Goal: Feedback & Contribution: Submit feedback/report problem

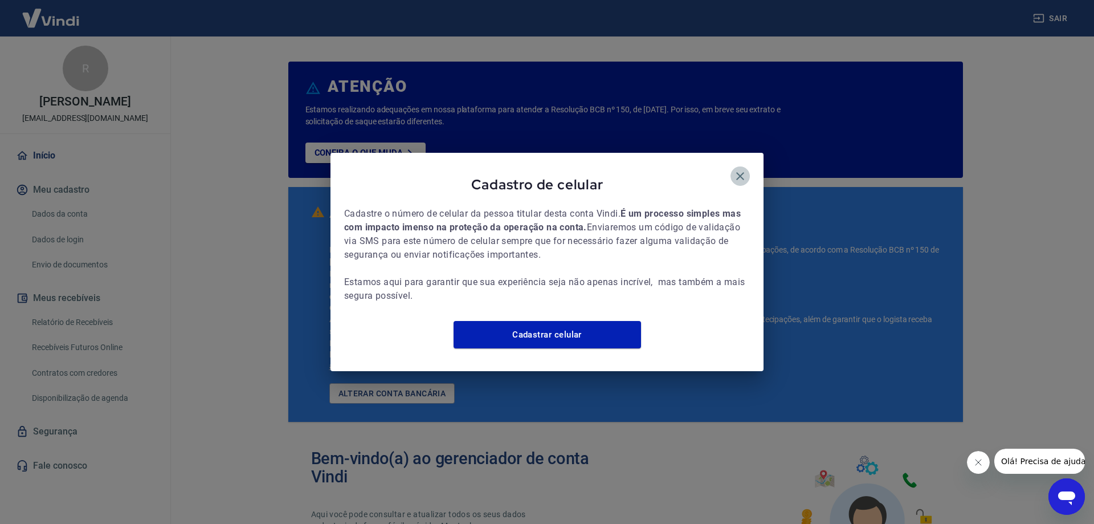
click at [742, 173] on icon "button" at bounding box center [740, 176] width 14 height 14
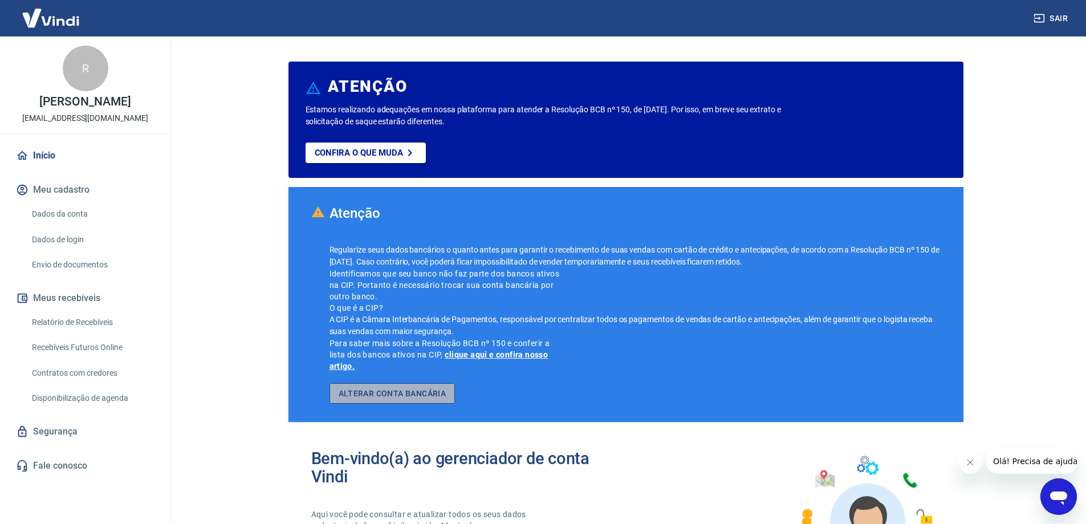
click at [410, 393] on link "ALTERAR CONTA BANCÁRIA" at bounding box center [392, 393] width 126 height 21
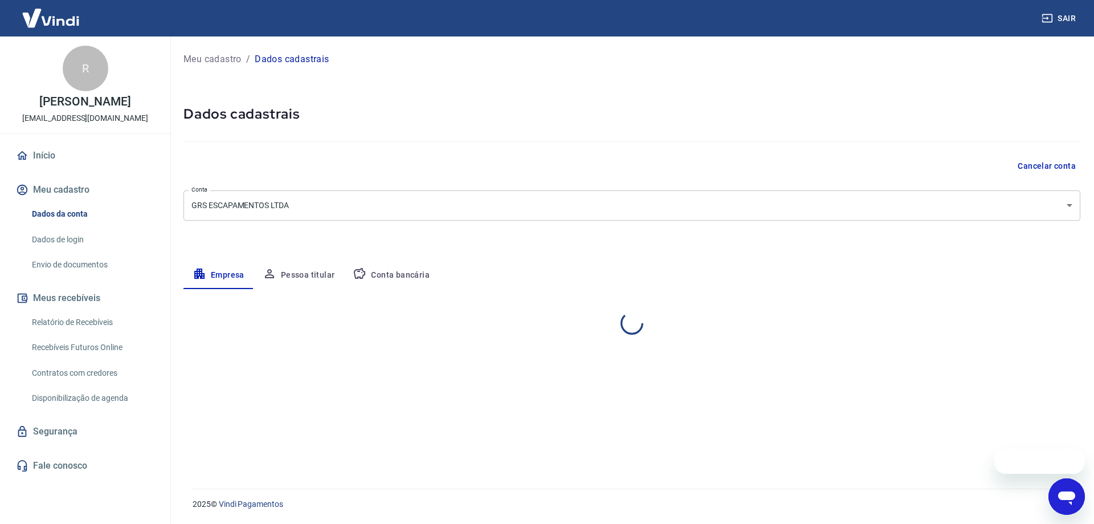
select select "PR"
select select "business"
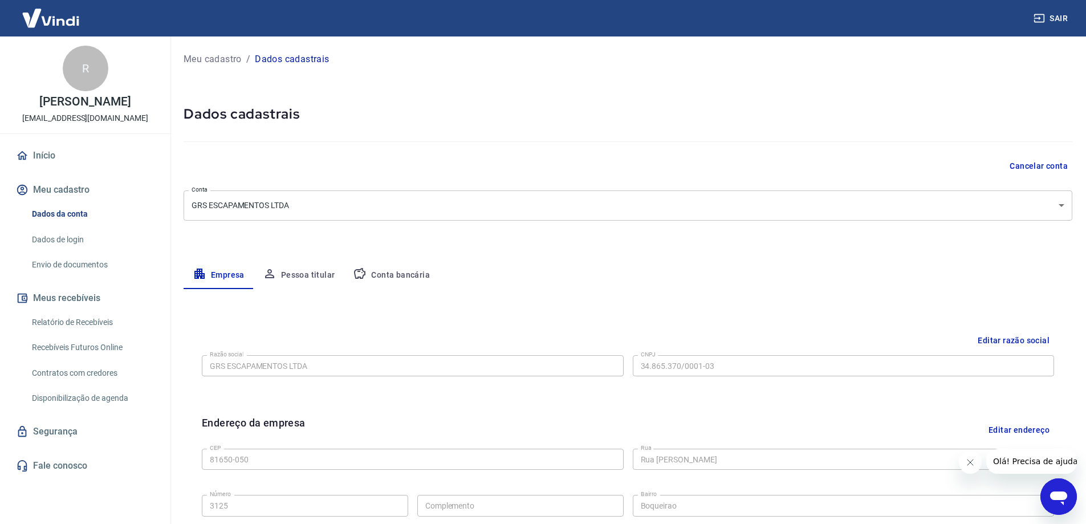
click at [389, 279] on button "Conta bancária" at bounding box center [391, 275] width 95 height 27
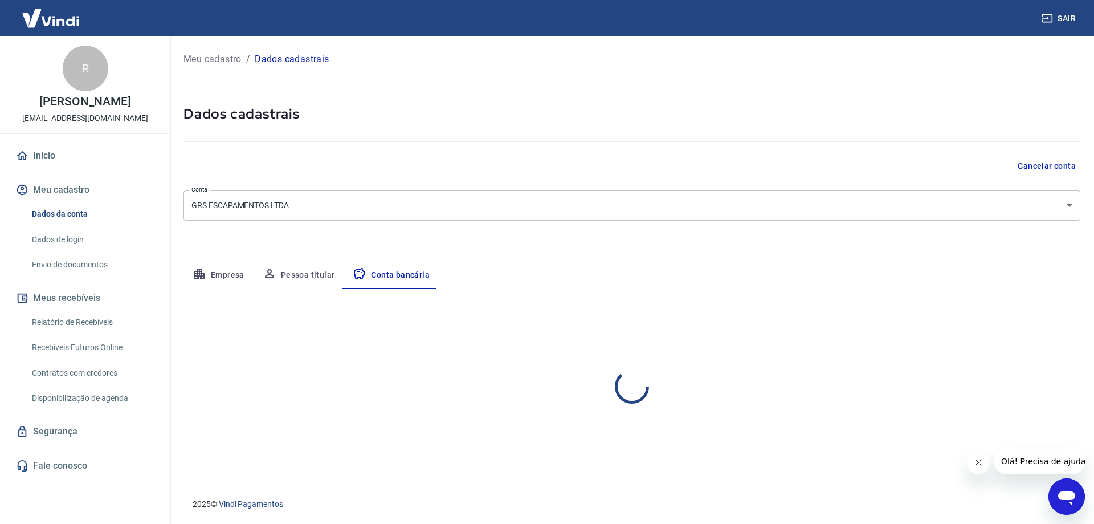
select select "1"
click at [1013, 320] on button "Editar conta bancária" at bounding box center [1032, 323] width 95 height 22
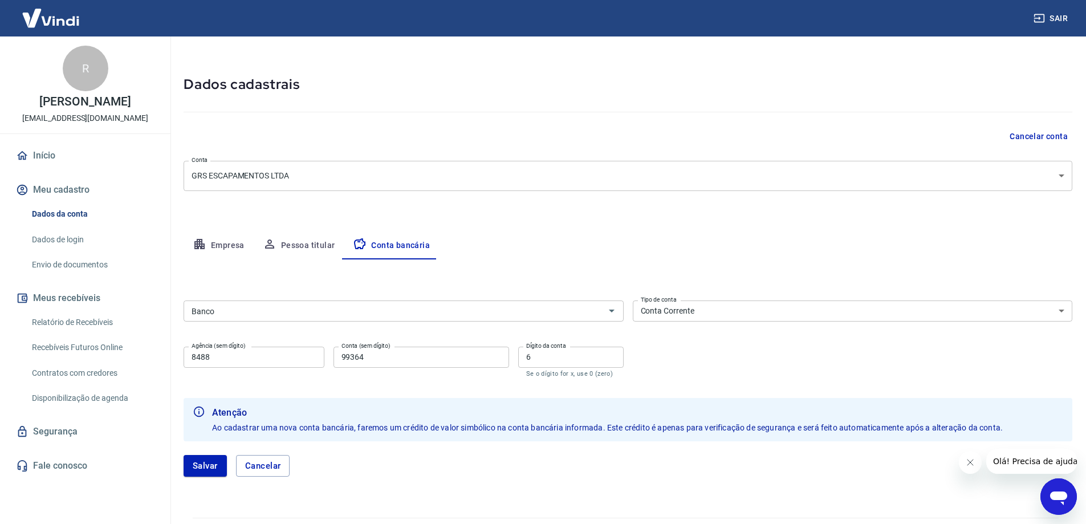
scroll to position [57, 0]
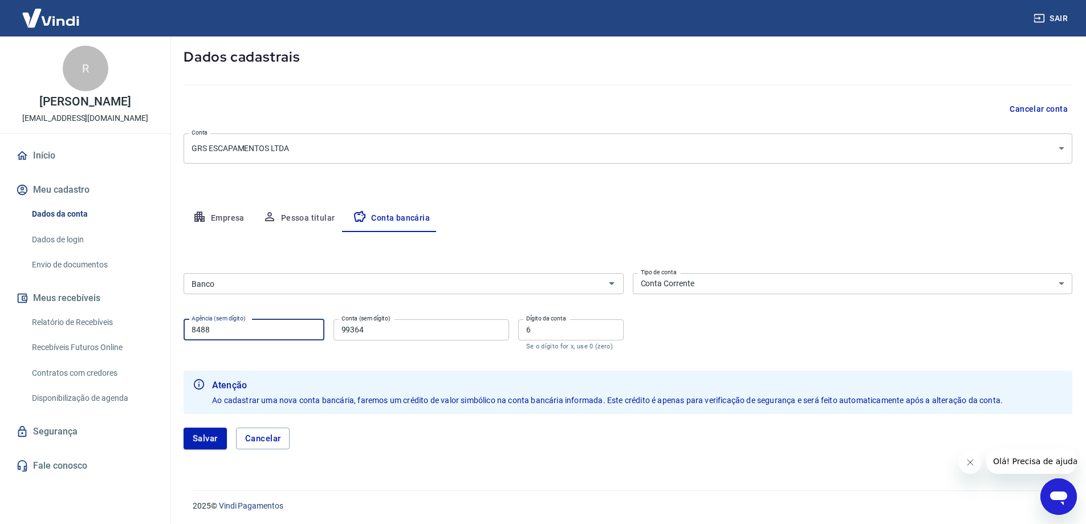
drag, startPoint x: 225, startPoint y: 334, endPoint x: 159, endPoint y: 335, distance: 66.1
click at [159, 335] on div "Sair R RODRIGO DO AMARAL HENRIQUE diretoria@grsracing.com.br Início Meu cadastr…" at bounding box center [543, 205] width 1086 height 524
click at [267, 291] on div "Banco" at bounding box center [403, 283] width 440 height 21
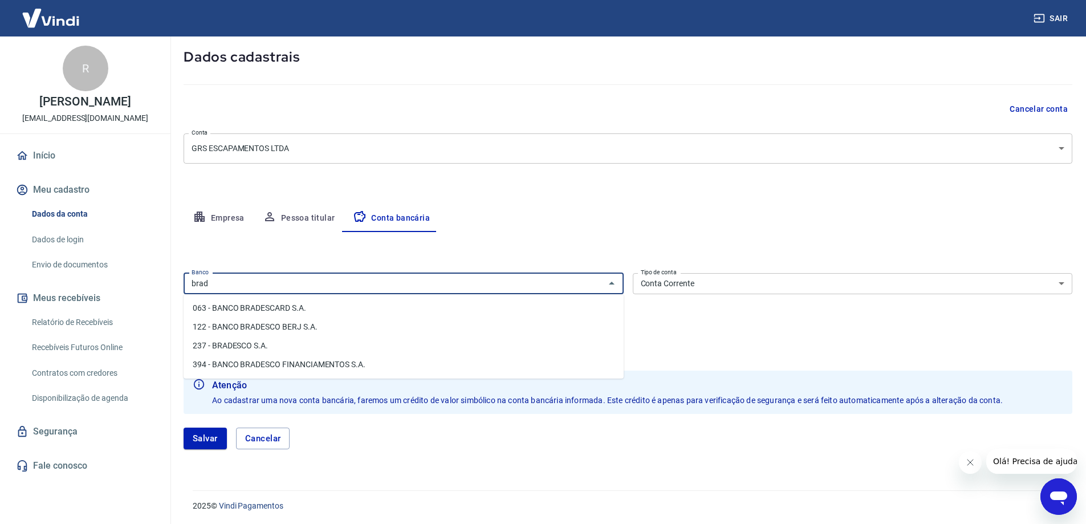
click at [275, 348] on li "237 - BRADESCO S.A." at bounding box center [403, 345] width 440 height 19
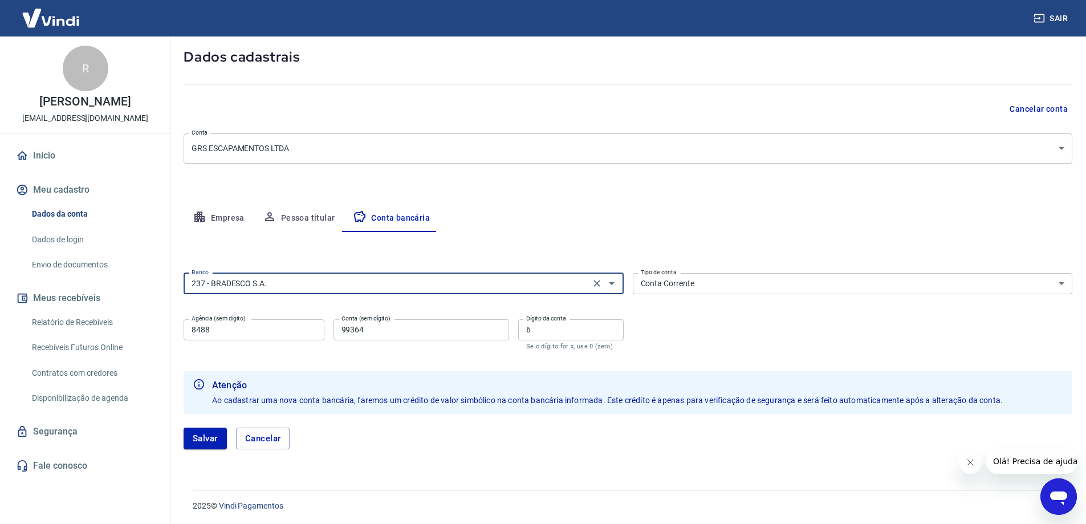
type input "237 - BRADESCO S.A."
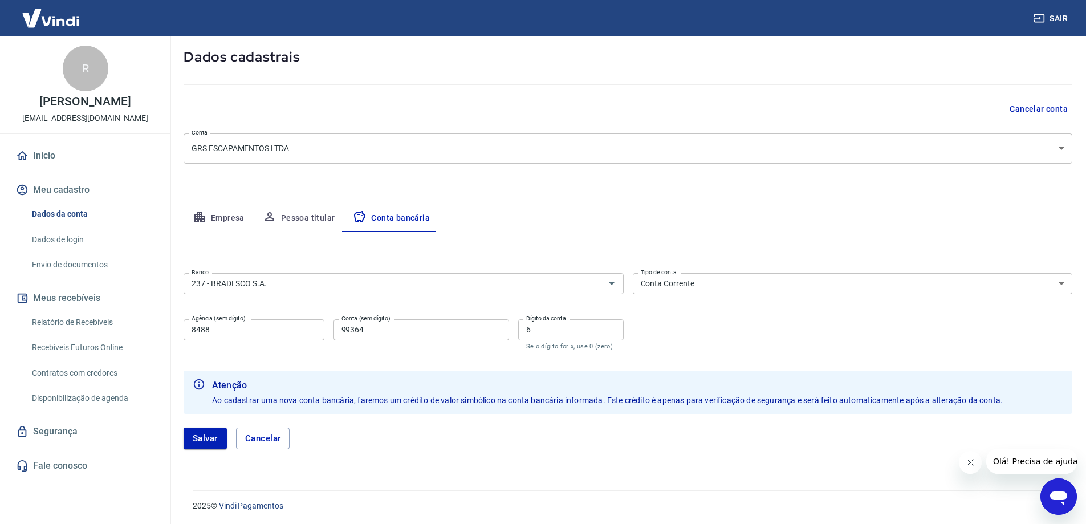
click at [709, 309] on div "Banco 237 - BRADESCO S.A. Banco Tipo de conta Conta Corrente Conta Poupança Tip…" at bounding box center [627, 310] width 888 height 84
drag, startPoint x: 239, startPoint y: 328, endPoint x: 164, endPoint y: 334, distance: 75.5
click at [164, 334] on div "Sair R RODRIGO DO AMARAL HENRIQUE diretoria@grsracing.com.br Início Meu cadastr…" at bounding box center [543, 205] width 1086 height 524
type input "2995"
click at [383, 324] on input "99364" at bounding box center [421, 329] width 176 height 21
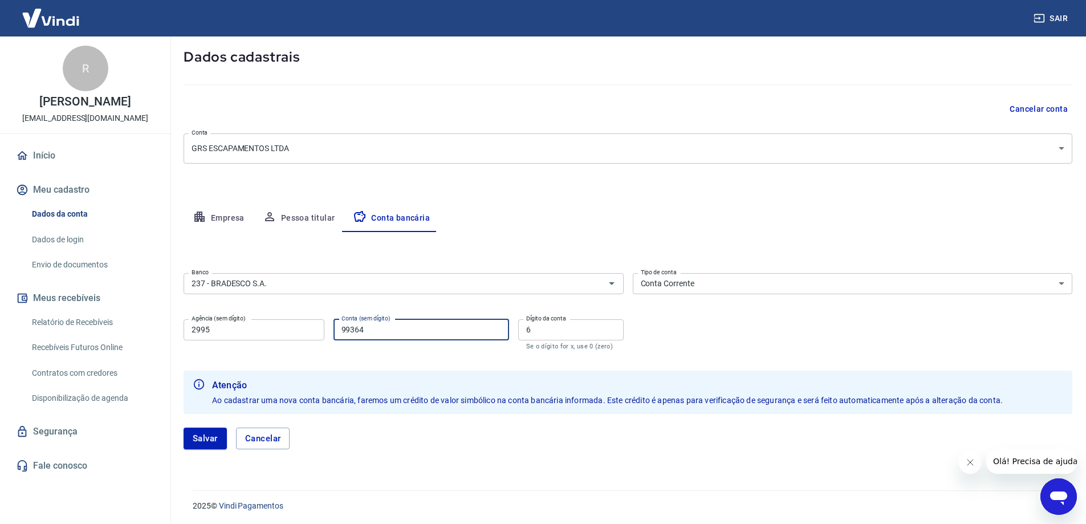
click at [383, 324] on input "99364" at bounding box center [421, 329] width 176 height 21
type input "115646"
click at [669, 327] on div "Banco 237 - BRADESCO S.A. Banco Tipo de conta Conta Corrente Conta Poupança Tip…" at bounding box center [627, 310] width 888 height 84
drag, startPoint x: 528, startPoint y: 327, endPoint x: 515, endPoint y: 327, distance: 13.1
click at [515, 327] on div "Agência (sem dígito) 2995 Agência (sem dígito) Conta (sem dígito) 115646 Conta …" at bounding box center [403, 334] width 440 height 38
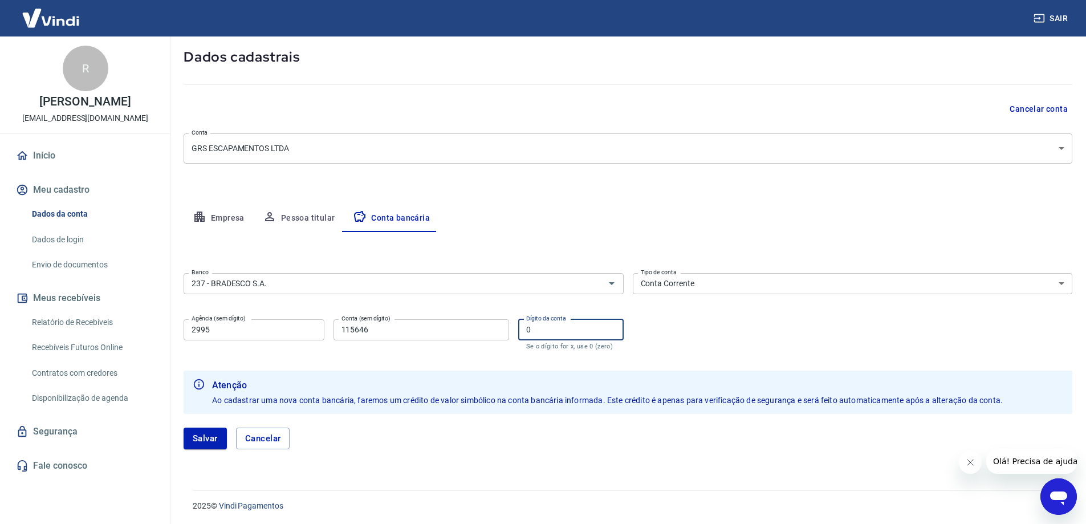
click at [510, 303] on div "Banco 237 - BRADESCO S.A. Banco Tipo de conta Conta Corrente Conta Poupança Tip…" at bounding box center [627, 310] width 888 height 84
click at [568, 332] on input "0" at bounding box center [570, 329] width 105 height 21
type input "6"
click at [680, 343] on div "Banco 237 - BRADESCO S.A. Banco Tipo de conta Conta Corrente Conta Poupança Tip…" at bounding box center [627, 310] width 888 height 84
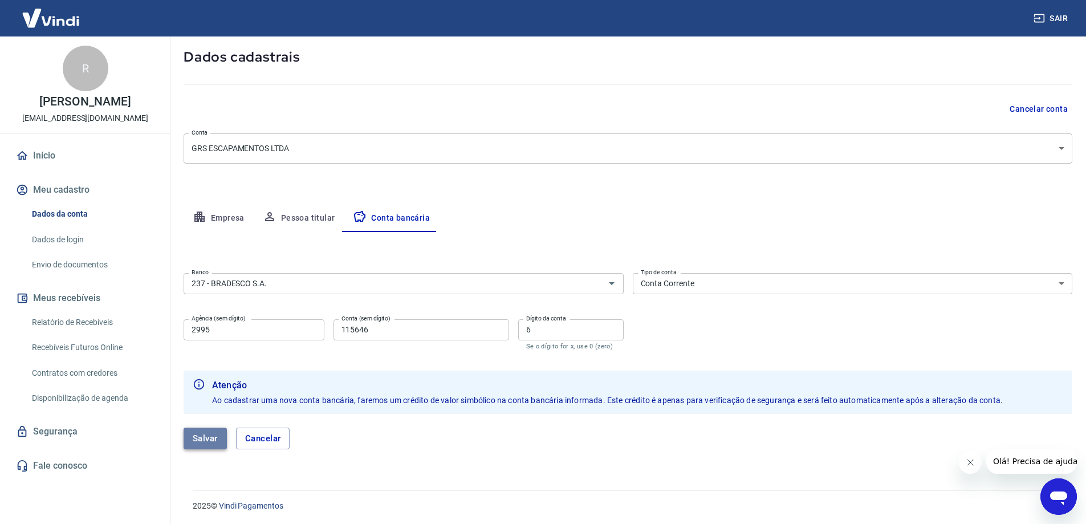
click at [194, 434] on button "Salvar" at bounding box center [204, 438] width 43 height 22
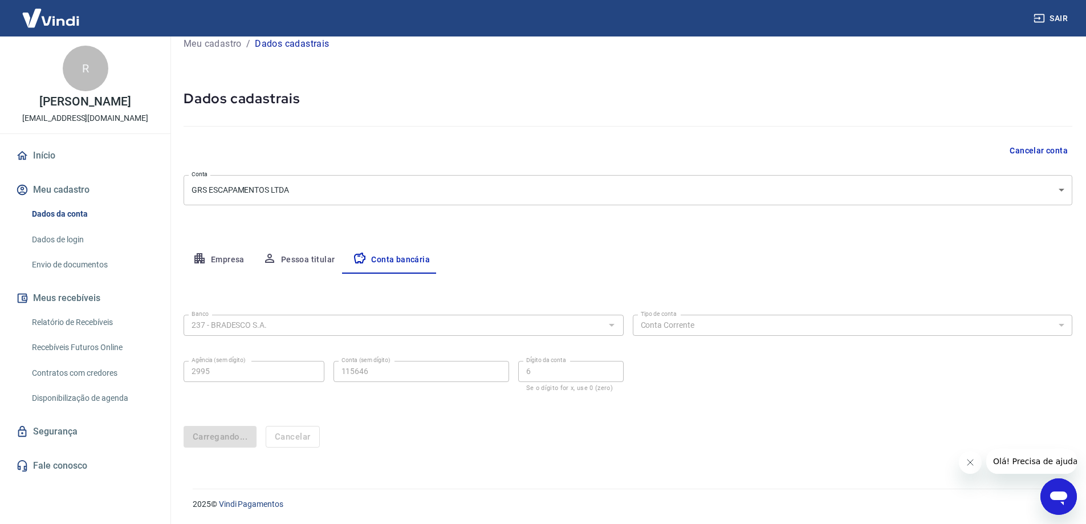
scroll to position [0, 0]
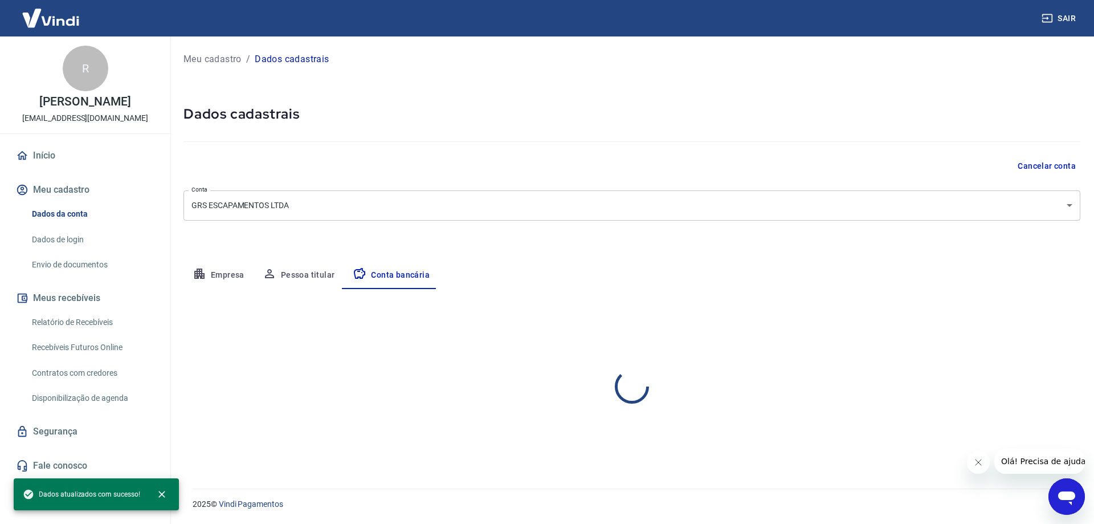
select select "1"
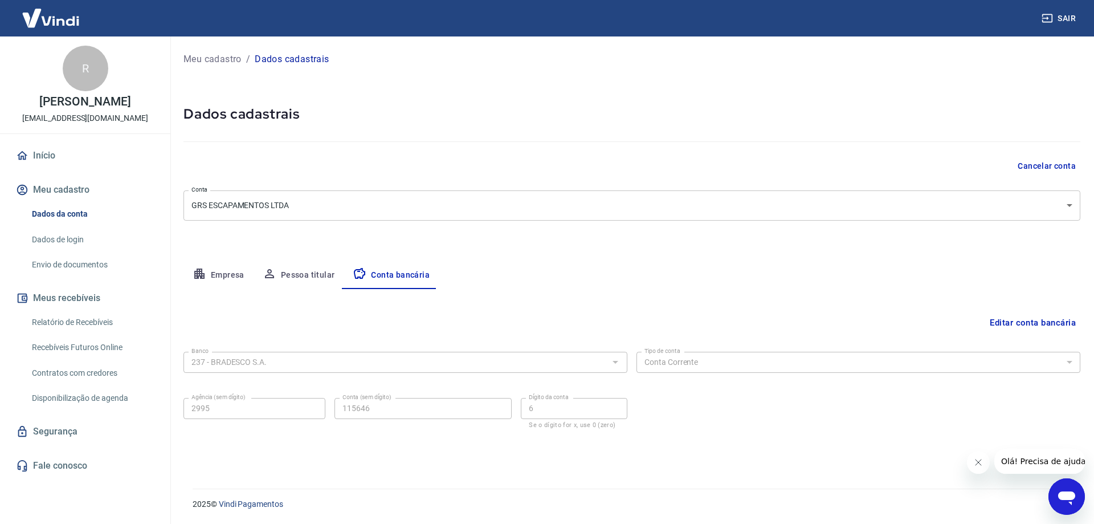
click at [227, 61] on p "Meu cadastro" at bounding box center [212, 59] width 58 height 14
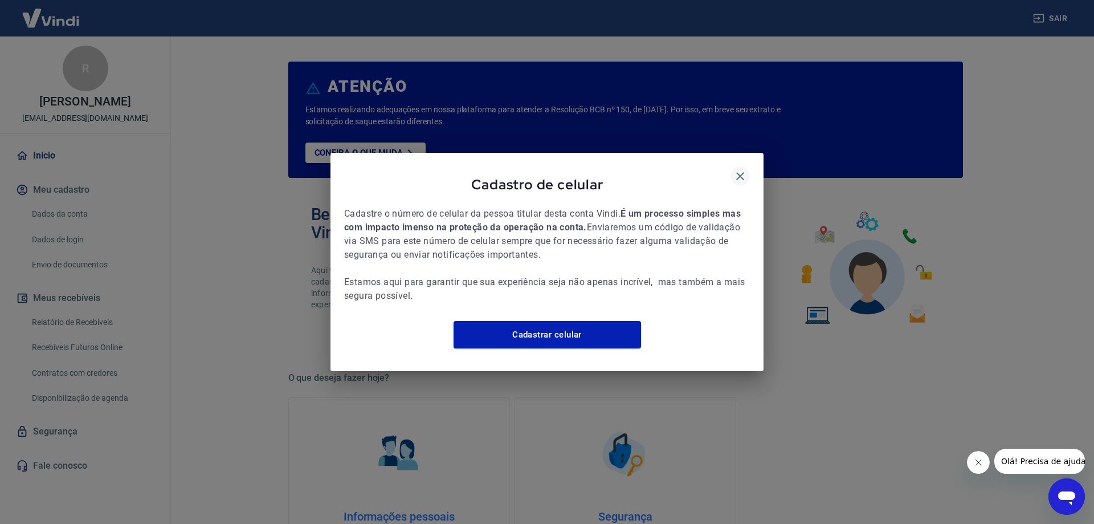
click at [735, 170] on icon "button" at bounding box center [740, 176] width 14 height 14
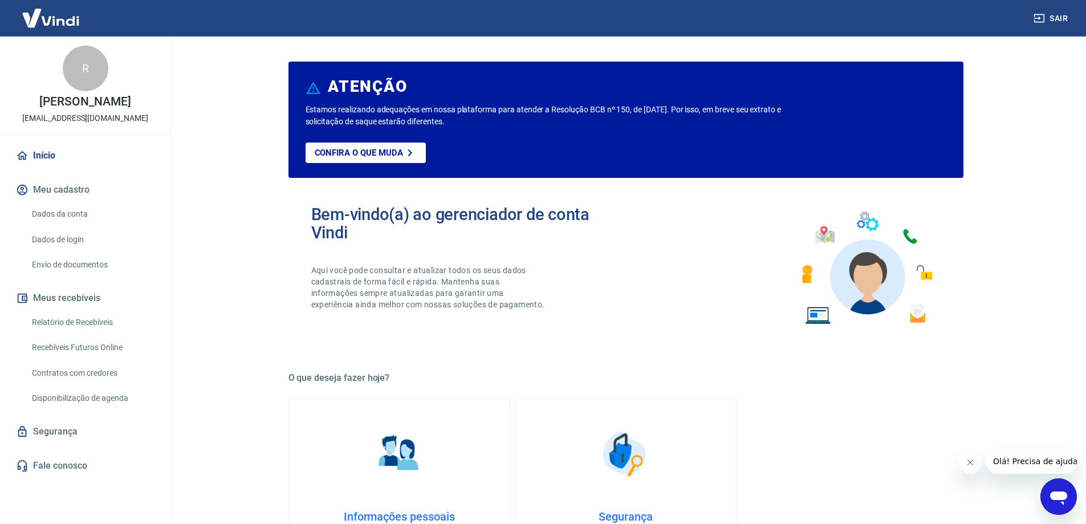
click at [67, 226] on link "Dados da conta" at bounding box center [91, 213] width 129 height 23
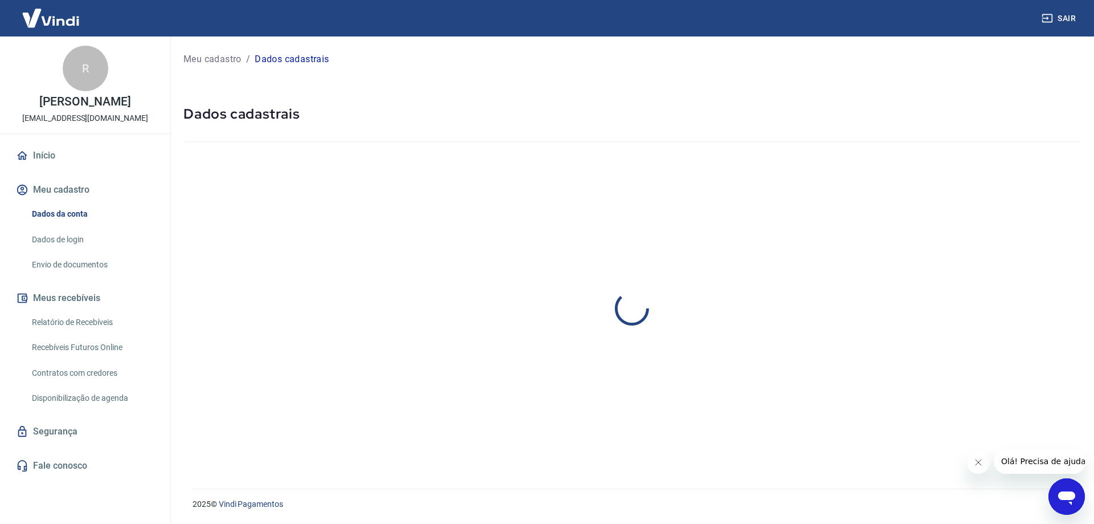
select select "PR"
select select "business"
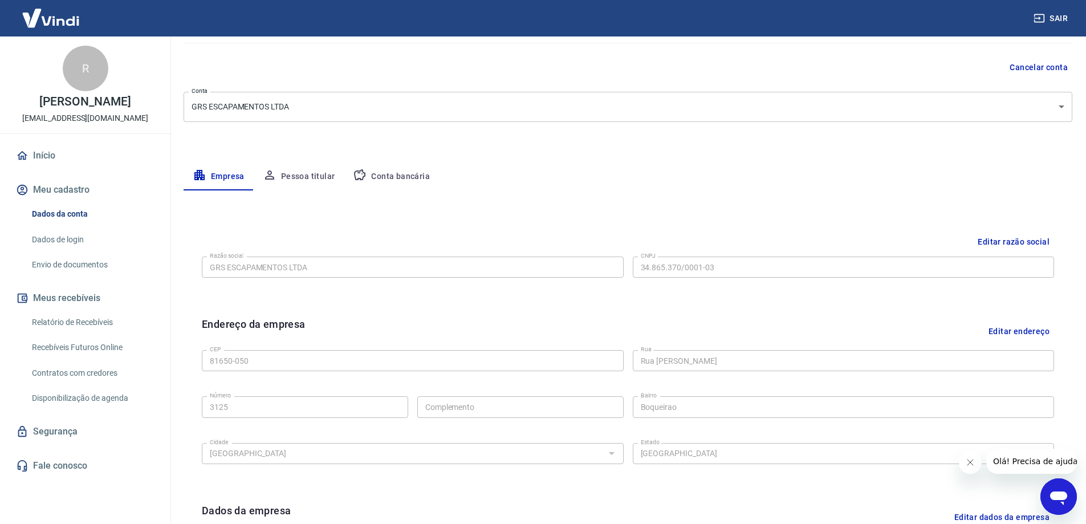
scroll to position [13, 0]
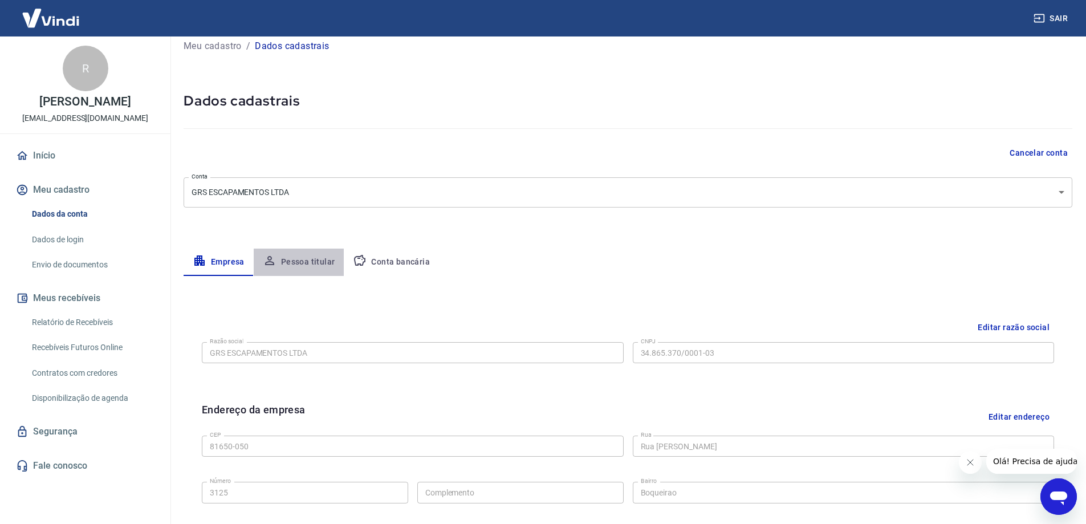
click at [299, 263] on button "Pessoa titular" at bounding box center [299, 261] width 91 height 27
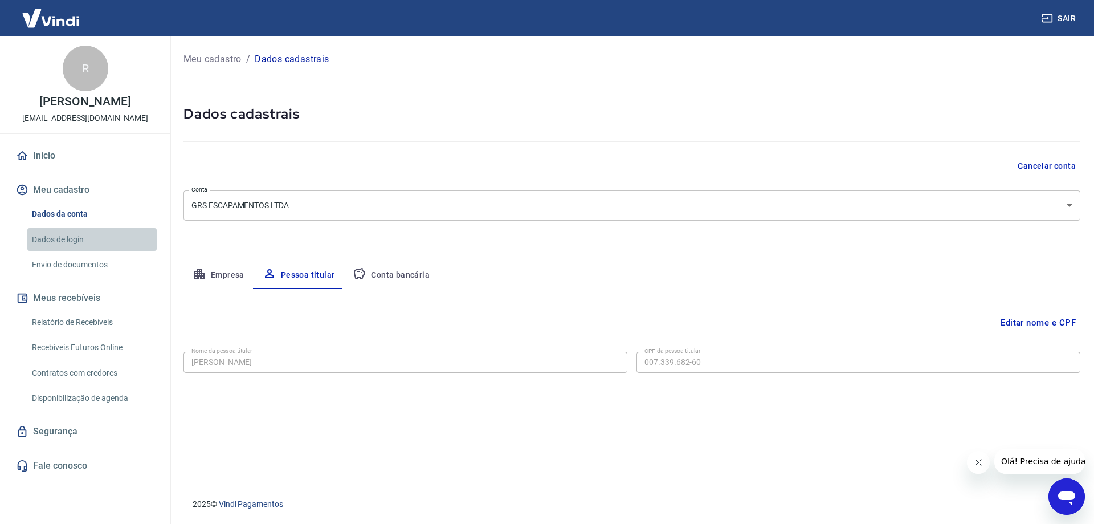
click at [71, 244] on link "Dados de login" at bounding box center [91, 239] width 129 height 23
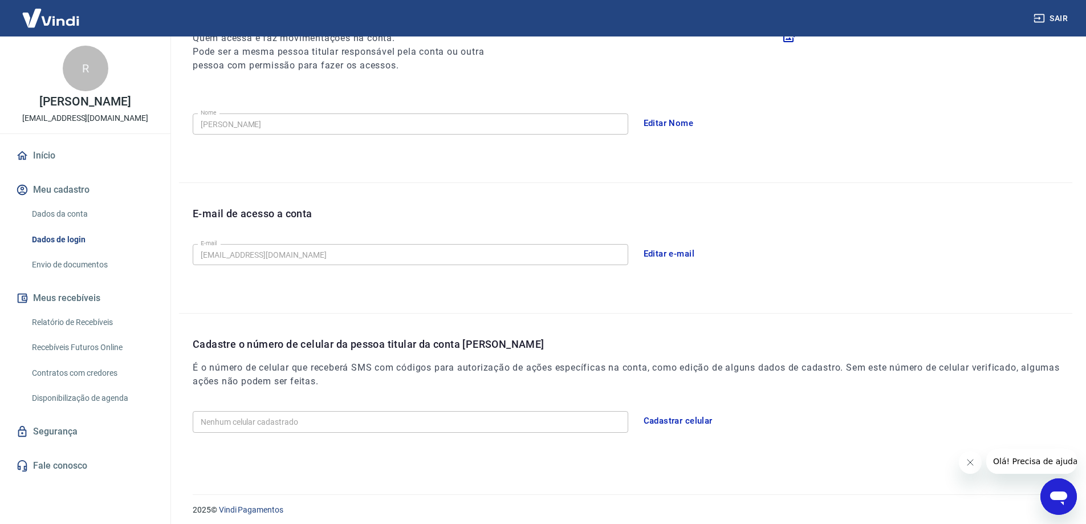
scroll to position [168, 0]
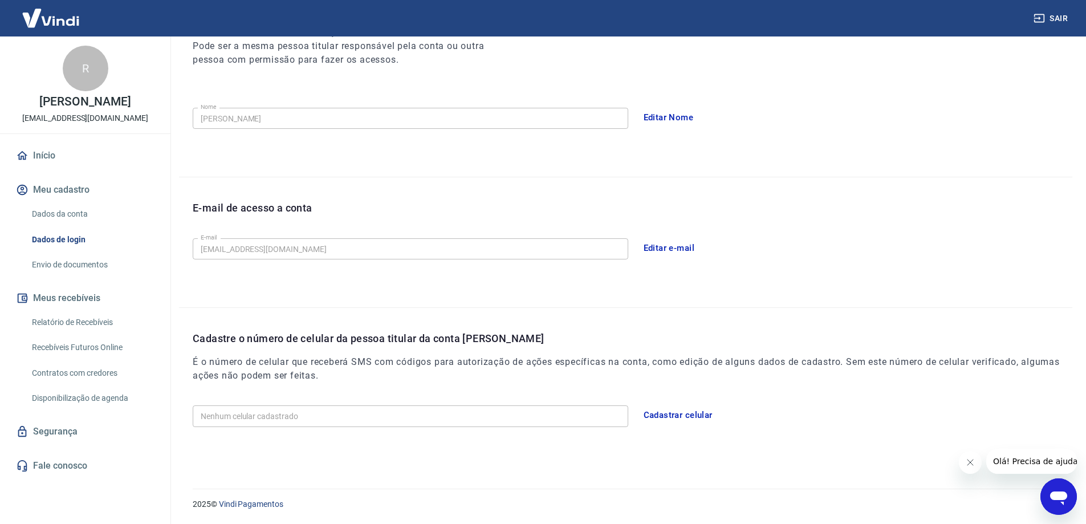
click at [79, 269] on link "Envio de documentos" at bounding box center [91, 264] width 129 height 23
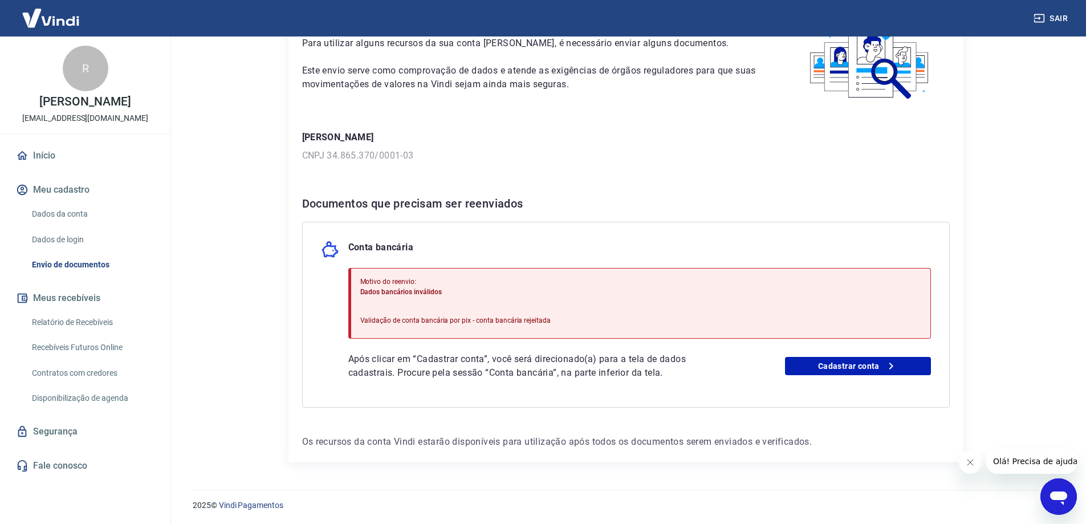
scroll to position [83, 0]
click at [856, 360] on link "Cadastrar conta" at bounding box center [858, 365] width 146 height 18
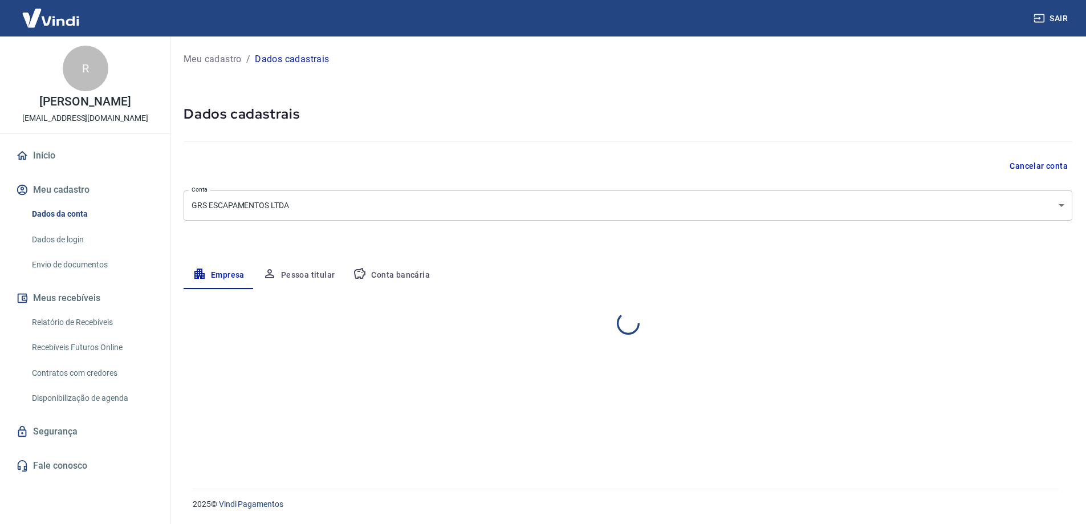
select select "PR"
select select "business"
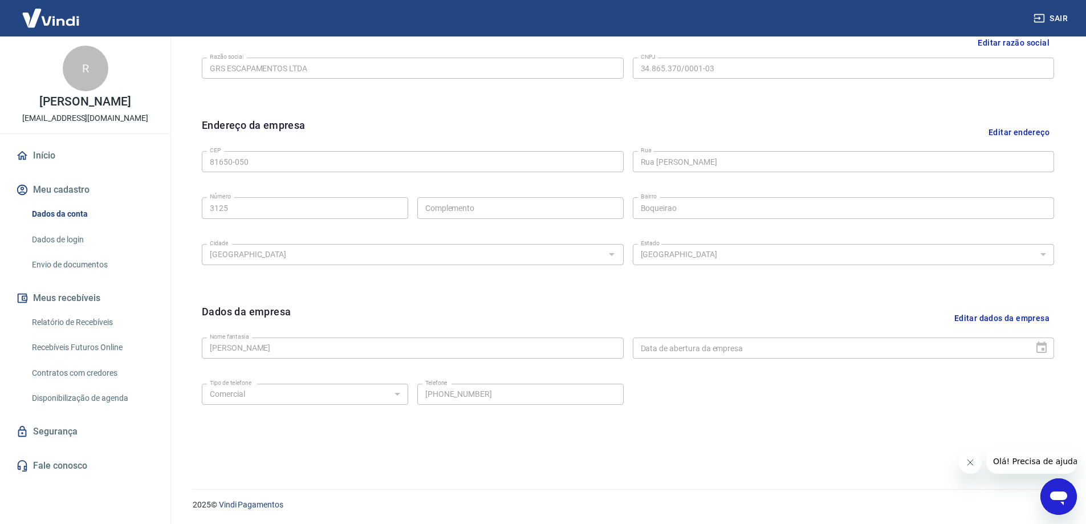
scroll to position [298, 0]
click at [50, 168] on link "Início" at bounding box center [85, 155] width 143 height 25
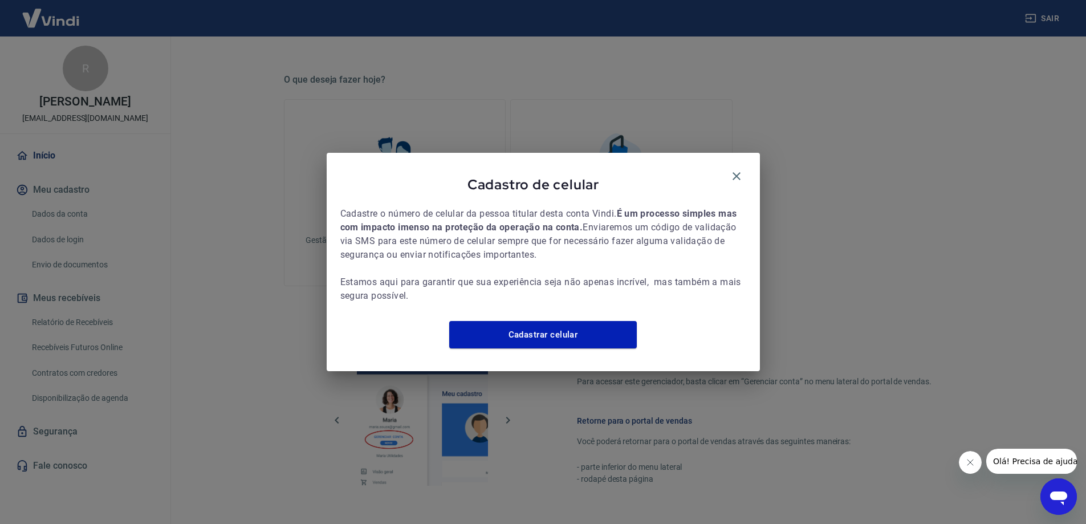
scroll to position [482, 0]
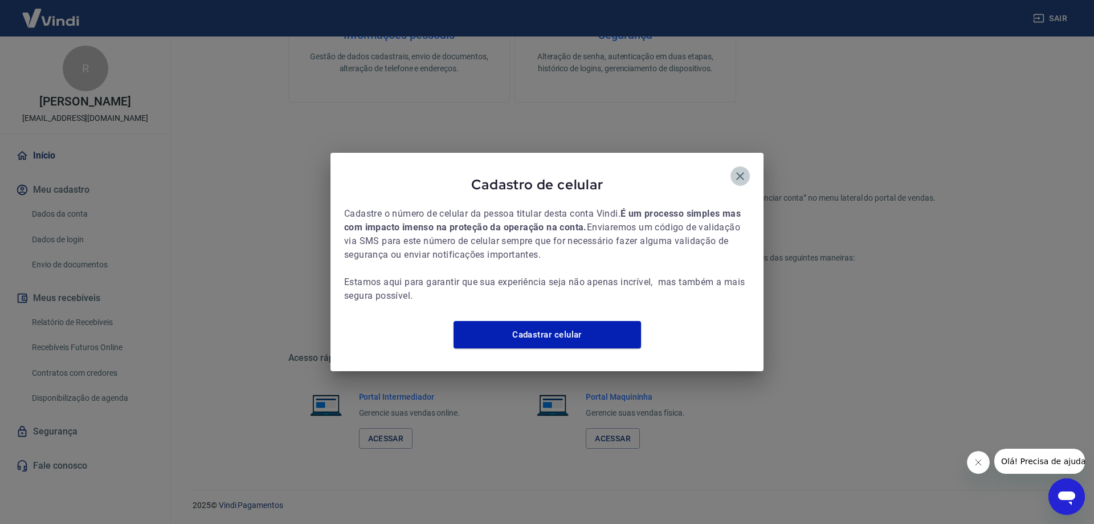
click at [744, 169] on icon "button" at bounding box center [740, 176] width 14 height 14
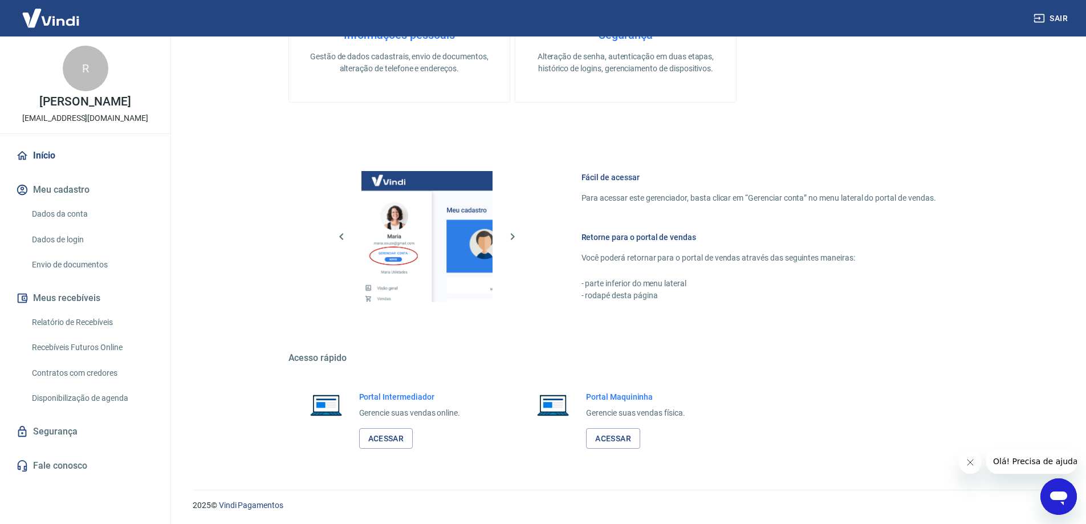
click at [45, 168] on link "Início" at bounding box center [85, 155] width 143 height 25
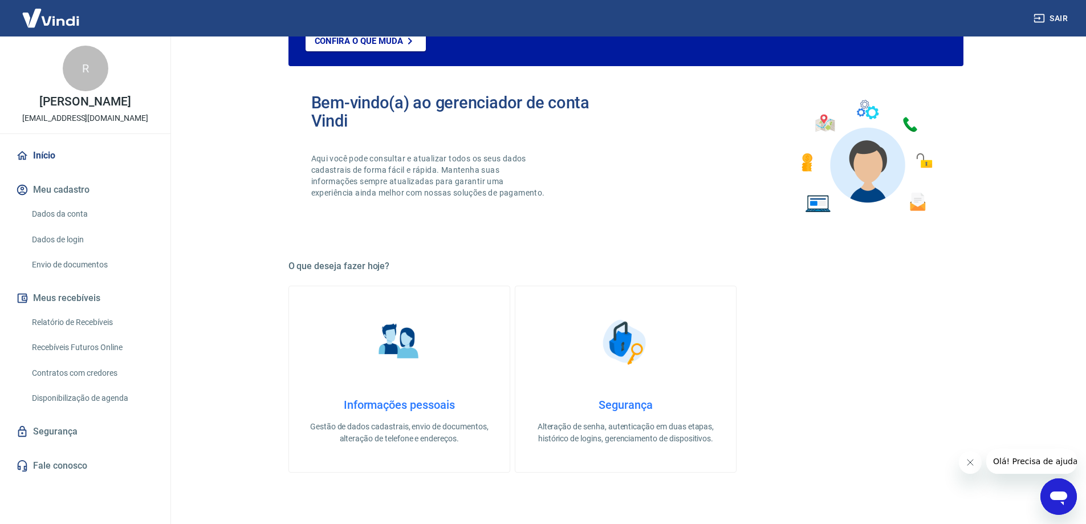
scroll to position [0, 0]
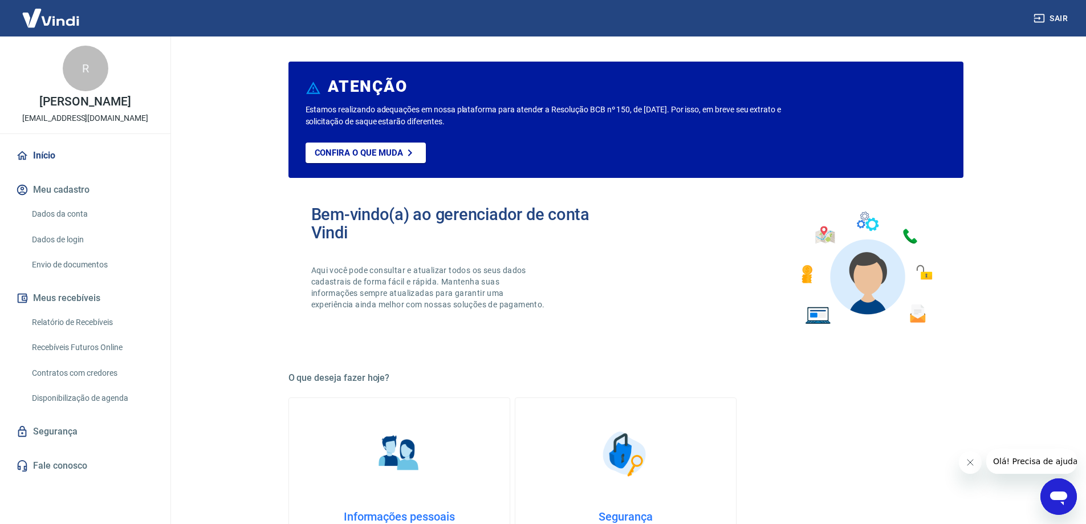
click at [60, 168] on link "Início" at bounding box center [85, 155] width 143 height 25
click at [75, 19] on img at bounding box center [51, 18] width 74 height 35
click at [69, 225] on link "Dados da conta" at bounding box center [91, 213] width 129 height 23
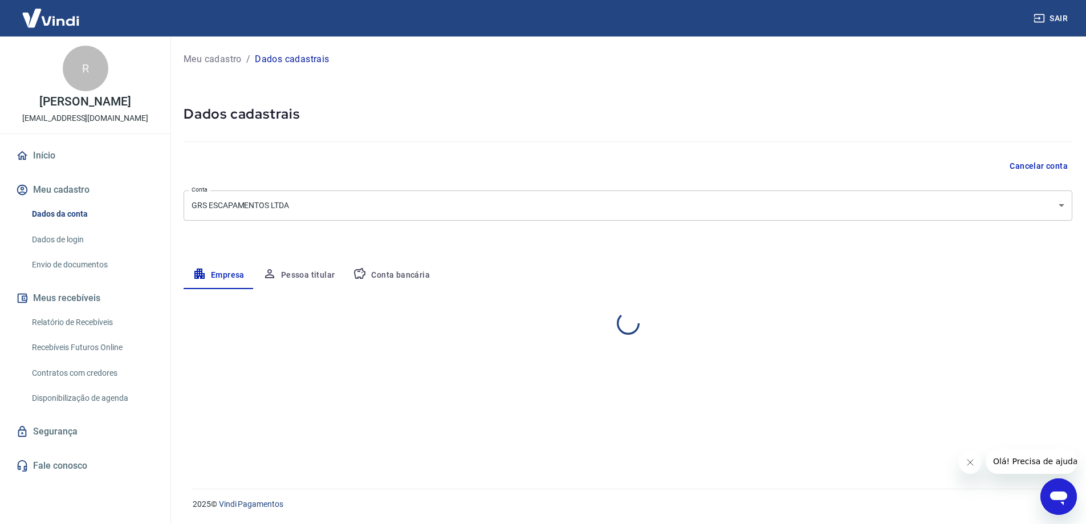
select select "PR"
select select "business"
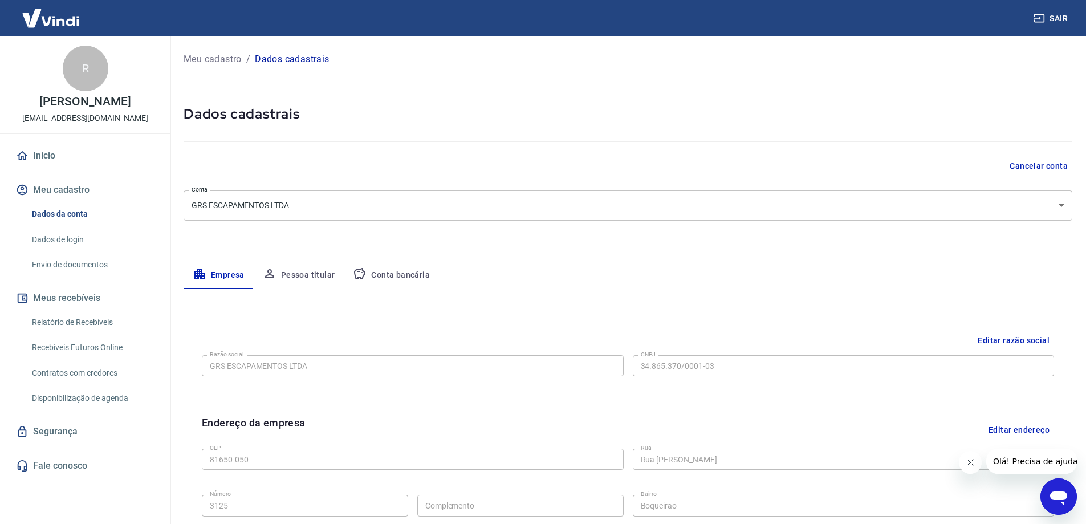
click at [368, 265] on button "Conta bancária" at bounding box center [391, 275] width 95 height 27
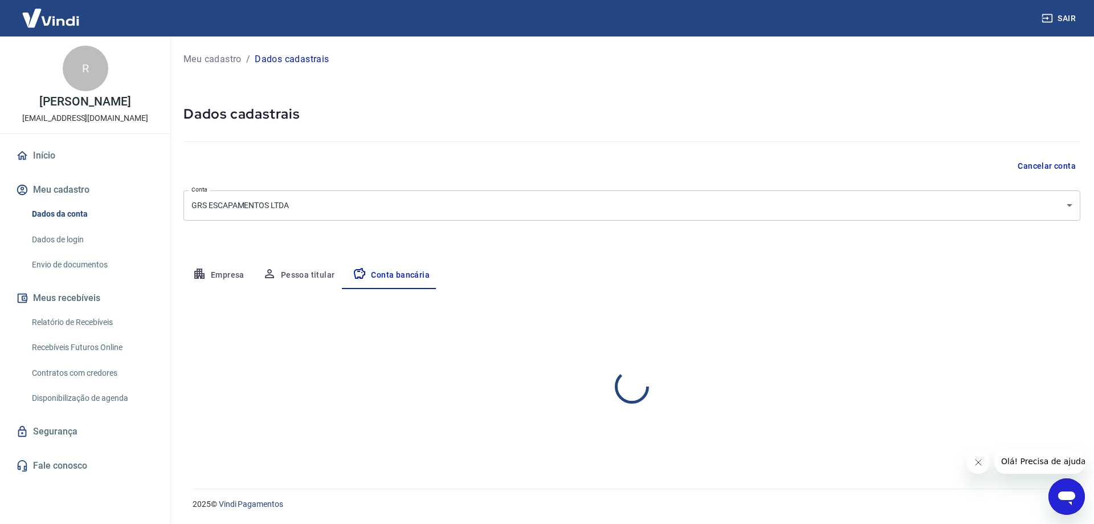
select select "1"
click at [1066, 496] on icon "Abrir janela de mensagens" at bounding box center [1066, 498] width 17 height 14
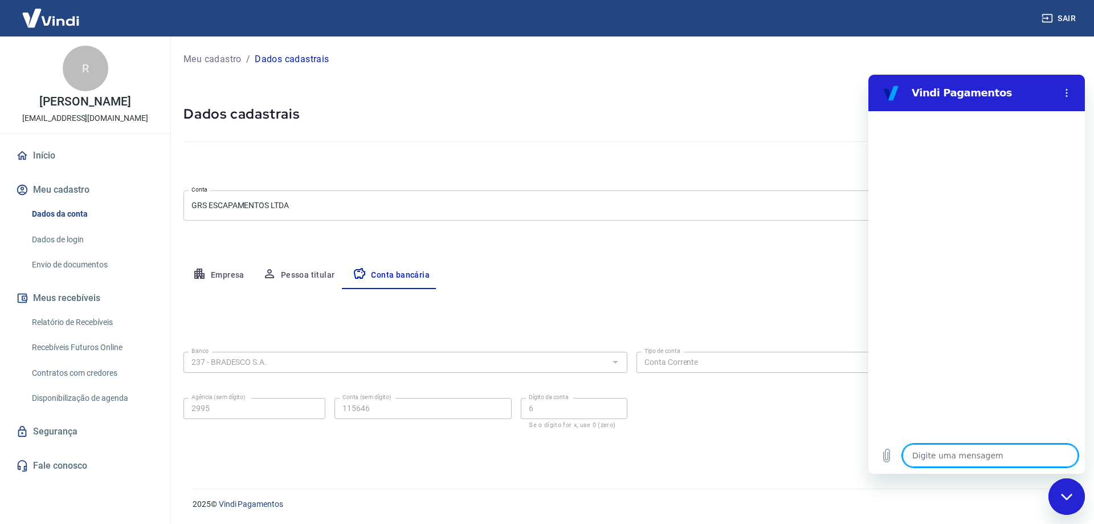
click at [966, 455] on textarea at bounding box center [991, 455] width 176 height 23
type textarea "c"
type textarea "x"
type textarea "co"
type textarea "x"
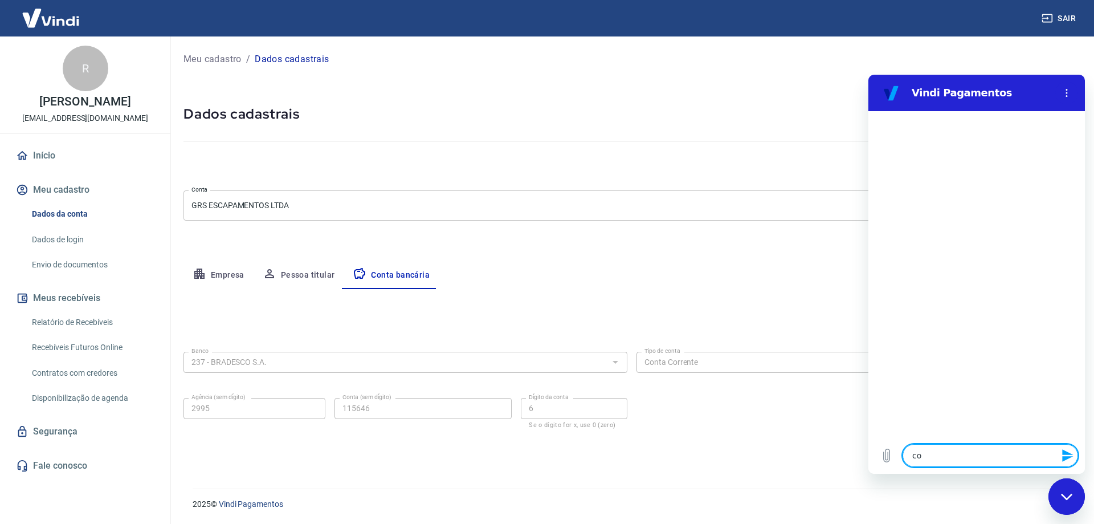
type textarea "con"
type textarea "x"
type textarea "cont"
type textarea "x"
type textarea "conta"
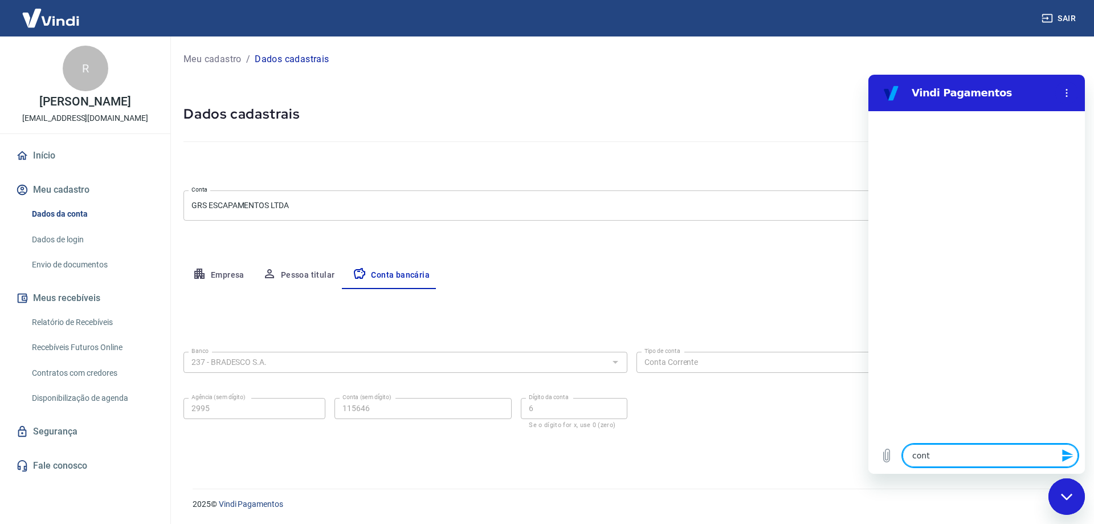
type textarea "x"
type textarea "conta"
type textarea "x"
type textarea "conta b"
type textarea "x"
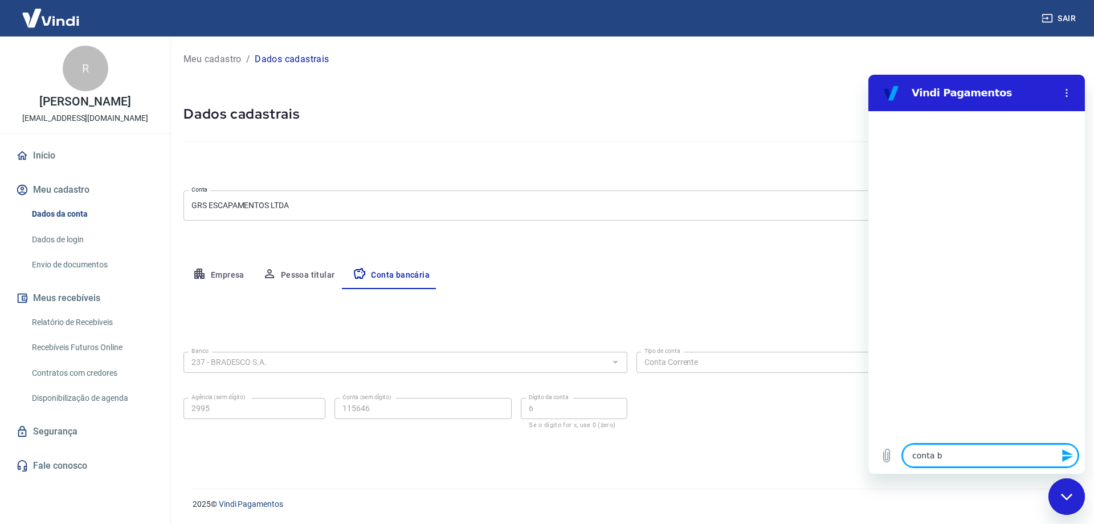
type textarea "conta ba"
type textarea "x"
type textarea "conta ban"
type textarea "x"
type textarea "conta banc"
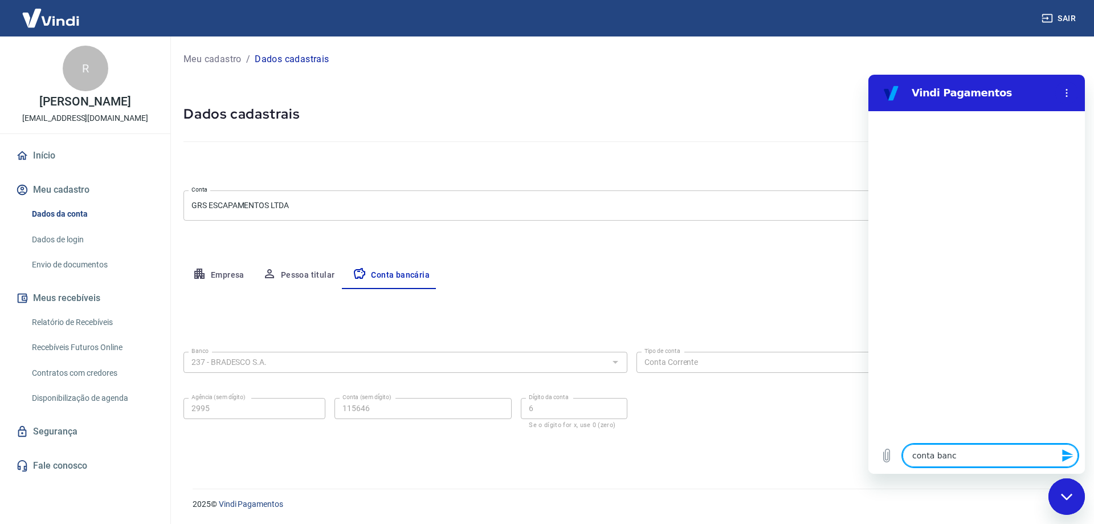
type textarea "x"
type textarea "conta banca"
type textarea "x"
type textarea "conta bancar"
type textarea "x"
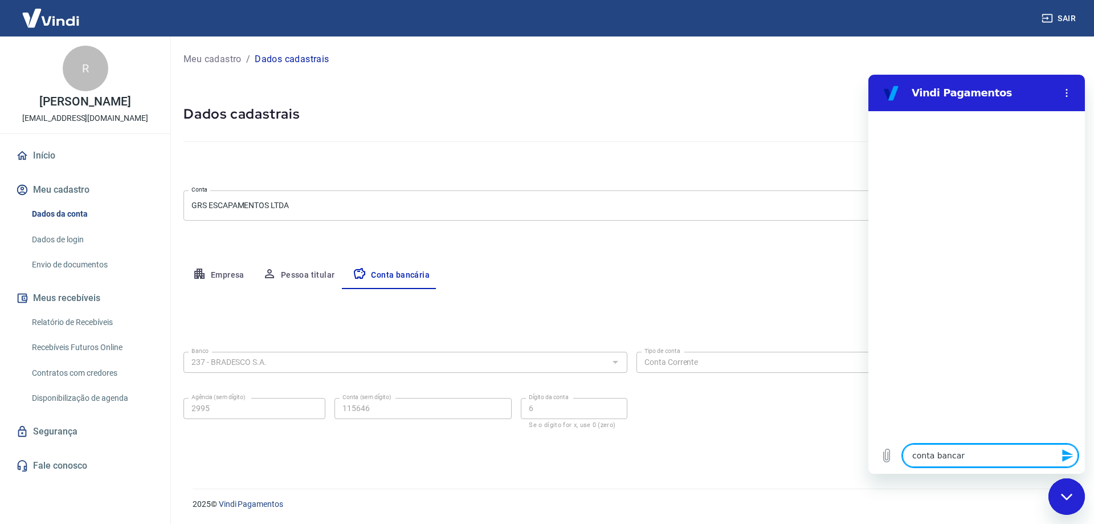
type textarea "conta bancari"
type textarea "x"
type textarea "conta bancaria"
type textarea "x"
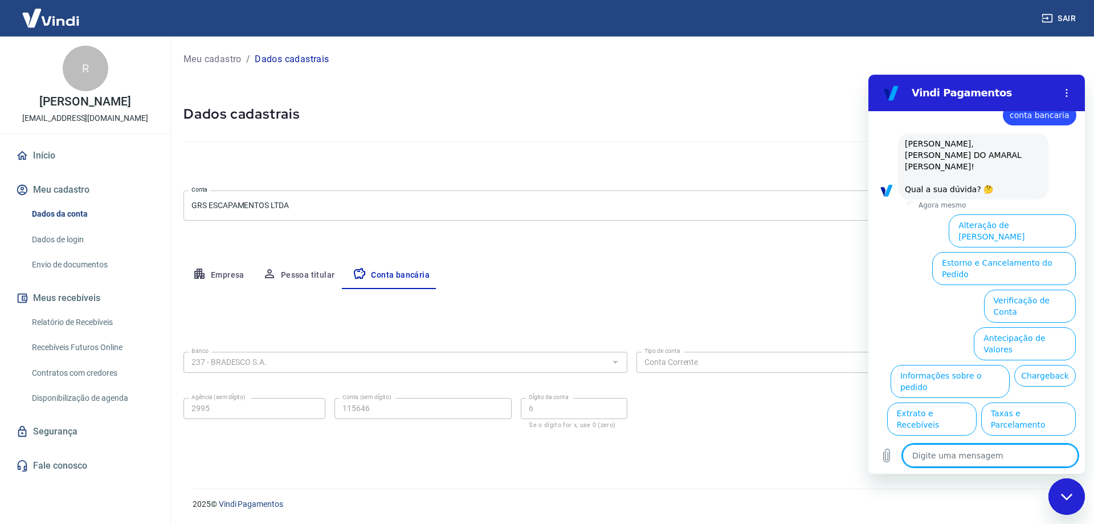
click at [1031, 289] on button "Verificação de Conta" at bounding box center [1030, 305] width 92 height 33
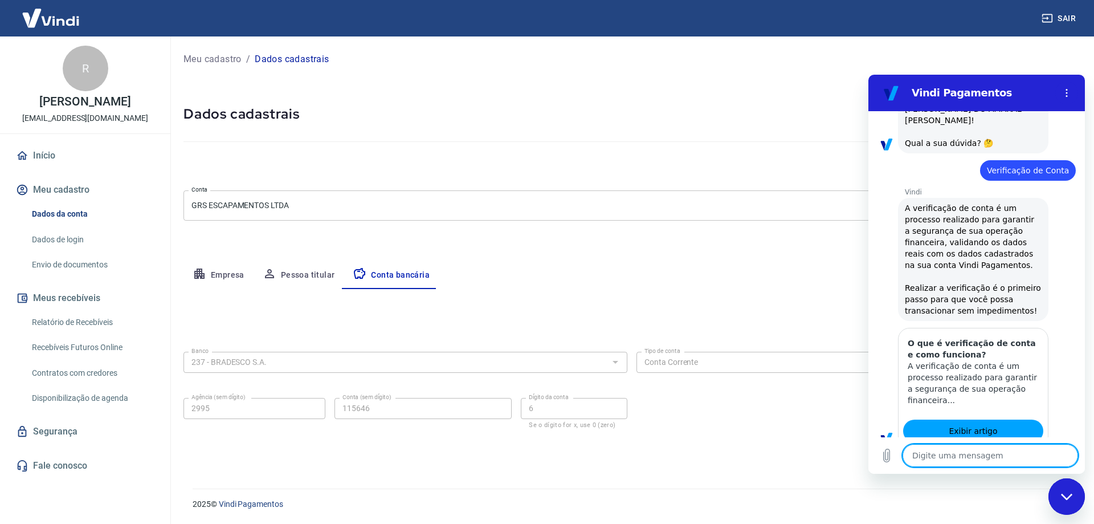
scroll to position [75, 0]
click at [988, 425] on span "Exibir artigo" at bounding box center [973, 432] width 48 height 14
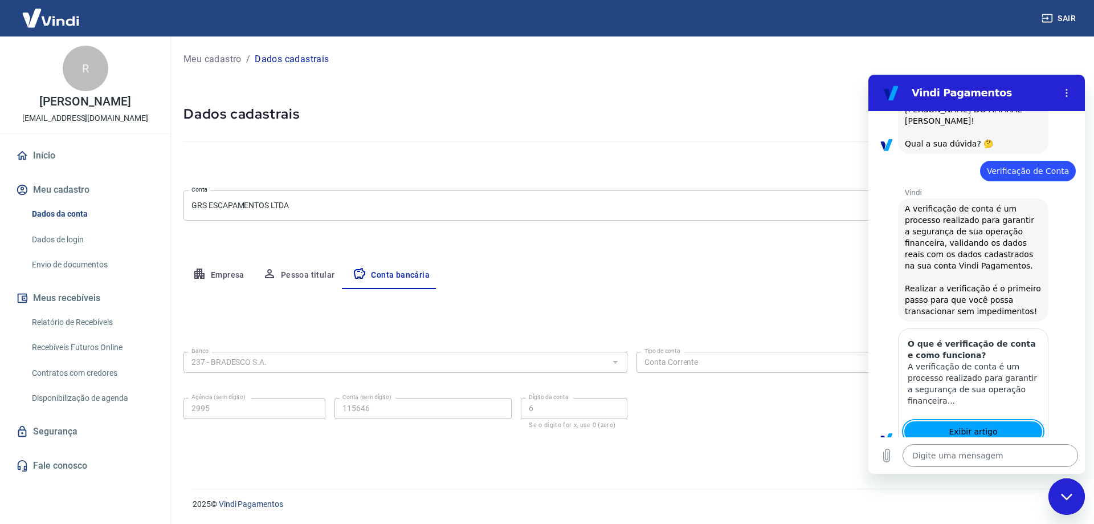
type textarea "x"
click at [1010, 449] on textarea at bounding box center [991, 455] width 176 height 23
type textarea "f"
type textarea "x"
type textarea "fa"
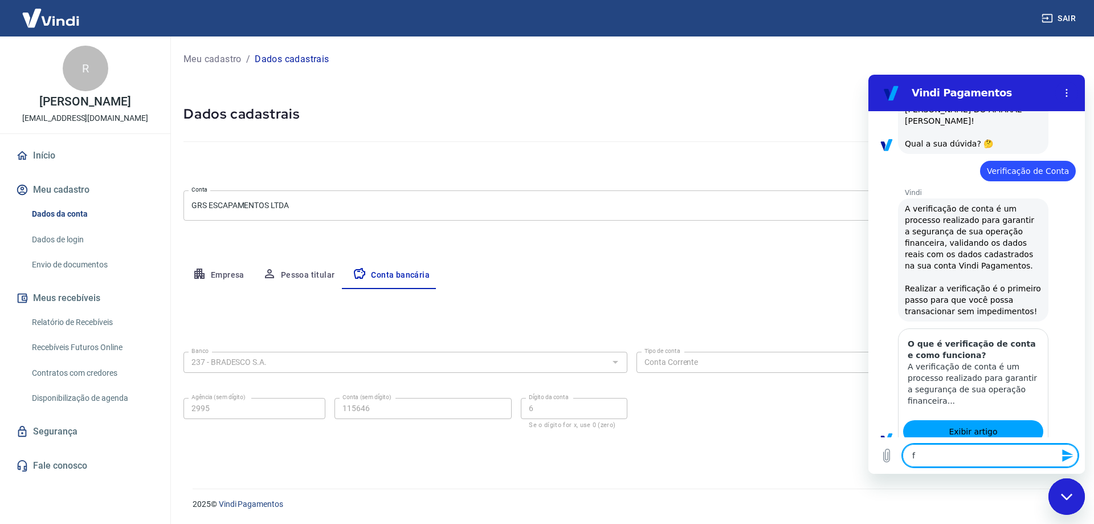
type textarea "x"
type textarea "fal"
type textarea "x"
type textarea "fala"
type textarea "x"
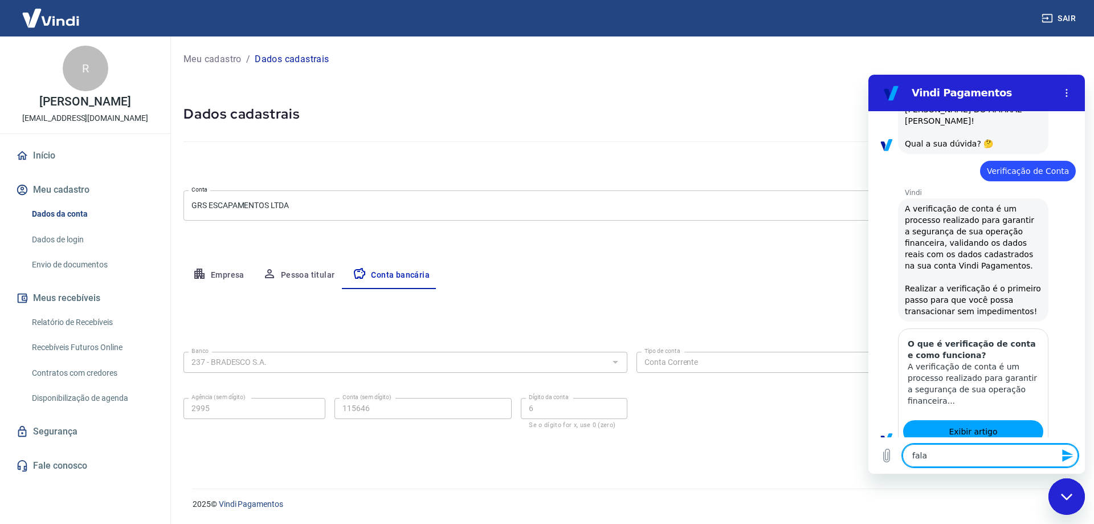
type textarea "falar"
type textarea "x"
type textarea "falar"
type textarea "x"
type textarea "falar c"
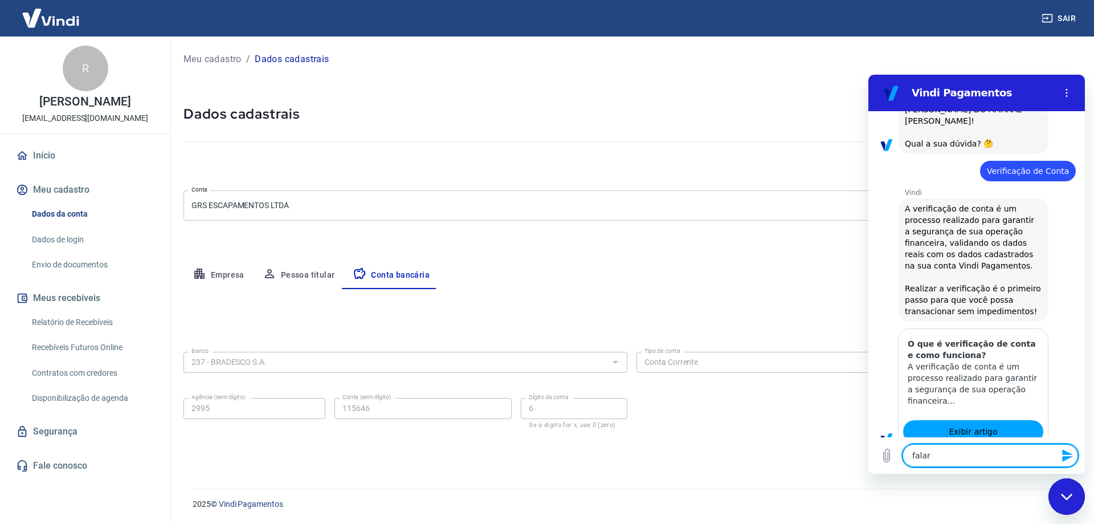
type textarea "x"
type textarea "falar co"
type textarea "x"
type textarea "falar com"
type textarea "x"
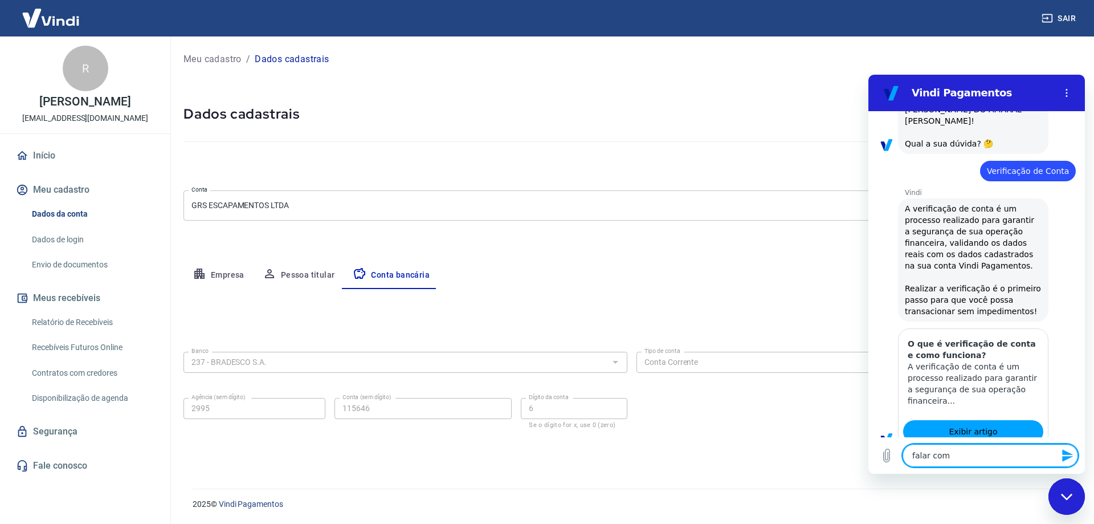
type textarea "falar com"
type textarea "x"
type textarea "falar com a"
type textarea "x"
type textarea "falar com at"
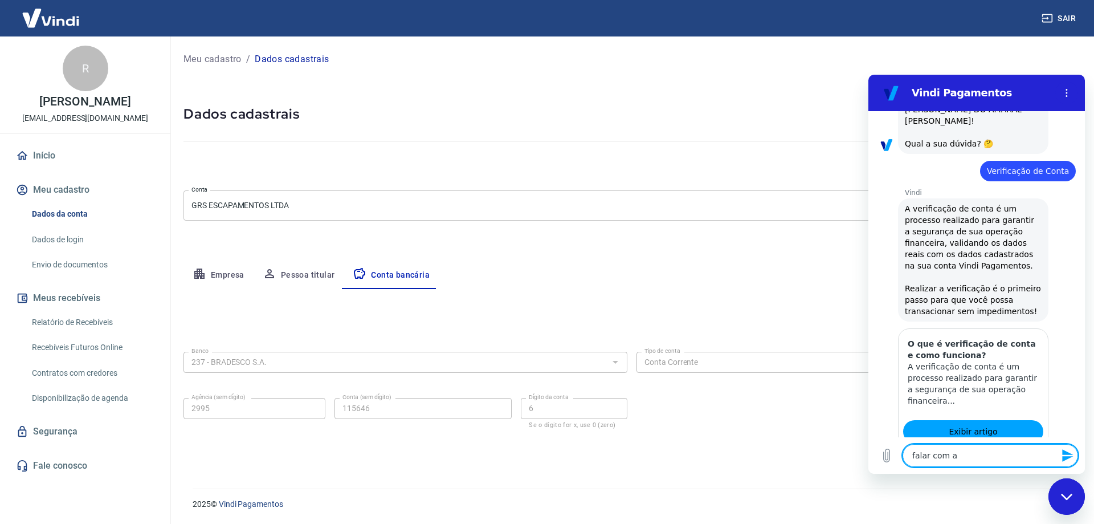
type textarea "x"
type textarea "falar com ate"
type textarea "x"
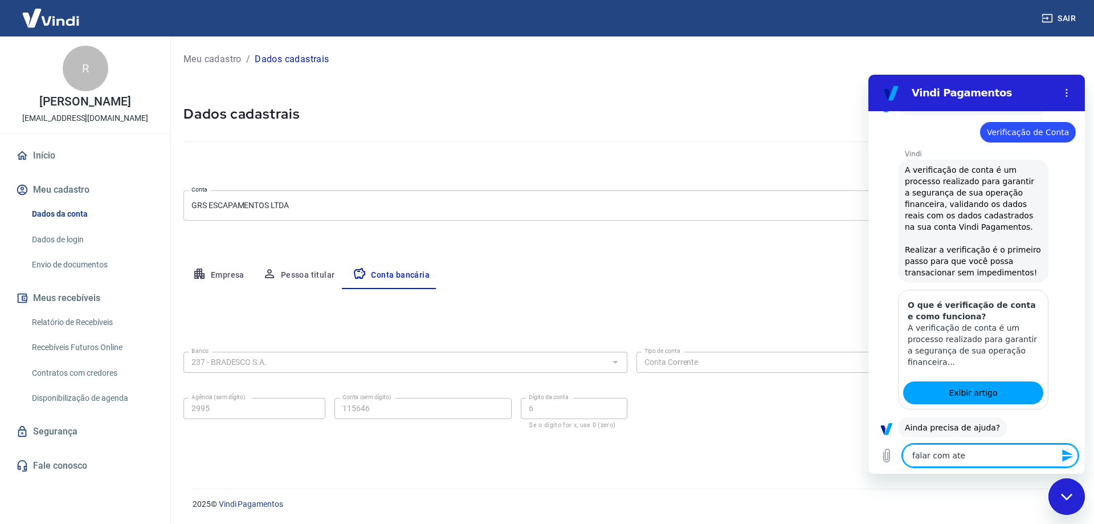
type textarea "falar com aten"
type textarea "x"
type textarea "falar com atend"
type textarea "x"
type textarea "falar com atende"
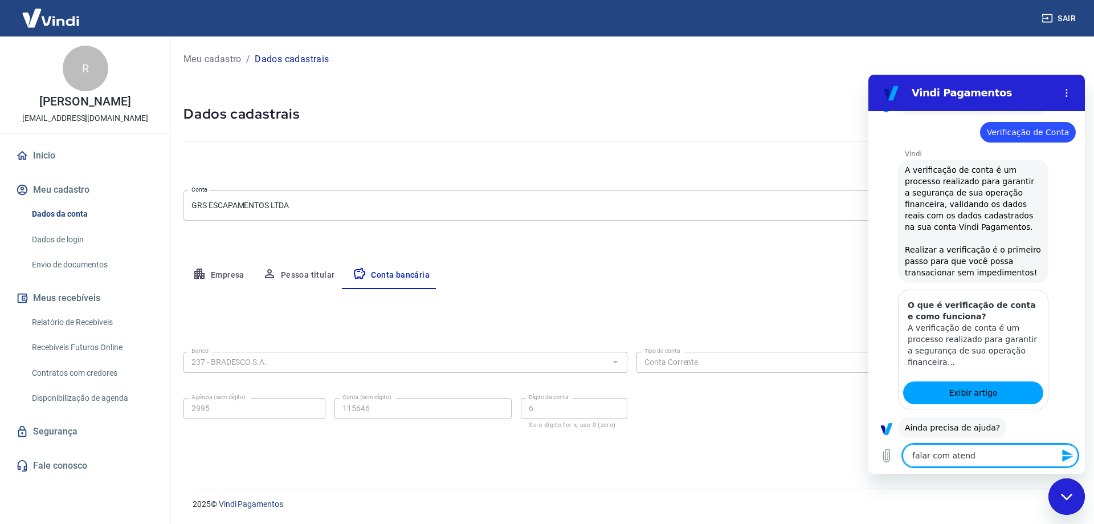
type textarea "x"
type textarea "falar com atenden"
type textarea "x"
type textarea "falar com atendent"
type textarea "x"
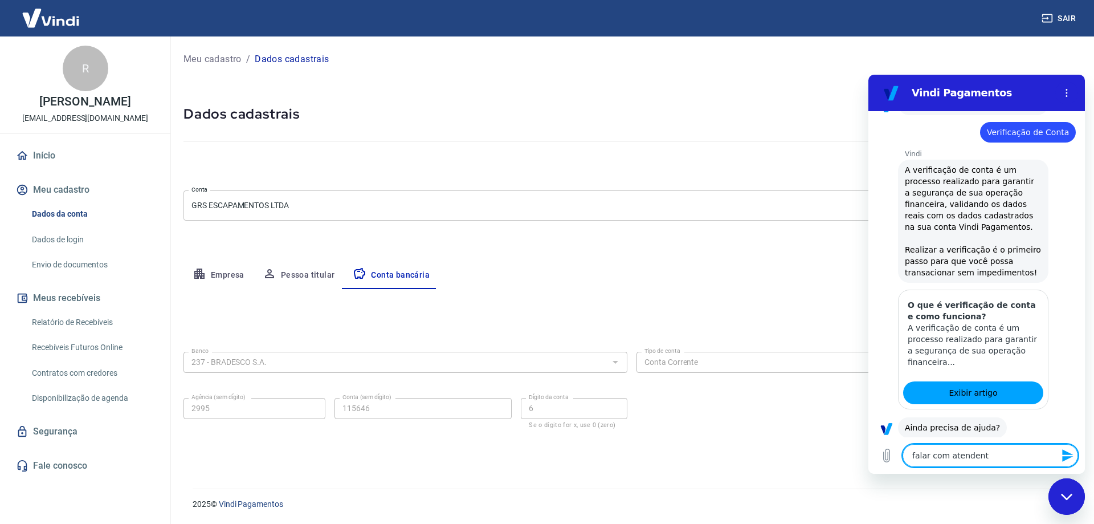
type textarea "falar com atendente"
type textarea "x"
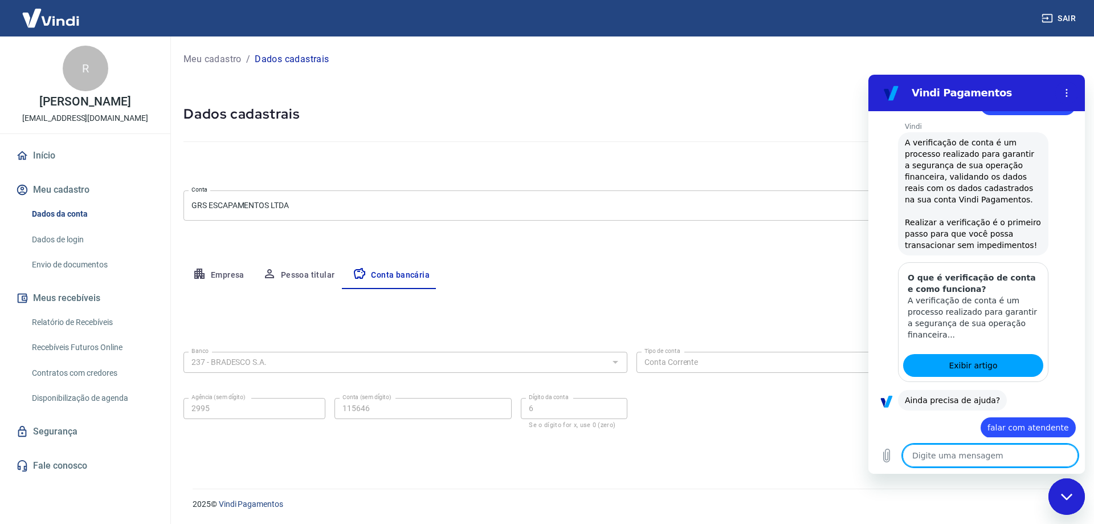
scroll to position [143, 0]
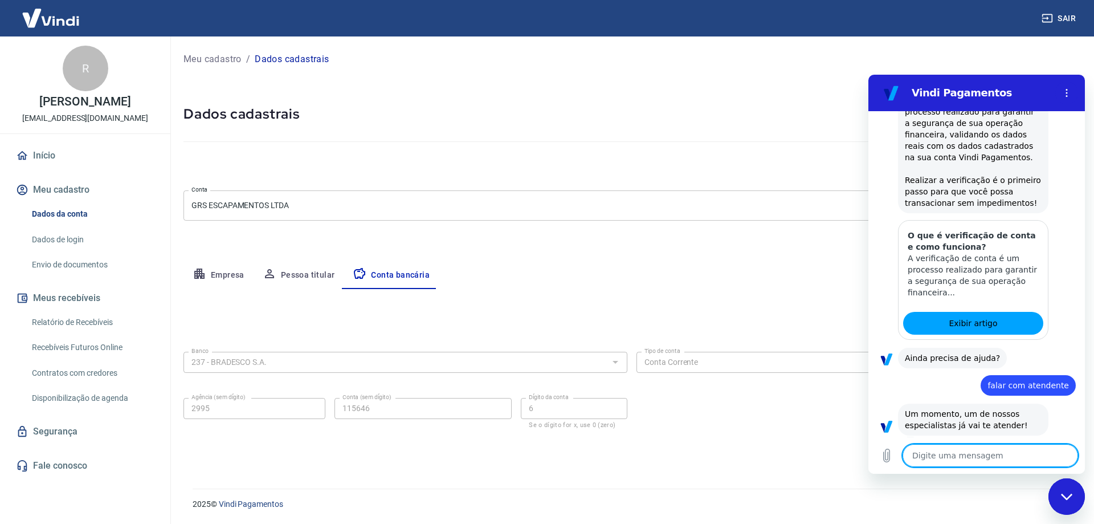
type textarea "x"
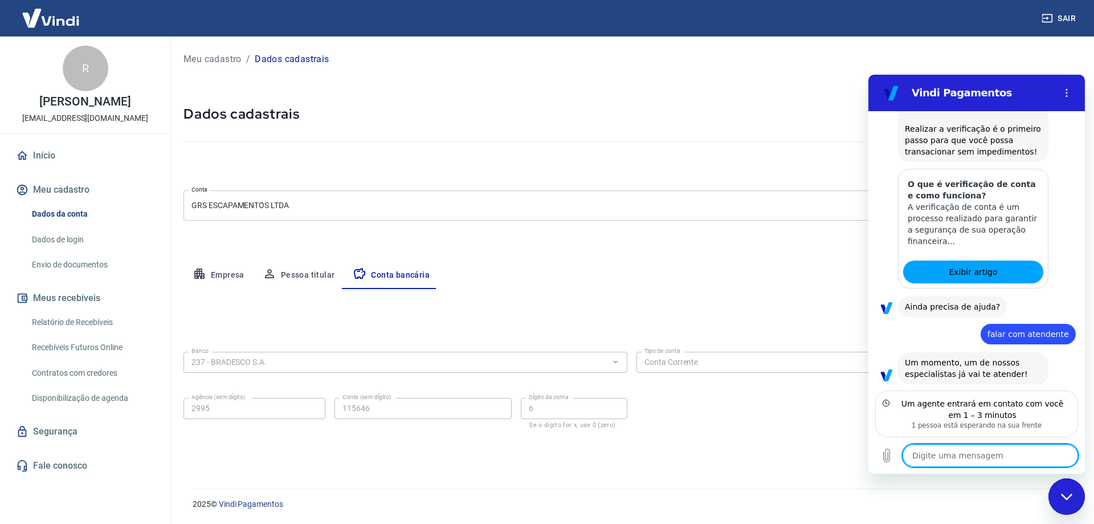
click at [1013, 455] on textarea at bounding box center [991, 455] width 176 height 23
type textarea "o"
type textarea "x"
type textarea "ok"
type textarea "x"
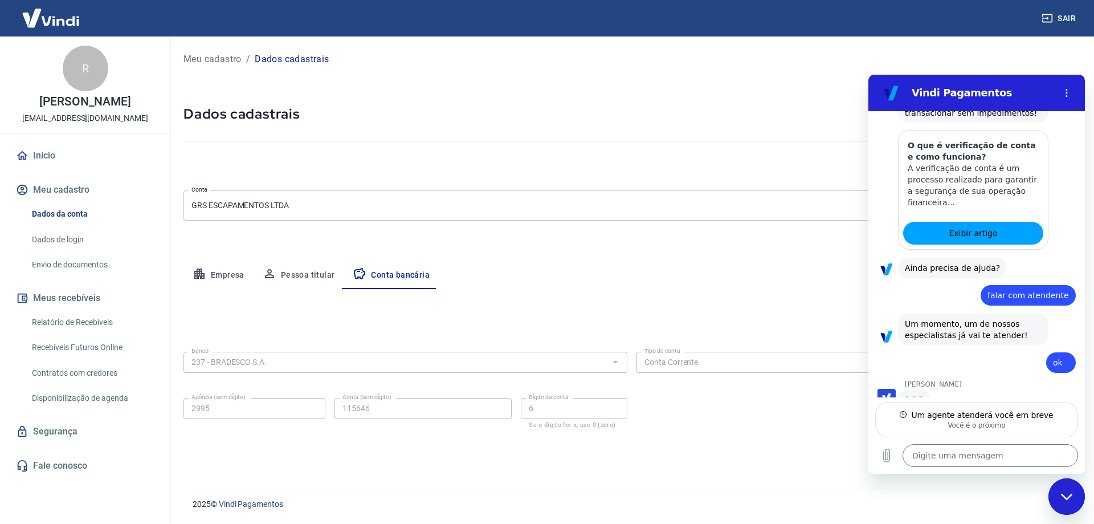
scroll to position [272, 0]
type textarea "x"
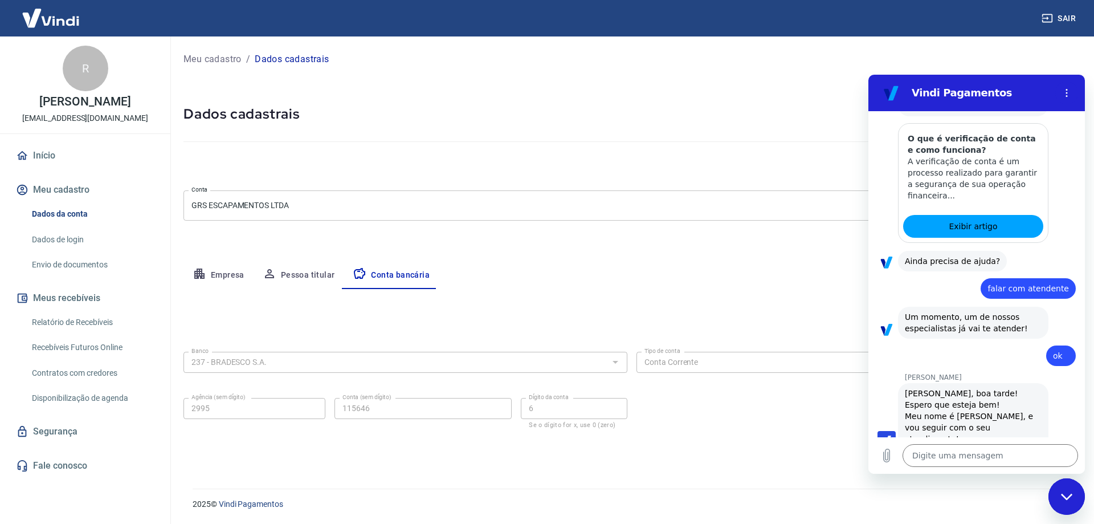
scroll to position [282, 0]
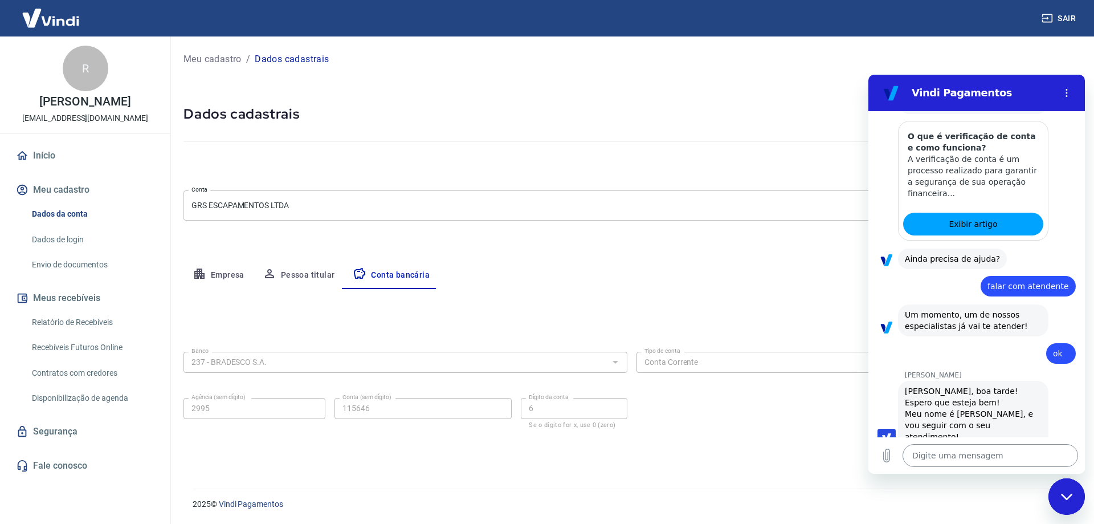
click at [977, 459] on textarea at bounding box center [991, 455] width 176 height 23
type textarea "O"
type textarea "x"
type textarea "Ol"
type textarea "x"
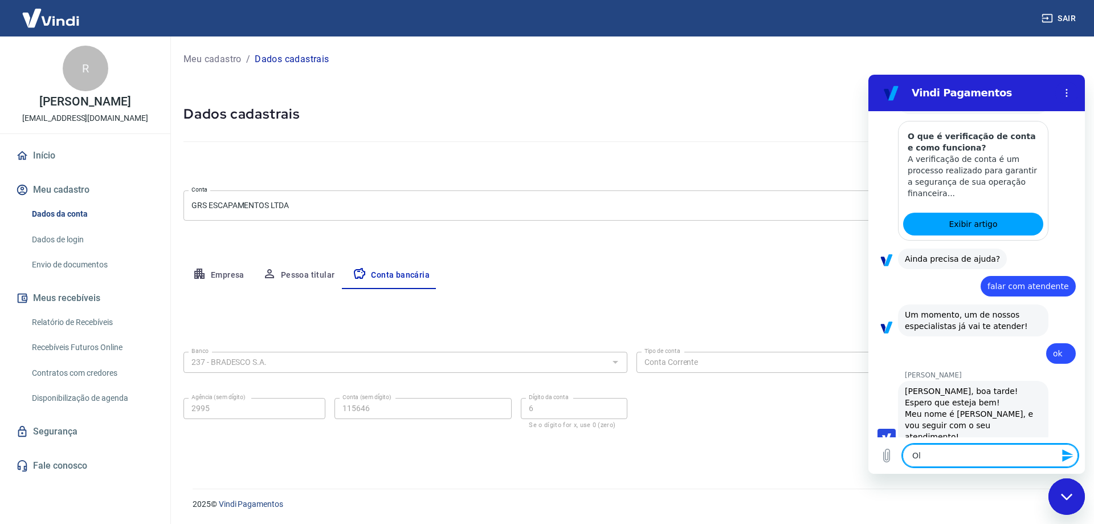
type textarea "Olá"
type textarea "x"
type textarea "Olá"
type textarea "x"
type textarea "Olá N"
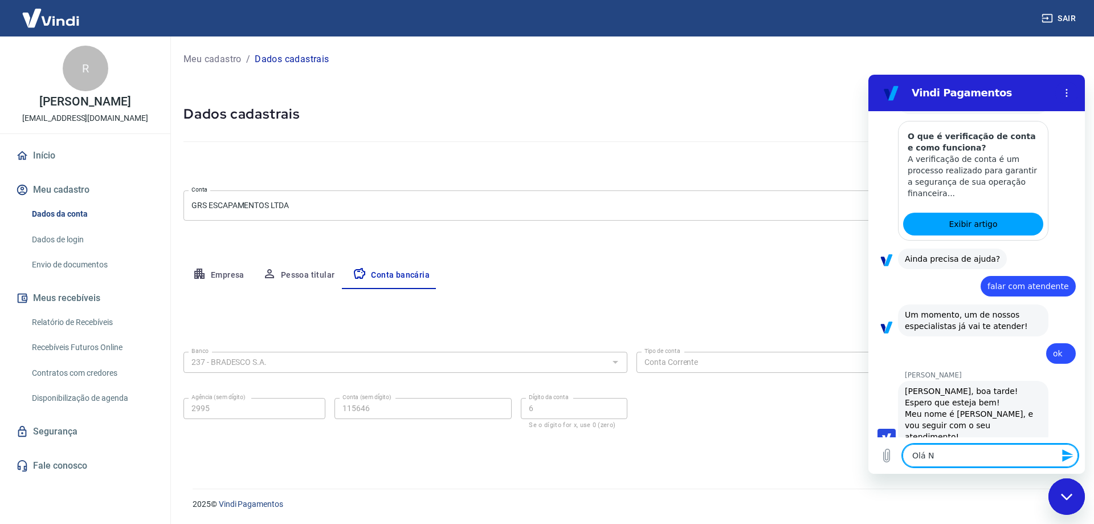
type textarea "x"
type textarea "Olá Na"
type textarea "x"
type textarea "Olá Nan"
type textarea "x"
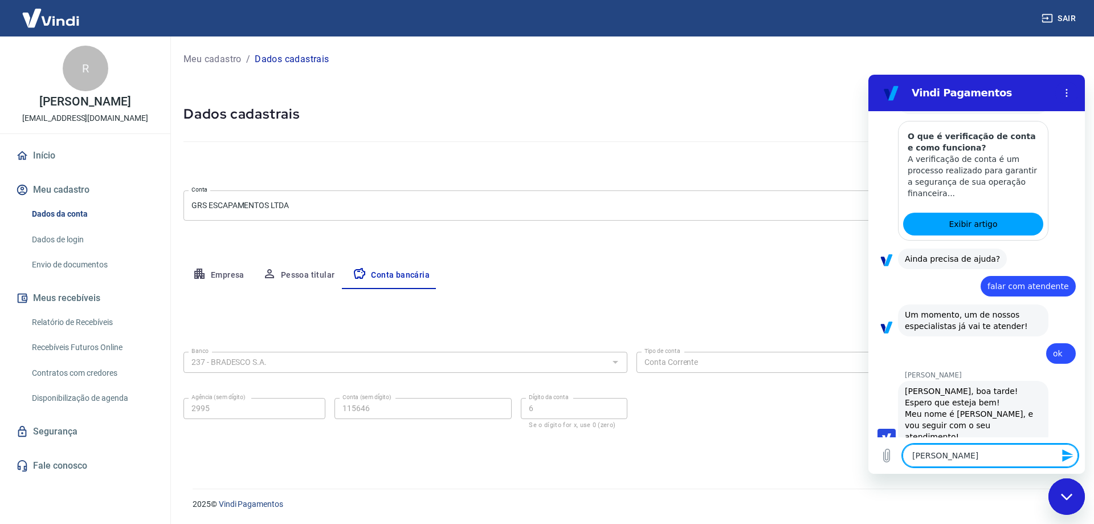
type textarea "Olá Nani"
type textarea "x"
type textarea "b"
type textarea "x"
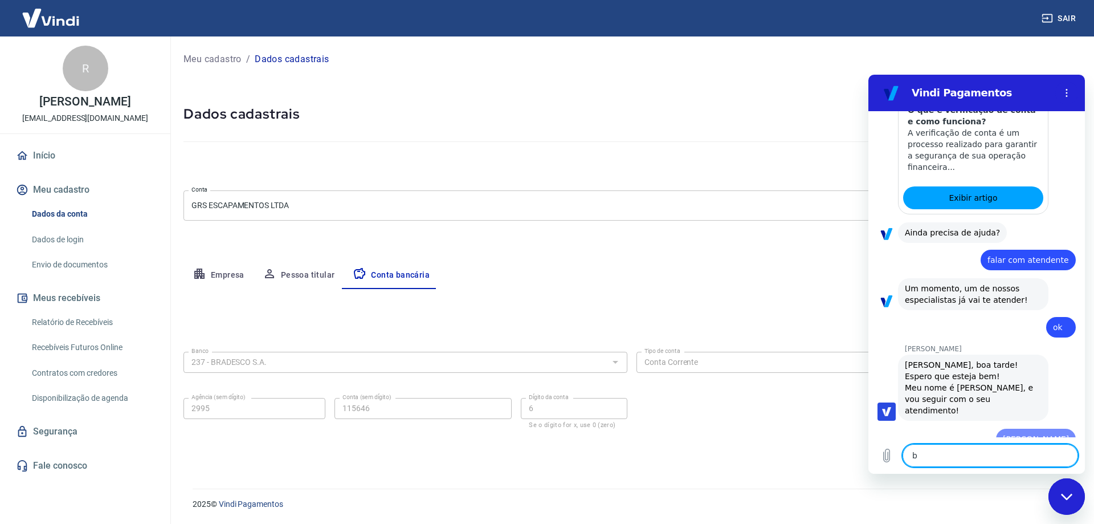
type textarea "bo"
type textarea "x"
type textarea "bom"
type textarea "x"
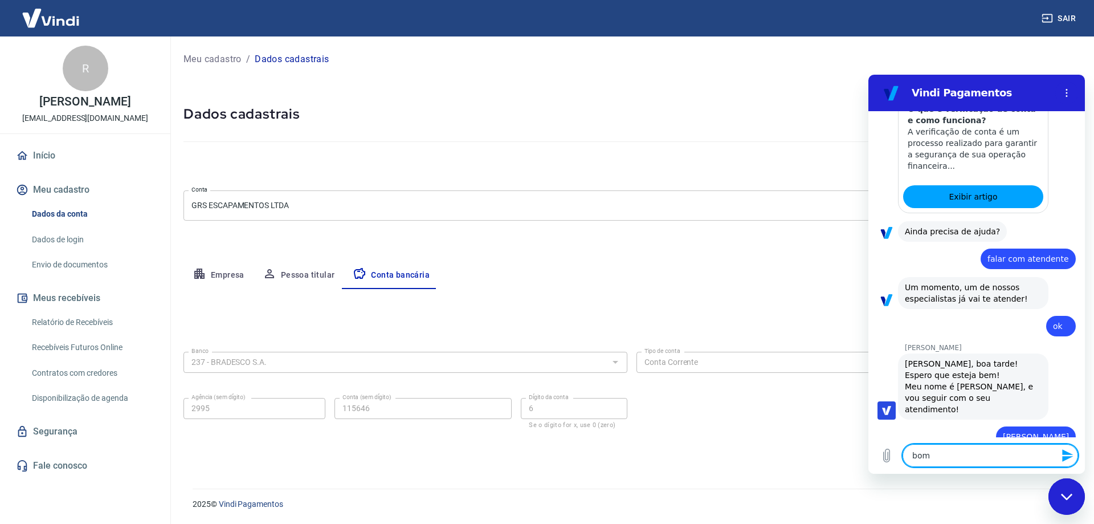
type textarea "bo"
type textarea "x"
type textarea "boa"
type textarea "x"
type textarea "boa"
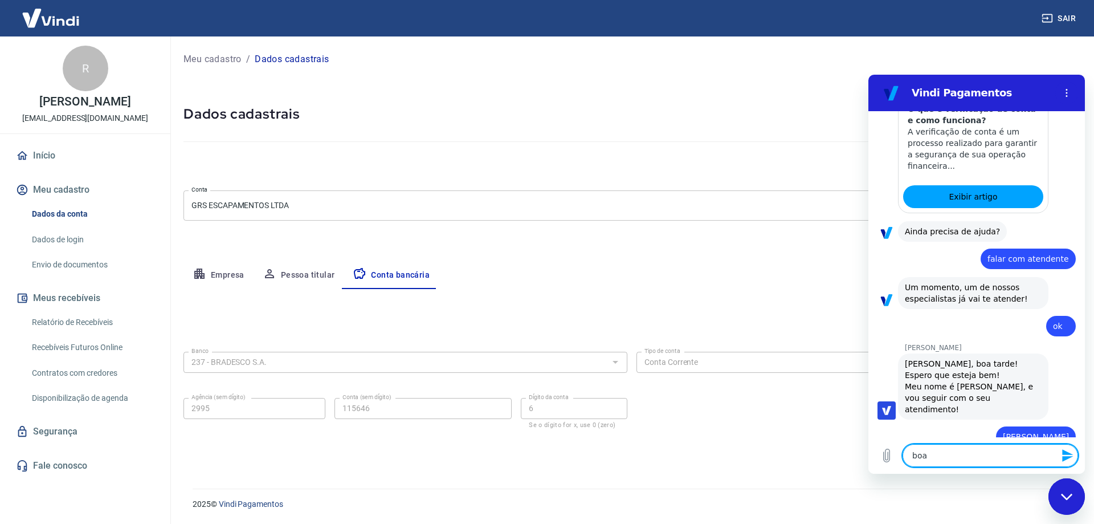
type textarea "x"
type textarea "boa t"
type textarea "x"
type textarea "boa ta"
type textarea "x"
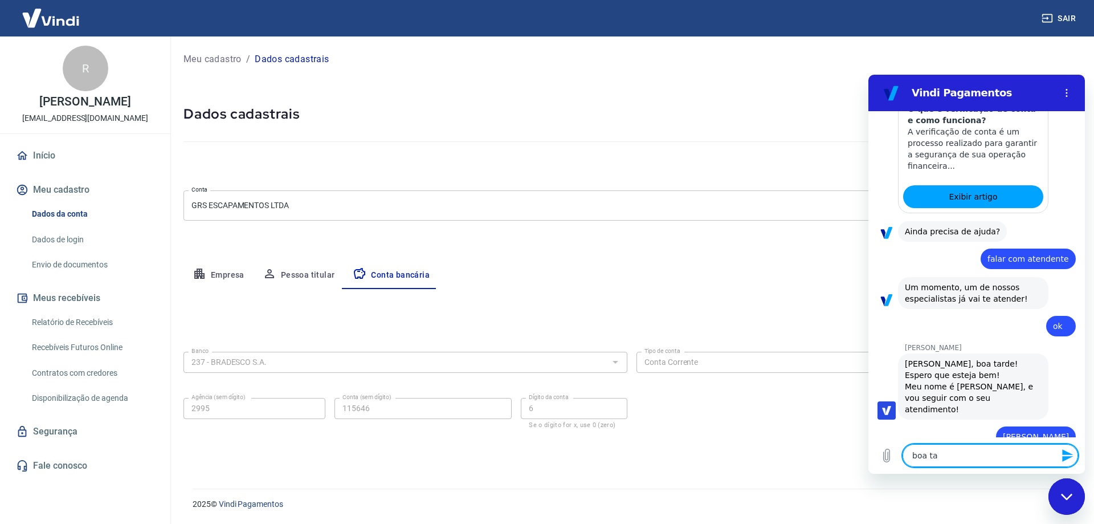
type textarea "boa tar"
type textarea "x"
type textarea "boa tard"
type textarea "x"
type textarea "boa tarde"
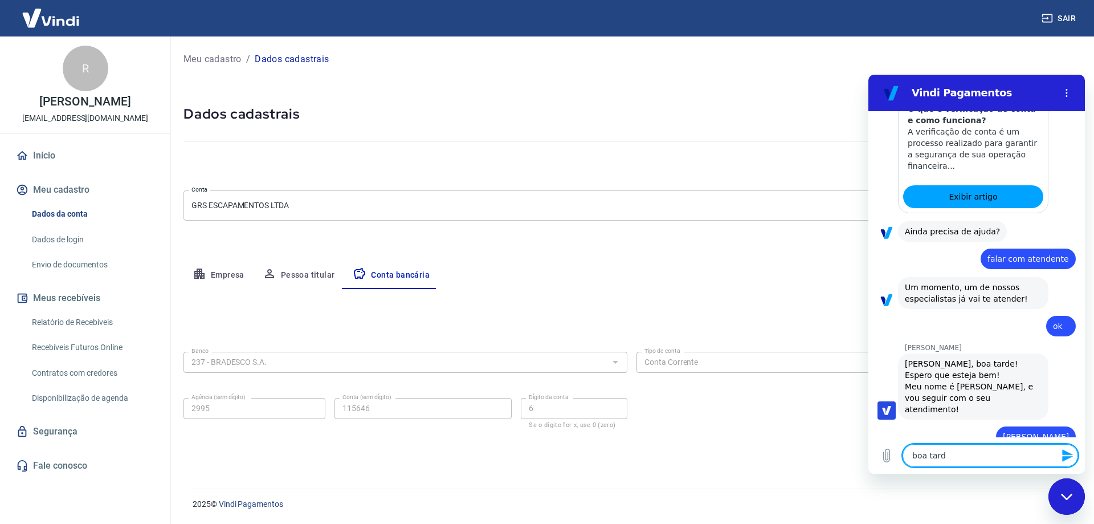
type textarea "x"
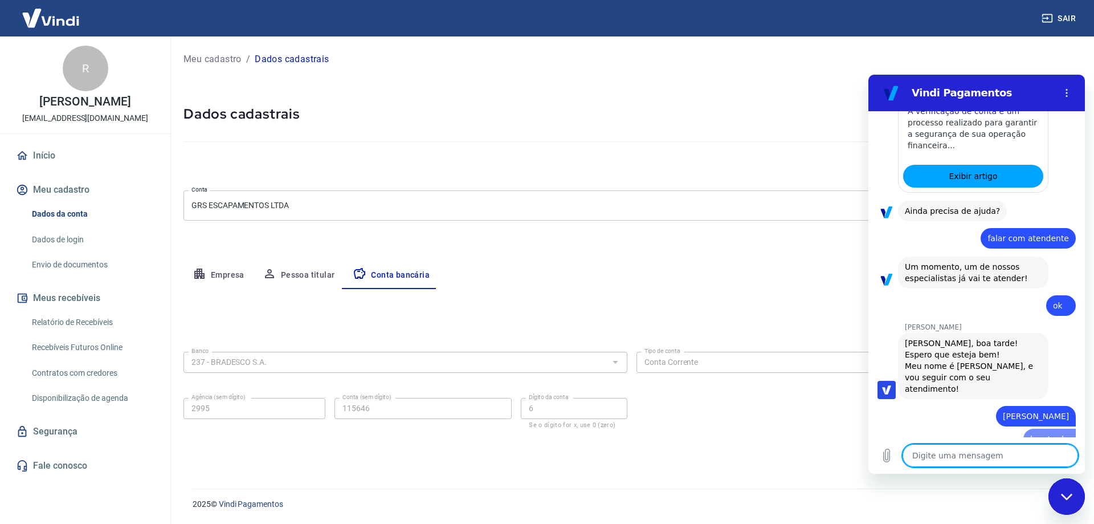
type textarea "b"
type textarea "x"
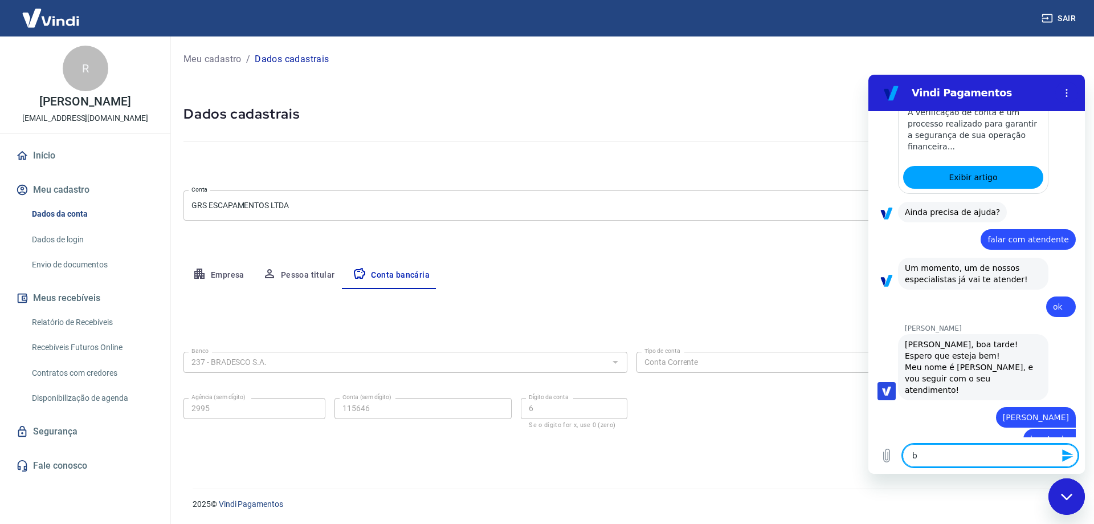
type textarea "bã"
type textarea "x"
type textarea "bão"
type textarea "x"
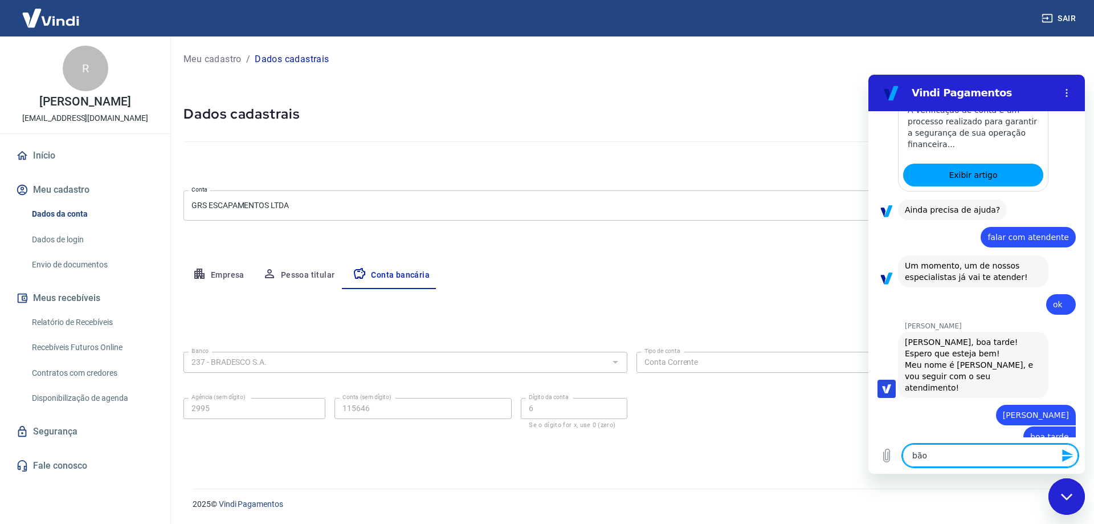
type textarea "bão?"
type textarea "x"
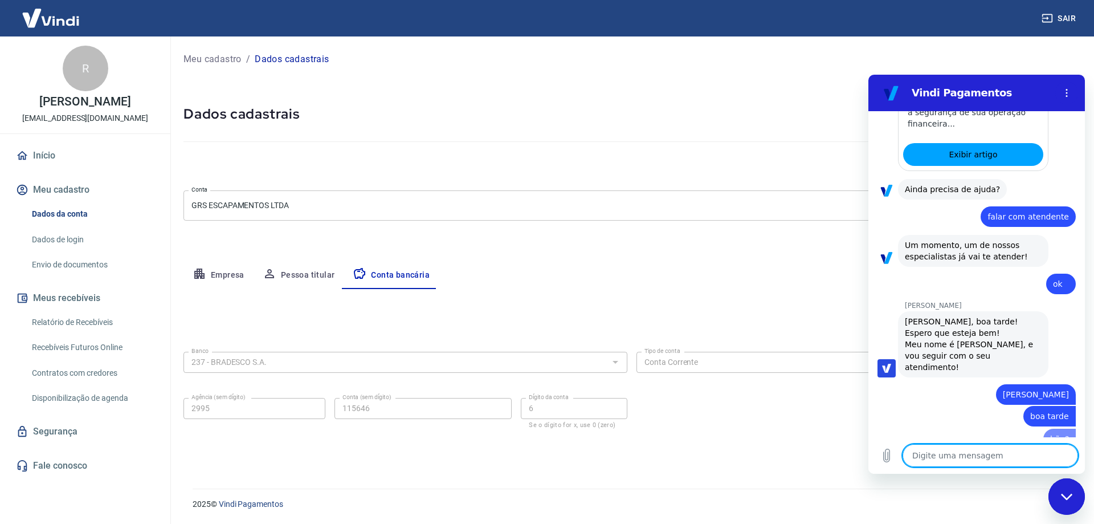
type textarea "S"
type textarea "x"
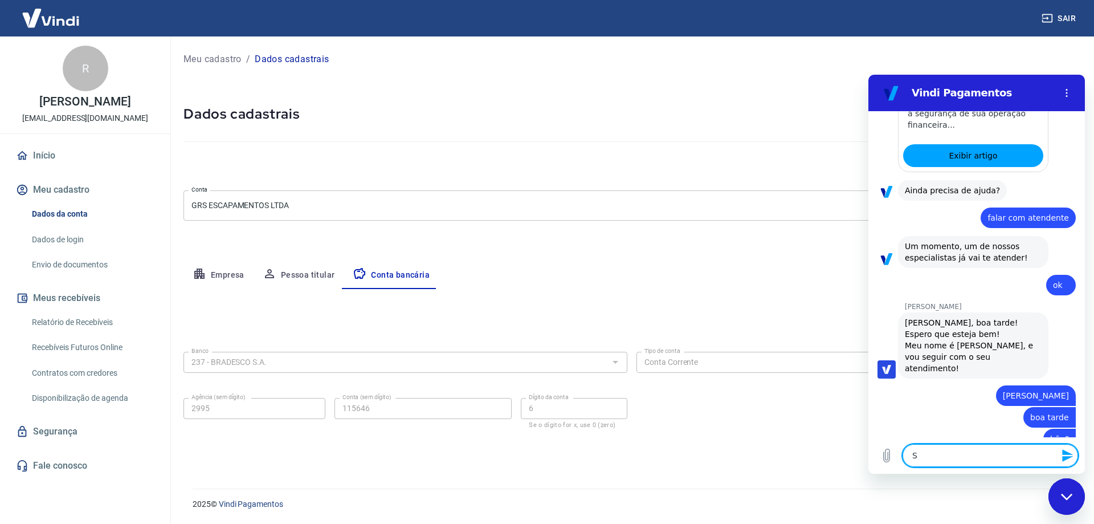
type textarea "Se"
type textarea "x"
type textarea "Seg"
type textarea "x"
type textarea "Segu"
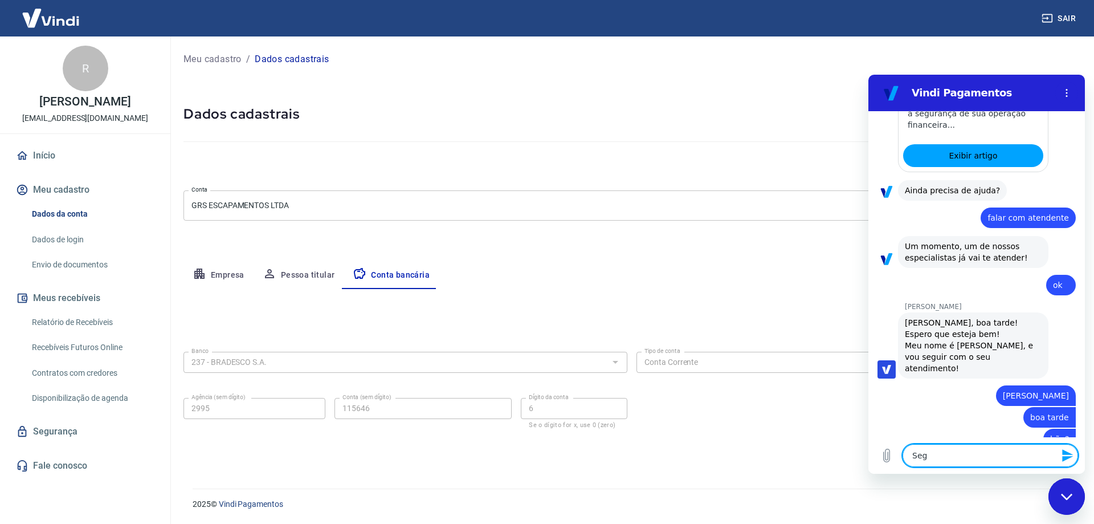
type textarea "x"
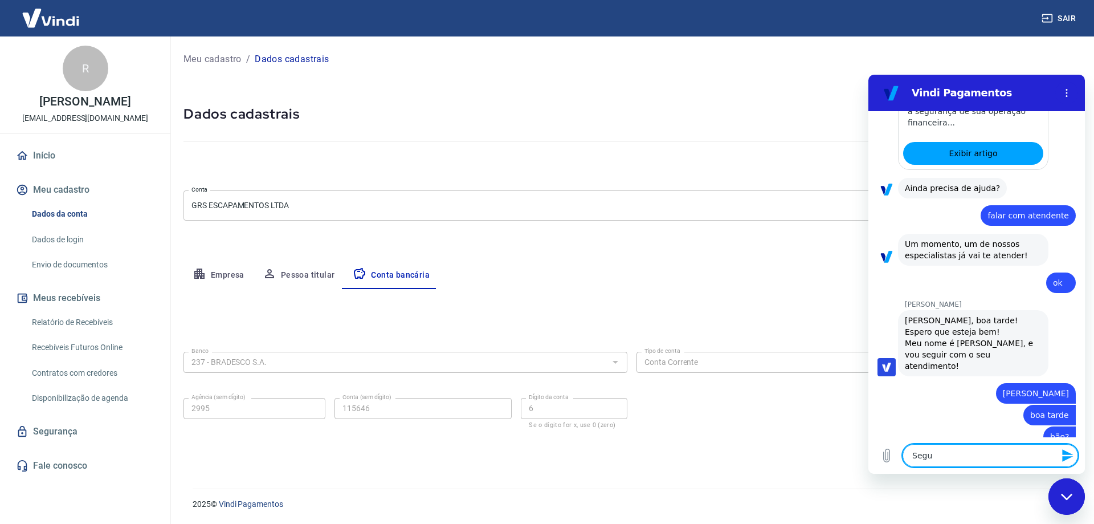
type textarea "Segui"
type textarea "x"
type textarea "Seguin"
type textarea "x"
type textarea "Seguint"
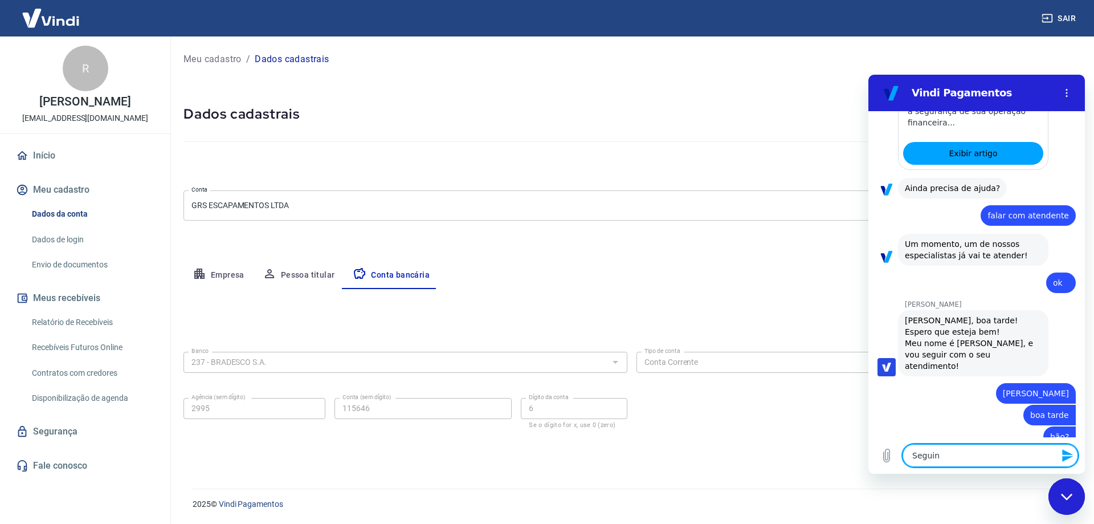
type textarea "x"
type textarea "Seguinte"
type textarea "x"
type textarea "Seguinte,"
type textarea "x"
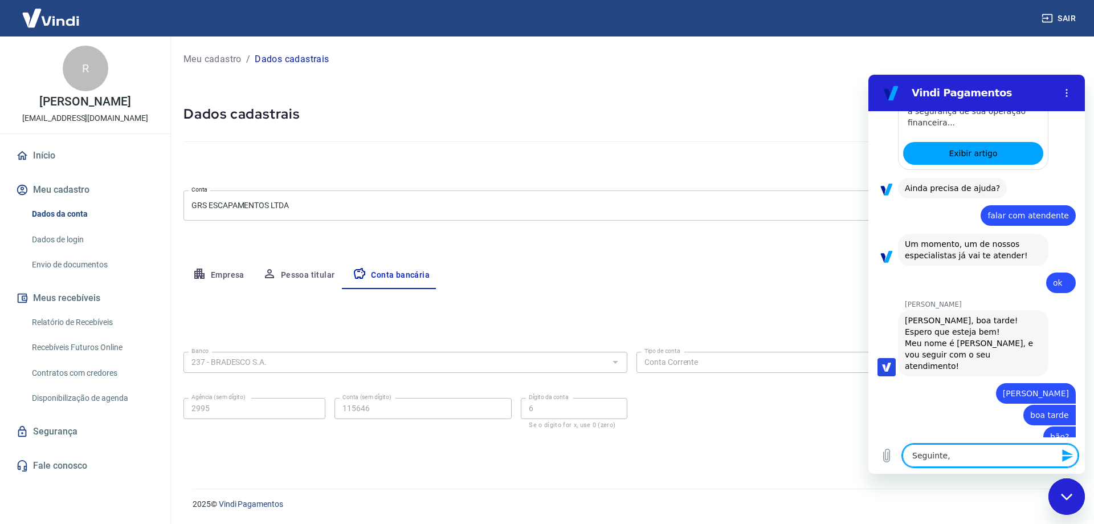
type textarea "Seguinte,"
type textarea "x"
type textarea "Seguinte, c"
type textarea "x"
type textarea "Seguinte, co"
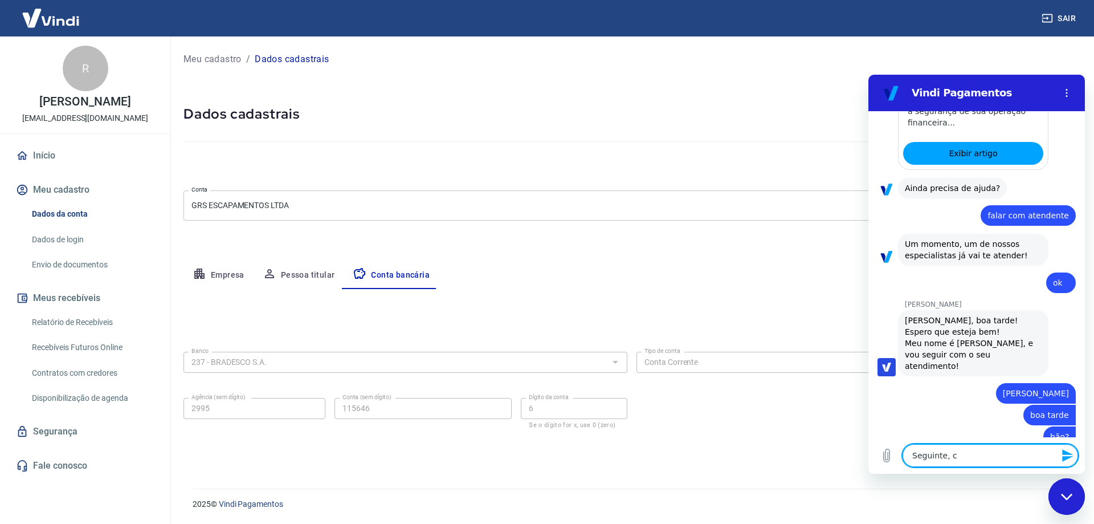
type textarea "x"
type textarea "Seguinte, con"
type textarea "x"
type textarea "Seguinte, cons"
type textarea "x"
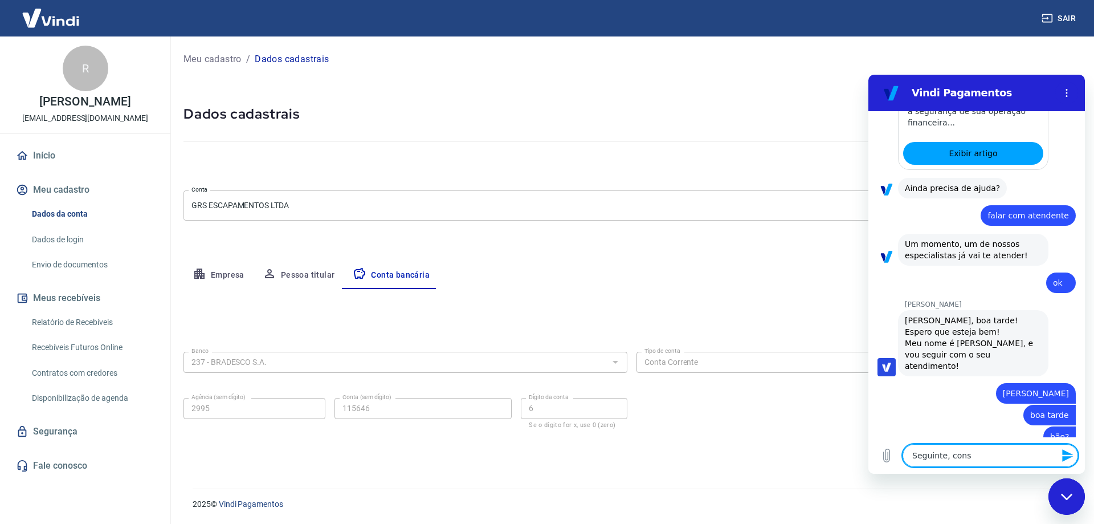
type textarea "Seguinte, conse"
type textarea "x"
type textarea "Seguinte, conseg"
type textarea "x"
type textarea "Seguinte, consegu"
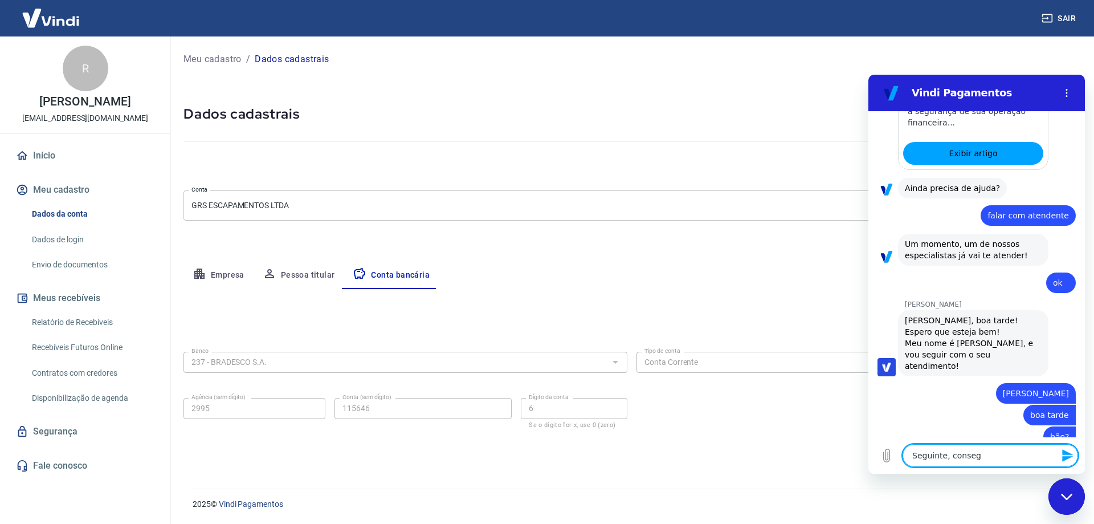
type textarea "x"
type textarea "Seguinte, consegue"
type textarea "x"
type textarea "Seguinte, consegue"
type textarea "x"
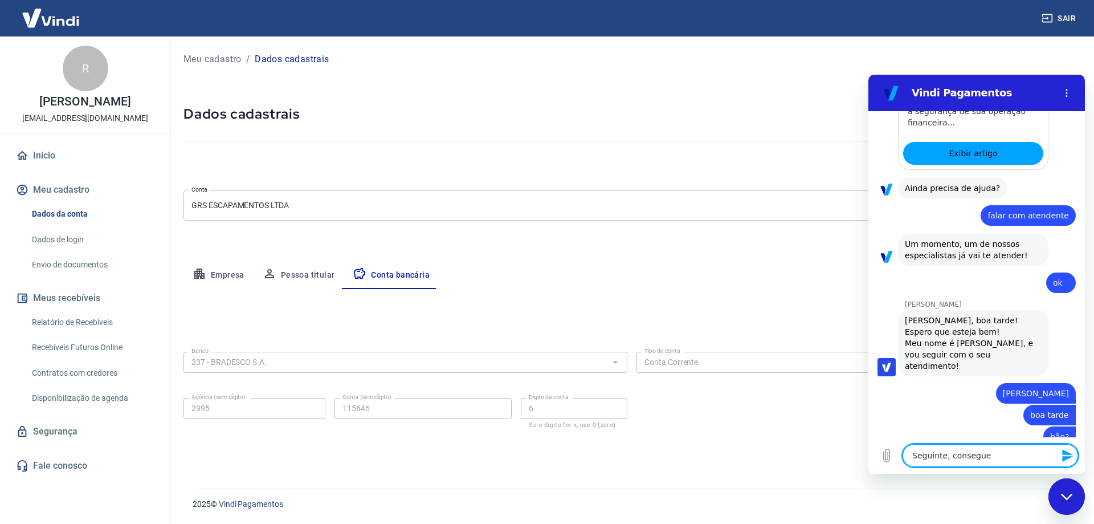
type textarea "Seguinte, consegue c"
type textarea "x"
type textarea "Seguinte, consegue ch"
type textarea "x"
type textarea "Seguinte, consegue che"
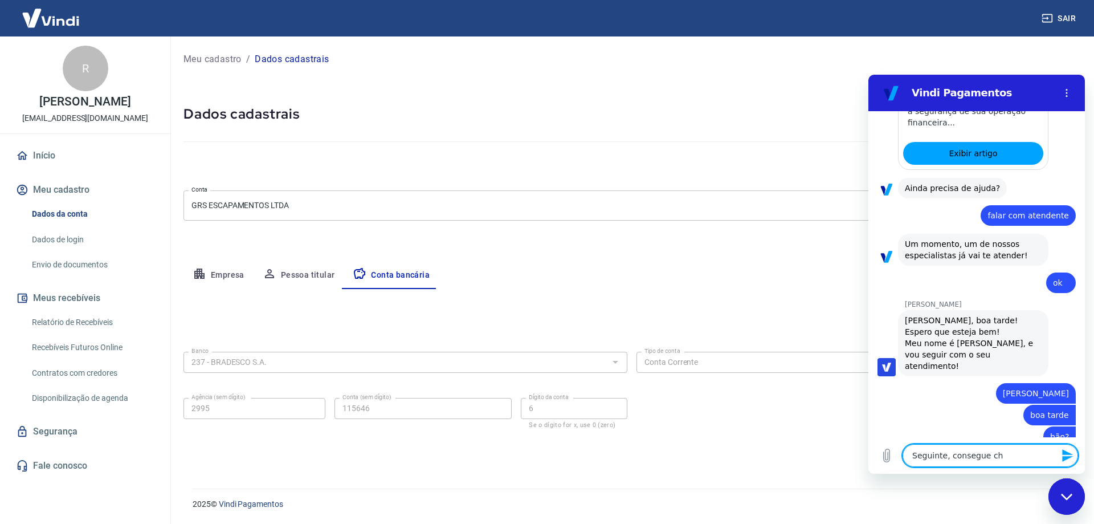
type textarea "x"
type textarea "Seguinte, consegue chec"
type textarea "x"
type textarea "Seguinte, consegue checa"
type textarea "x"
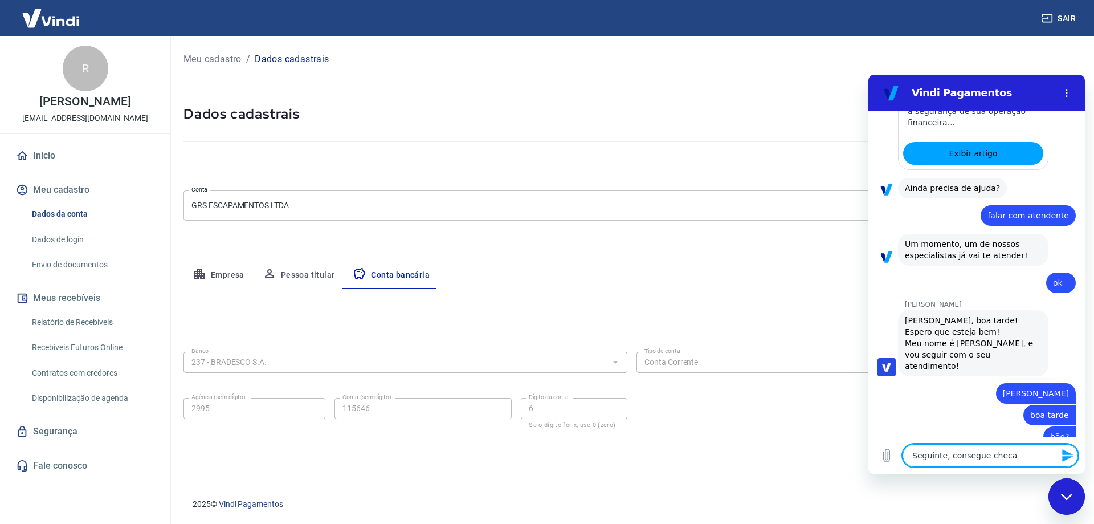
type textarea "Seguinte, consegue checar"
type textarea "x"
type textarea "Seguinte, consegue checar"
type textarea "x"
type textarea "Seguinte, consegue checar s"
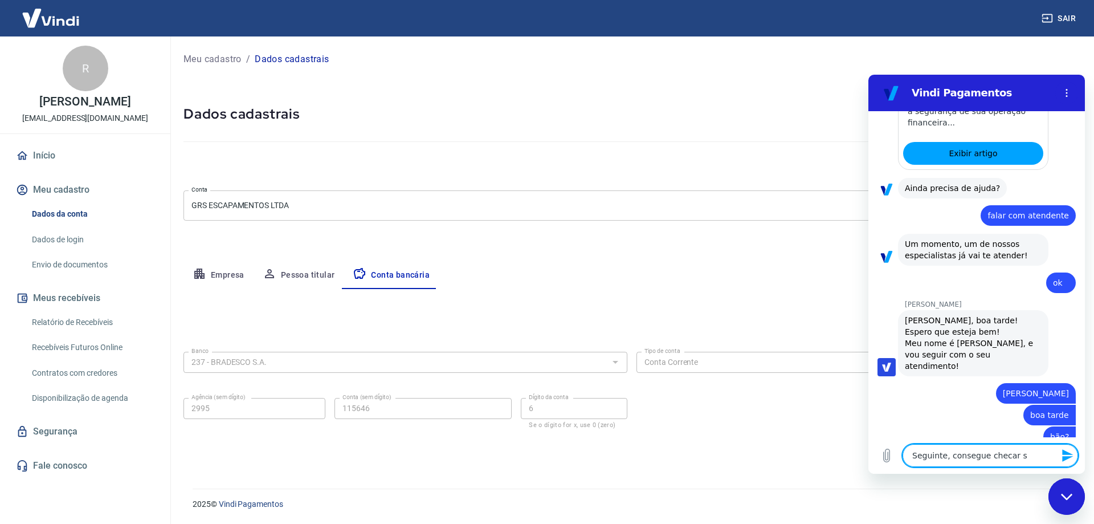
type textarea "x"
type textarea "Seguinte, consegue checar se"
type textarea "x"
type textarea "Seguinte, consegue checar se"
type textarea "x"
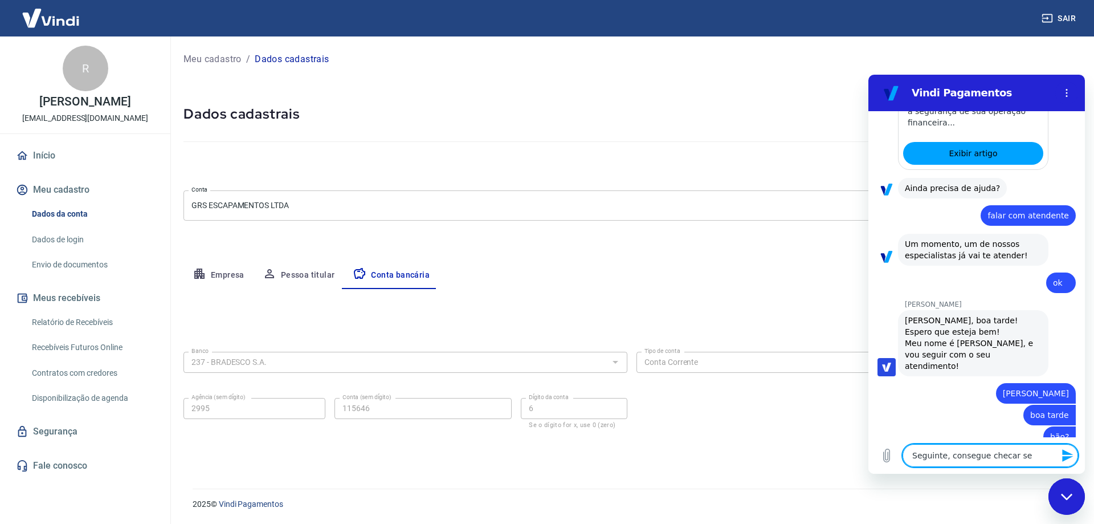
type textarea "Seguinte, consegue checar se d"
type textarea "x"
type textarea "Seguinte, consegue checar se de"
type textarea "x"
type textarea "Seguinte, consegue checar se de"
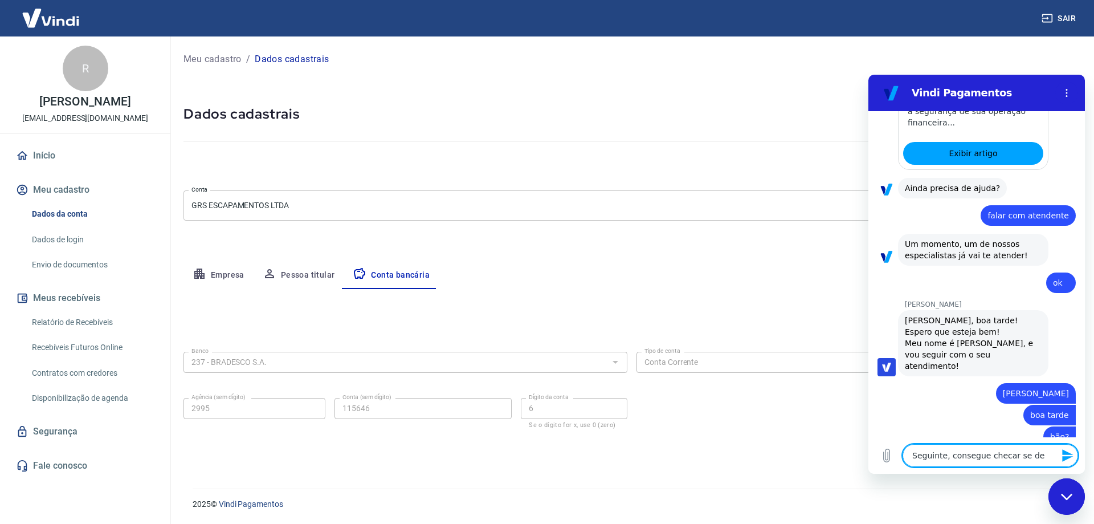
type textarea "x"
type textarea "Seguinte, consegue checar se de"
type textarea "x"
type textarea "Seguinte, consegue checar se deu"
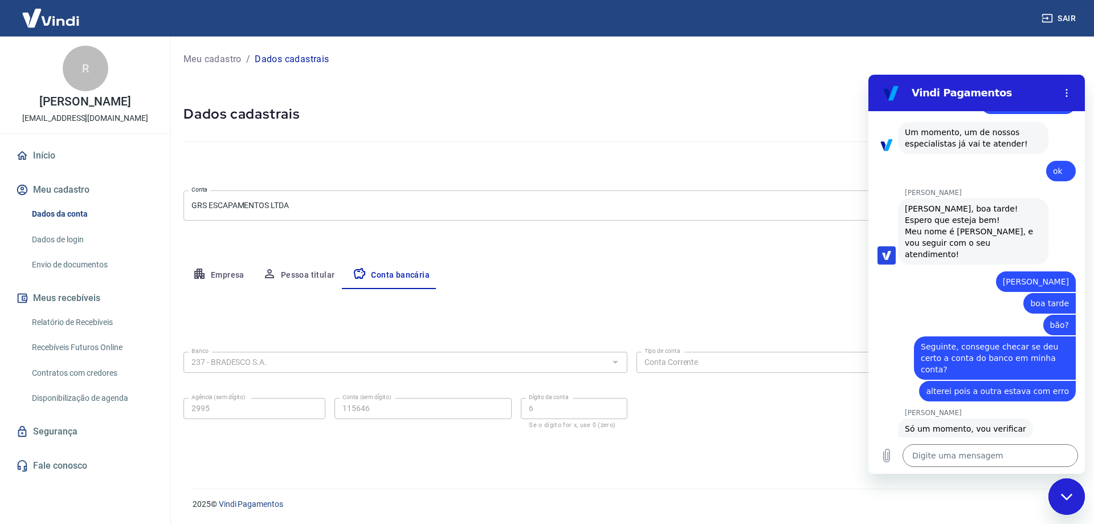
scroll to position [467, 0]
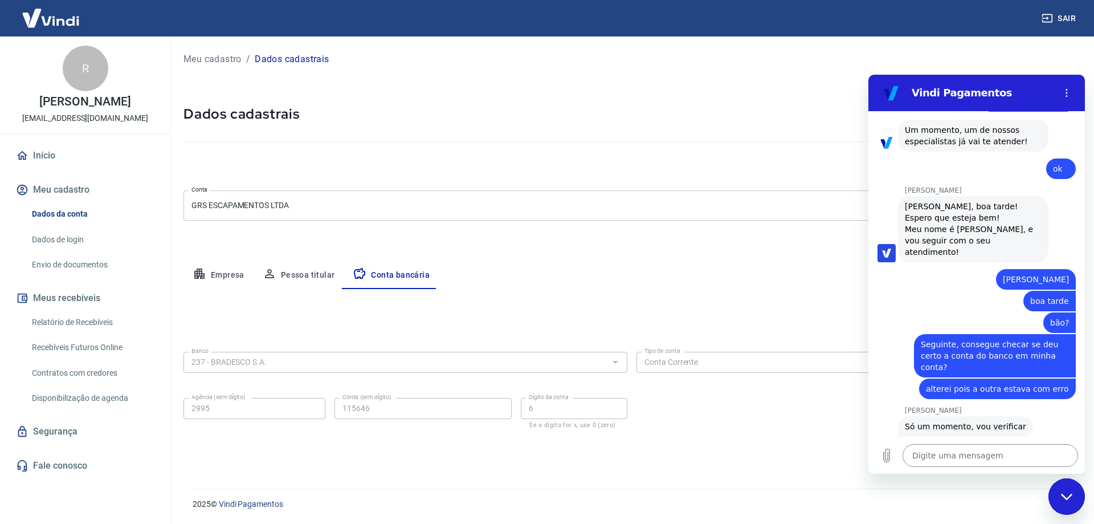
click at [984, 462] on textarea at bounding box center [991, 455] width 176 height 23
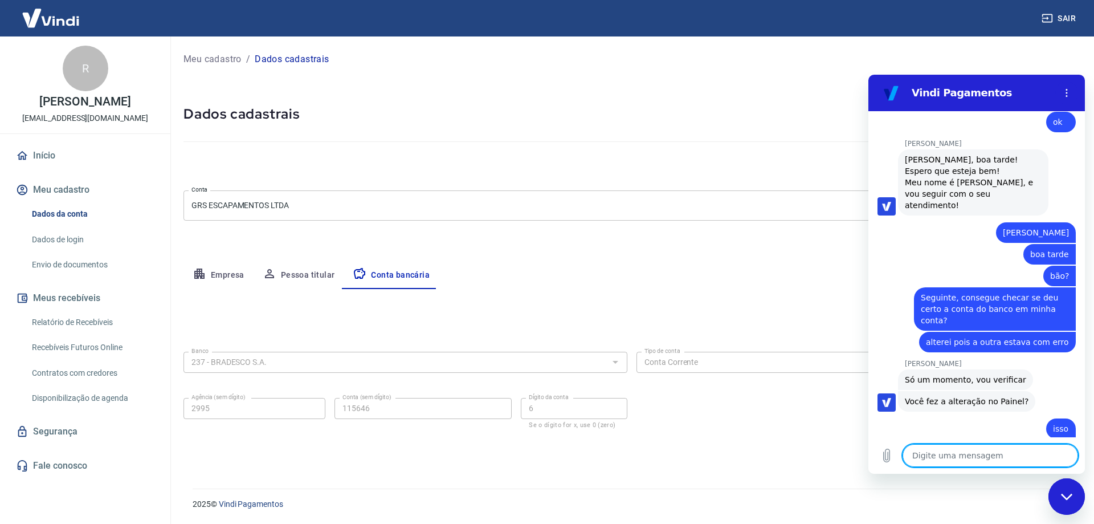
scroll to position [516, 0]
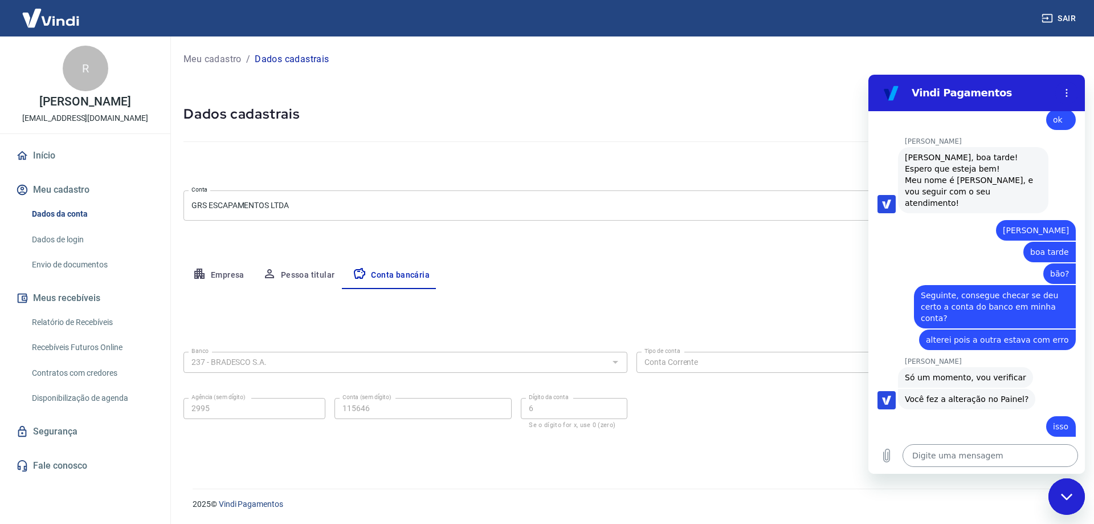
click at [952, 450] on textarea at bounding box center [991, 455] width 176 height 23
click at [887, 460] on icon "Carregar arquivo" at bounding box center [887, 455] width 6 height 13
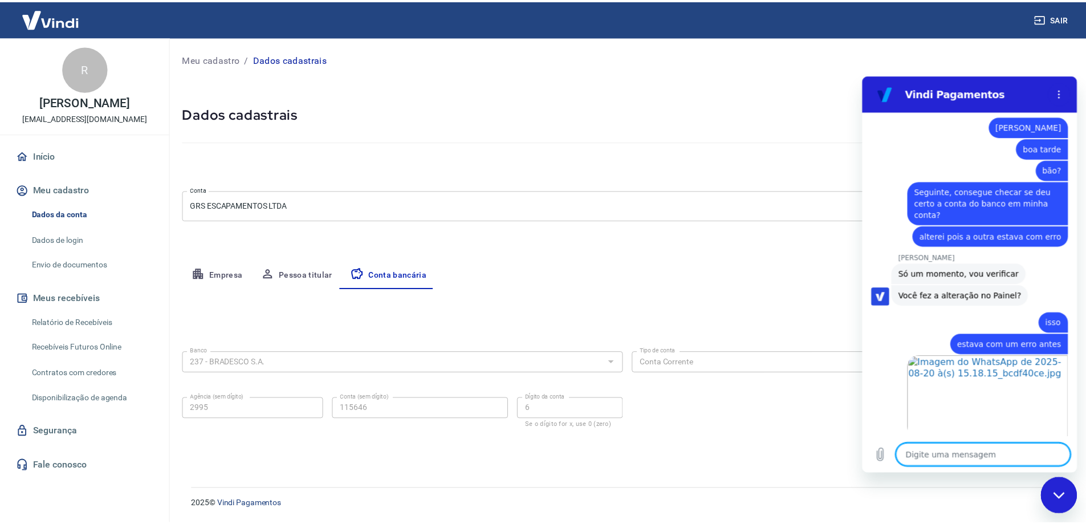
scroll to position [622, 0]
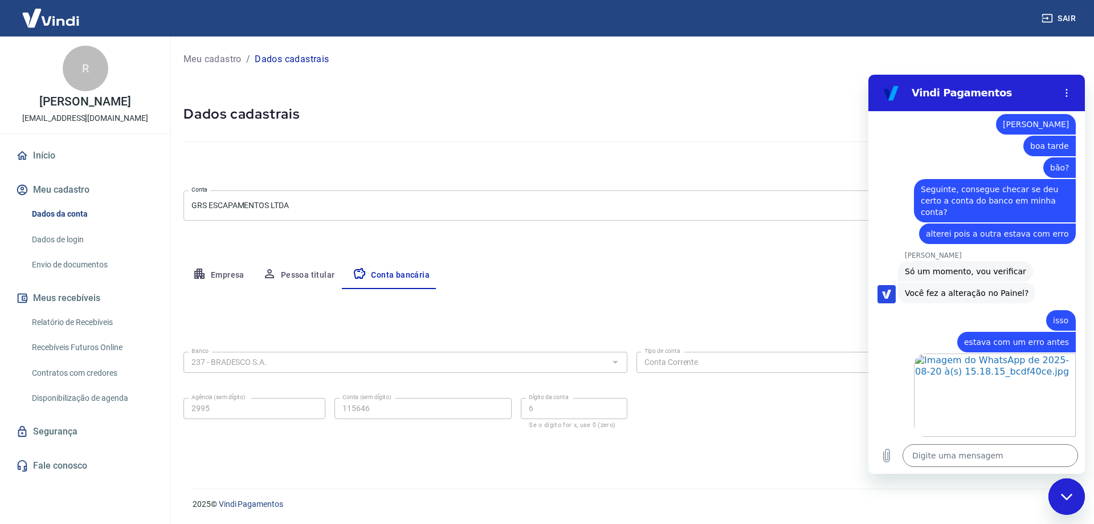
click at [617, 110] on h5 "Dados cadastrais" at bounding box center [631, 114] width 897 height 18
click at [83, 246] on link "Dados de login" at bounding box center [91, 239] width 129 height 23
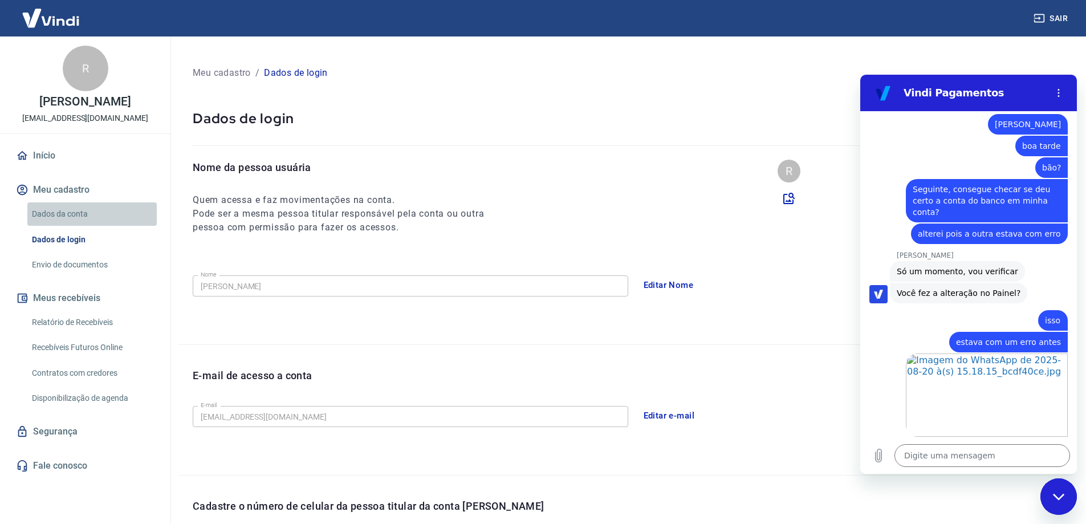
click at [89, 226] on link "Dados da conta" at bounding box center [91, 213] width 129 height 23
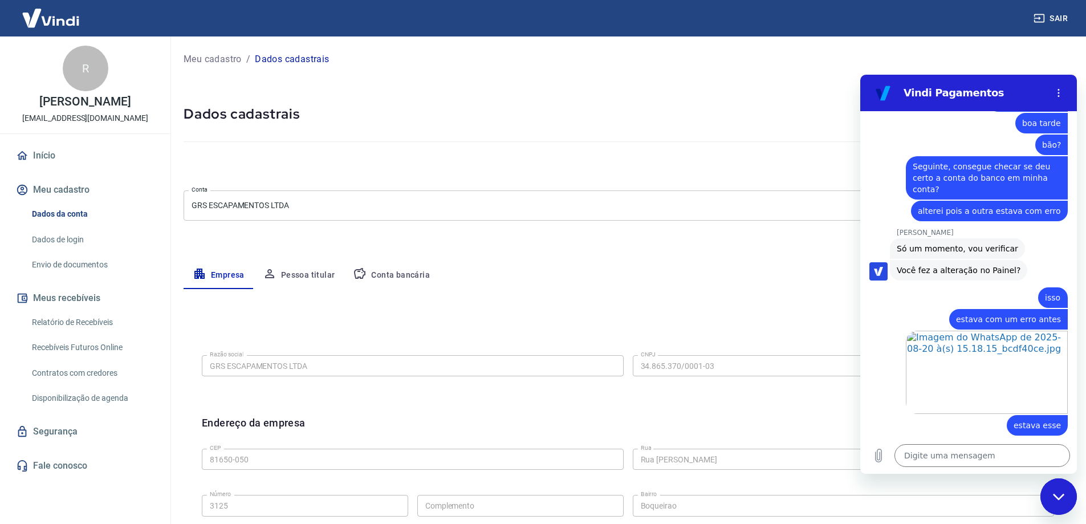
scroll to position [643, 0]
drag, startPoint x: 996, startPoint y: 456, endPoint x: 973, endPoint y: 442, distance: 27.2
click at [996, 456] on textarea at bounding box center [982, 455] width 176 height 23
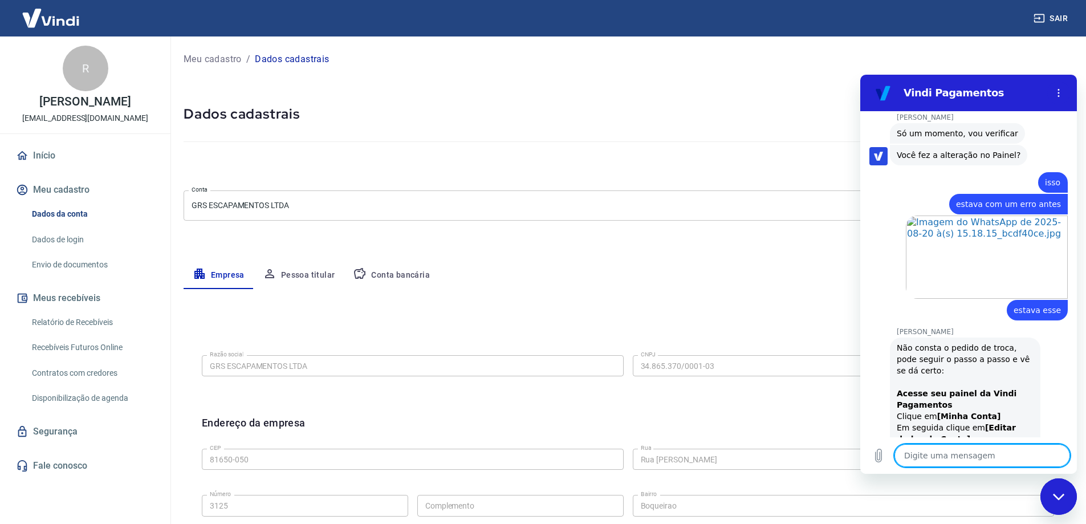
scroll to position [762, 0]
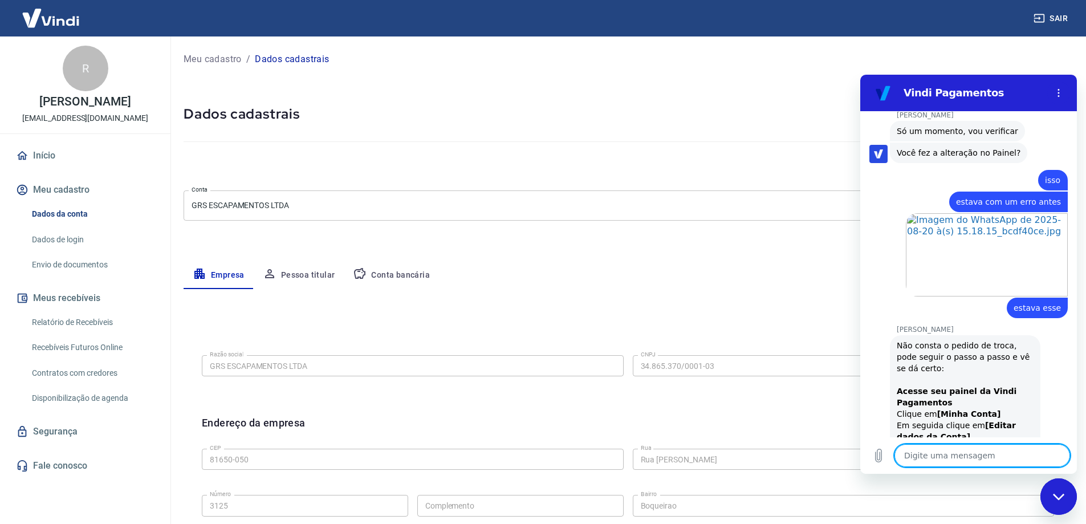
click at [68, 22] on img at bounding box center [51, 18] width 74 height 35
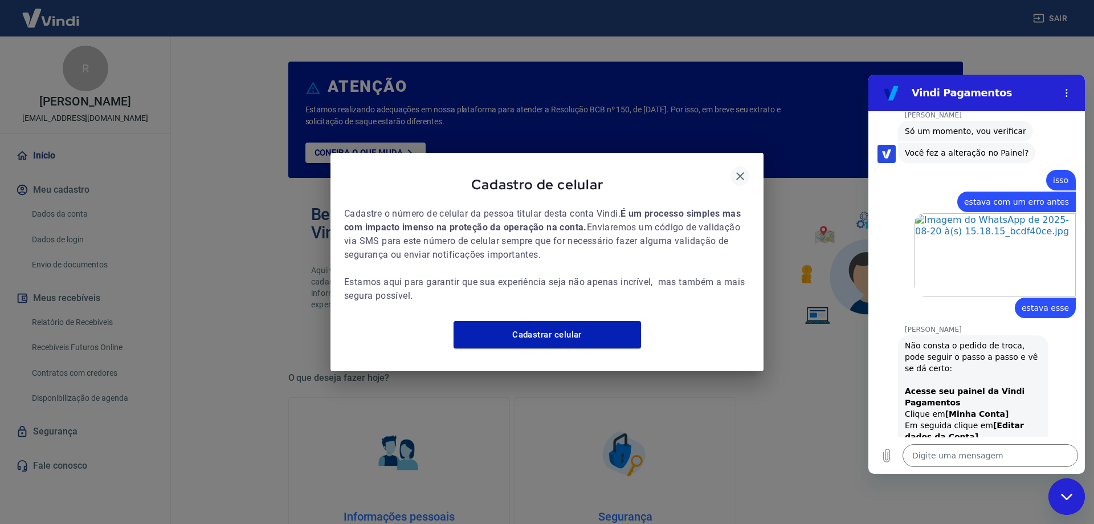
click at [742, 170] on icon "button" at bounding box center [740, 176] width 14 height 14
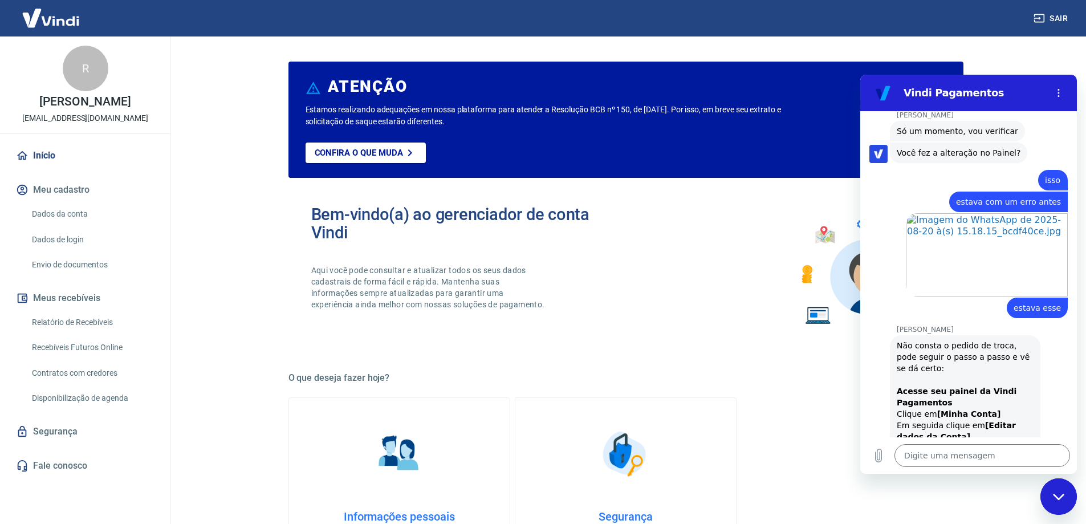
click at [92, 164] on link "Início" at bounding box center [85, 155] width 143 height 25
click at [82, 201] on button "Meu cadastro" at bounding box center [85, 189] width 143 height 25
click at [55, 20] on img at bounding box center [51, 18] width 74 height 35
click at [63, 202] on button "Meu cadastro" at bounding box center [85, 189] width 143 height 25
click at [65, 219] on link "Dados da conta" at bounding box center [91, 213] width 129 height 23
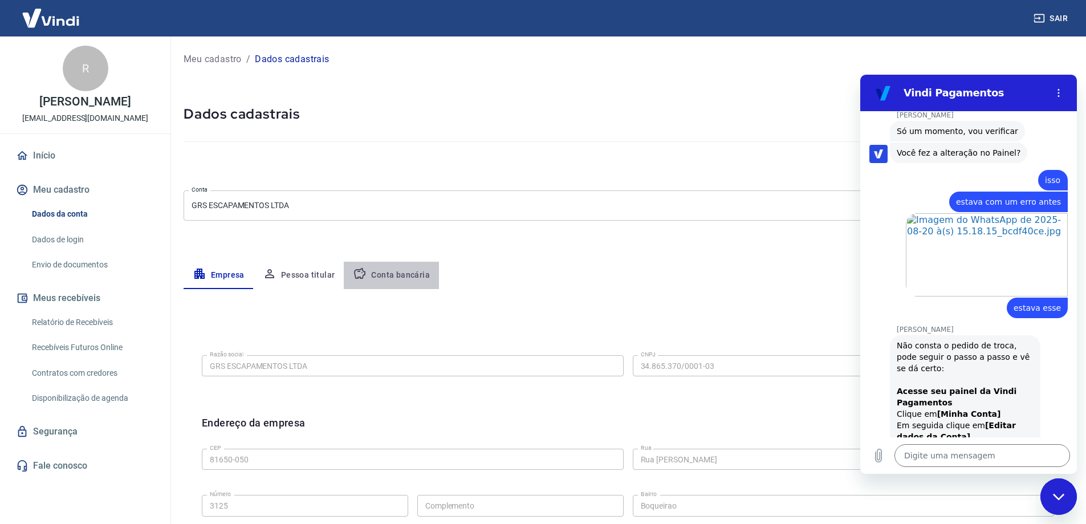
click at [391, 272] on button "Conta bancária" at bounding box center [391, 275] width 95 height 27
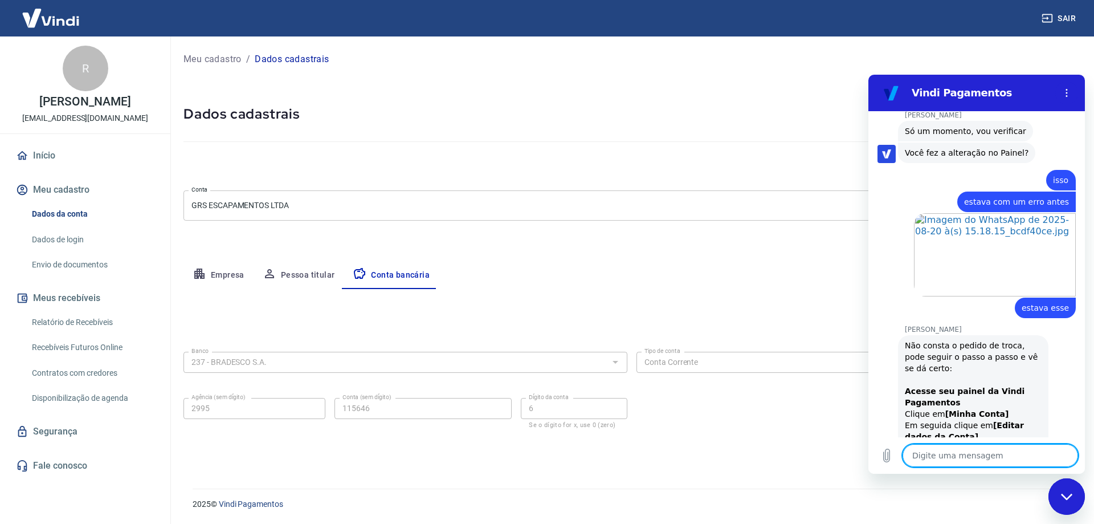
click at [1029, 454] on textarea at bounding box center [991, 455] width 176 height 23
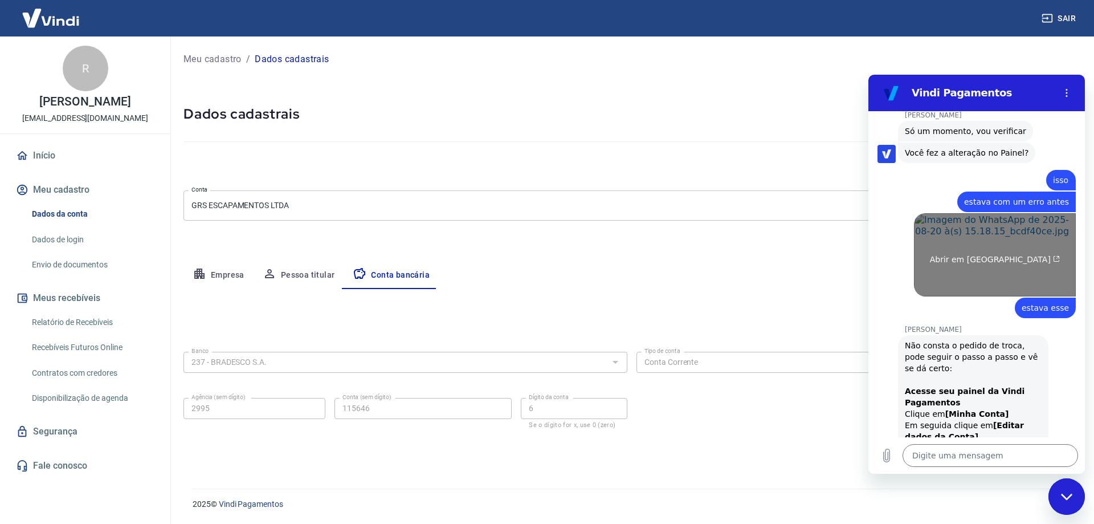
click at [995, 255] on span "Abrir em [GEOGRAPHIC_DATA]" at bounding box center [995, 259] width 130 height 9
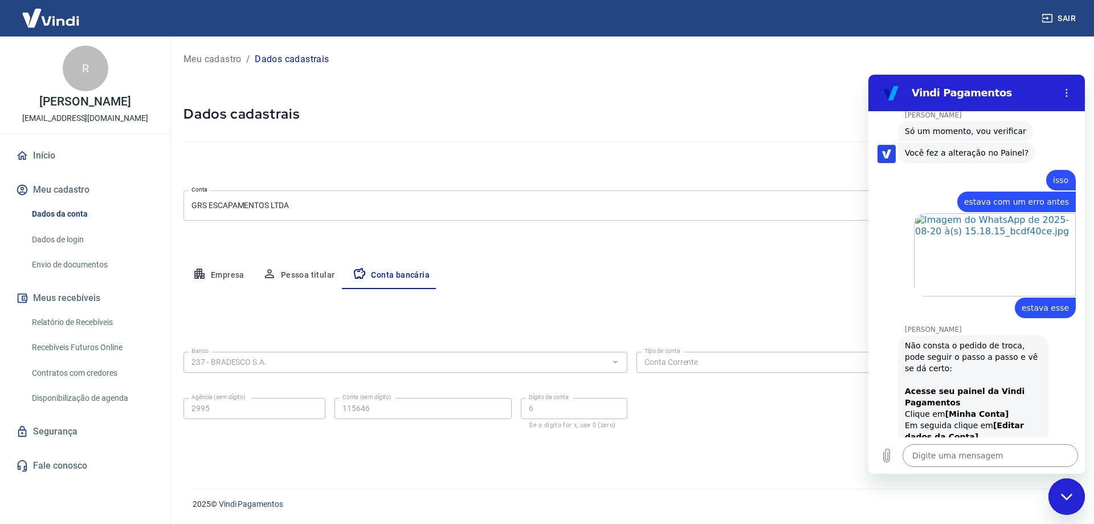
click at [966, 458] on textarea at bounding box center [991, 455] width 176 height 23
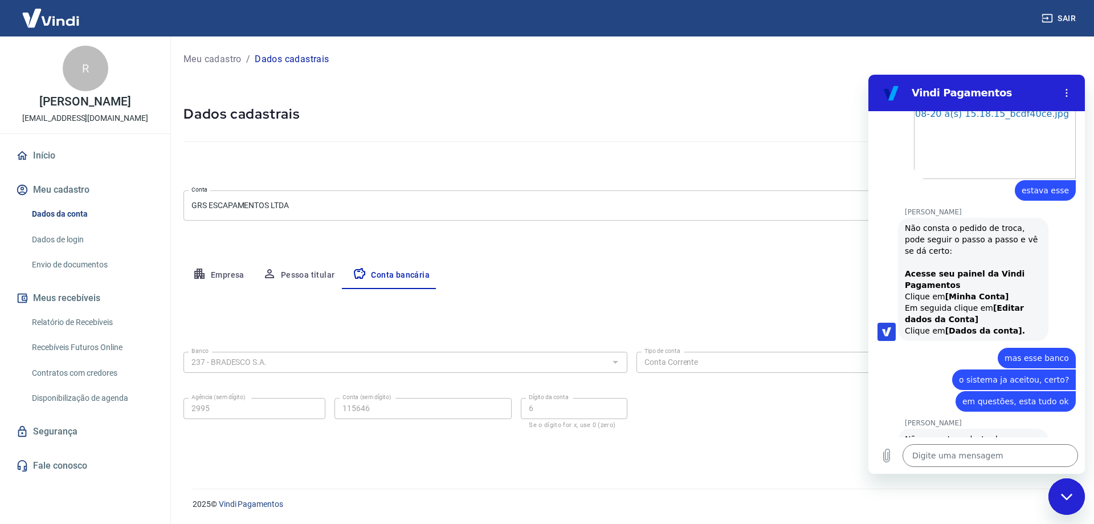
scroll to position [882, 0]
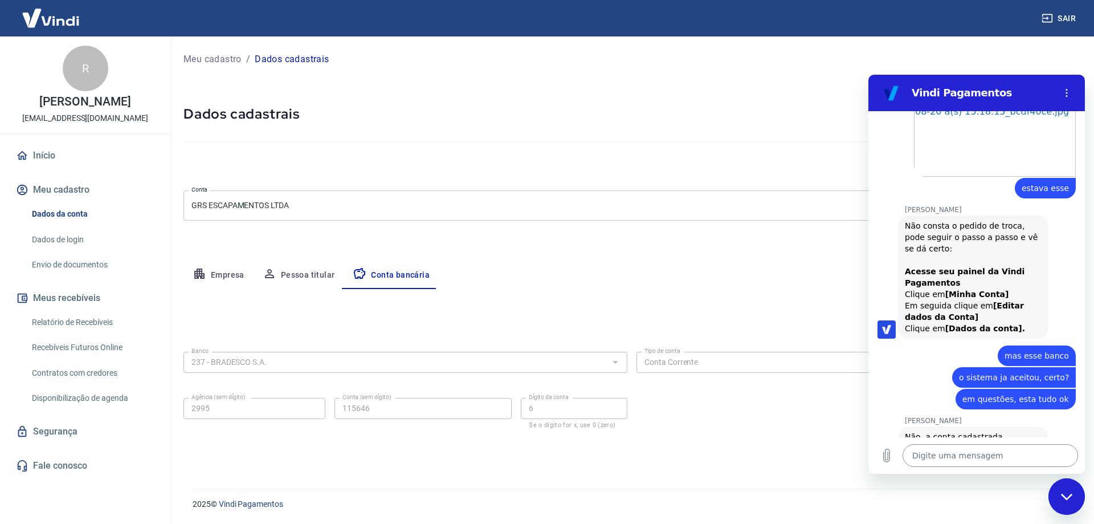
click at [973, 457] on textarea at bounding box center [991, 455] width 176 height 23
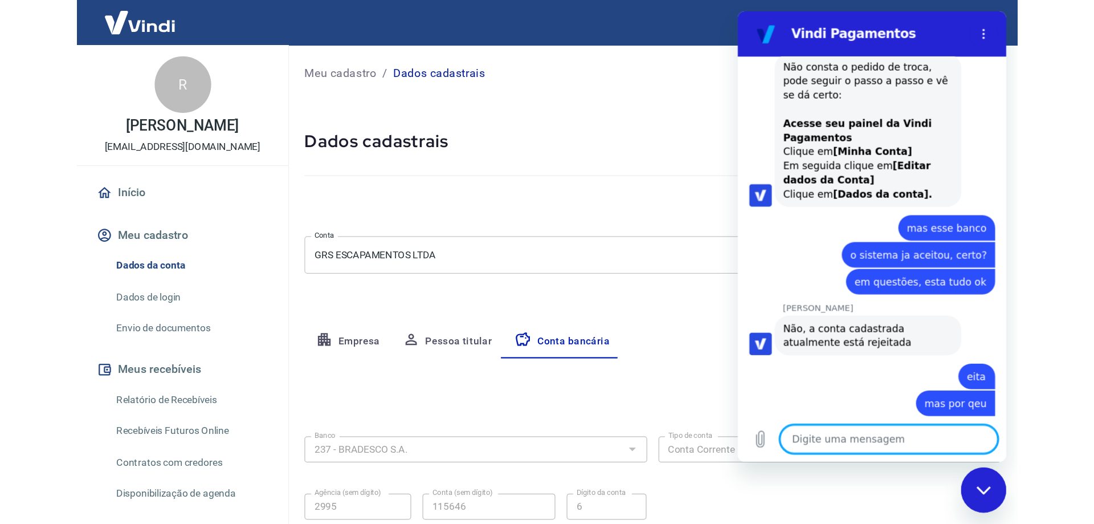
scroll to position [952, 0]
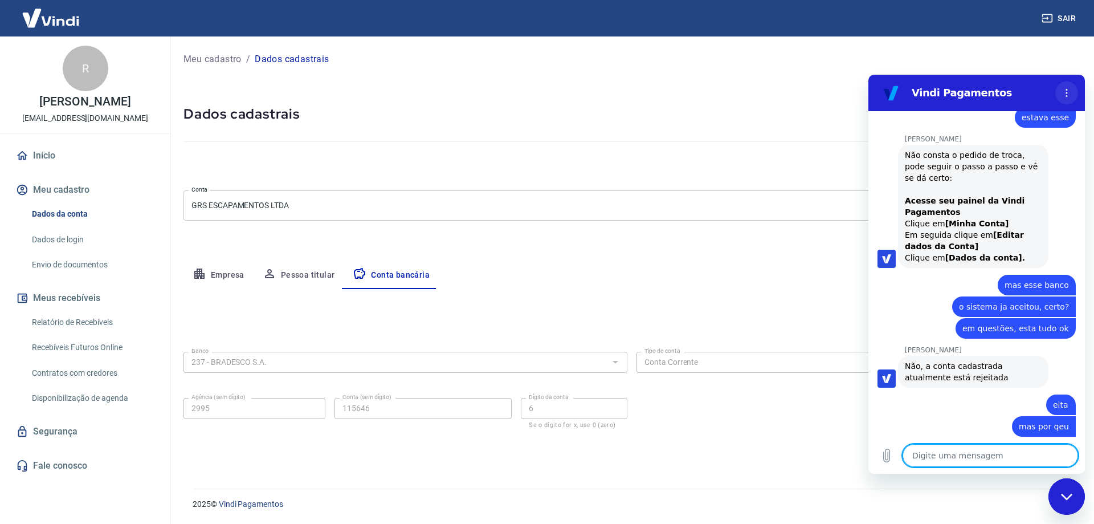
click at [1072, 93] on button "Menu de opções" at bounding box center [1066, 92] width 23 height 23
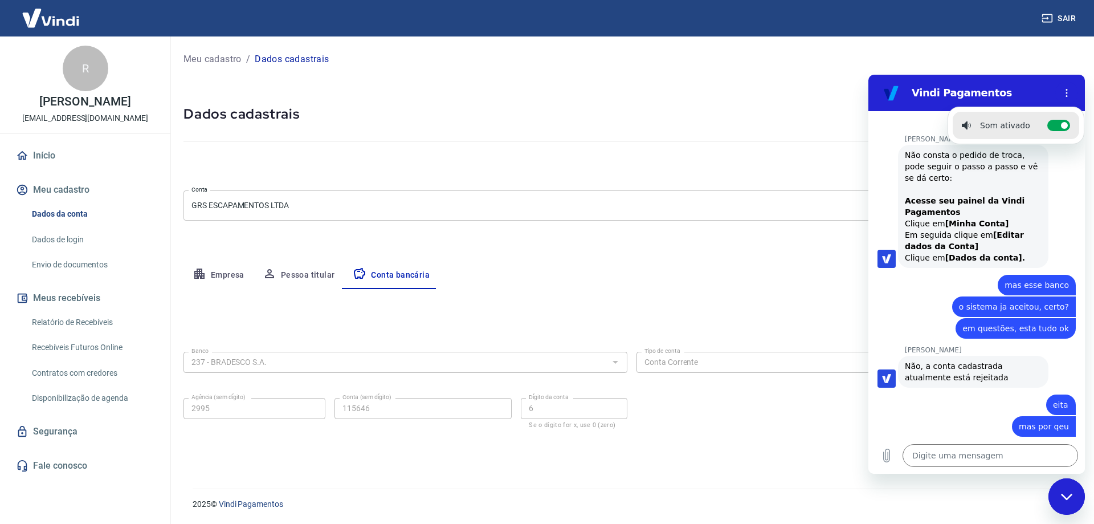
click at [666, 244] on div "Meu cadastro / Dados cadastrais Dados cadastrais Cancelar conta Conta GRS ESCAP…" at bounding box center [632, 255] width 924 height 438
click at [1079, 511] on div "2025 © Vindi Pagamentos" at bounding box center [629, 499] width 901 height 49
click at [1072, 497] on icon "Fechar janela de mensagens" at bounding box center [1067, 496] width 12 height 7
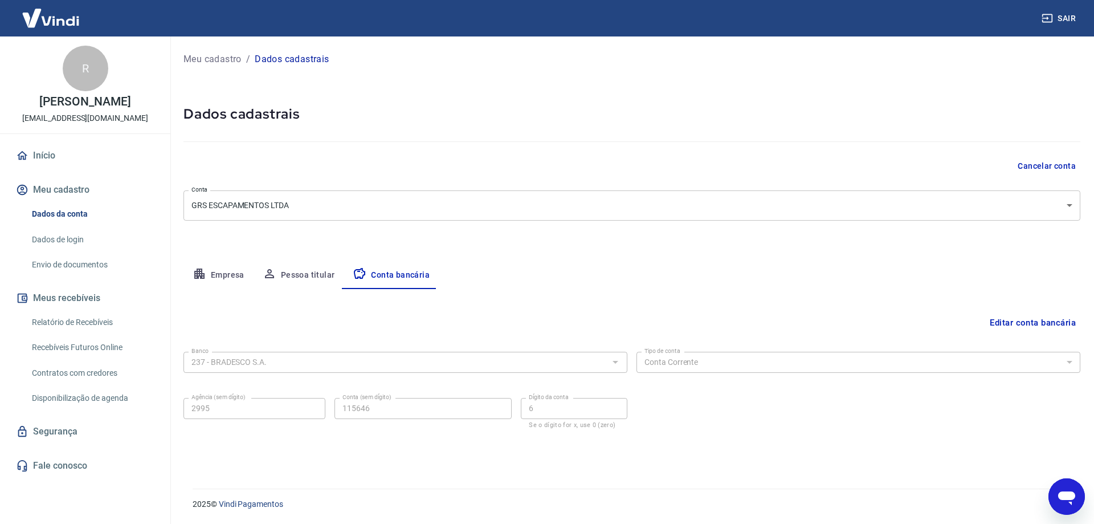
scroll to position [988, 0]
click at [1033, 321] on button "Editar conta bancária" at bounding box center [1032, 323] width 95 height 22
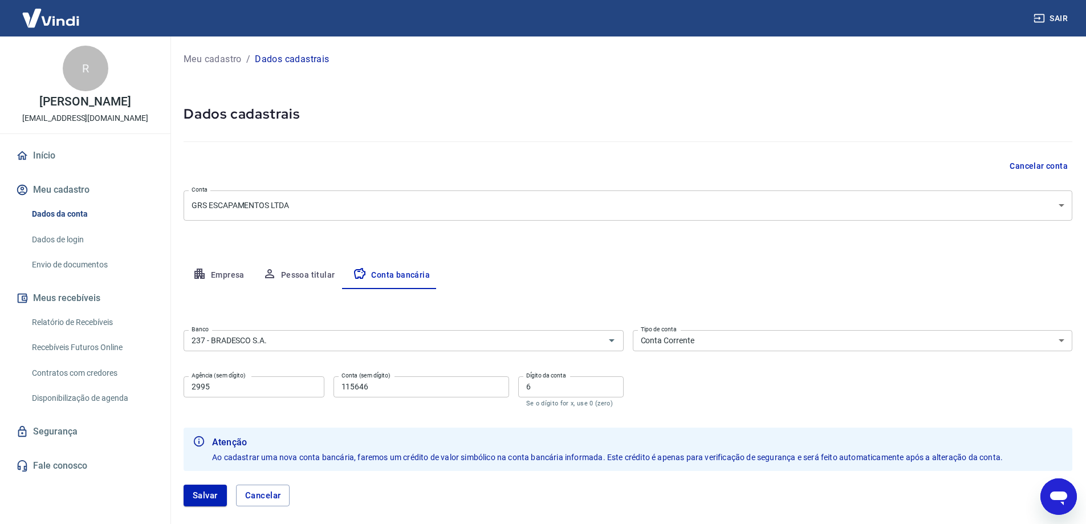
drag, startPoint x: 540, startPoint y: 380, endPoint x: 500, endPoint y: 382, distance: 40.0
click at [500, 382] on div "Agência (sem dígito) 2995 Agência (sem dígito) Conta (sem dígito) 115646 Conta …" at bounding box center [403, 391] width 440 height 38
click at [588, 393] on input "6" at bounding box center [570, 386] width 105 height 21
click at [688, 390] on div "Banco 237 - BRADESCO S.A. Banco Tipo de conta Conta Corrente Conta Poupança Tip…" at bounding box center [627, 367] width 888 height 84
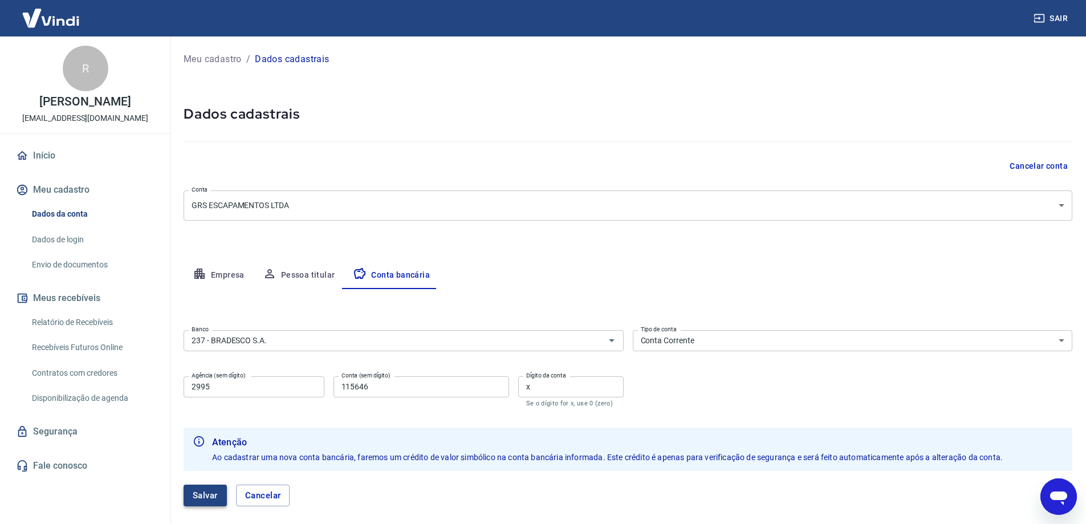
click at [217, 500] on button "Salvar" at bounding box center [204, 495] width 43 height 22
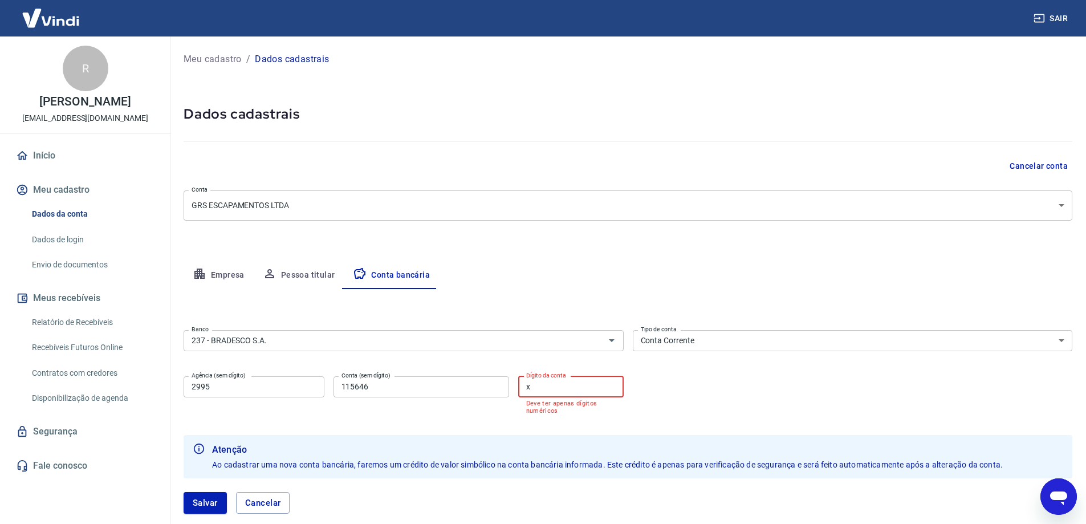
drag, startPoint x: 560, startPoint y: 386, endPoint x: 515, endPoint y: 389, distance: 45.1
click at [515, 389] on div "Agência (sem dígito) 2995 Agência (sem dígito) Conta (sem dígito) 115646 Conta …" at bounding box center [403, 394] width 440 height 45
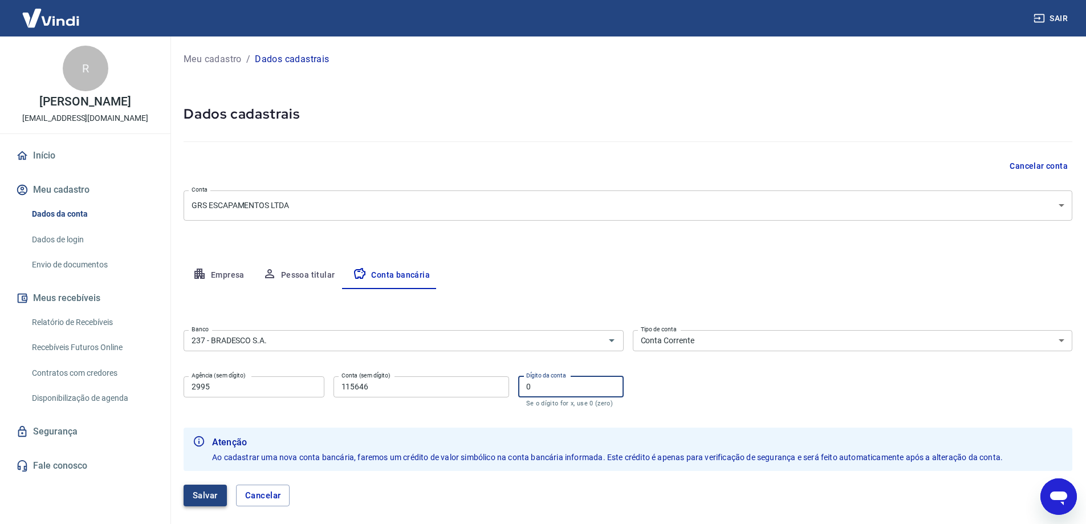
click at [215, 493] on button "Salvar" at bounding box center [204, 495] width 43 height 22
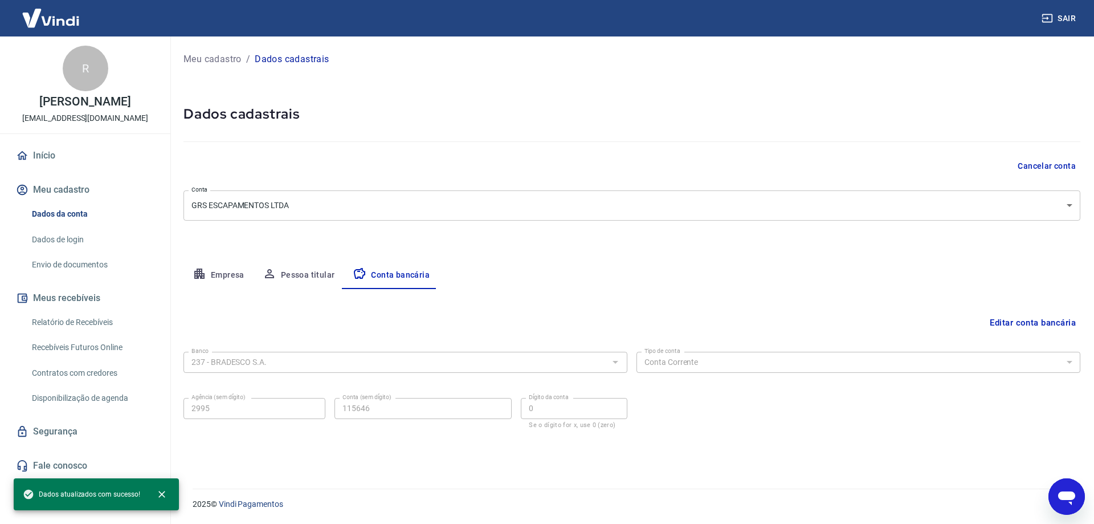
click at [1064, 491] on icon "Abrir janela de mensagens" at bounding box center [1066, 496] width 21 height 21
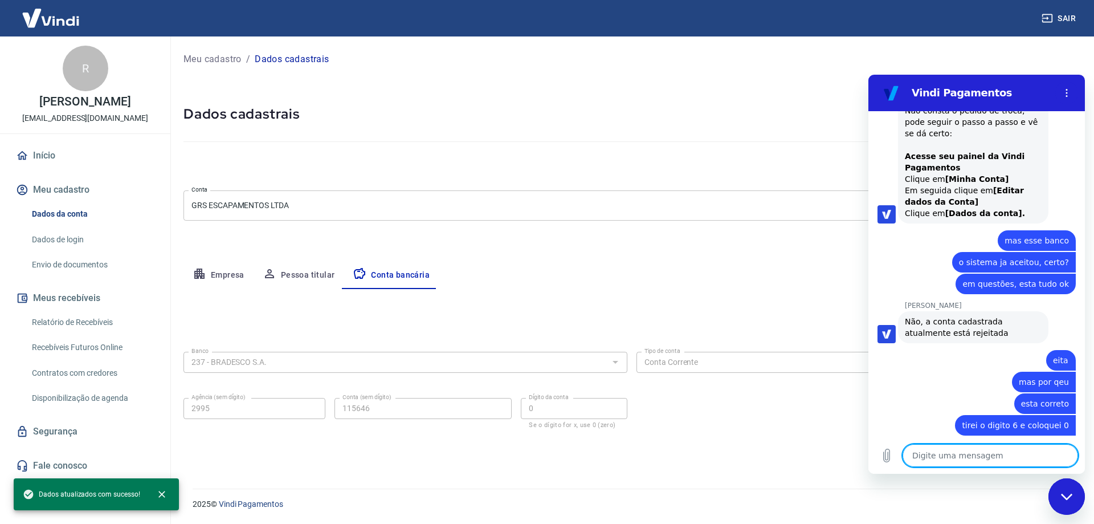
scroll to position [995, 0]
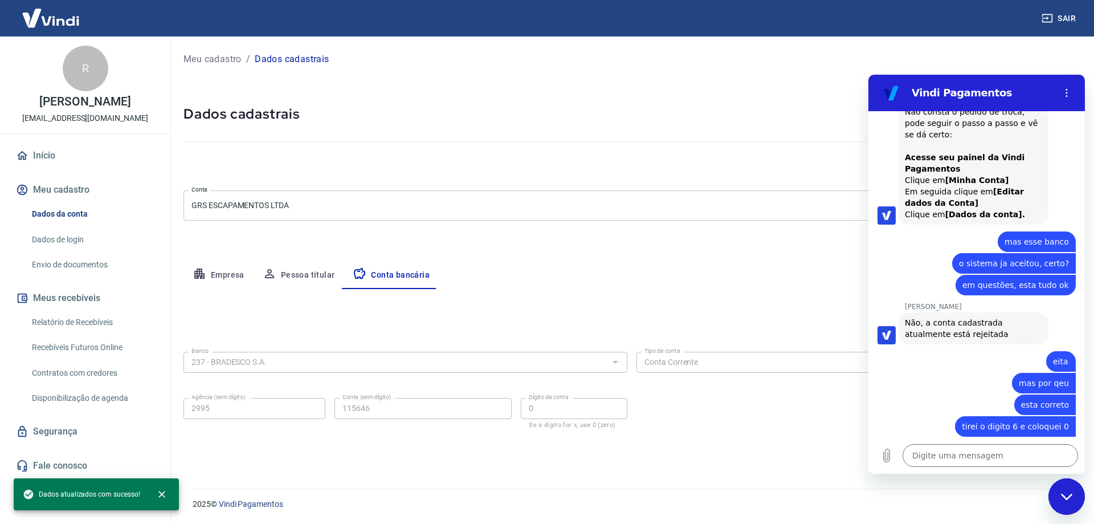
click at [459, 193] on body "Sair R RODRIGO DO AMARAL HENRIQUE diretoria@grsracing.com.br Início Meu cadastr…" at bounding box center [547, 262] width 1094 height 524
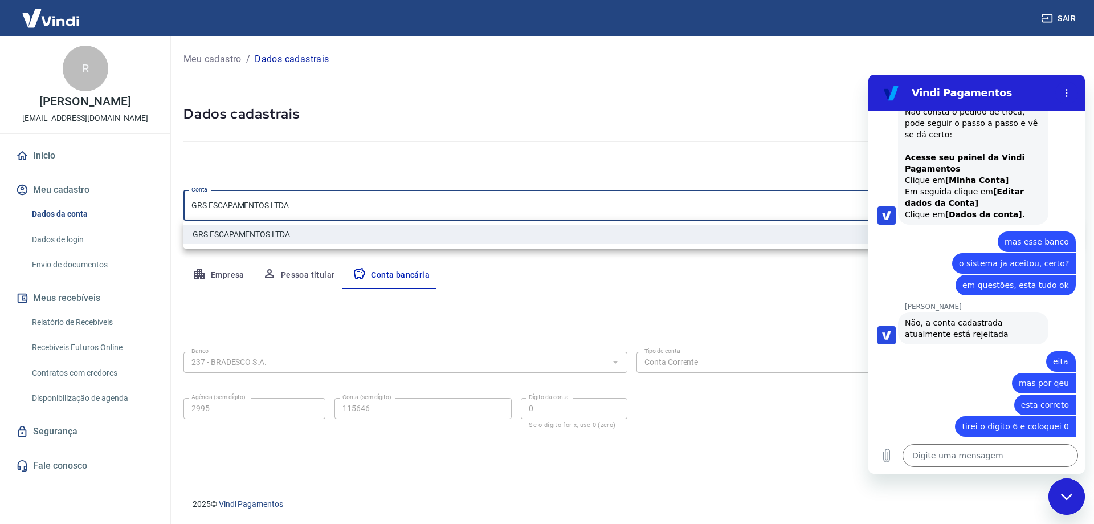
click at [457, 142] on div at bounding box center [547, 262] width 1094 height 524
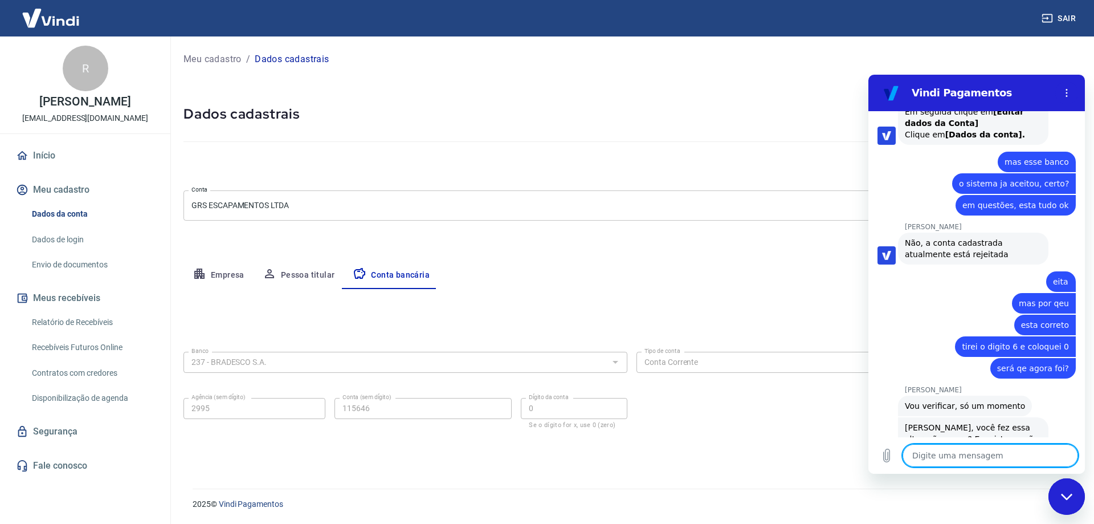
scroll to position [1078, 0]
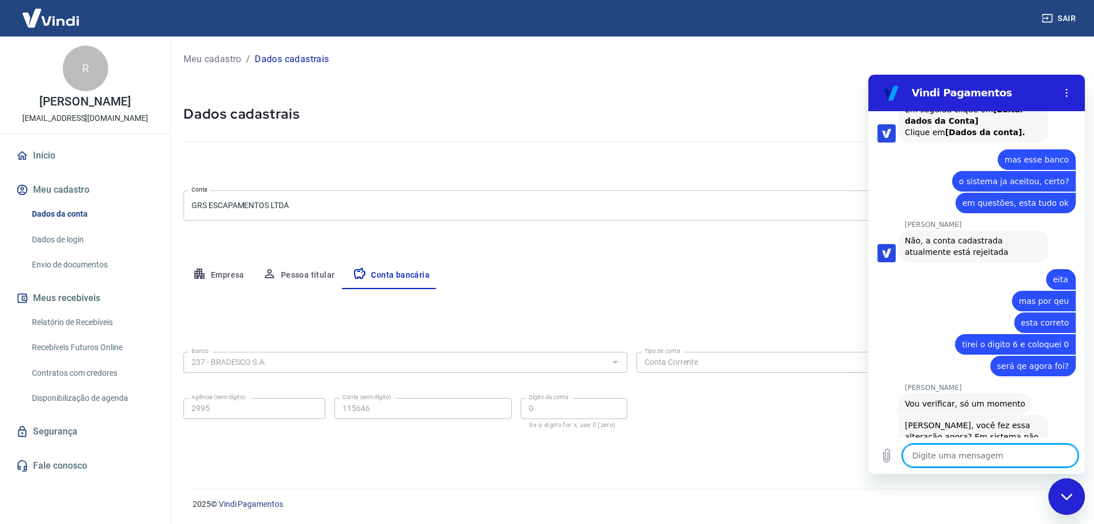
click at [976, 456] on textarea at bounding box center [991, 455] width 176 height 23
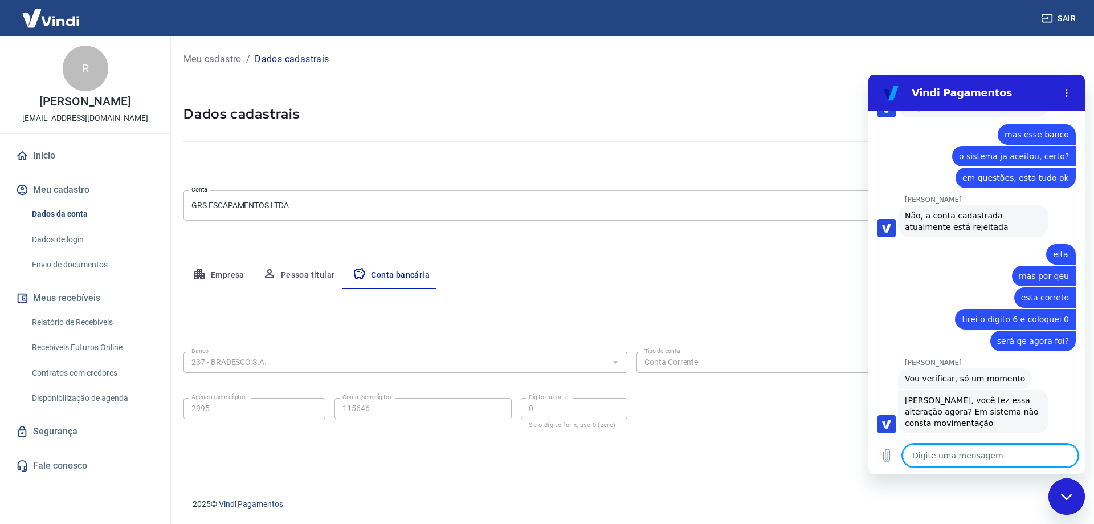
scroll to position [1105, 0]
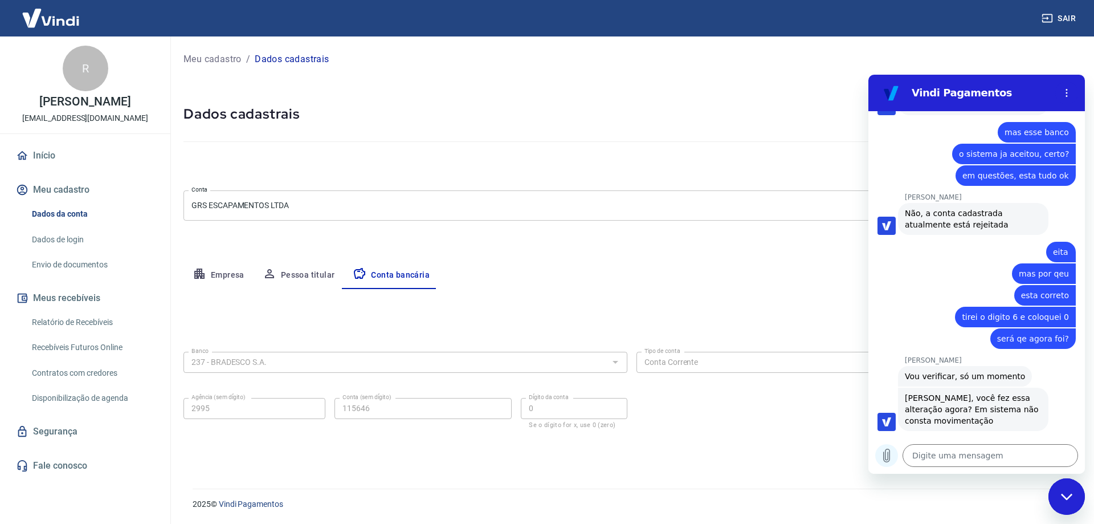
click at [886, 461] on icon "Carregar arquivo" at bounding box center [887, 455] width 14 height 14
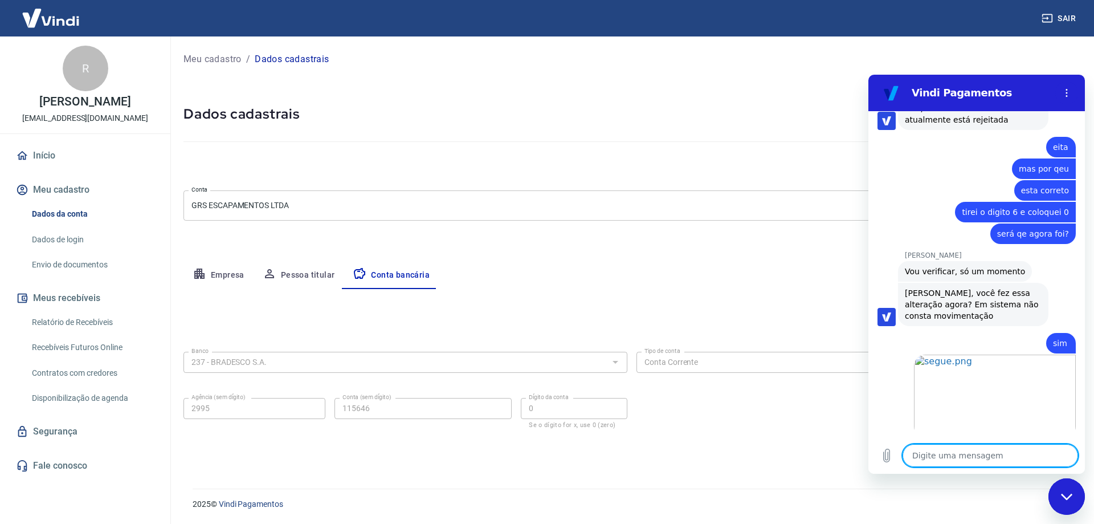
scroll to position [1211, 0]
click at [1025, 459] on textarea at bounding box center [991, 455] width 176 height 23
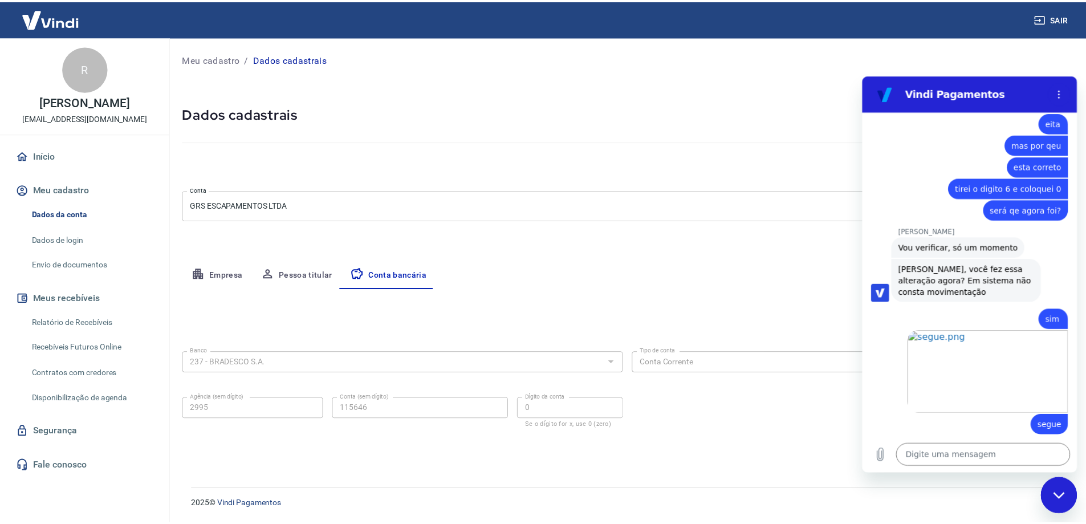
scroll to position [1233, 0]
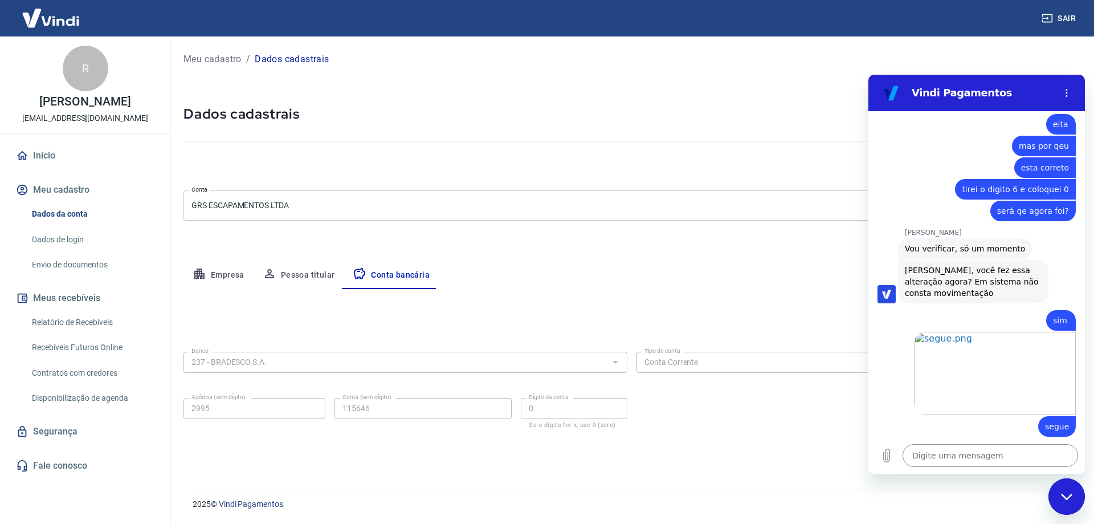
click at [1025, 458] on textarea at bounding box center [991, 455] width 176 height 23
click at [67, 19] on img at bounding box center [51, 18] width 74 height 35
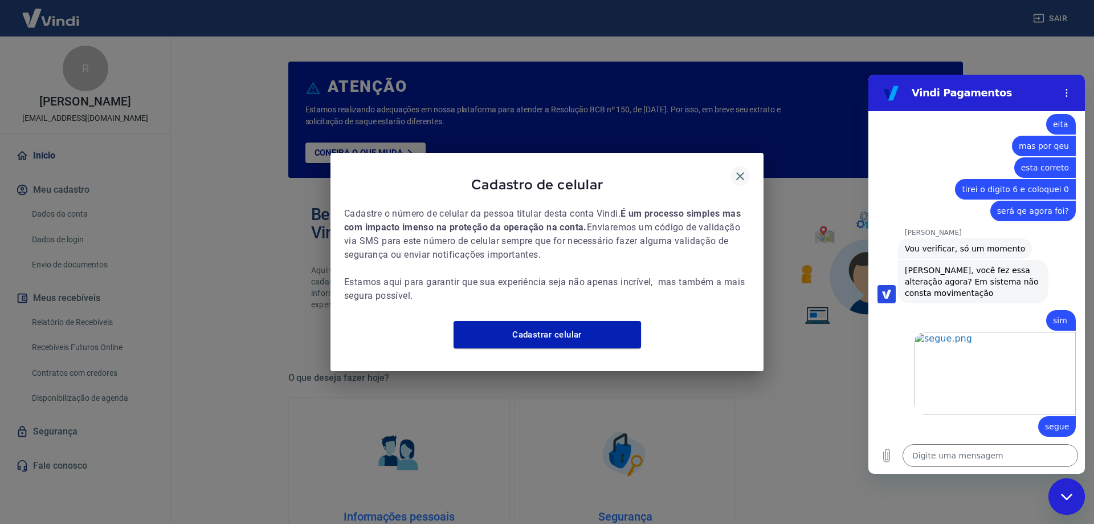
click at [740, 169] on icon "button" at bounding box center [740, 176] width 14 height 14
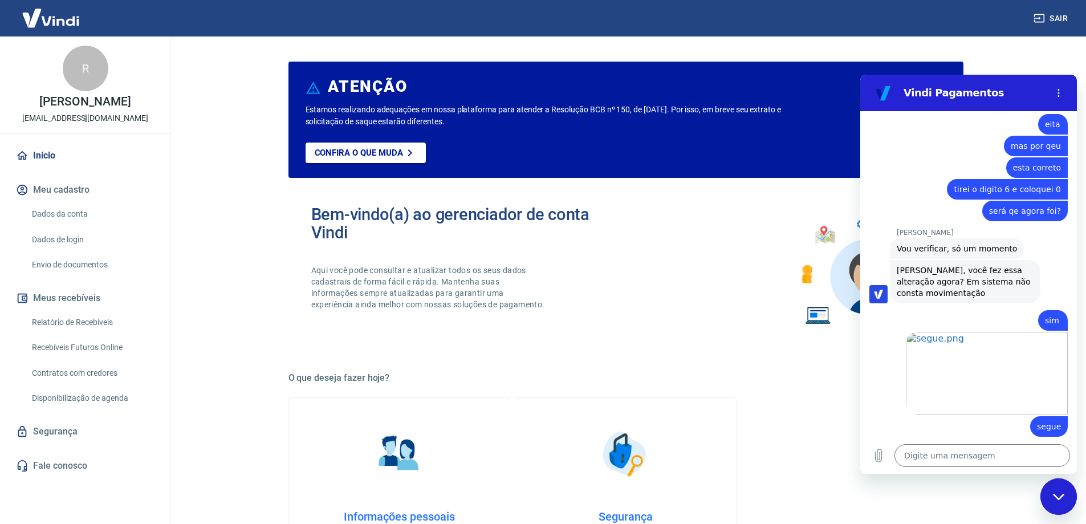
click at [1048, 495] on div "Fechar janela de mensagens" at bounding box center [1058, 496] width 34 height 34
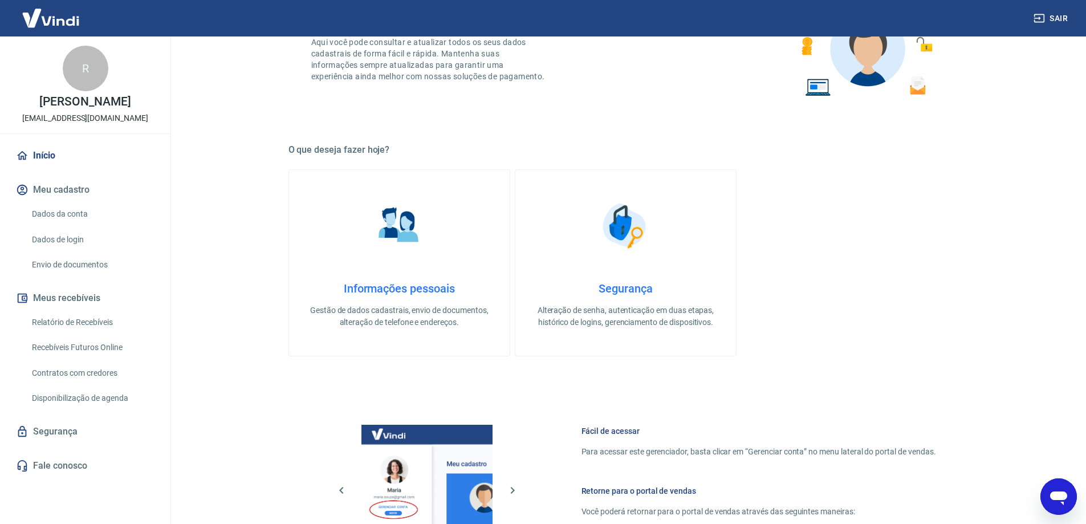
scroll to position [483, 0]
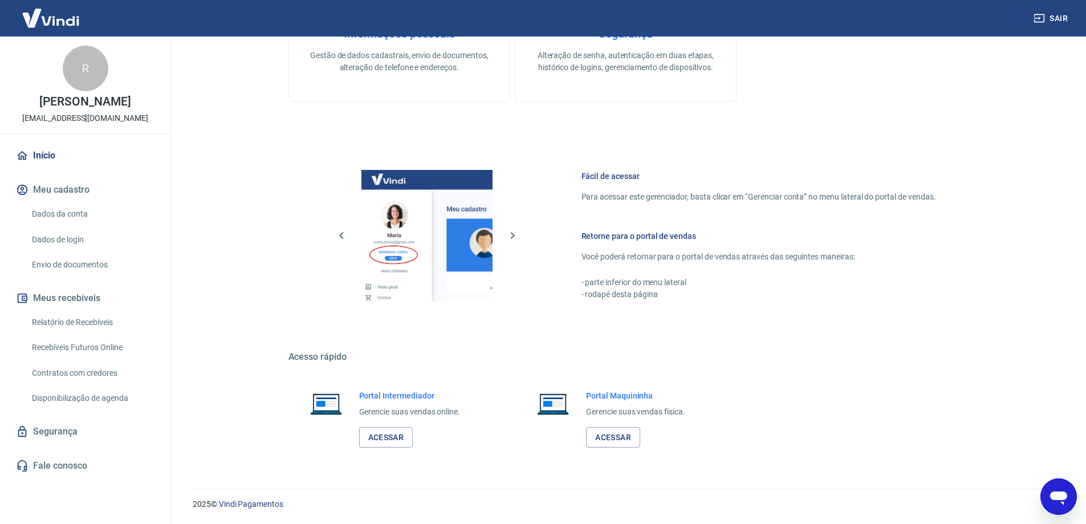
click at [69, 226] on link "Dados da conta" at bounding box center [91, 213] width 129 height 23
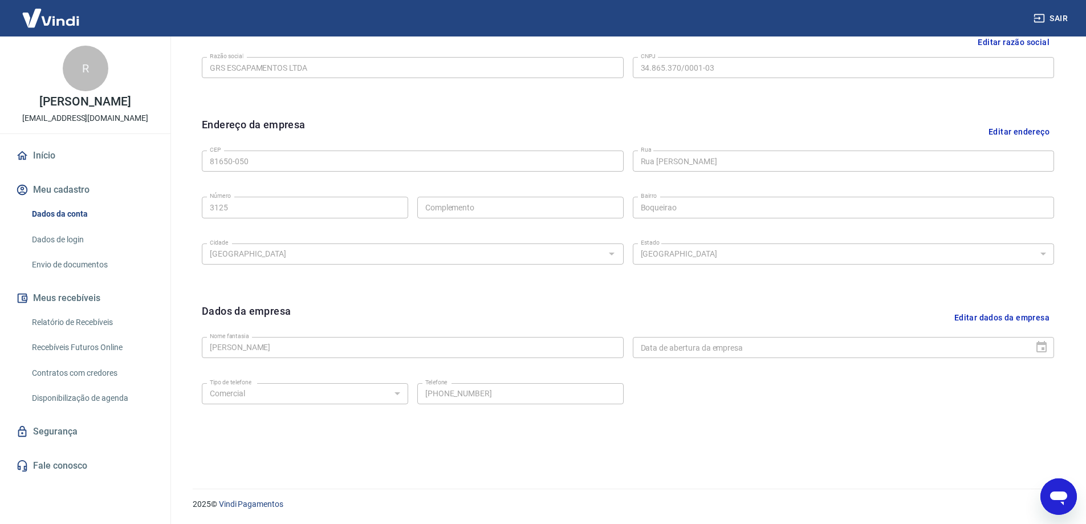
scroll to position [13, 0]
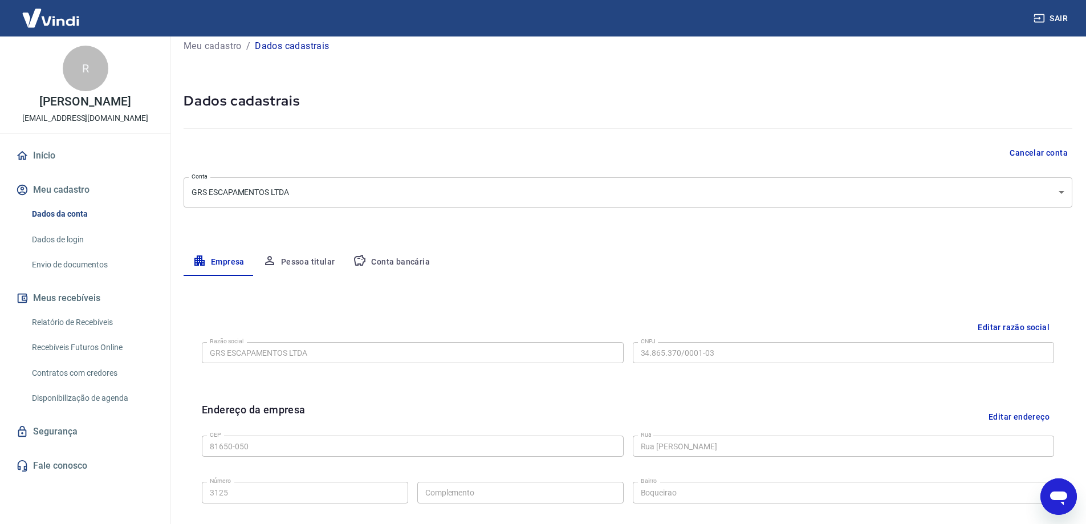
click at [369, 264] on button "Conta bancária" at bounding box center [391, 261] width 95 height 27
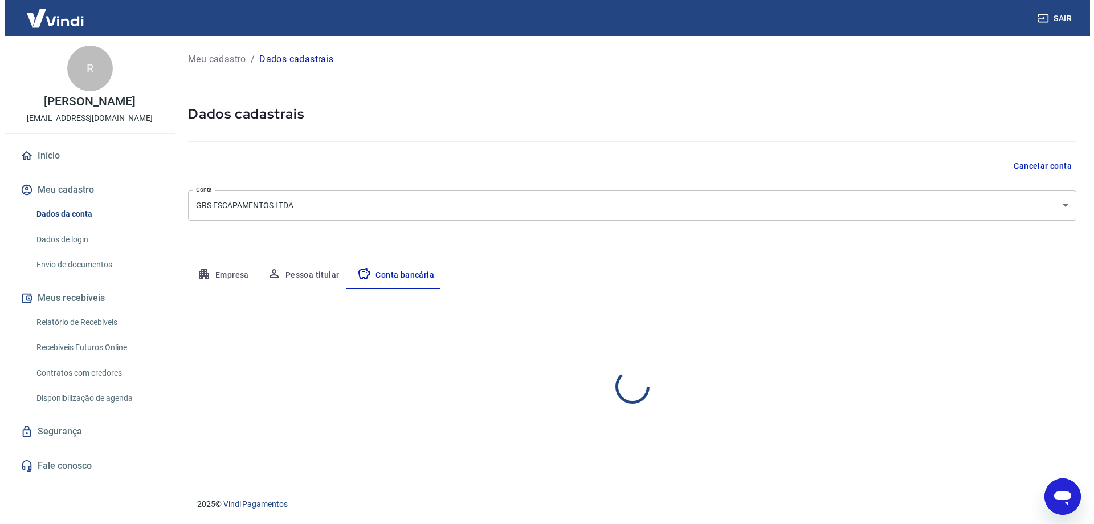
scroll to position [0, 0]
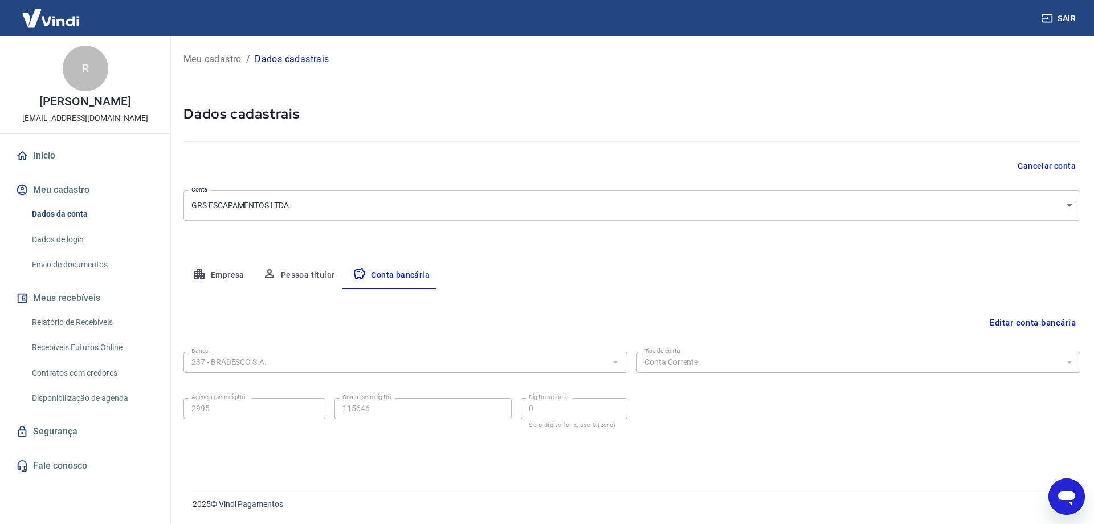
click at [1068, 493] on icon "Abrir janela de mensagens" at bounding box center [1066, 498] width 17 height 14
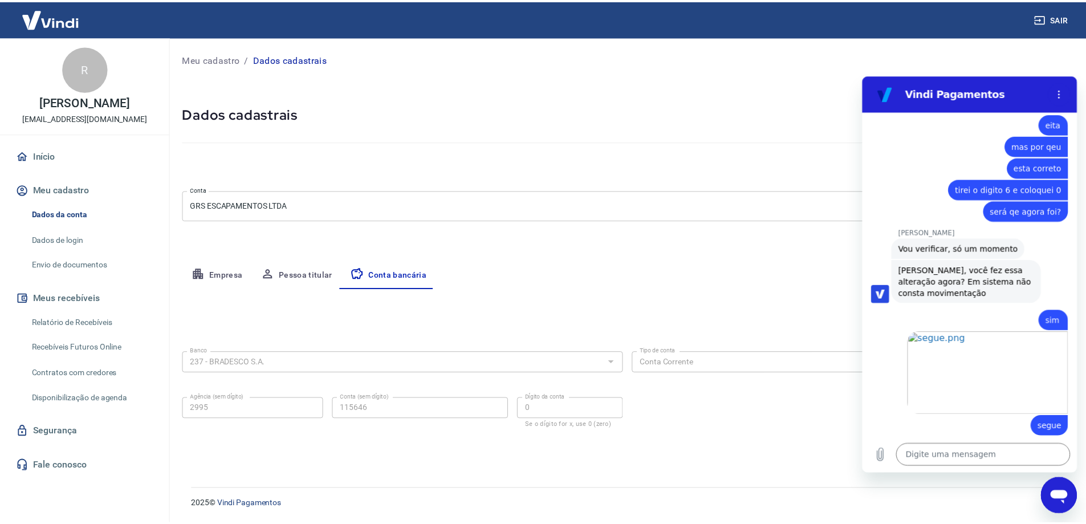
scroll to position [1211, 0]
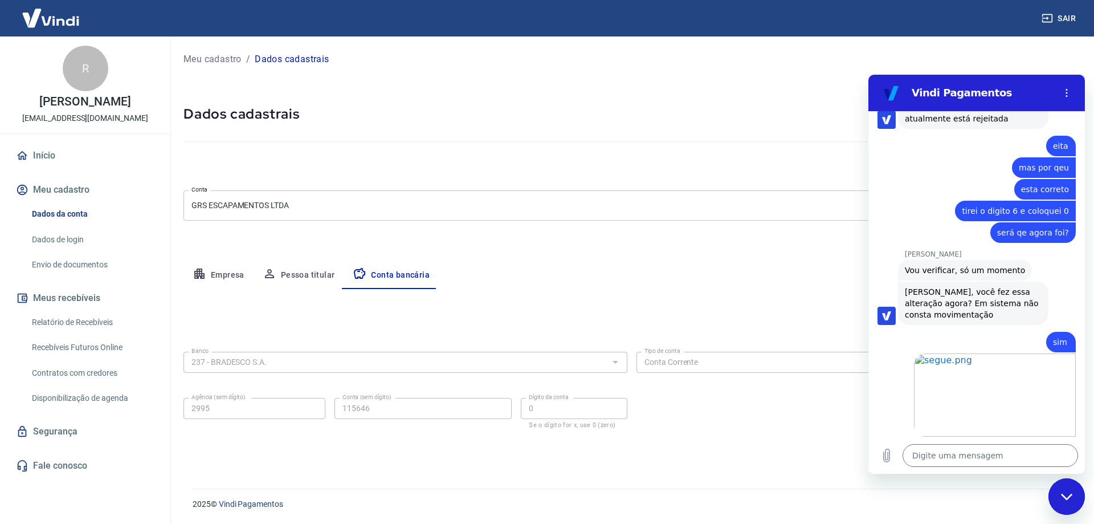
click at [64, 168] on link "Início" at bounding box center [85, 155] width 143 height 25
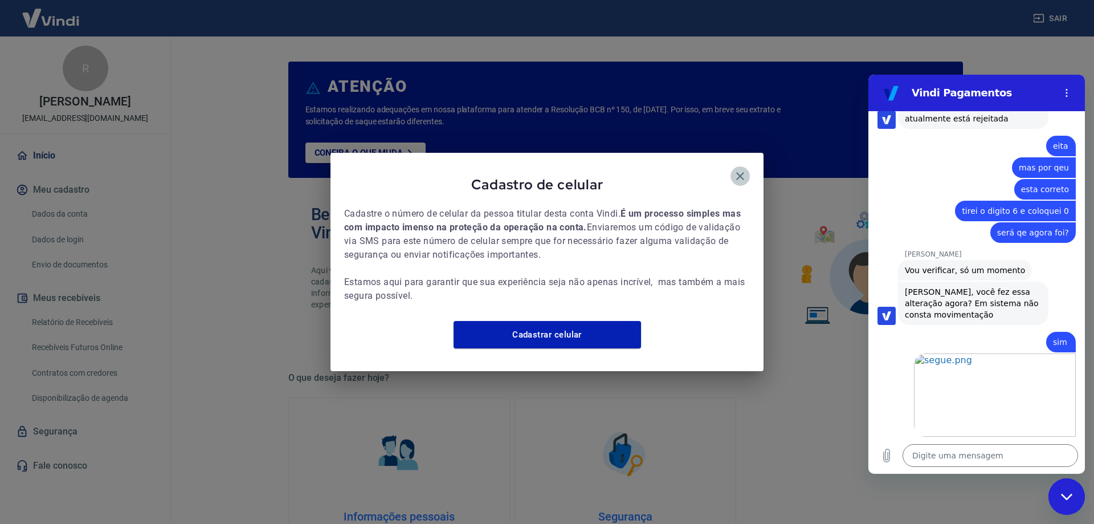
click at [742, 172] on icon "button" at bounding box center [740, 176] width 8 height 8
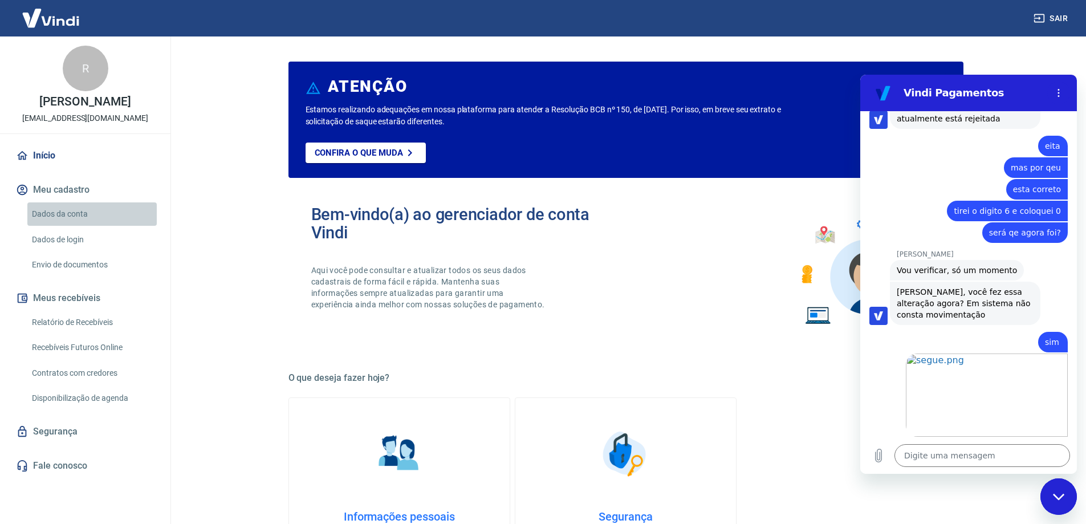
click at [83, 220] on link "Dados da conta" at bounding box center [91, 213] width 129 height 23
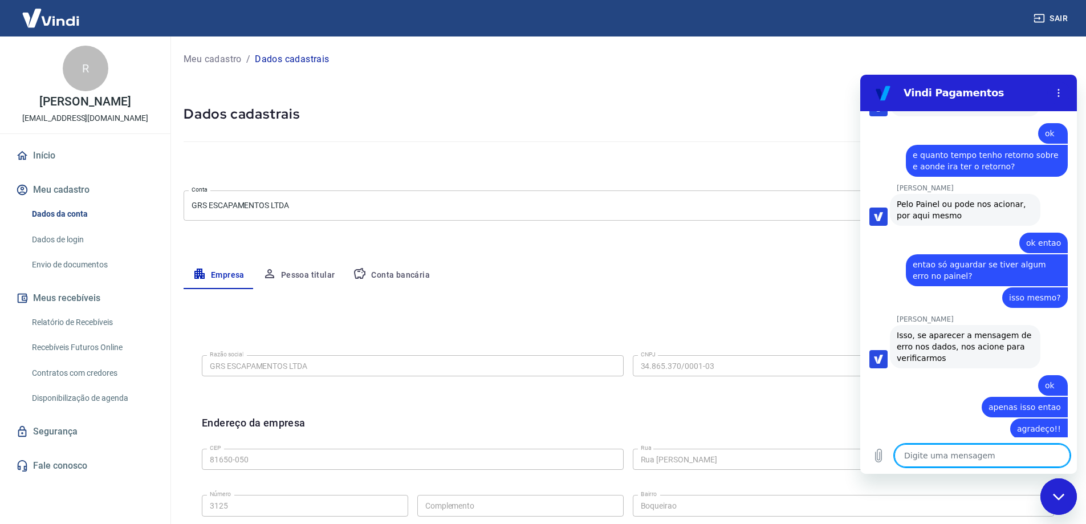
scroll to position [1638, 0]
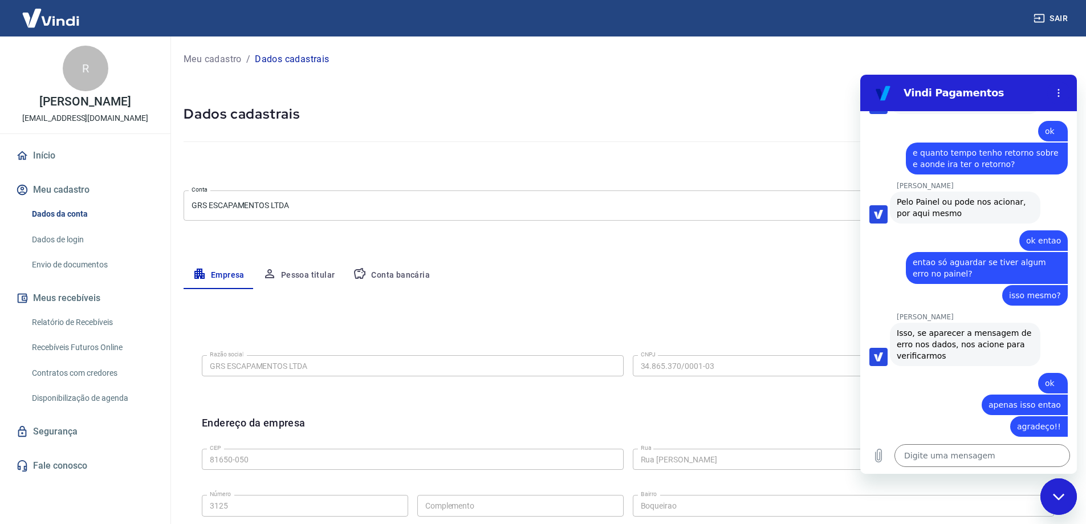
click at [75, 166] on link "Início" at bounding box center [85, 155] width 143 height 25
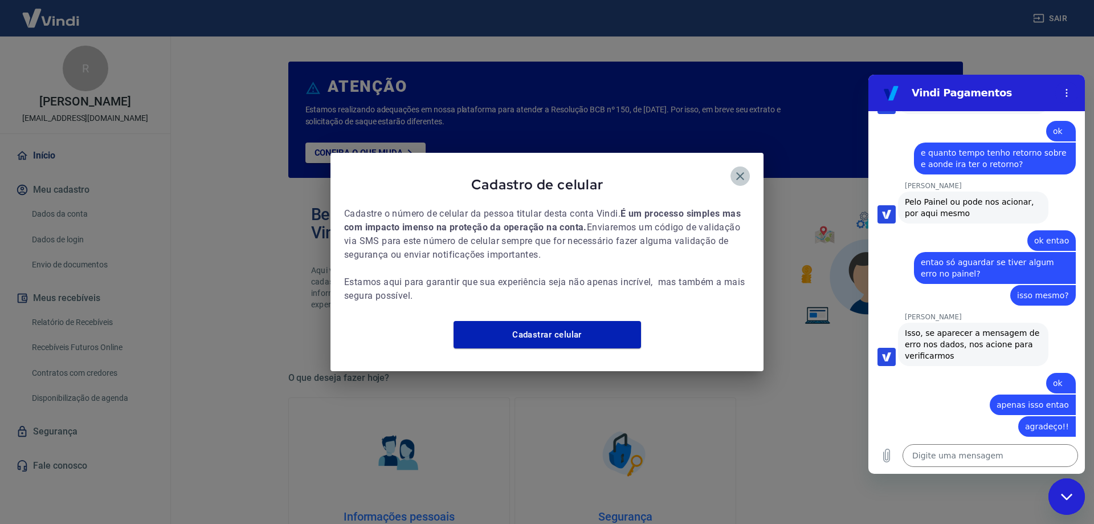
click at [744, 169] on icon "button" at bounding box center [740, 176] width 14 height 14
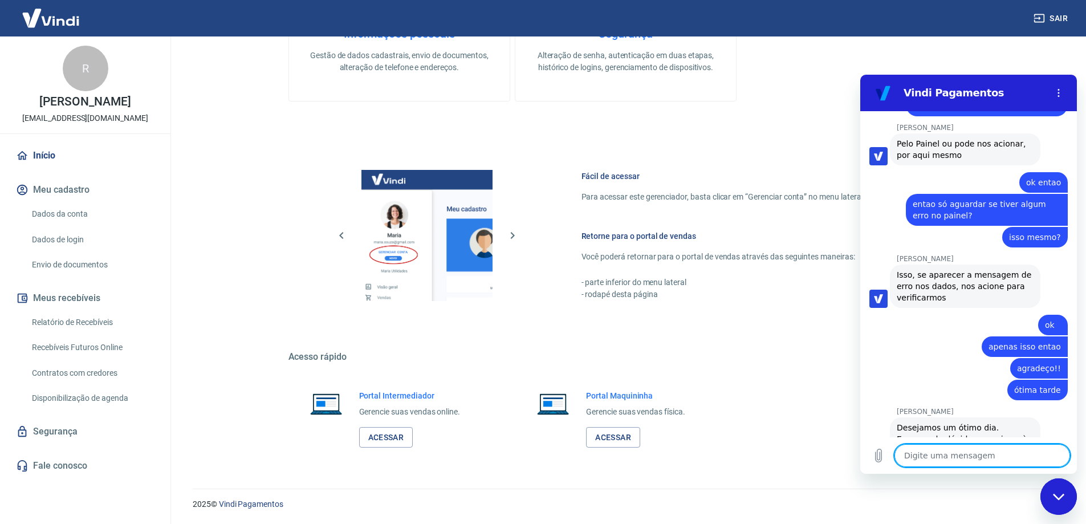
scroll to position [1699, 0]
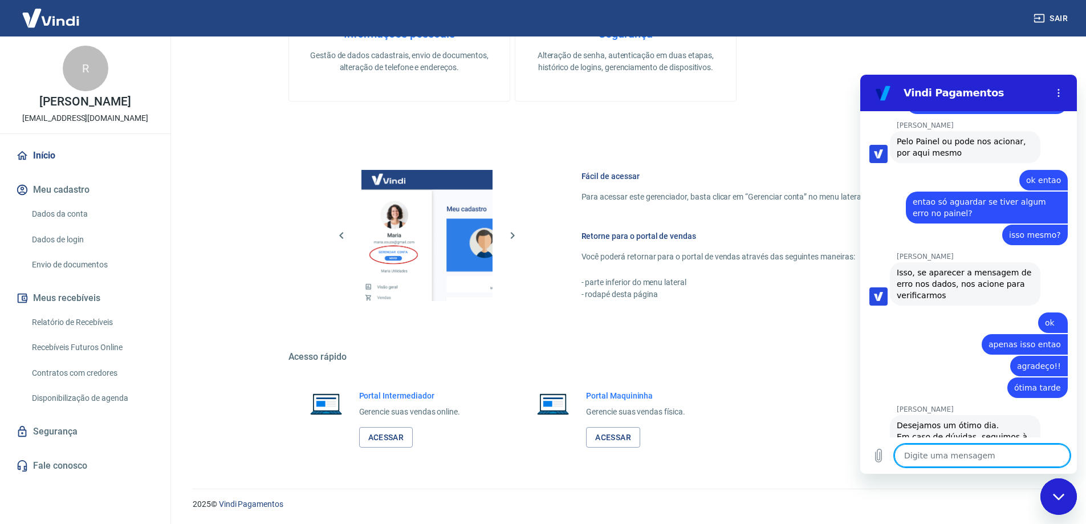
click at [1055, 500] on div "Fechar janela de mensagens" at bounding box center [1058, 496] width 34 height 34
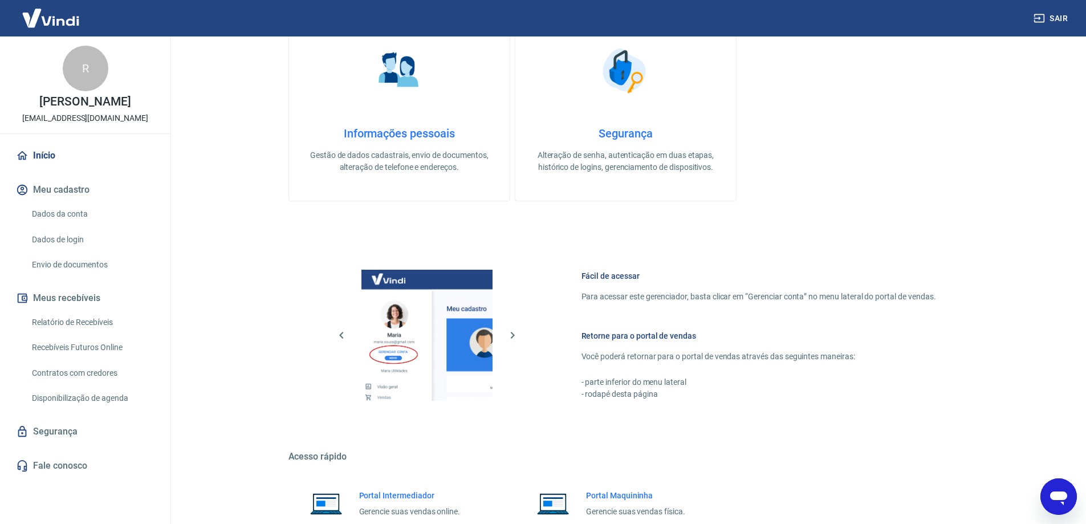
scroll to position [198, 0]
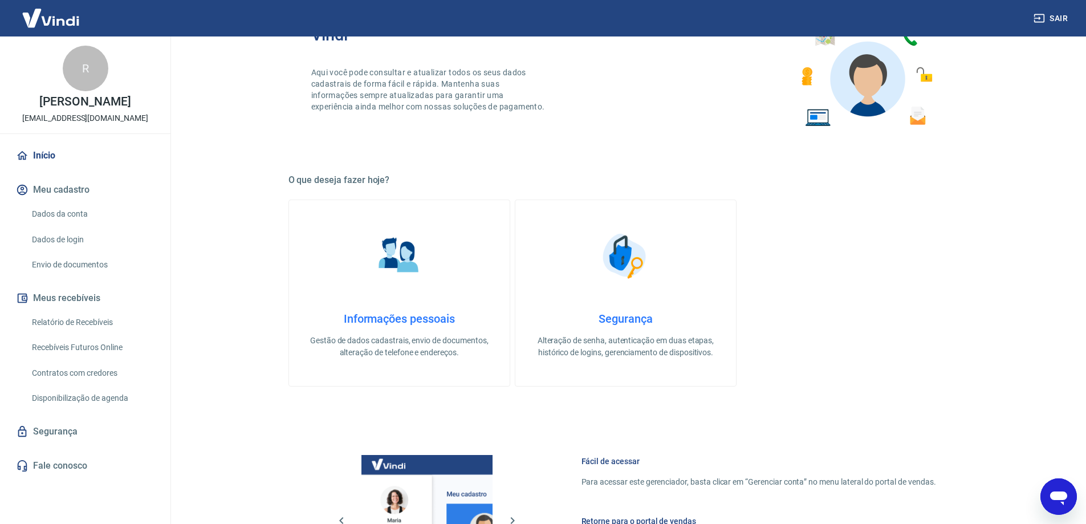
click at [81, 218] on link "Dados da conta" at bounding box center [91, 213] width 129 height 23
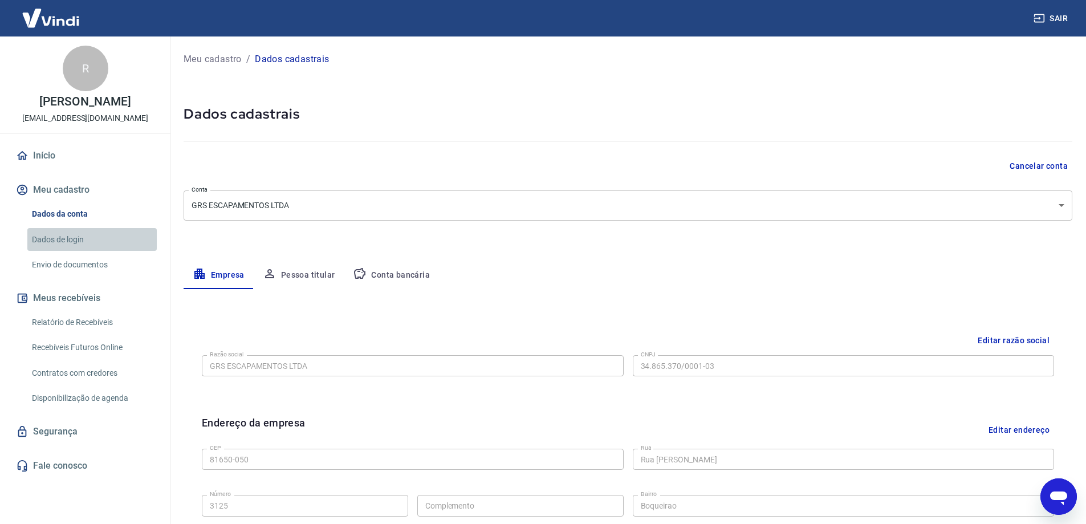
click at [81, 251] on link "Dados de login" at bounding box center [91, 239] width 129 height 23
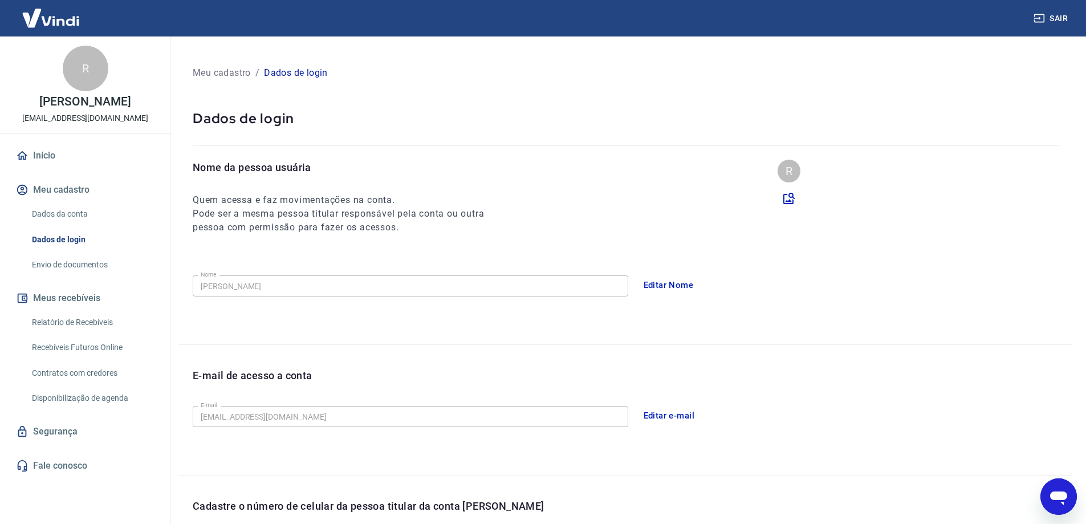
click at [82, 334] on link "Relatório de Recebíveis" at bounding box center [91, 322] width 129 height 23
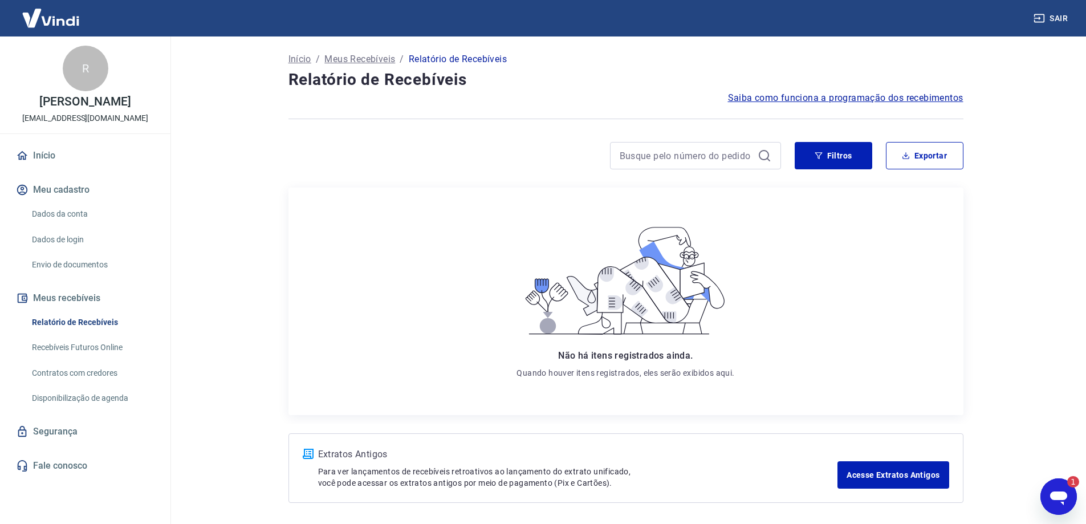
click at [66, 225] on link "Dados da conta" at bounding box center [91, 213] width 129 height 23
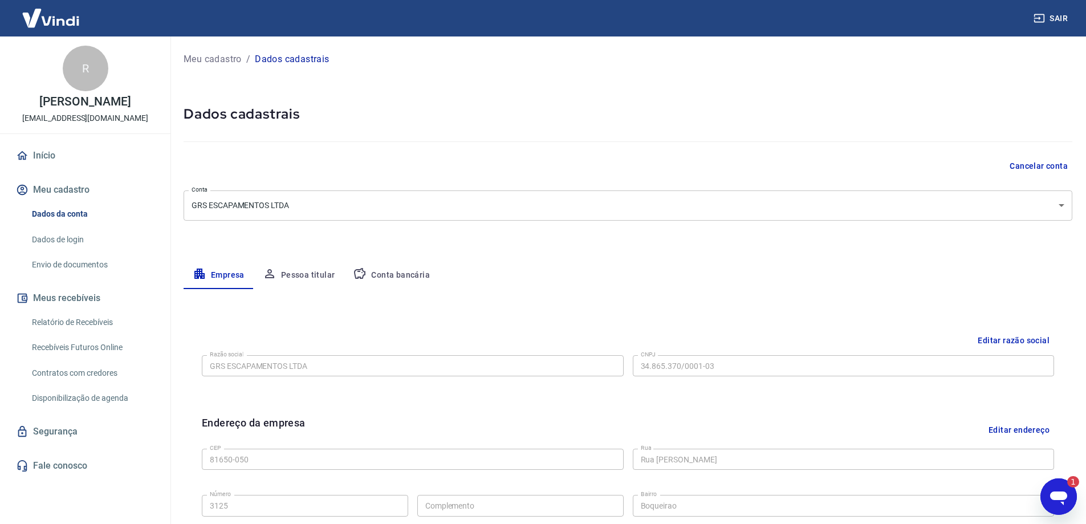
click at [36, 13] on img at bounding box center [51, 18] width 74 height 35
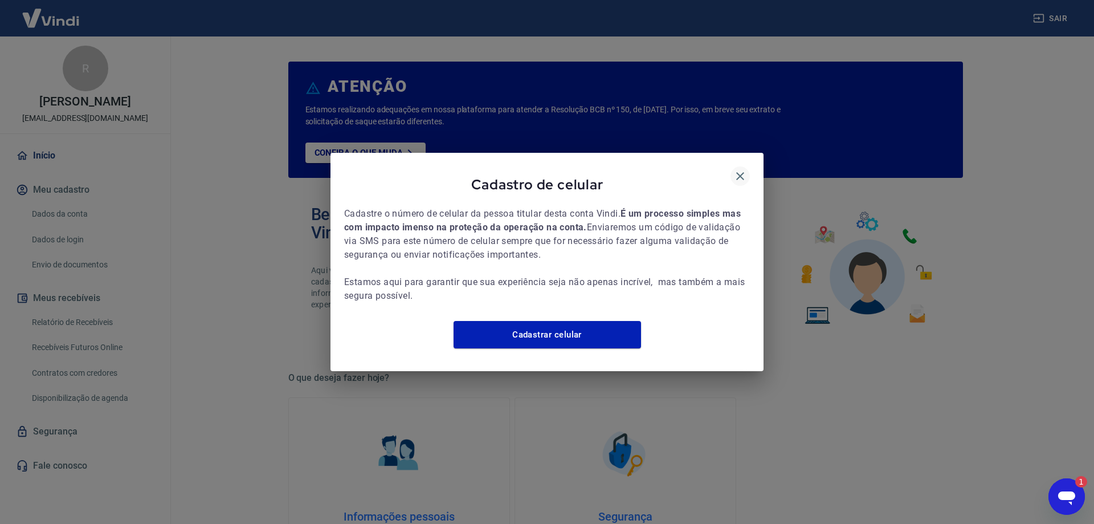
click at [744, 172] on icon "button" at bounding box center [740, 176] width 14 height 14
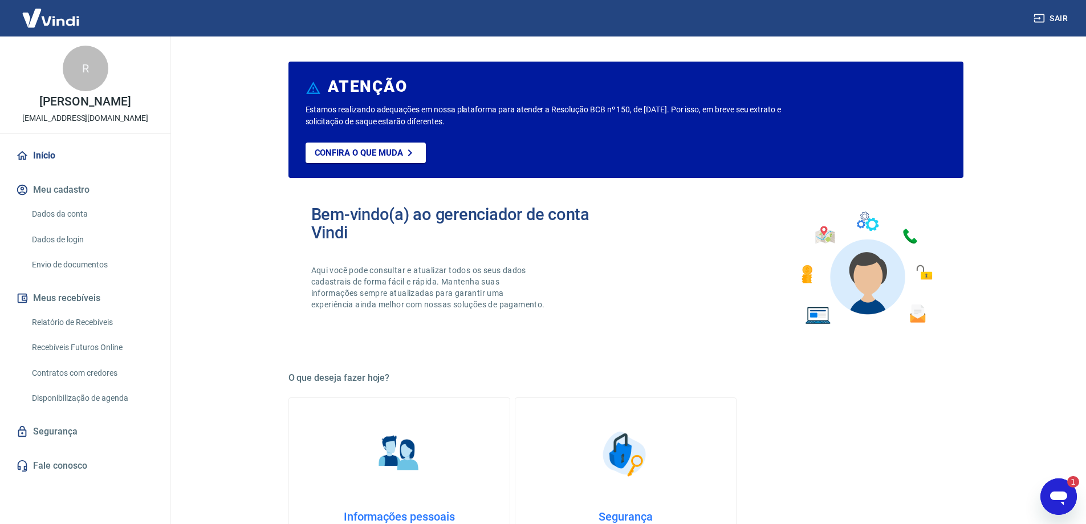
click at [1055, 488] on icon "Abrir janela de mensagens, 1 mensagem não lida" at bounding box center [1058, 496] width 21 height 21
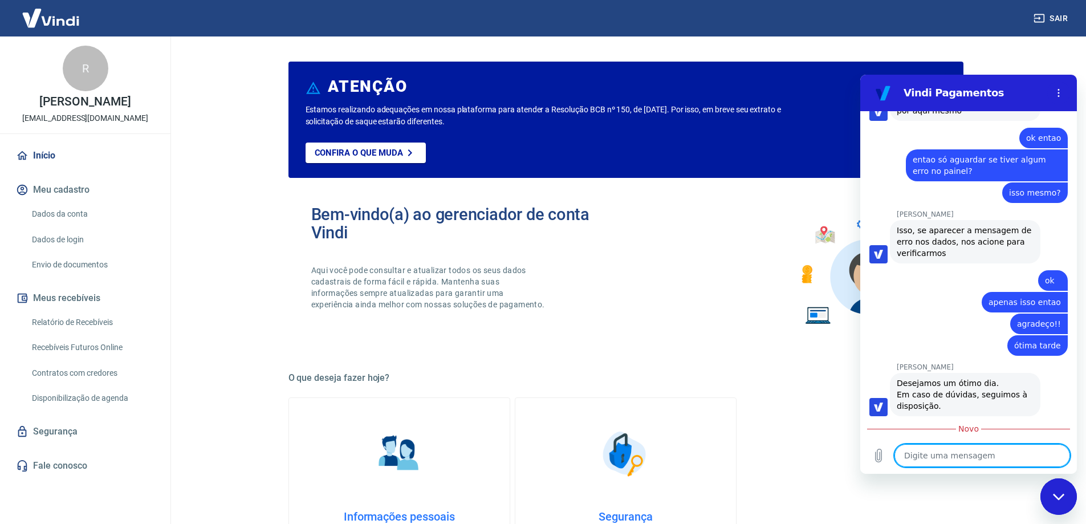
scroll to position [1781, 0]
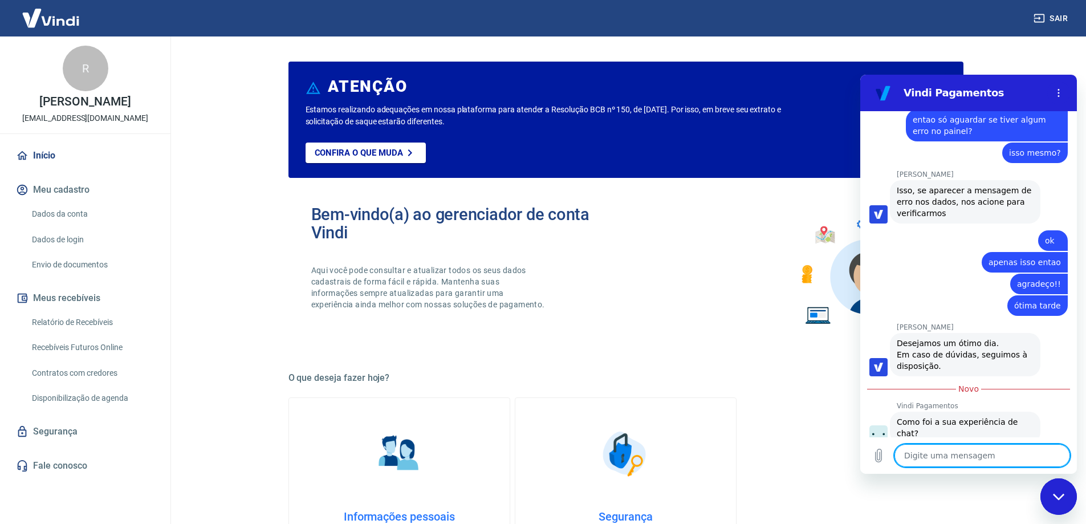
click at [988, 458] on button "Boa 👍" at bounding box center [990, 474] width 45 height 33
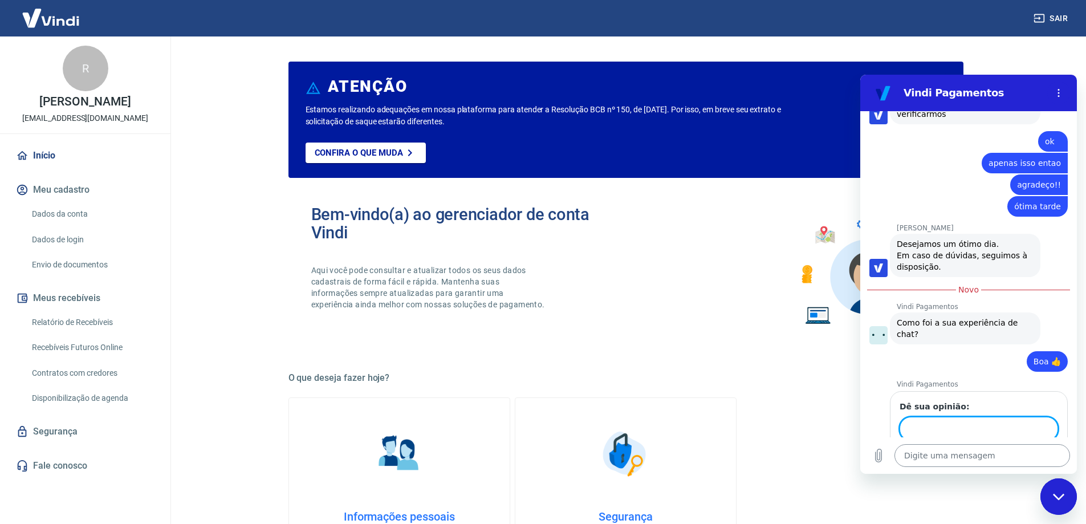
scroll to position [1879, 0]
click at [1023, 454] on span "Enviar" at bounding box center [1035, 461] width 25 height 14
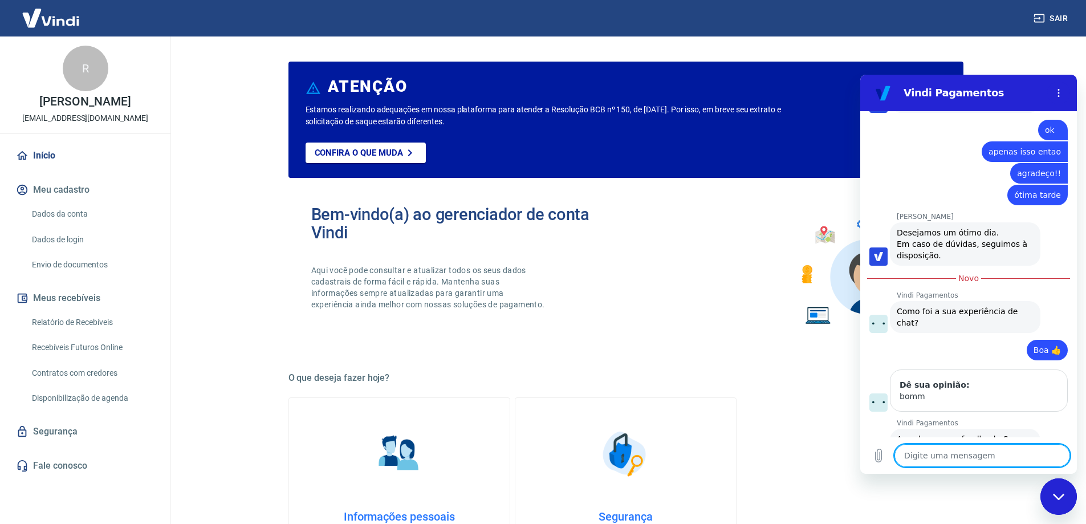
scroll to position [1894, 0]
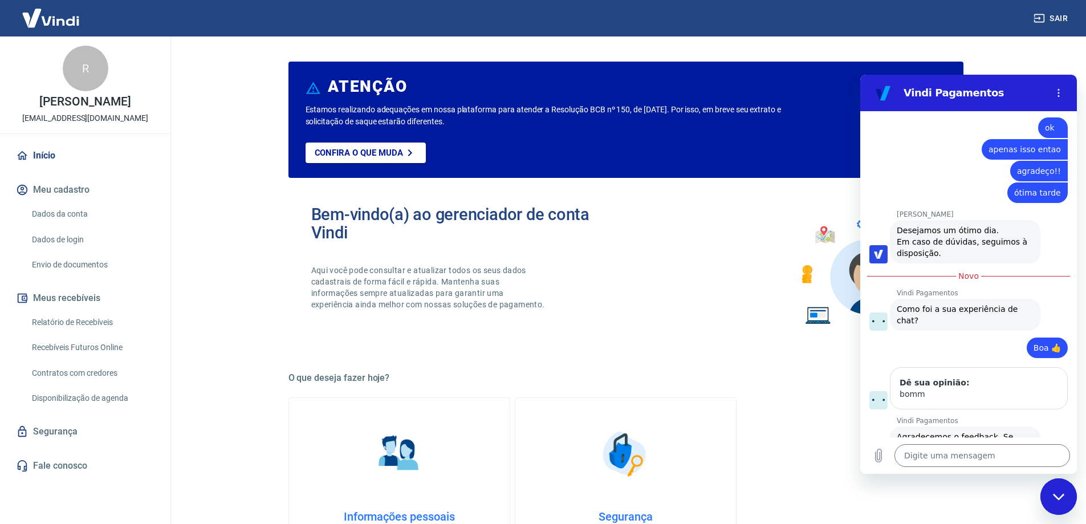
drag, startPoint x: 1050, startPoint y: 499, endPoint x: 2077, endPoint y: 968, distance: 1129.1
click at [1050, 499] on div "Fechar janela de mensagens" at bounding box center [1058, 496] width 34 height 34
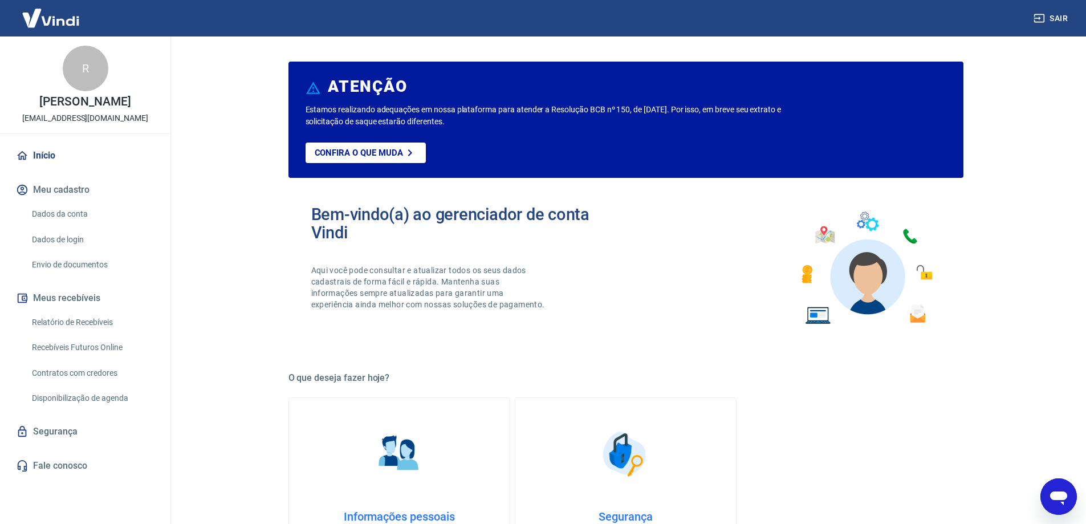
click at [95, 222] on link "Dados da conta" at bounding box center [91, 213] width 129 height 23
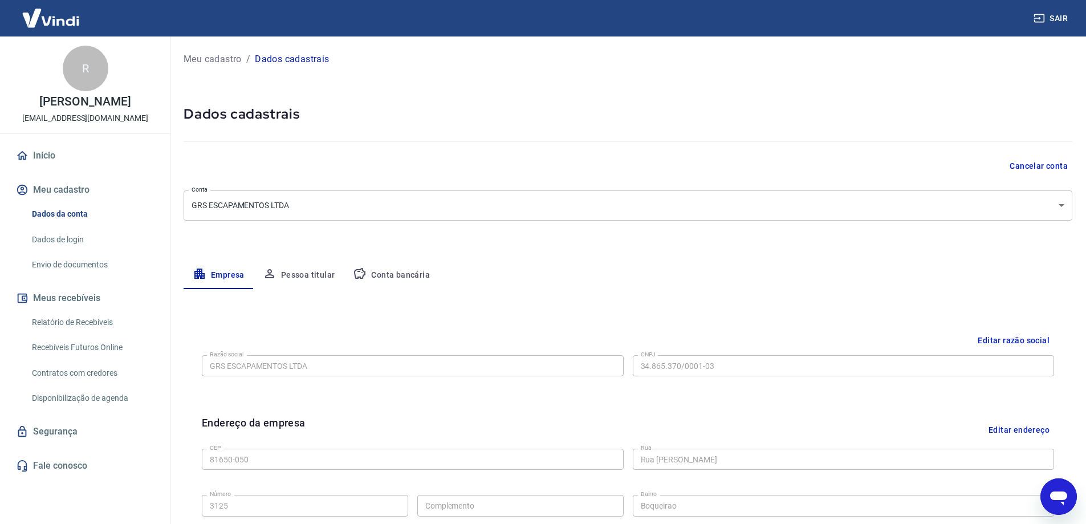
click at [89, 242] on link "Dados de login" at bounding box center [91, 239] width 129 height 23
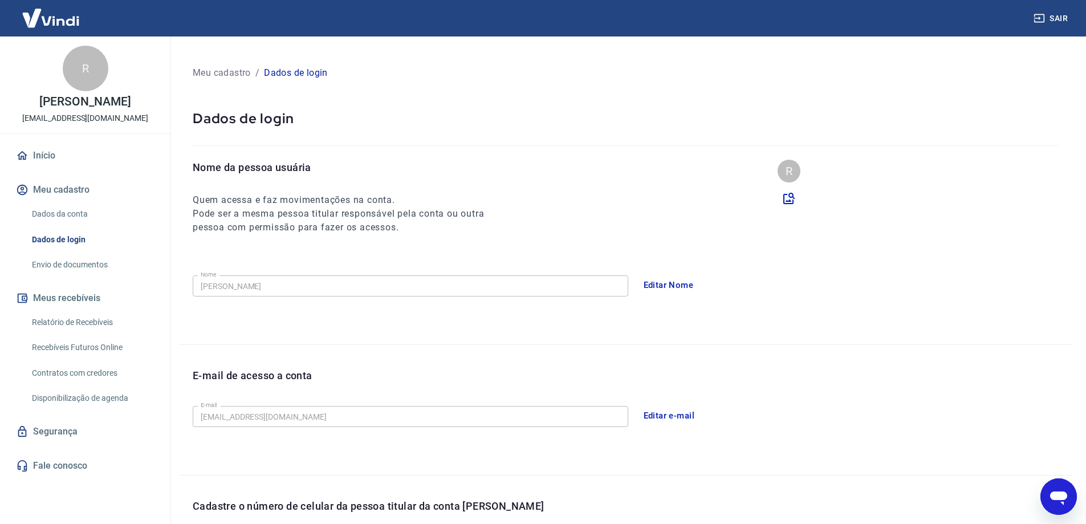
click at [88, 276] on link "Envio de documentos" at bounding box center [91, 264] width 129 height 23
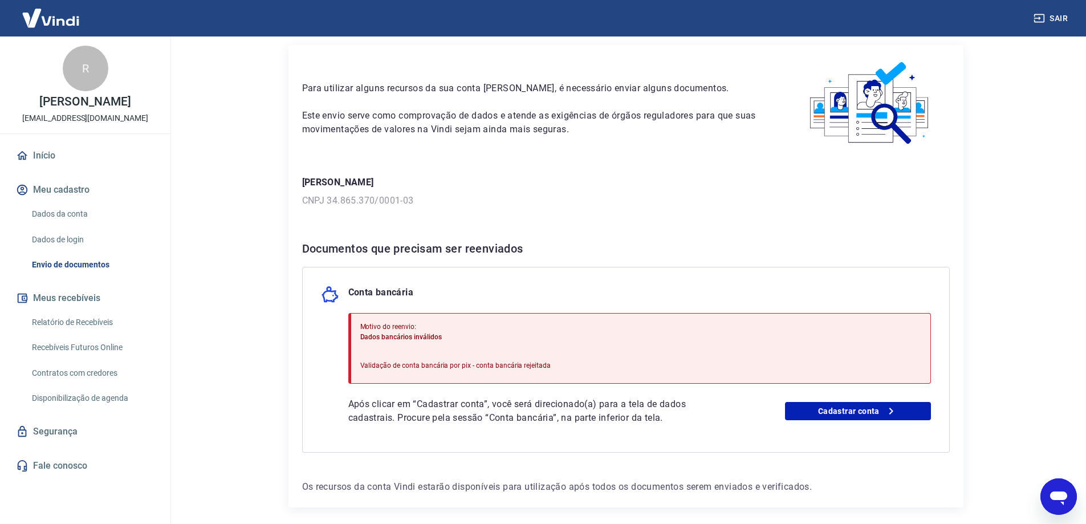
scroll to position [57, 0]
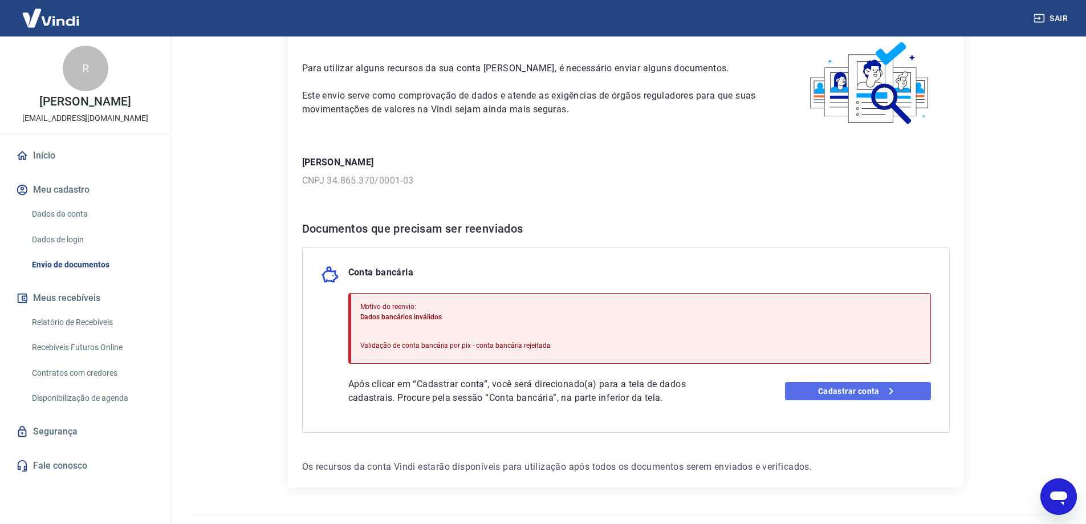
click at [897, 394] on link "Cadastrar conta" at bounding box center [858, 391] width 146 height 18
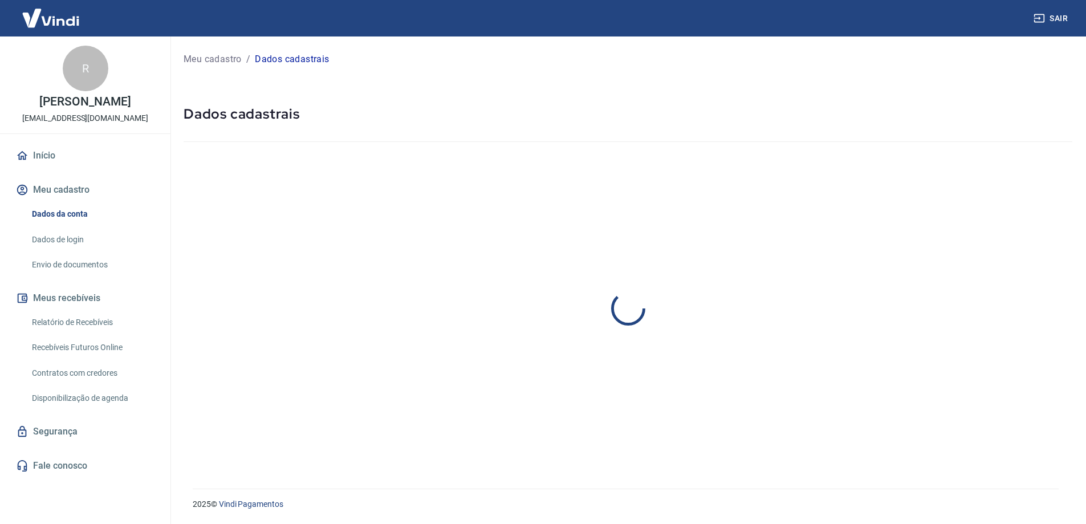
select select "PR"
select select "business"
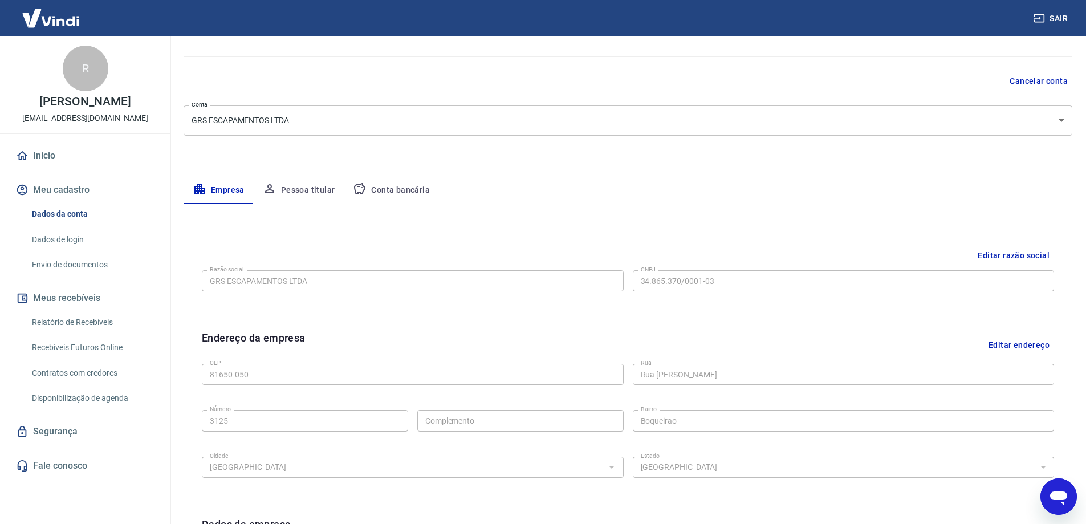
scroll to position [171, 0]
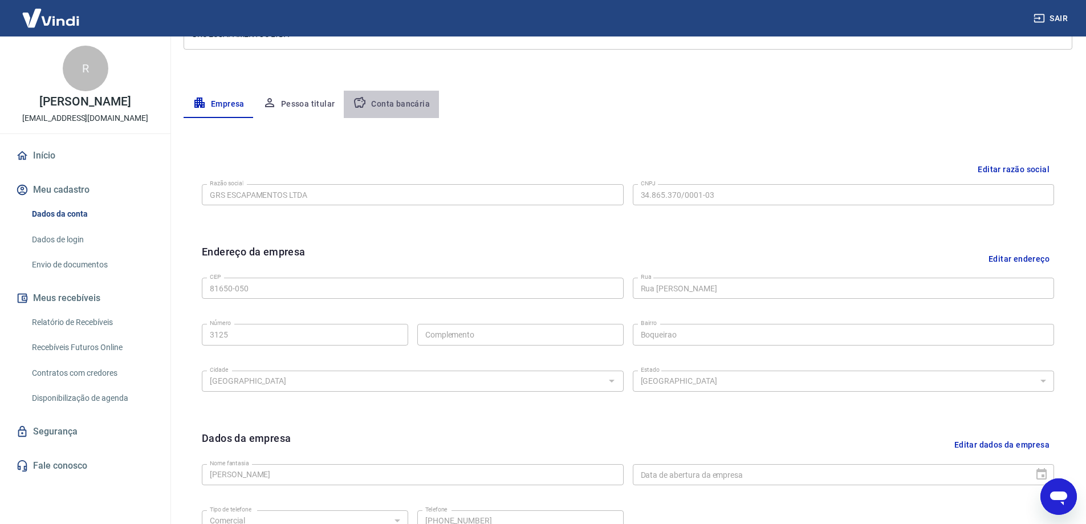
click at [405, 107] on button "Conta bancária" at bounding box center [391, 104] width 95 height 27
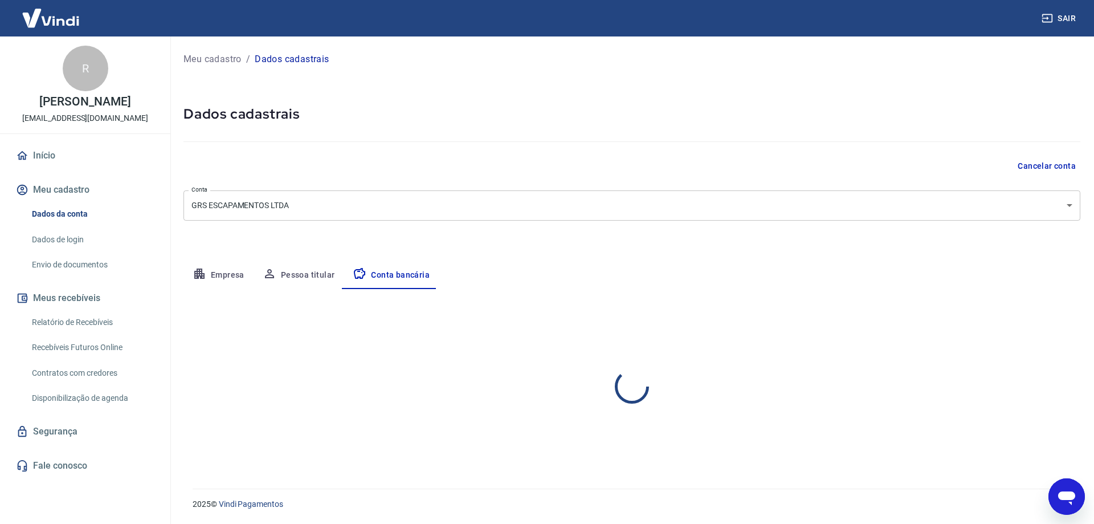
select select "1"
click at [1050, 324] on button "Editar conta bancária" at bounding box center [1032, 323] width 95 height 22
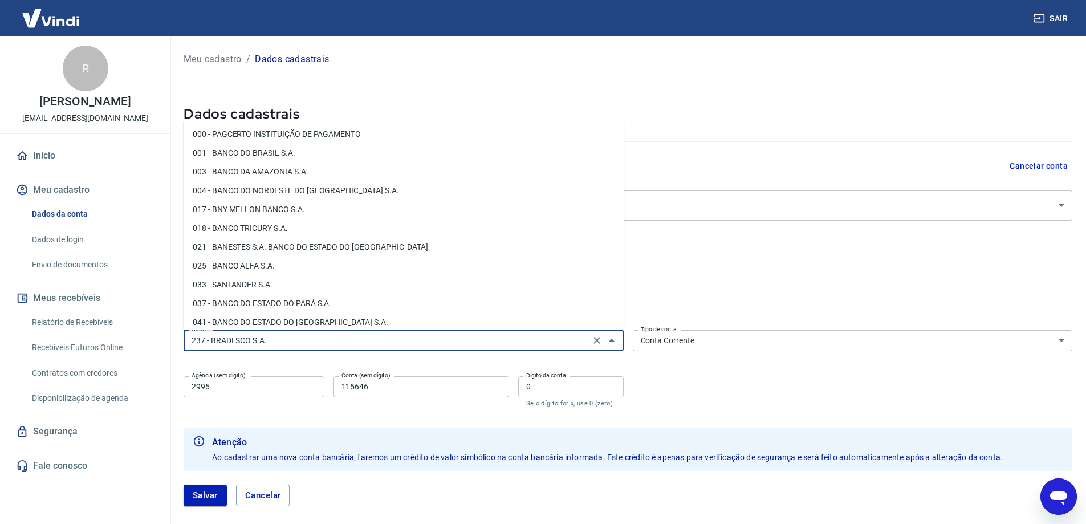
click at [307, 333] on input "237 - BRADESCO S.A." at bounding box center [386, 340] width 399 height 14
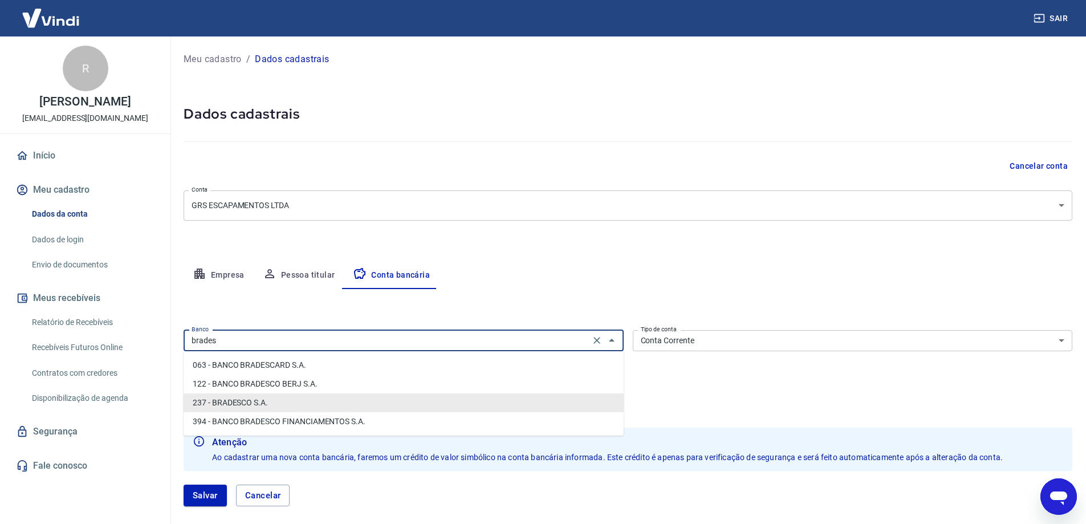
type input "237 - BRADESCO S.A."
click at [574, 248] on div "Meu cadastro / Dados cadastrais Dados cadastrais Cancelar conta Conta GRS ESCAP…" at bounding box center [628, 284] width 916 height 497
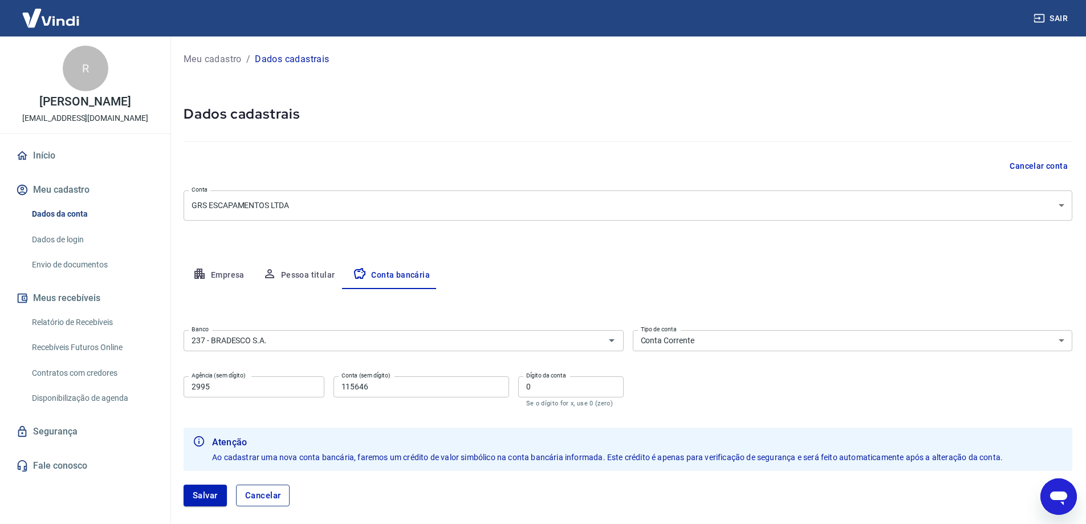
click at [264, 496] on button "Cancelar" at bounding box center [263, 495] width 54 height 22
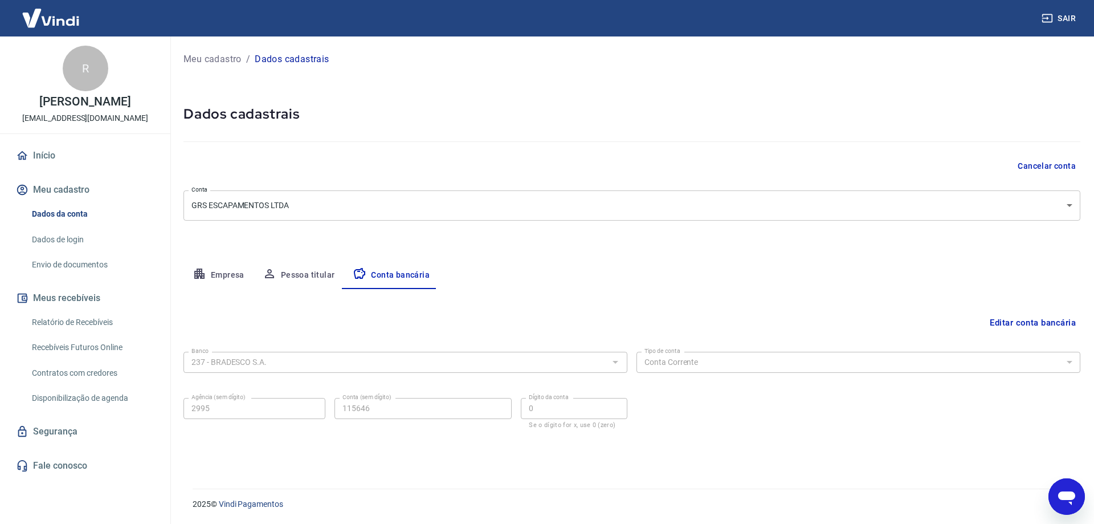
click at [223, 60] on p "Meu cadastro" at bounding box center [212, 59] width 58 height 14
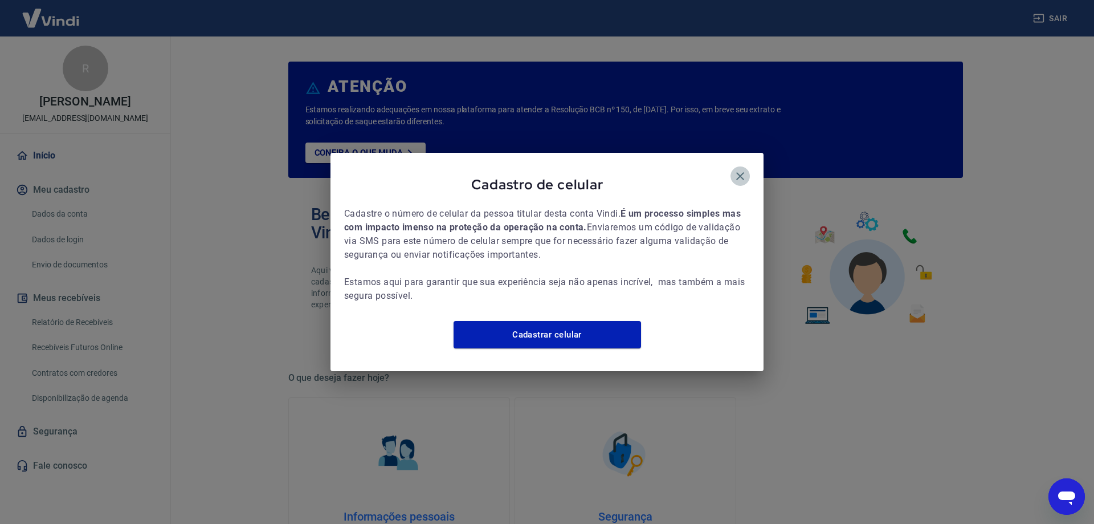
click at [745, 169] on icon "button" at bounding box center [740, 176] width 14 height 14
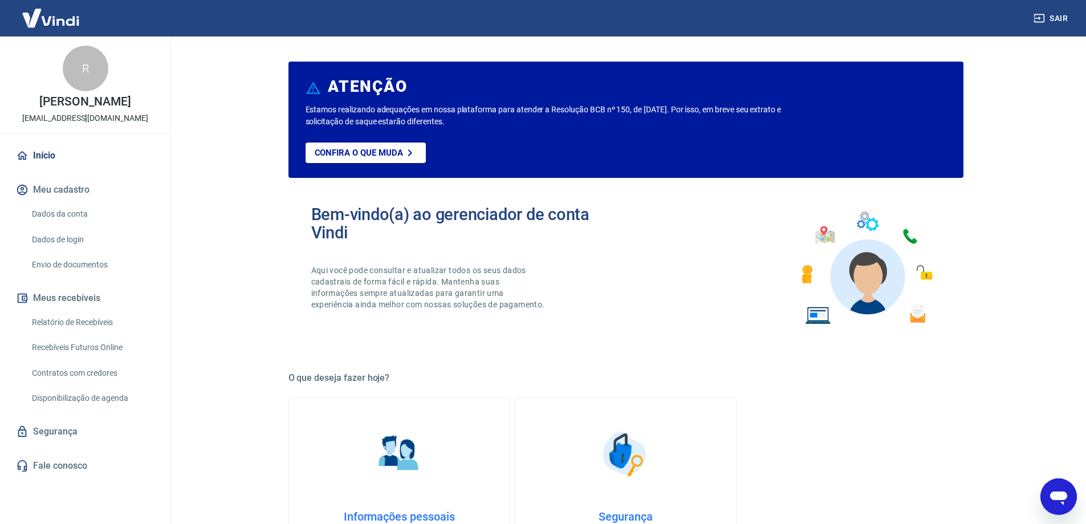
click at [85, 226] on link "Dados da conta" at bounding box center [91, 213] width 129 height 23
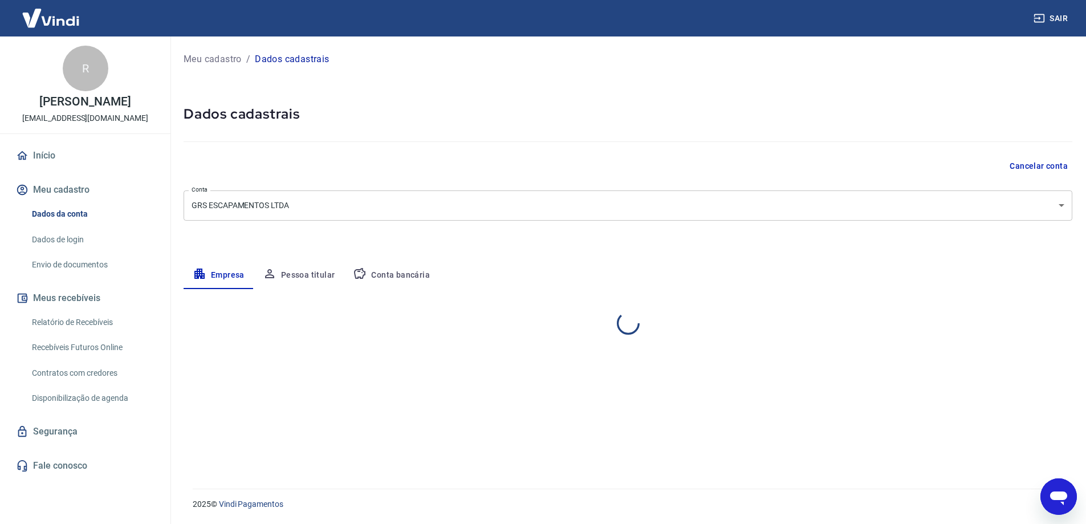
select select "PR"
select select "business"
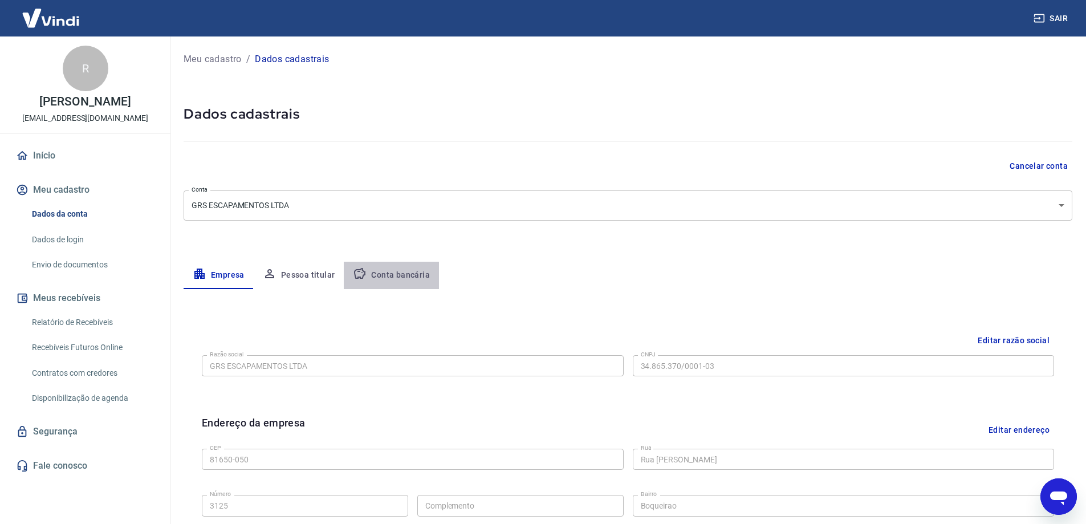
click at [407, 269] on button "Conta bancária" at bounding box center [391, 275] width 95 height 27
select select "1"
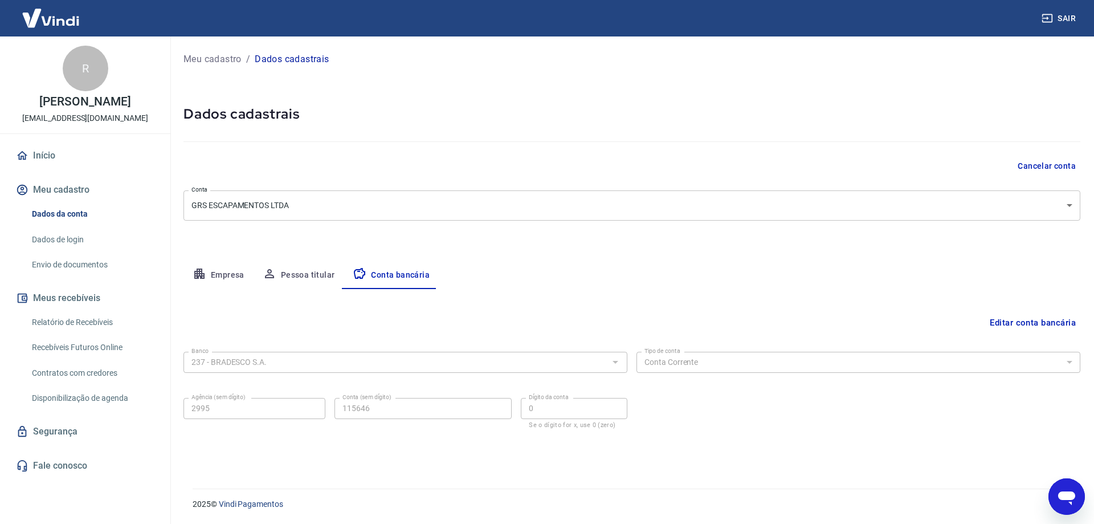
click at [97, 251] on link "Dados de login" at bounding box center [91, 239] width 129 height 23
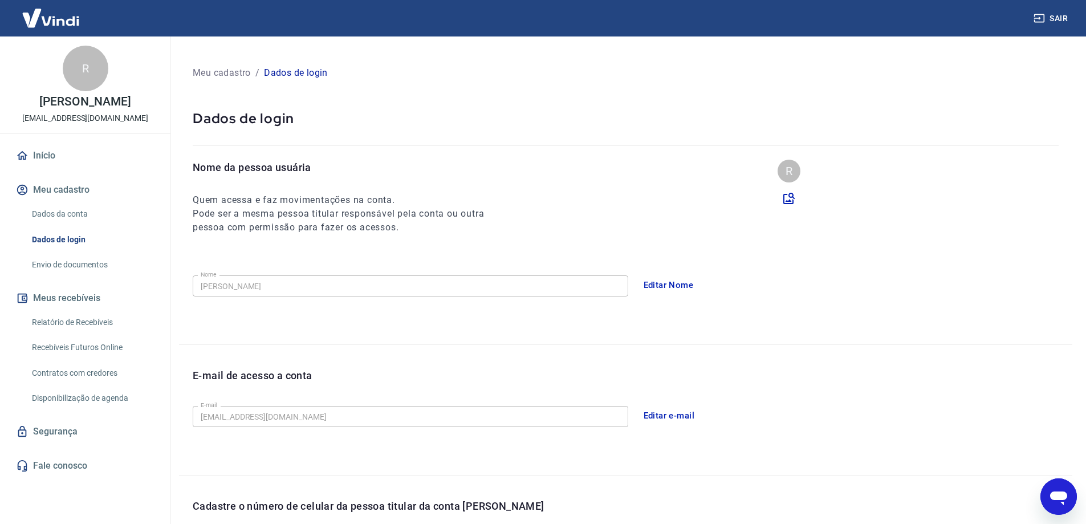
click at [95, 275] on link "Envio de documentos" at bounding box center [91, 264] width 129 height 23
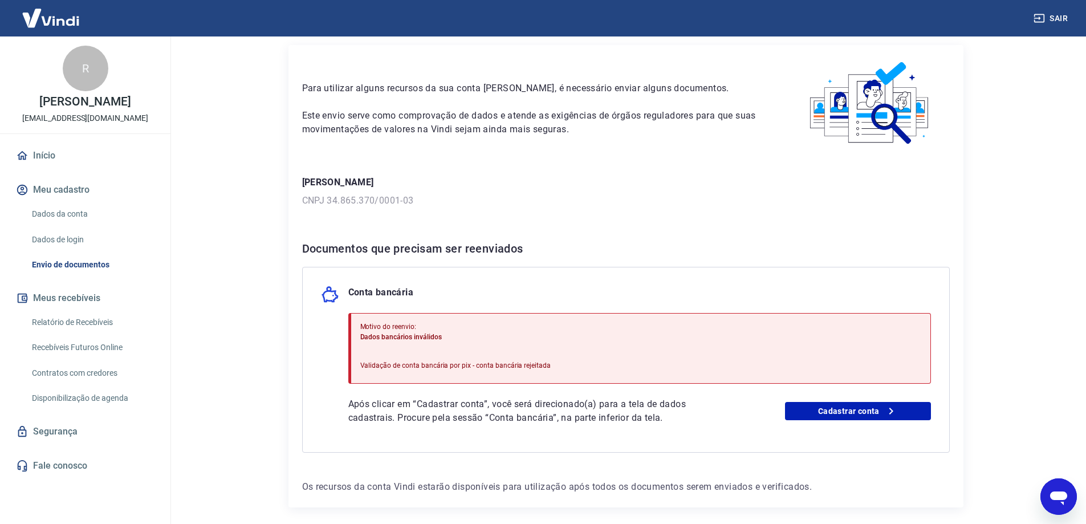
scroll to position [57, 0]
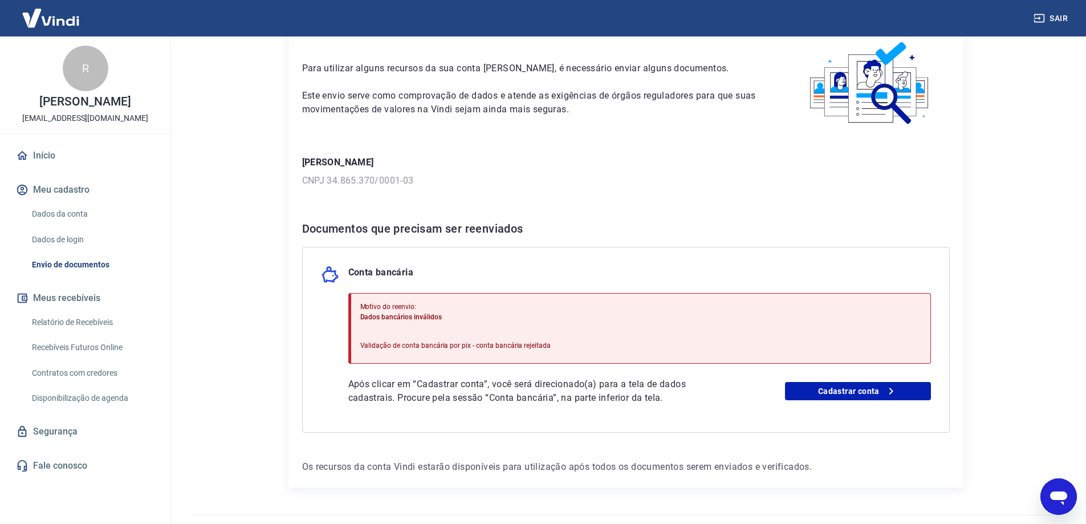
click at [1056, 497] on icon "Abrir janela de mensagens" at bounding box center [1058, 498] width 17 height 14
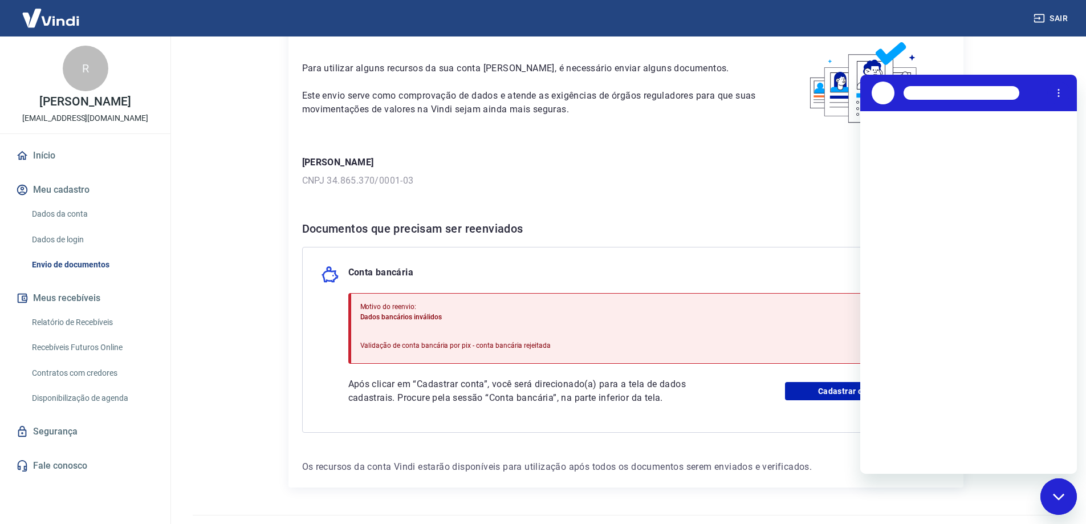
scroll to position [0, 0]
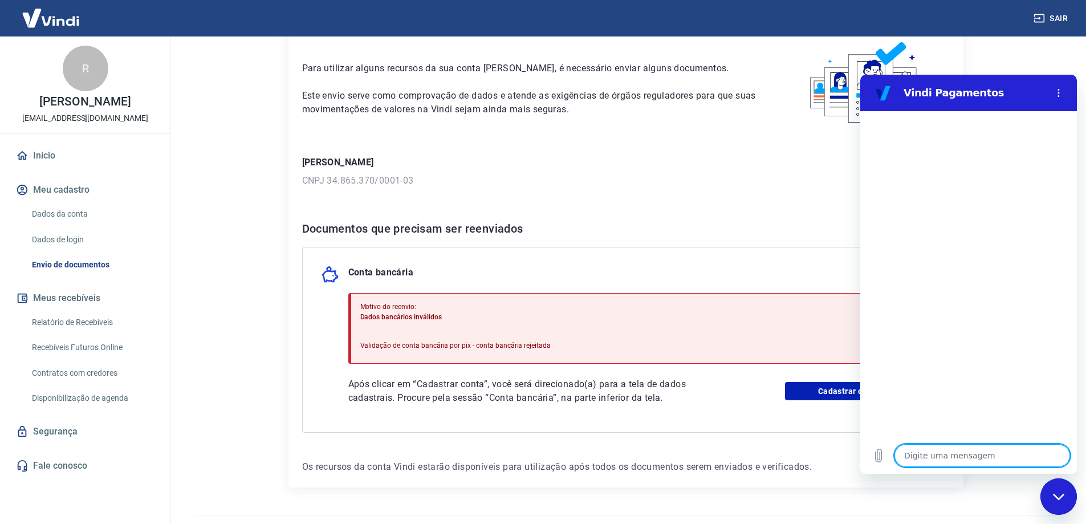
click at [975, 450] on textarea at bounding box center [982, 455] width 176 height 23
type textarea "e"
type textarea "x"
type textarea "er"
type textarea "x"
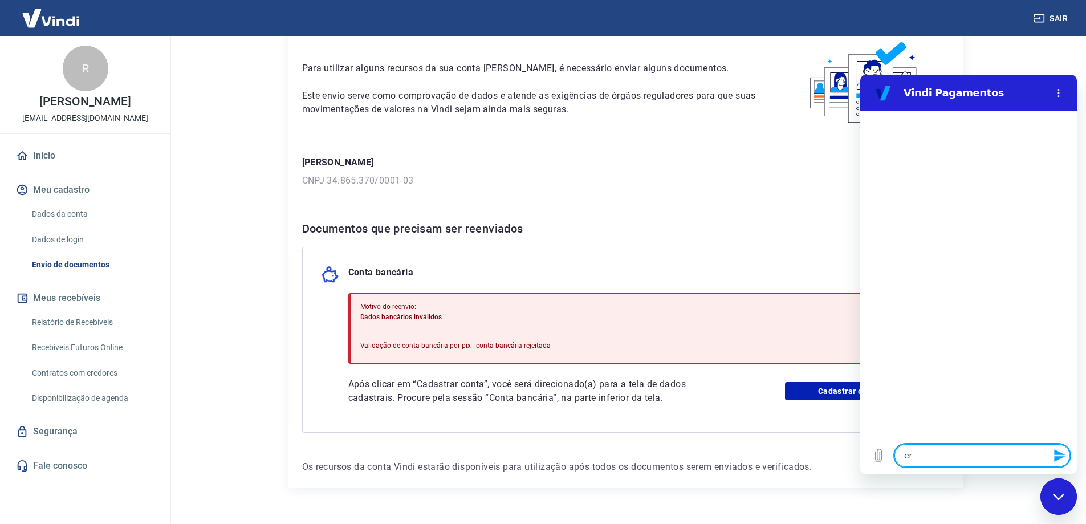
type textarea "err"
type textarea "x"
type textarea "erro"
type textarea "x"
type textarea "erro"
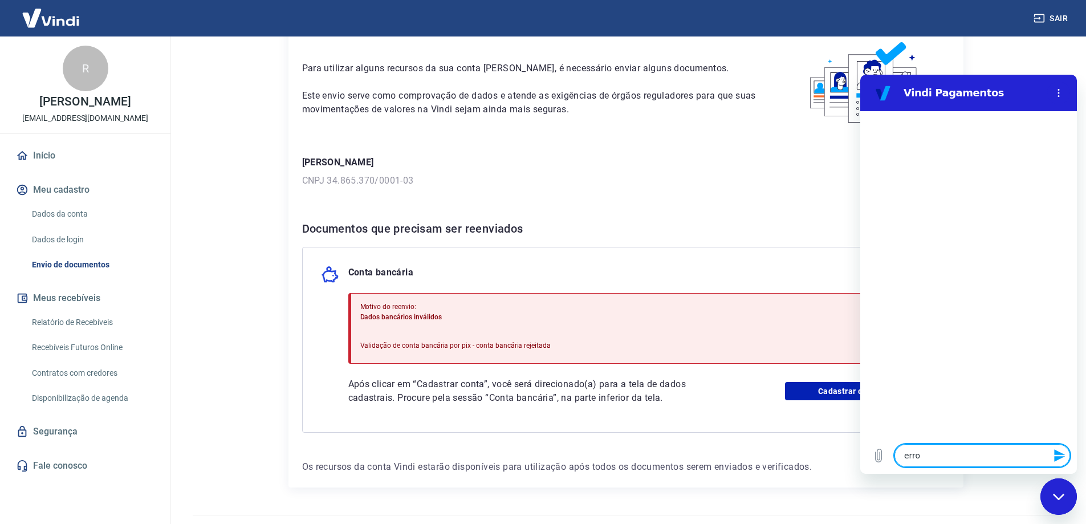
type textarea "x"
type textarea "erro n"
type textarea "x"
type textarea "erro n"
type textarea "x"
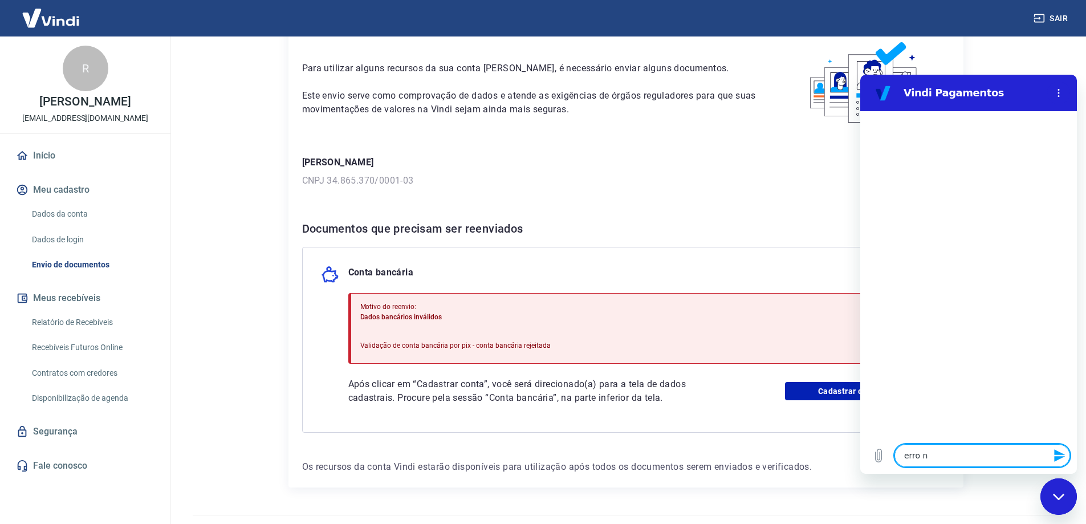
type textarea "erro n"
type textarea "x"
type textarea "erro na"
type textarea "x"
type textarea "erro na"
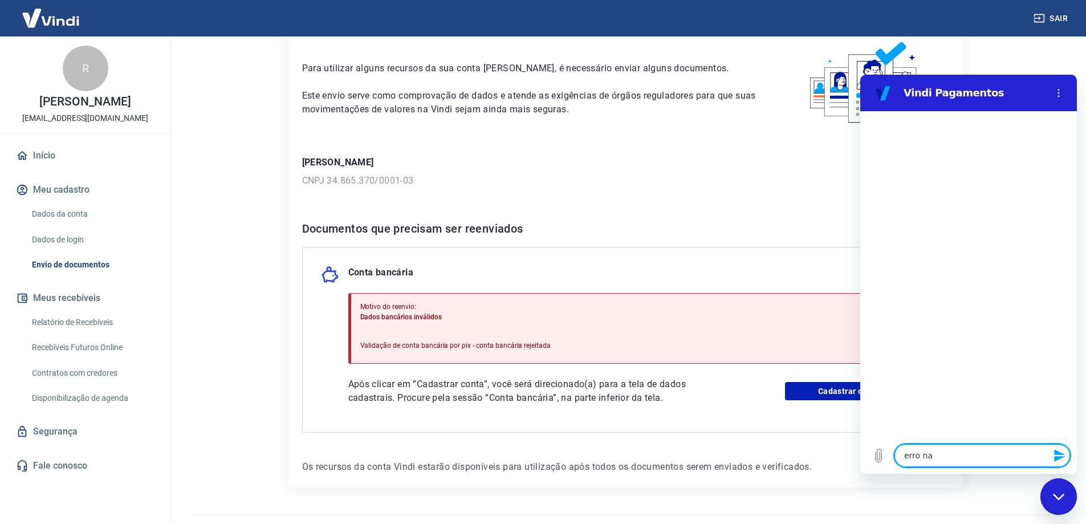
type textarea "x"
type textarea "erro na c"
type textarea "x"
type textarea "erro na co"
type textarea "x"
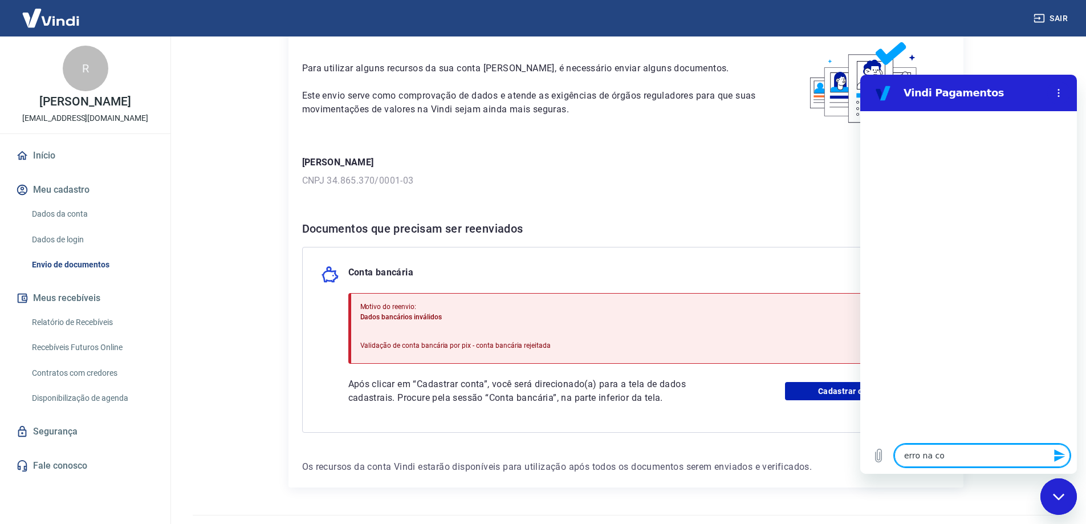
type textarea "erro na con"
type textarea "x"
type textarea "erro na cont"
type textarea "x"
type textarea "erro na conta"
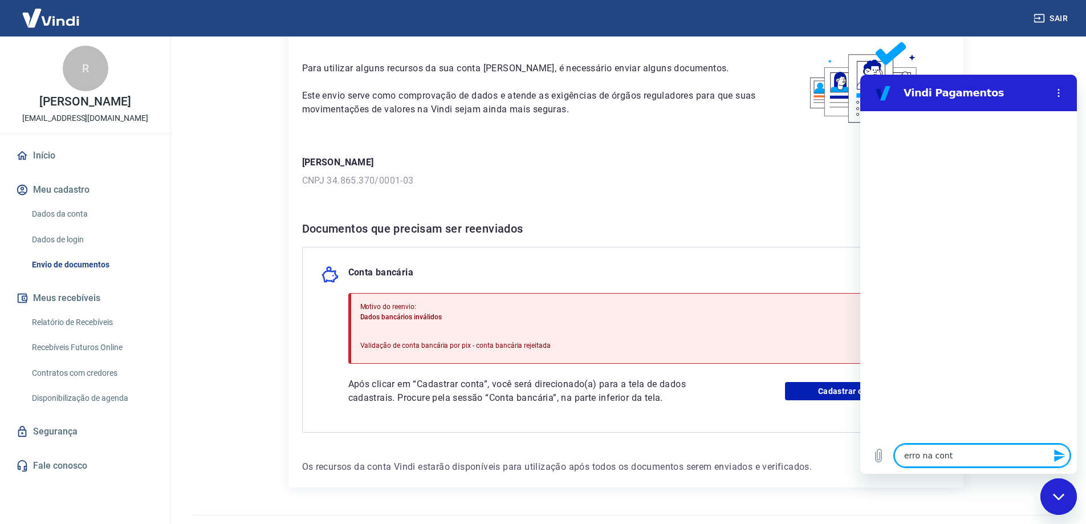
type textarea "x"
type textarea "erro na conta"
type textarea "x"
type textarea "erro na conta b"
type textarea "x"
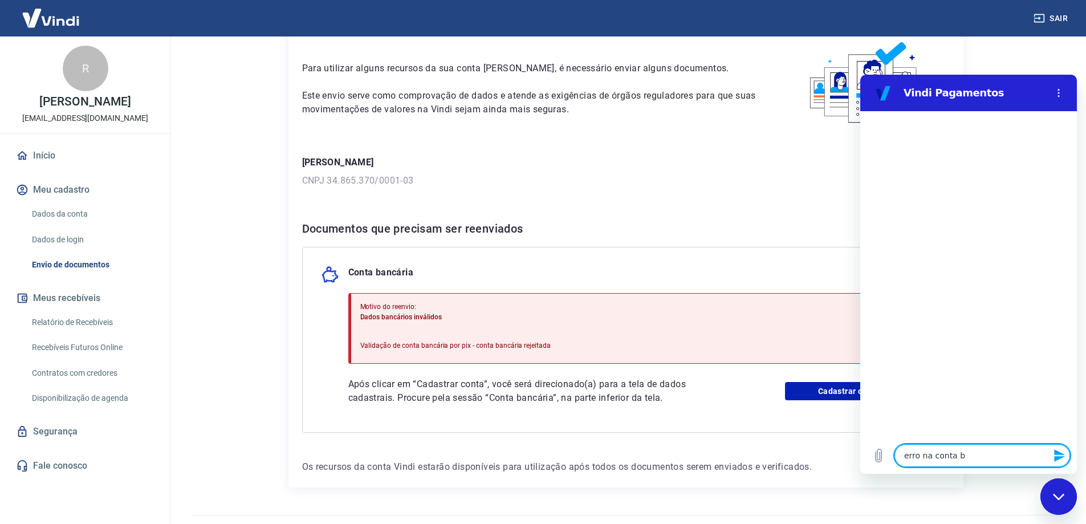
type textarea "erro na conta ba"
type textarea "x"
type textarea "erro na conta ban"
type textarea "x"
type textarea "erro na conta banc"
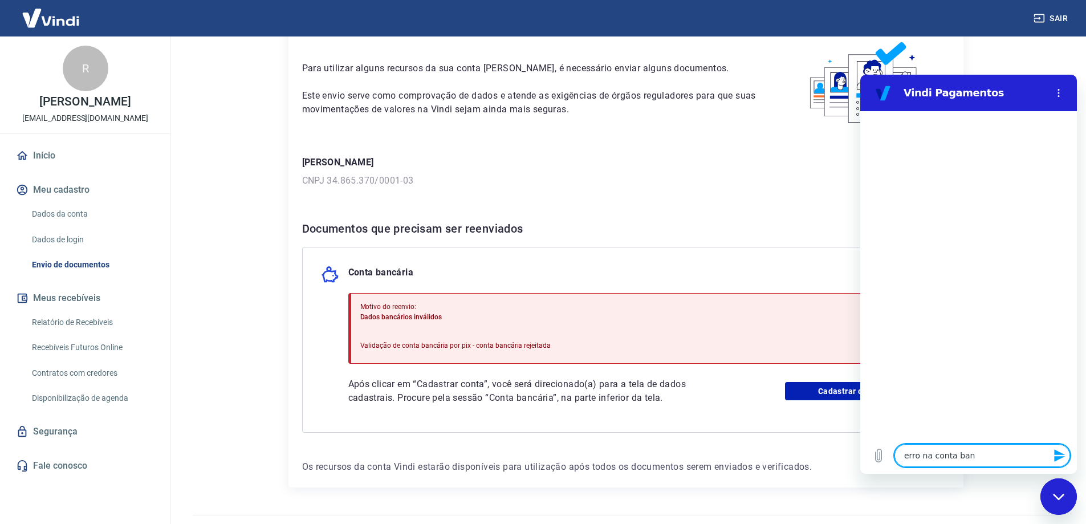
type textarea "x"
type textarea "erro na conta banca"
type textarea "x"
type textarea "erro na conta bancar"
type textarea "x"
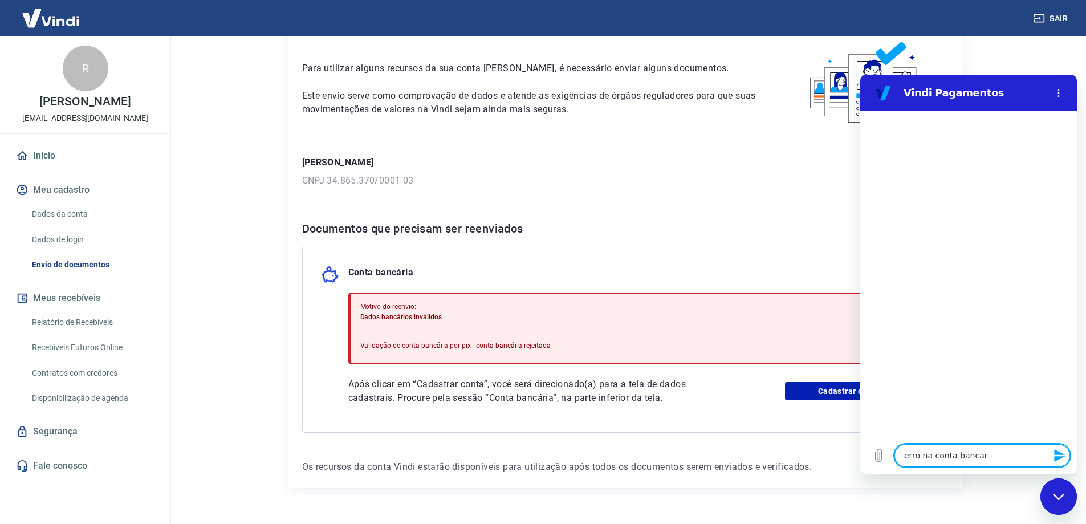
type textarea "erro na conta bancari"
type textarea "x"
type textarea "erro na conta bancaria"
type textarea "x"
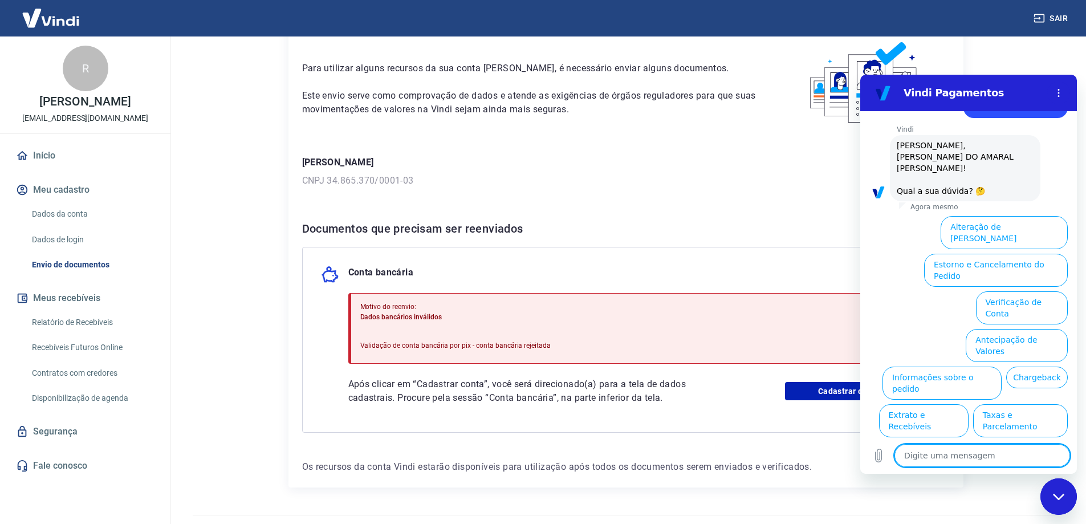
scroll to position [38, 0]
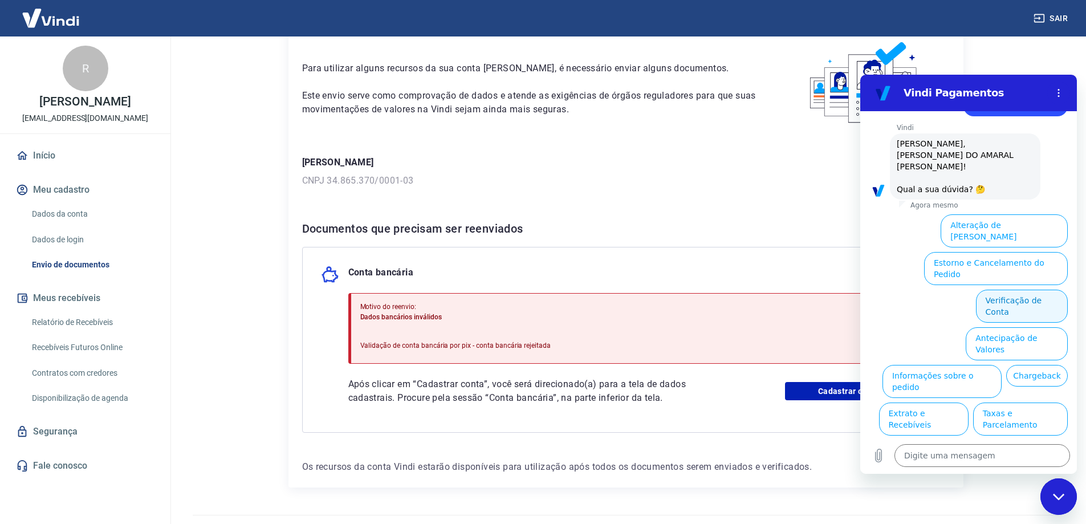
click at [1020, 289] on button "Verificação de Conta" at bounding box center [1022, 305] width 92 height 33
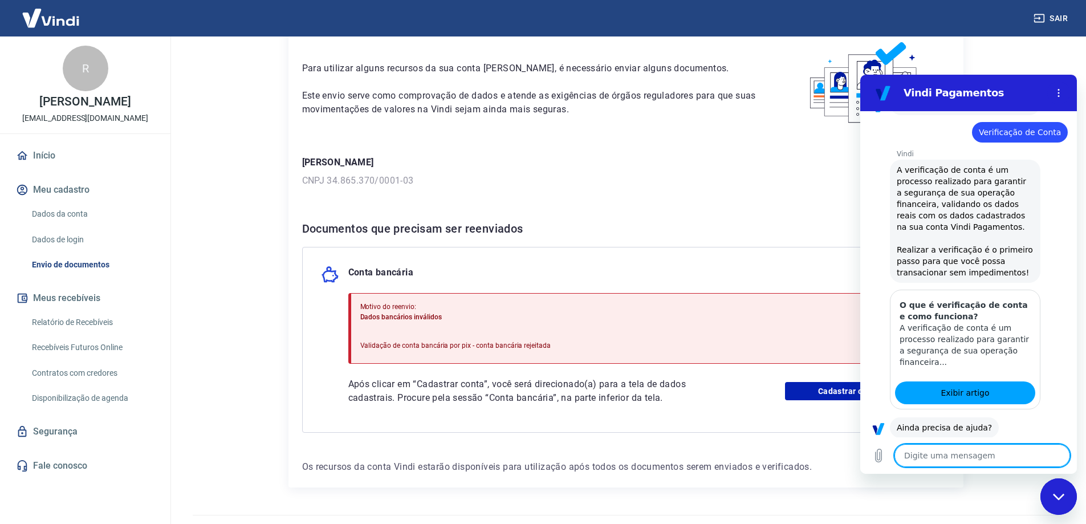
scroll to position [151, 0]
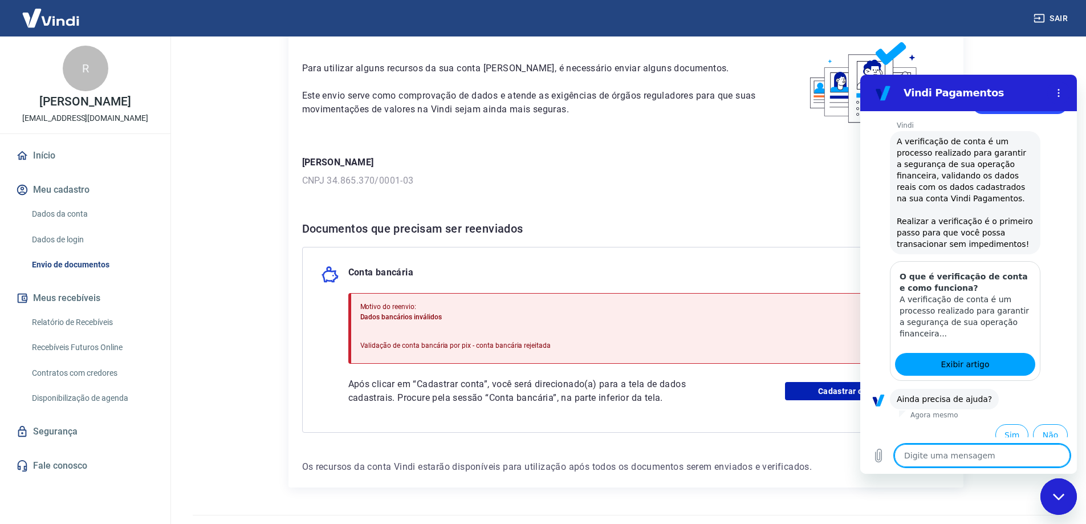
click at [978, 459] on textarea at bounding box center [982, 455] width 176 height 23
click at [1003, 424] on button "Sim" at bounding box center [1011, 435] width 33 height 22
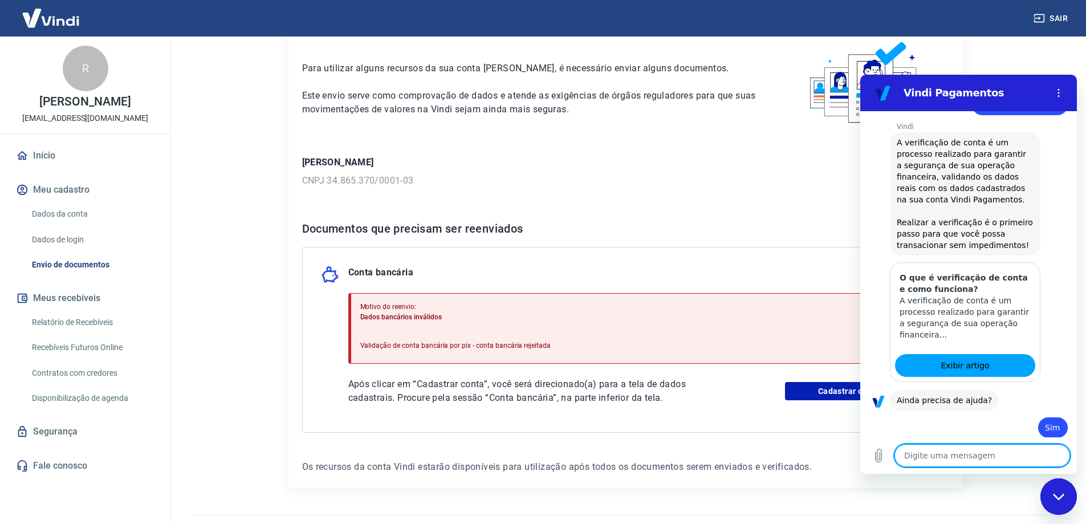
scroll to position [152, 0]
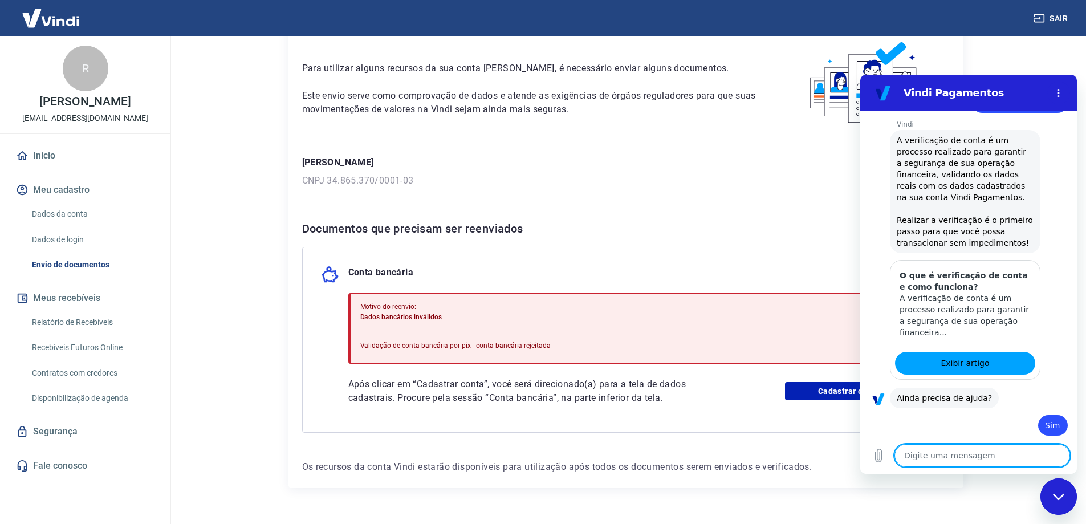
type textarea "x"
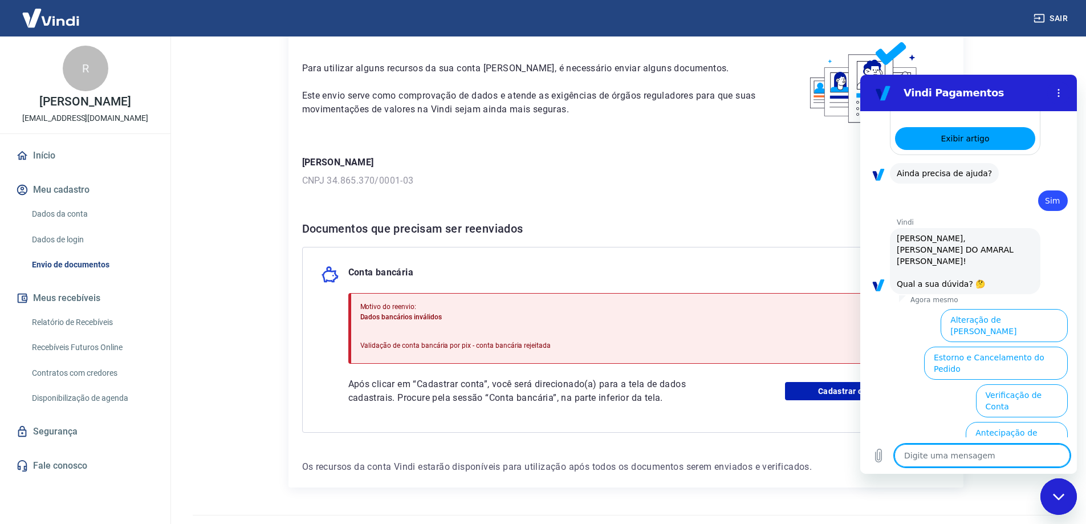
scroll to position [460, 0]
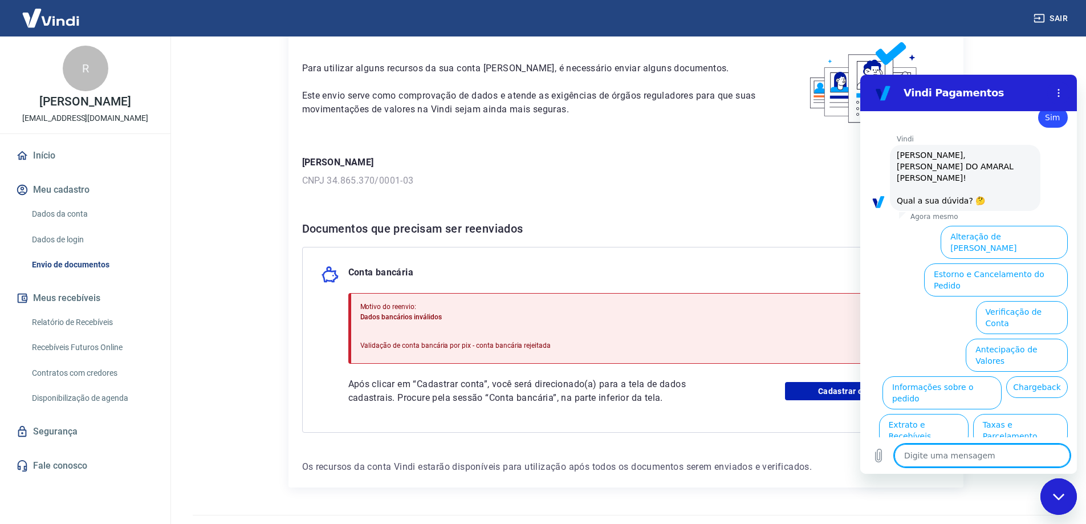
click at [978, 459] on textarea at bounding box center [982, 455] width 176 height 23
type textarea "f"
type textarea "x"
type textarea "fa"
type textarea "x"
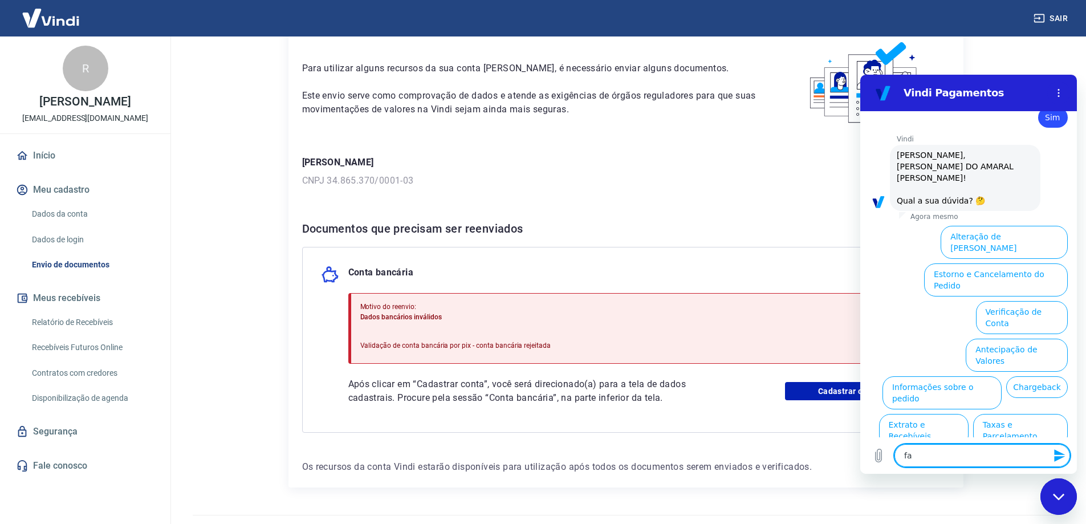
type textarea "fal"
type textarea "x"
type textarea "fala"
type textarea "x"
type textarea "falar"
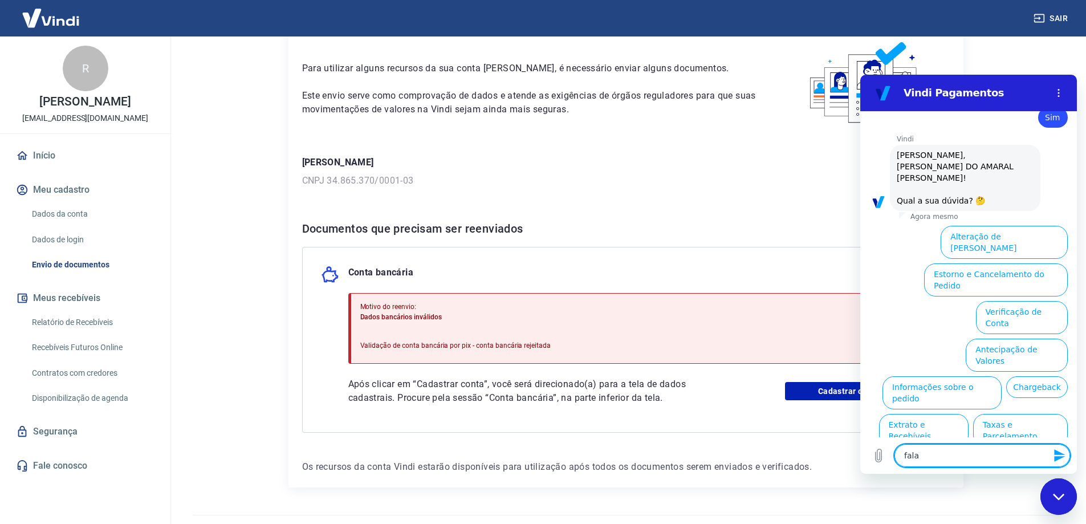
type textarea "x"
type textarea "falar"
type textarea "x"
type textarea "falar c"
type textarea "x"
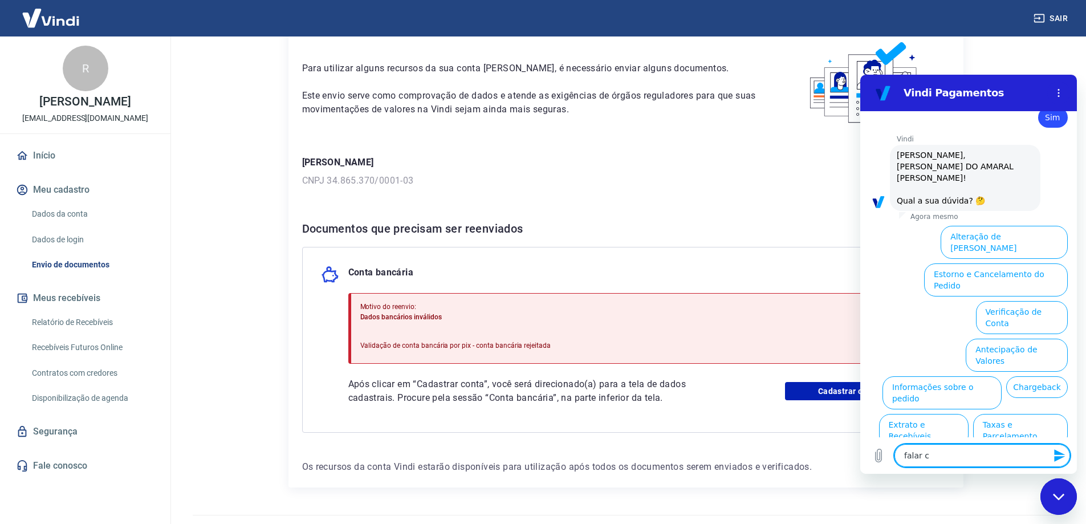
type textarea "falar co"
type textarea "x"
type textarea "falar com"
type textarea "x"
type textarea "falar com"
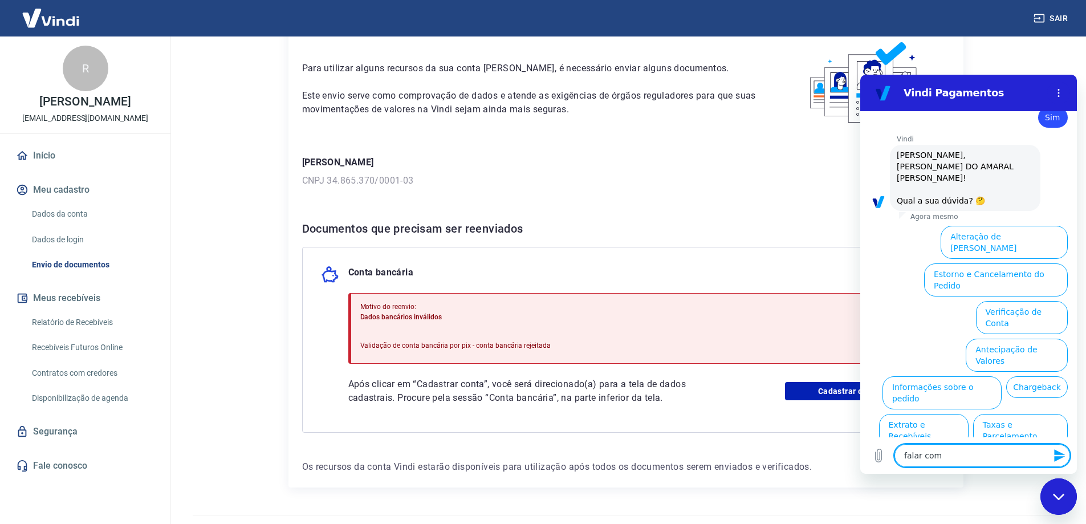
type textarea "x"
type textarea "falar com a"
type textarea "x"
type textarea "falar com at"
type textarea "x"
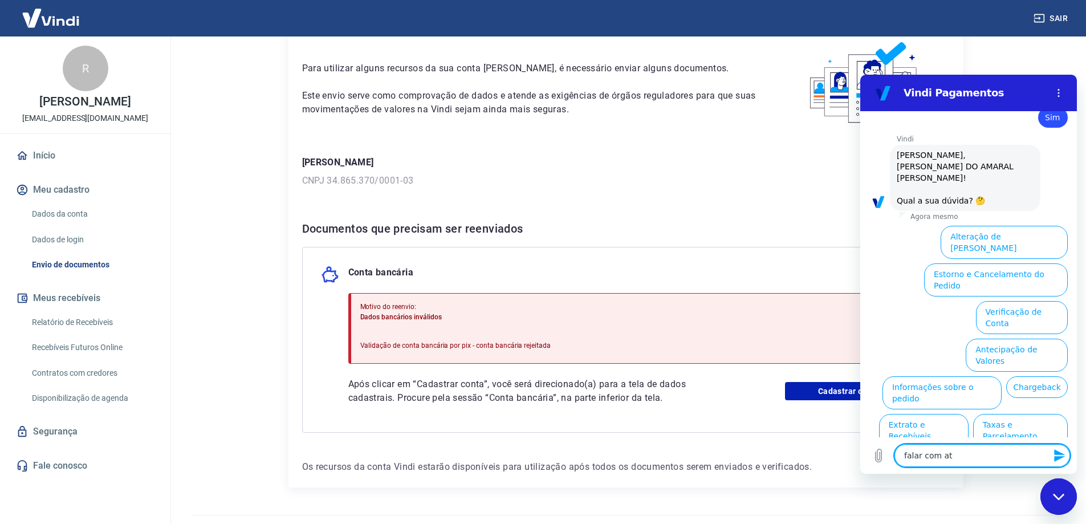
type textarea "falar com ate"
type textarea "x"
type textarea "falar com aten"
type textarea "x"
type textarea "falar com atend"
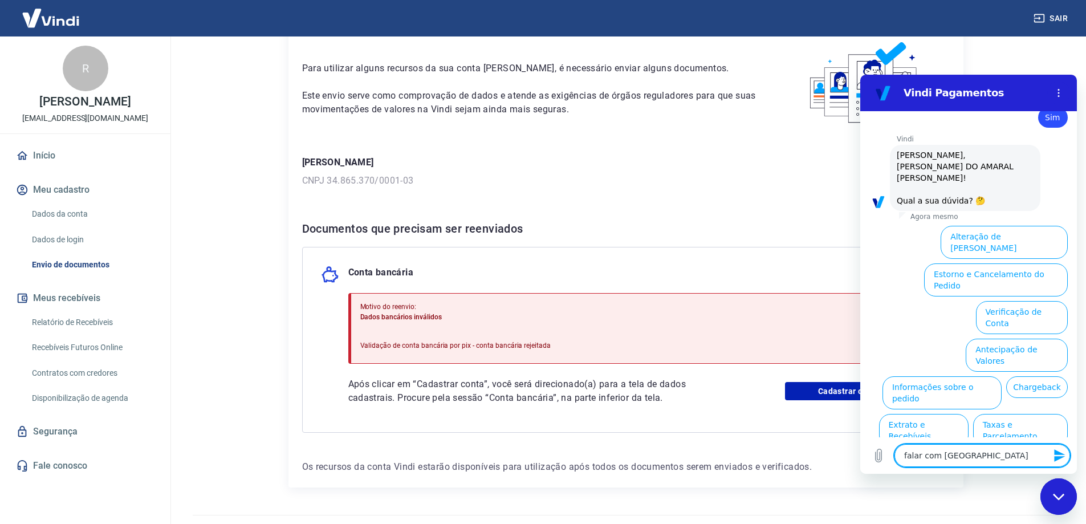
type textarea "x"
type textarea "falar com atende"
type textarea "x"
type textarea "falar com atenden"
type textarea "x"
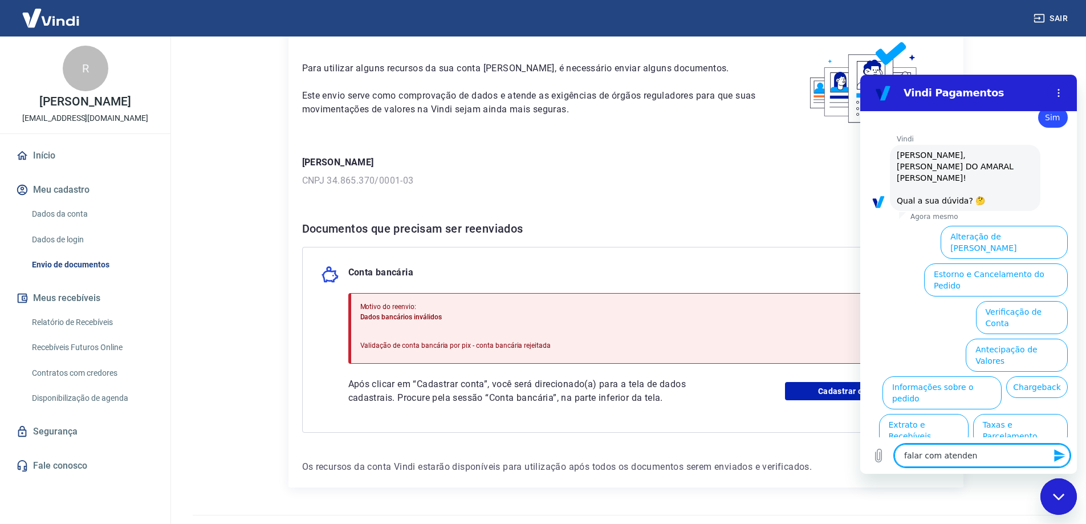
type textarea "falar com atendent"
type textarea "x"
type textarea "falar com atendente"
type textarea "x"
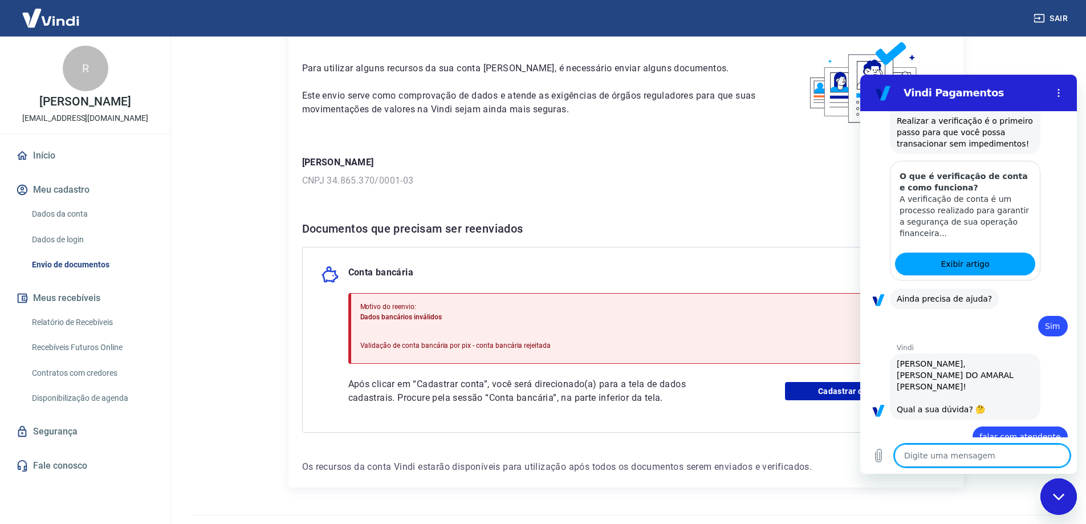
type textarea "x"
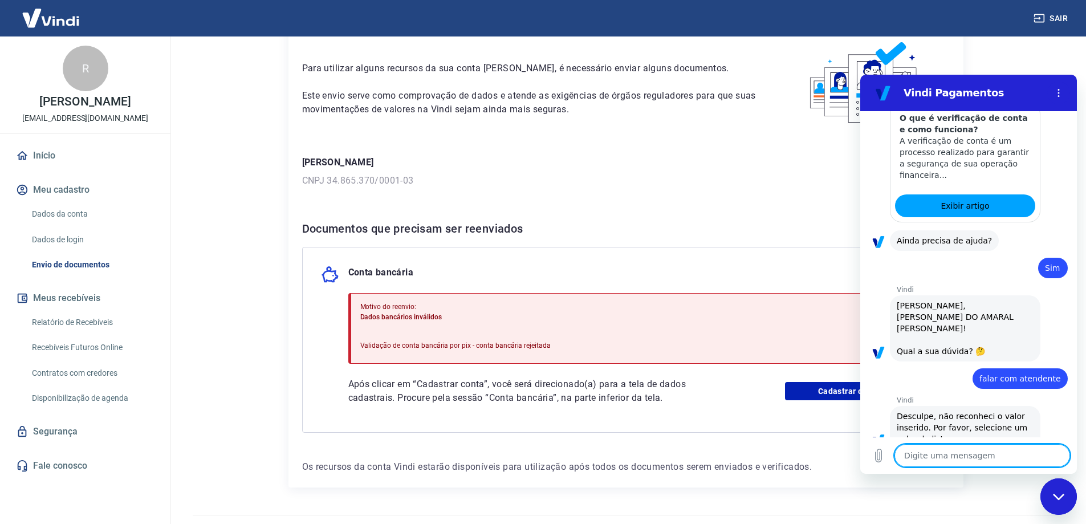
scroll to position [312, 0]
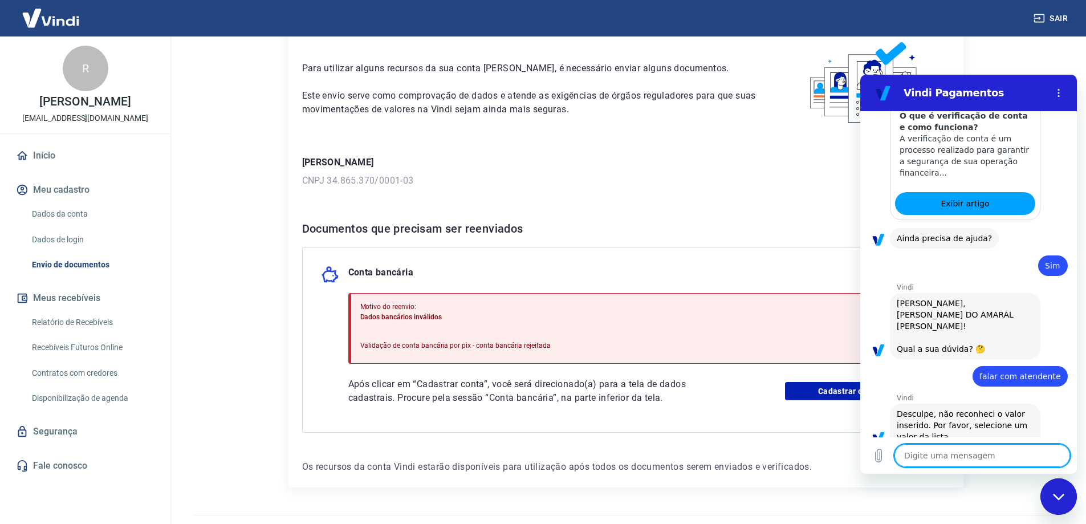
type textarea "f"
type textarea "x"
type textarea "fa"
type textarea "x"
type textarea "fal"
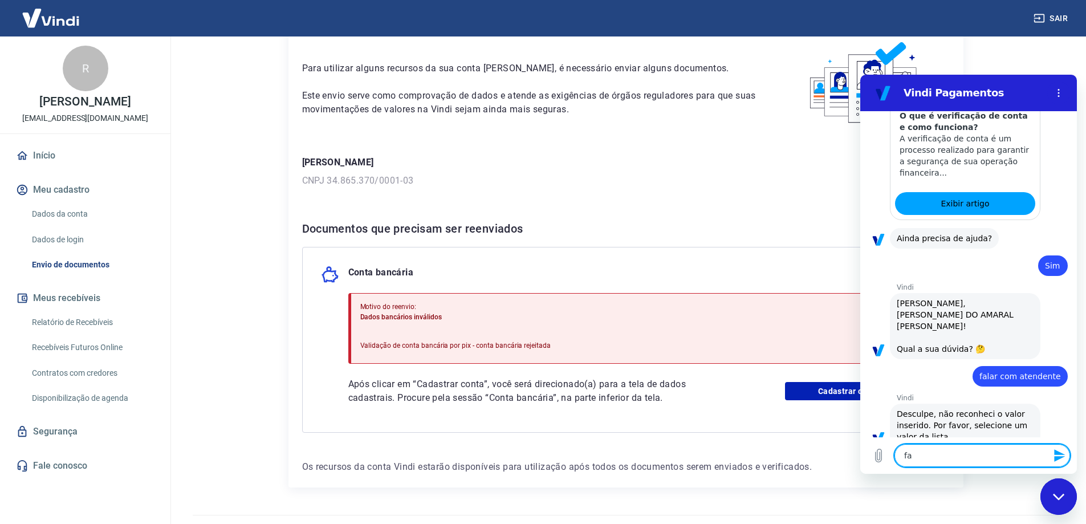
type textarea "x"
type textarea "fala"
type textarea "x"
type textarea "falar"
type textarea "x"
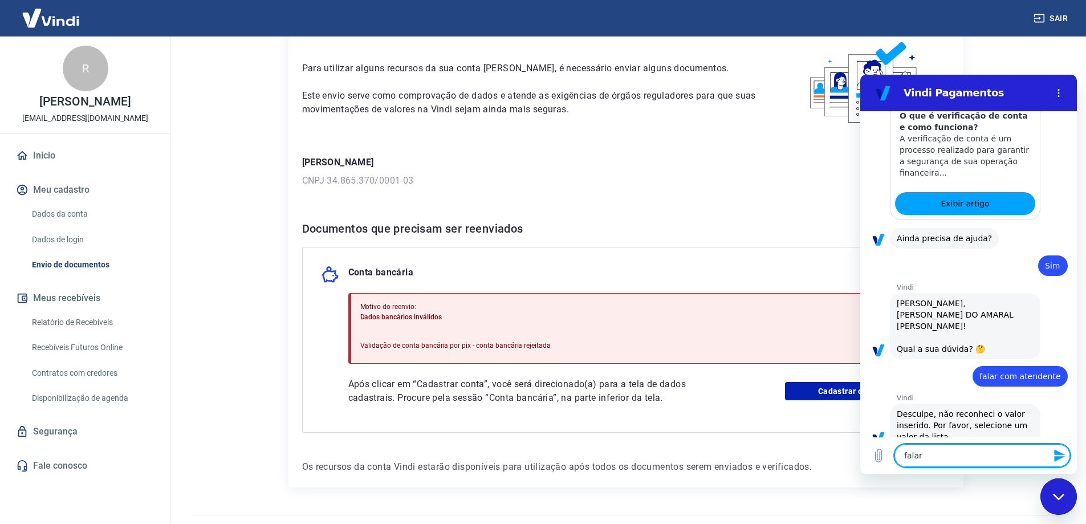
type textarea "falar"
type textarea "x"
type textarea "falar c"
type textarea "x"
type textarea "falar co"
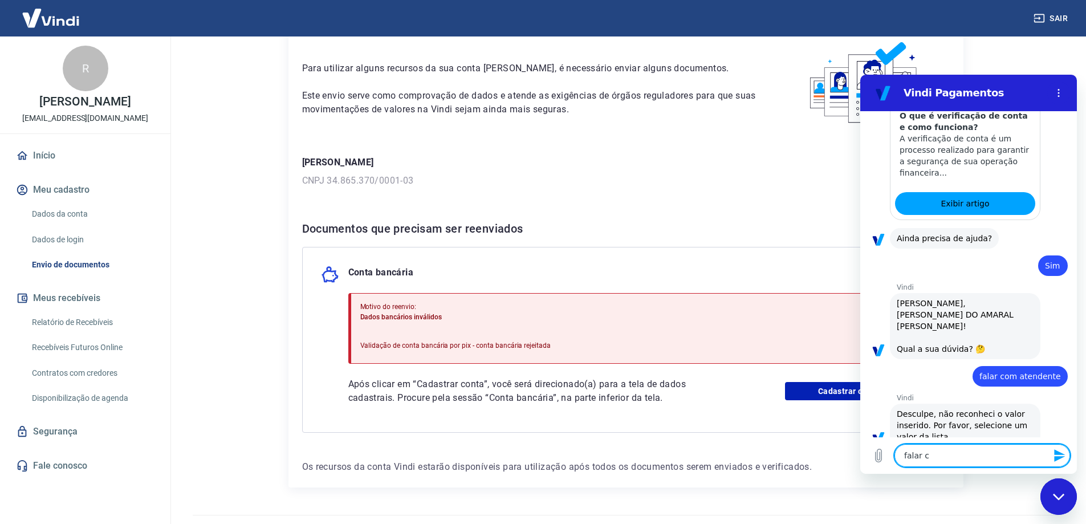
type textarea "x"
type textarea "falar com"
type textarea "x"
type textarea "falar com"
type textarea "x"
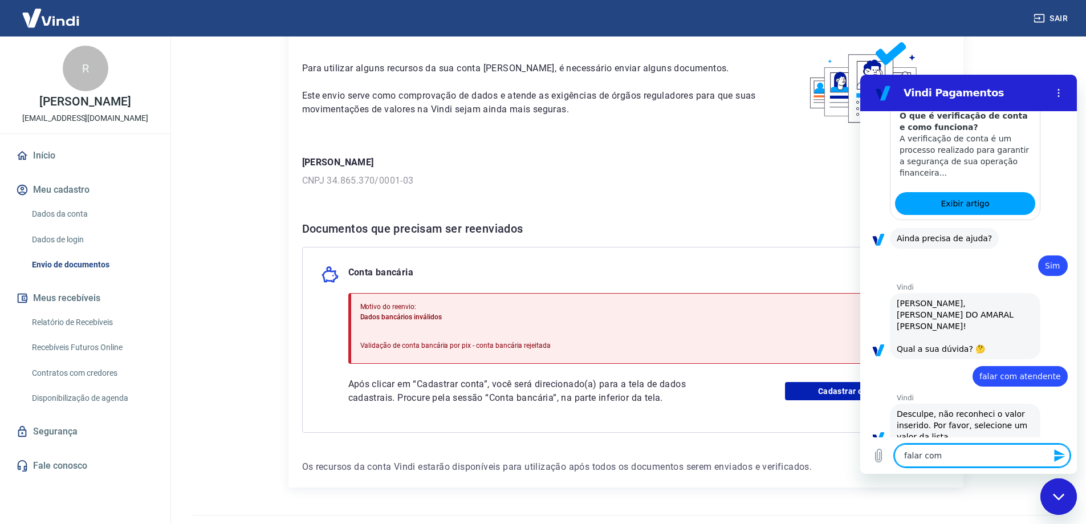
type textarea "falar com a"
type textarea "x"
type textarea "falar com at"
type textarea "x"
type textarea "falar com ate"
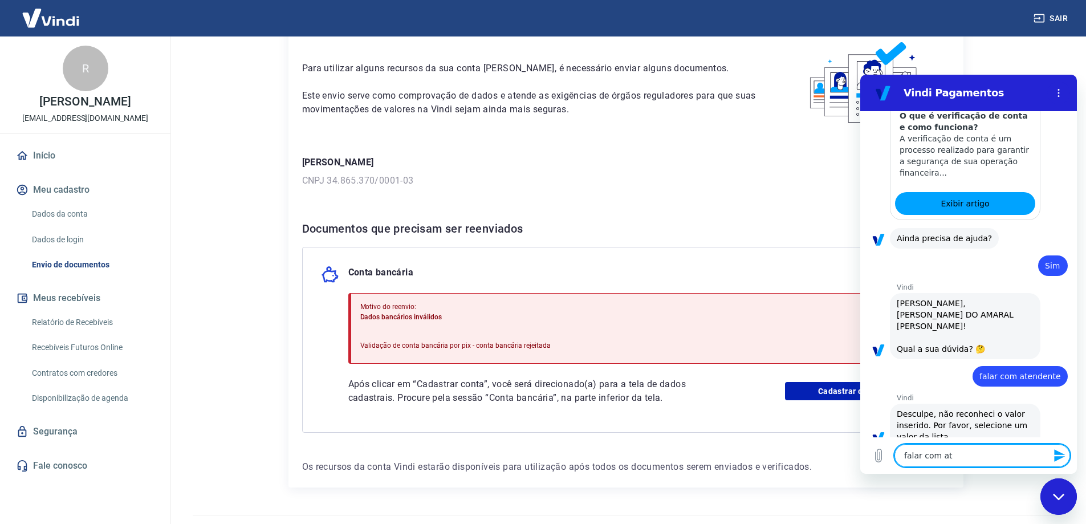
type textarea "x"
type textarea "falar com aten"
type textarea "x"
type textarea "falar com atend"
type textarea "x"
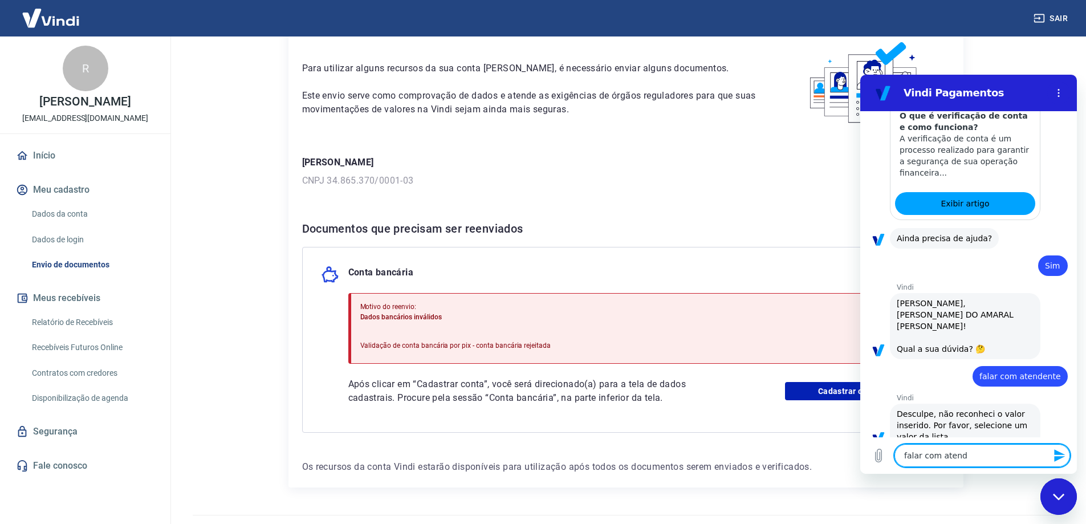
type textarea "falar com atende"
type textarea "x"
type textarea "falar com atenden"
type textarea "x"
type textarea "falar com atendent"
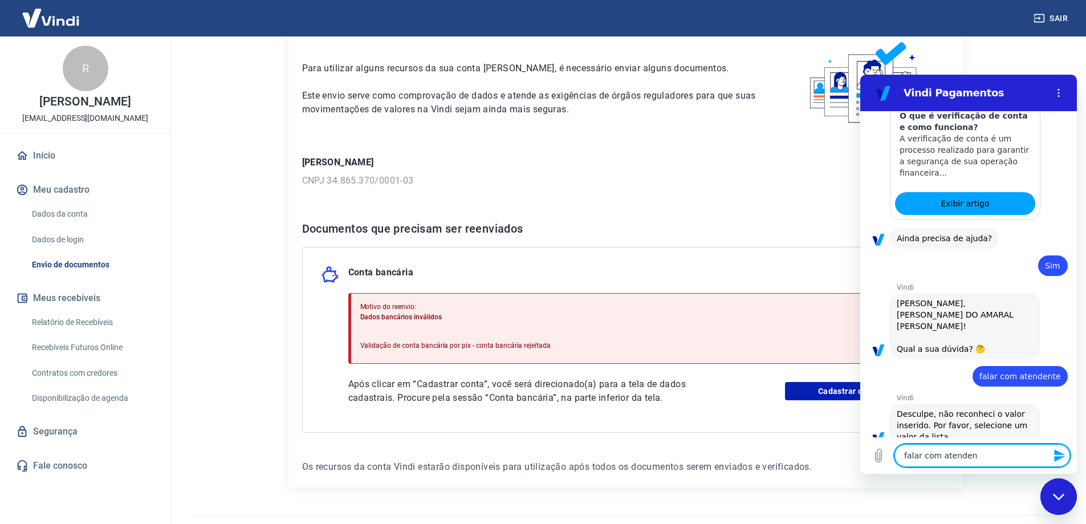
type textarea "x"
type textarea "falar com atendente"
type textarea "x"
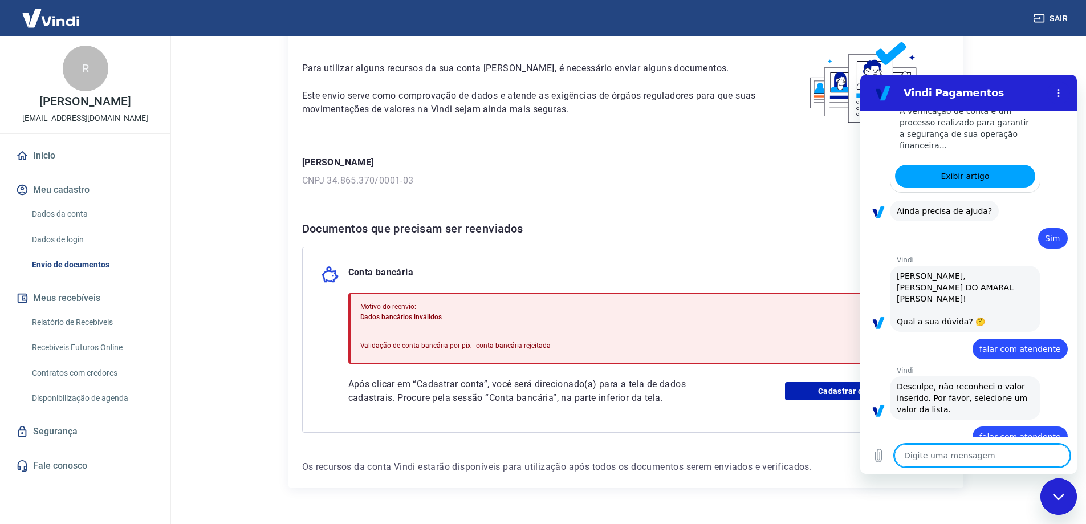
type textarea "x"
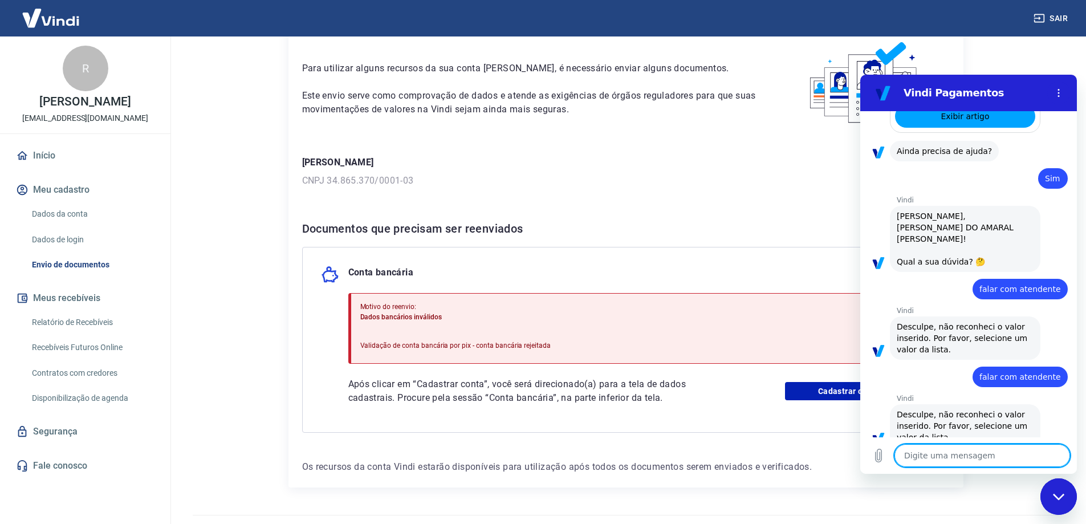
scroll to position [399, 0]
type textarea "m"
type textarea "x"
type textarea "ma"
type textarea "x"
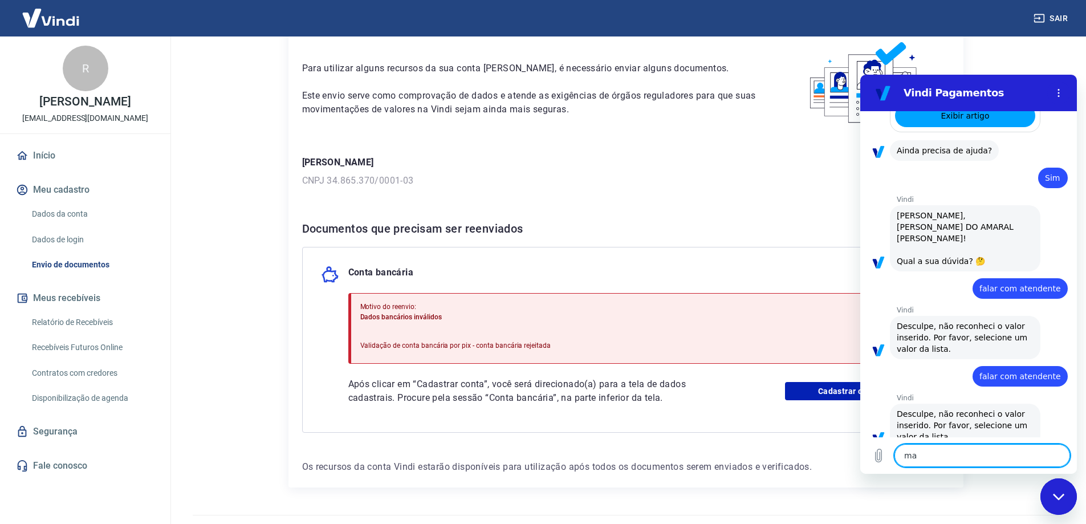
type textarea "man"
type textarea "x"
type textarea "ma"
type textarea "x"
type textarea "maa"
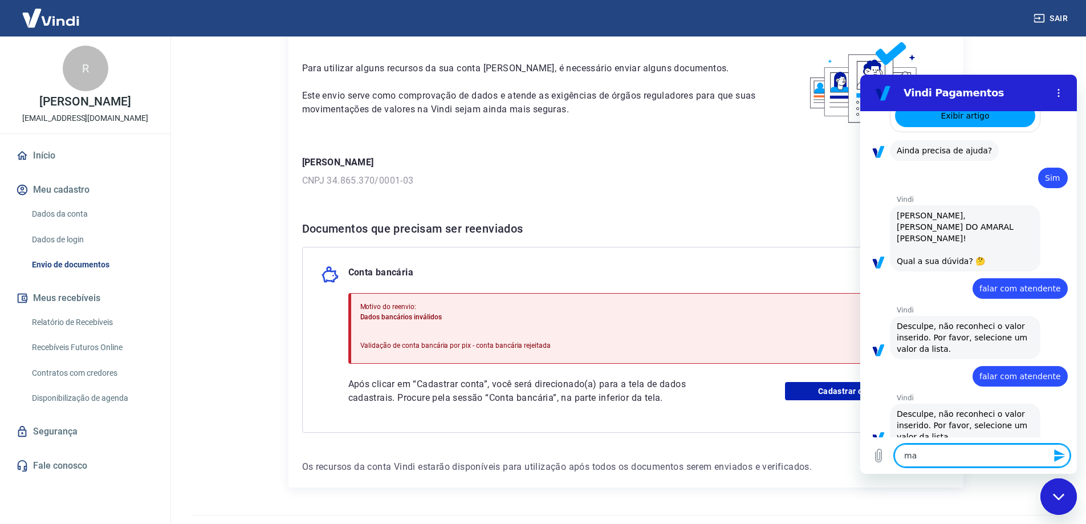
type textarea "x"
type textarea "maan"
type textarea "x"
type textarea "maand"
type textarea "x"
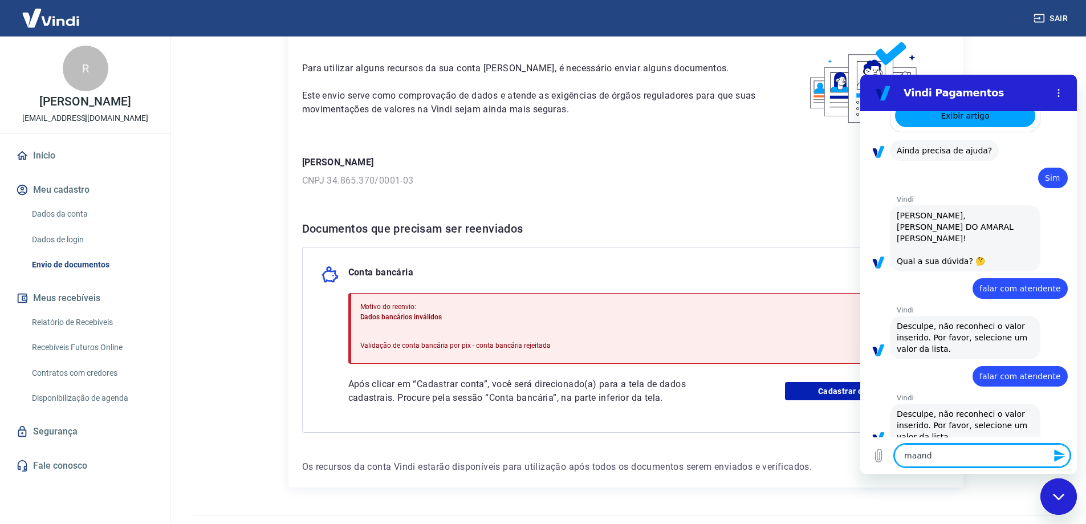
type textarea "maanda"
type textarea "x"
type textarea "maanda"
type textarea "x"
type textarea "maanda a"
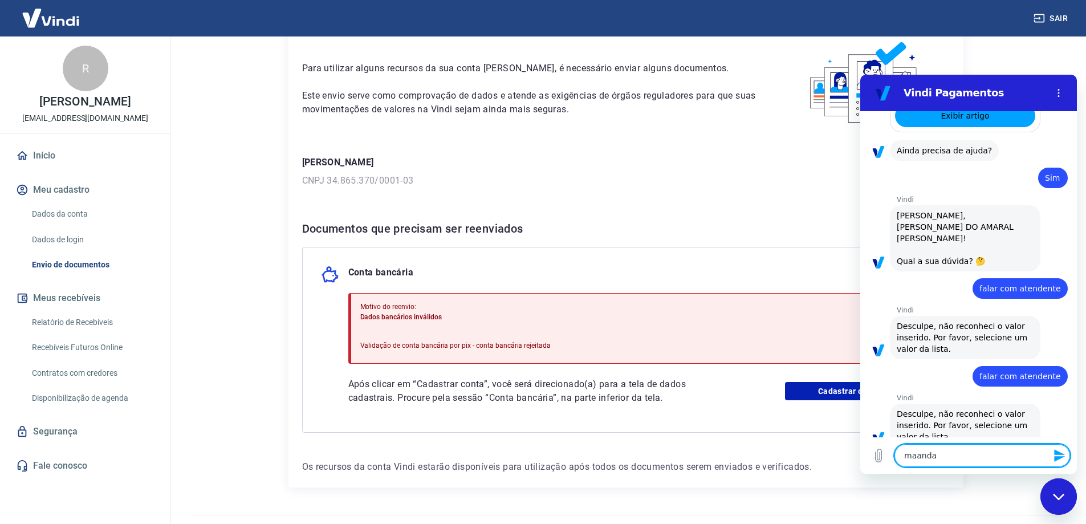
type textarea "x"
type textarea "maanda as"
type textarea "x"
type textarea "maanda as"
type textarea "x"
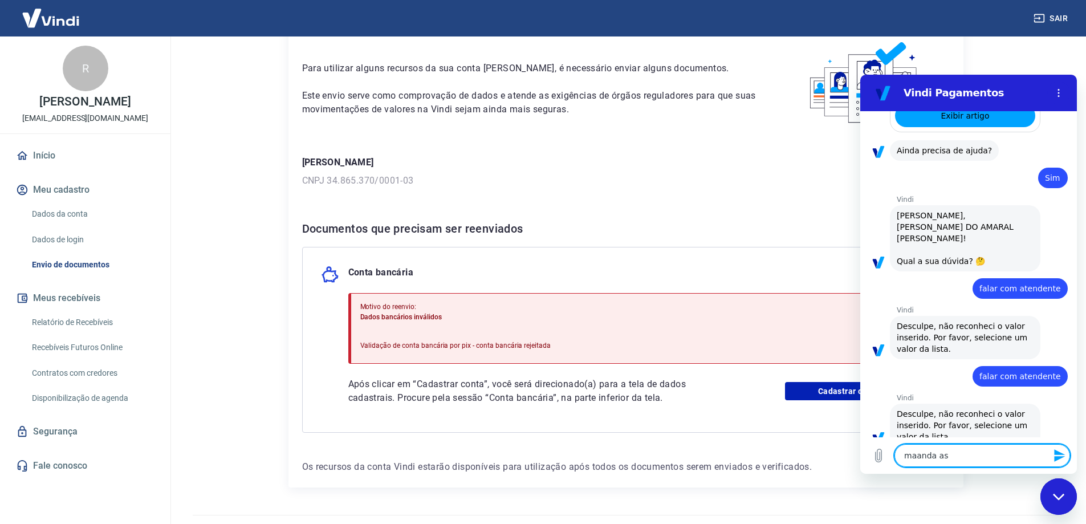
type textarea "maanda as o"
type textarea "x"
type textarea "maanda as op"
type textarea "x"
type textarea "maanda as opç"
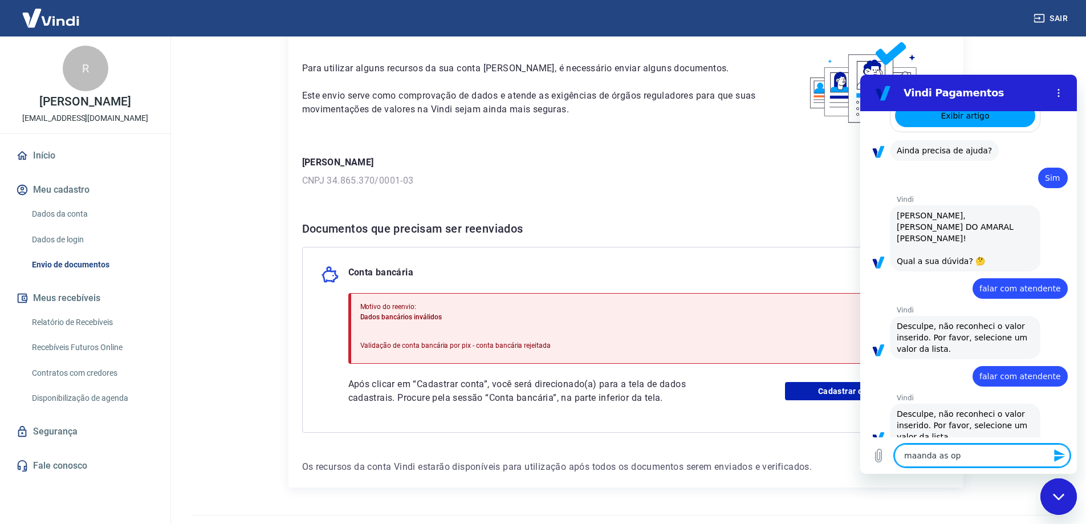
type textarea "x"
type textarea "maanda as opçõ"
type textarea "x"
type textarea "maanda as opçõe"
type textarea "x"
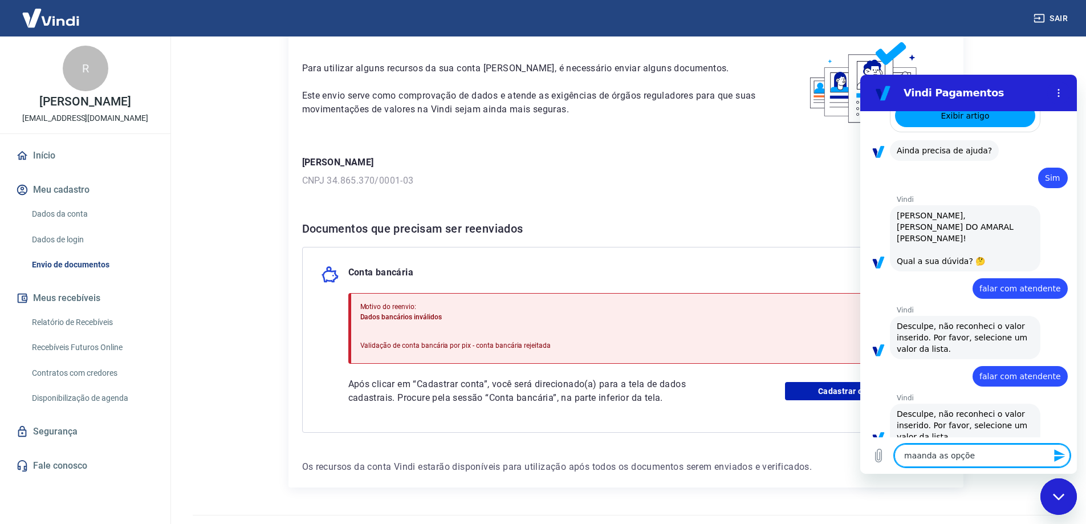
type textarea "maanda as opções"
type textarea "x"
type textarea "maanda as opções"
type textarea "x"
type textarea "maanda as opções d"
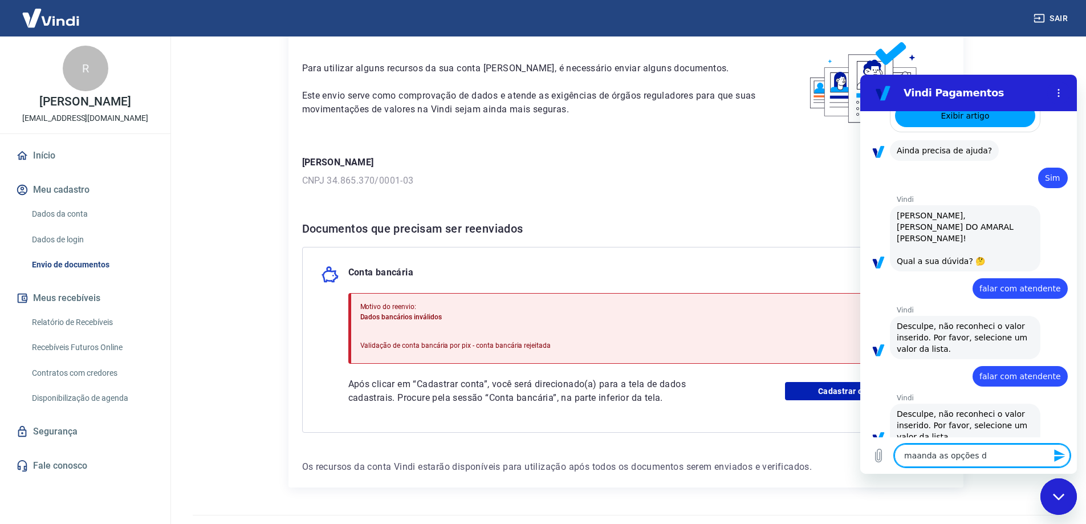
type textarea "x"
type textarea "maanda as opções de"
type textarea "x"
type textarea "maanda as opções de"
type textarea "x"
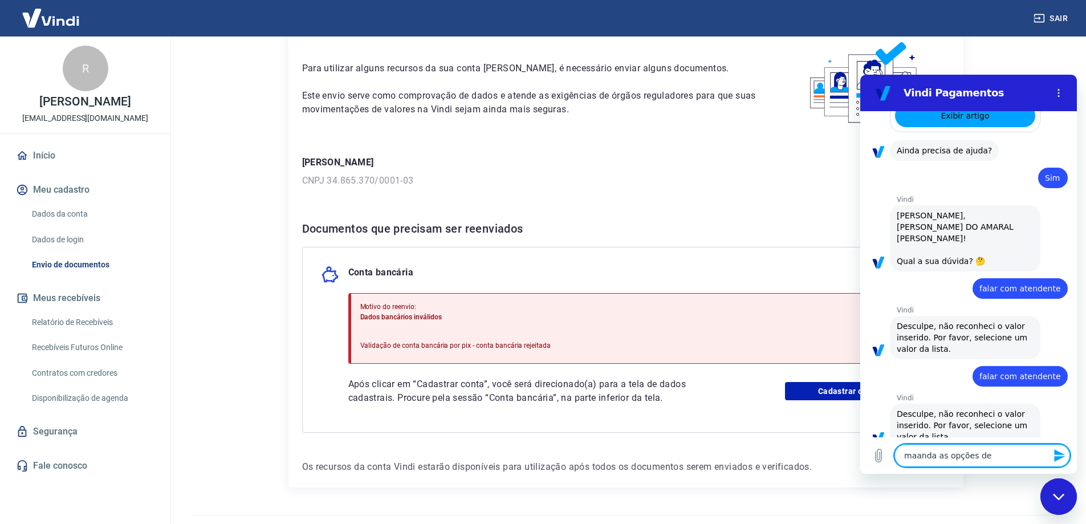
type textarea "maanda as opções de n"
type textarea "x"
type textarea "maanda as opções de no"
type textarea "x"
type textarea "maanda as opções de nob"
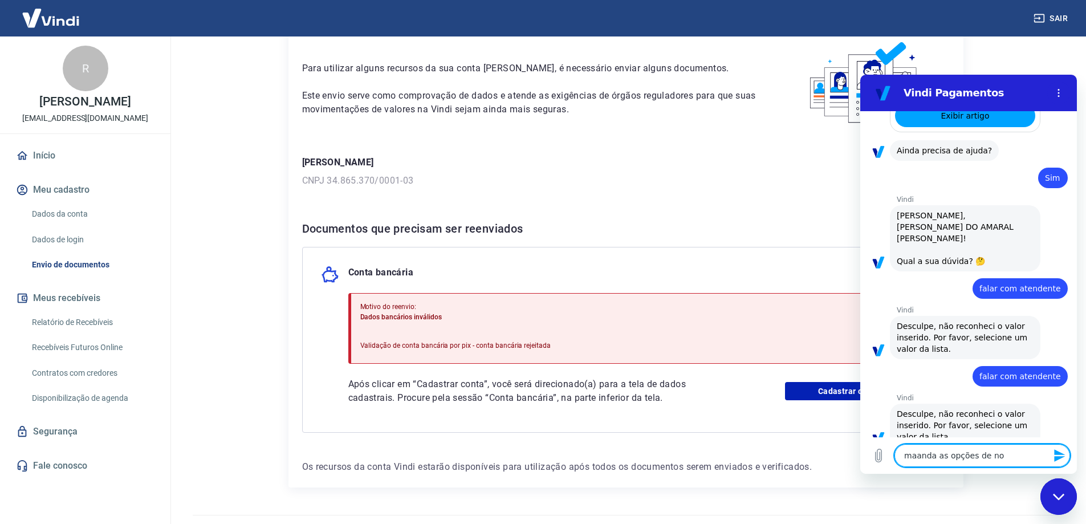
type textarea "x"
type textarea "maanda as opções de nobo"
type textarea "x"
type textarea "maanda as opções de nob"
type textarea "x"
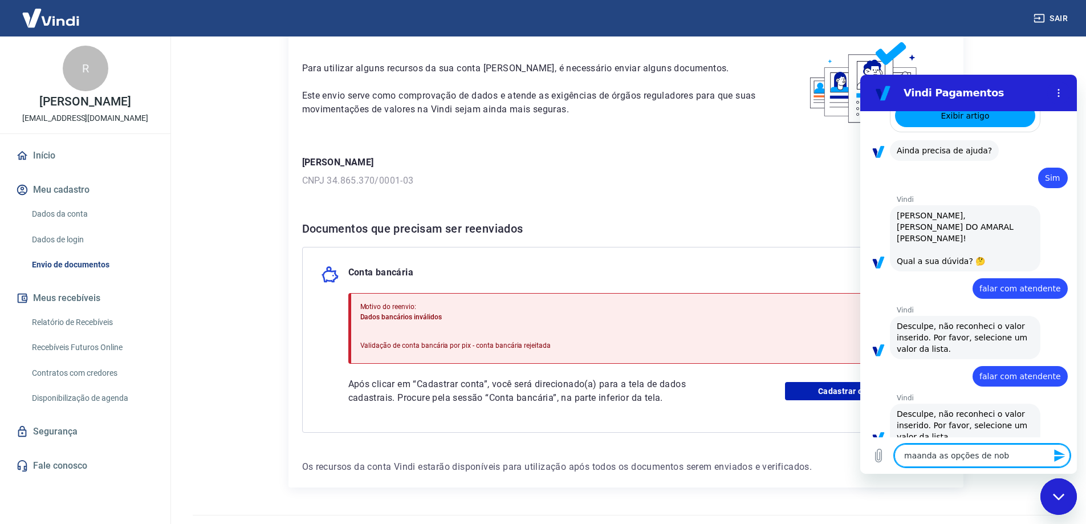
type textarea "maanda as opções de no"
type textarea "x"
type textarea "maanda as opções de nov"
type textarea "x"
type textarea "maanda as opções de novo"
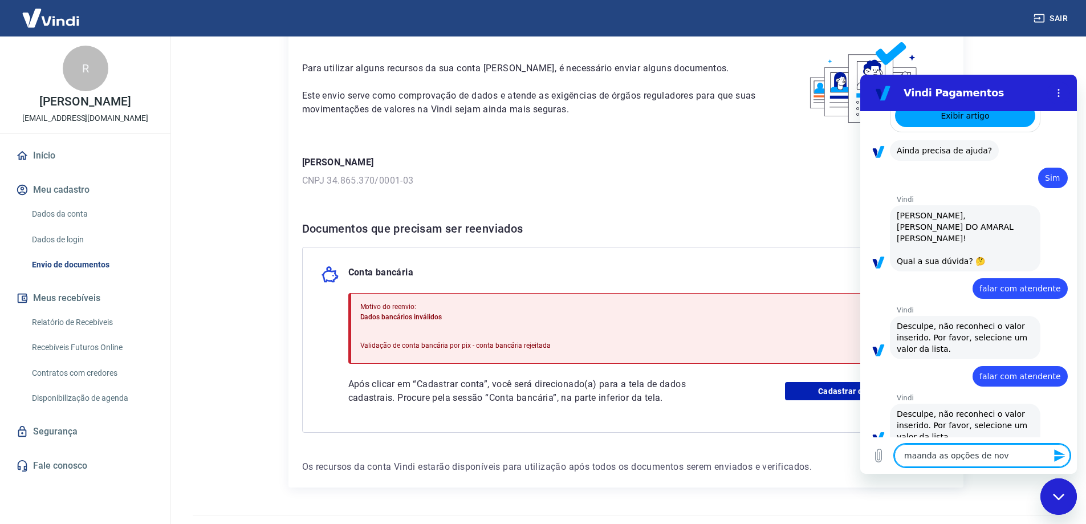
type textarea "x"
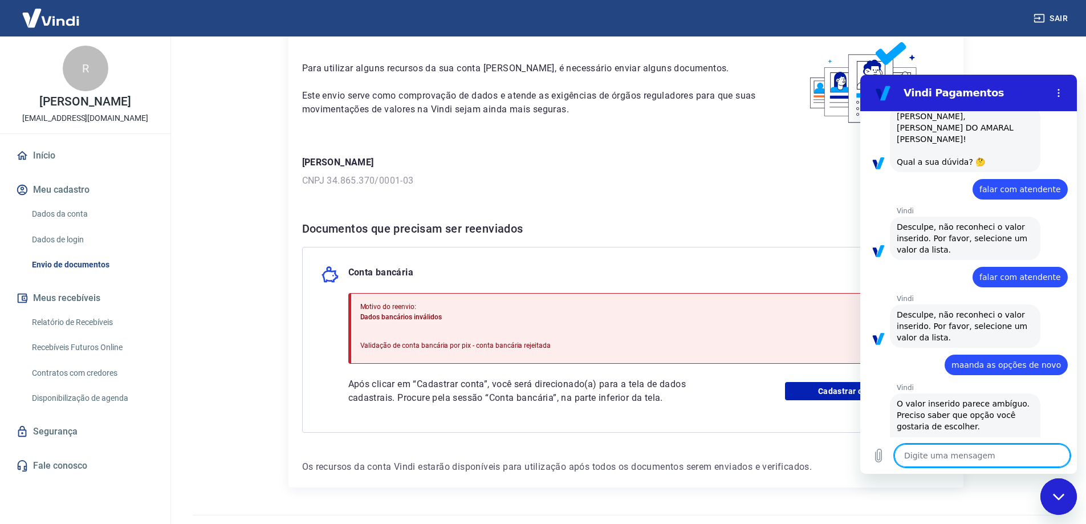
type textarea "x"
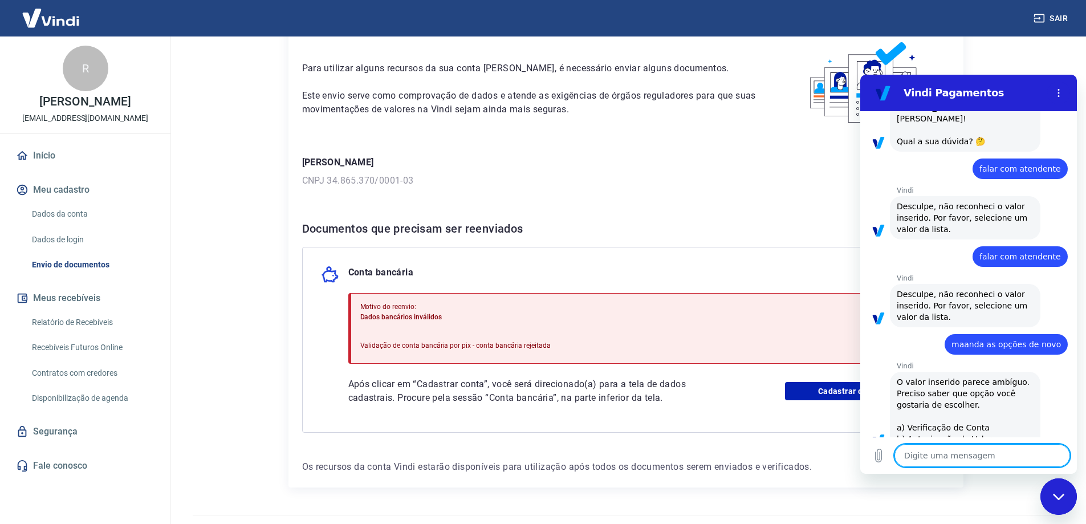
scroll to position [521, 0]
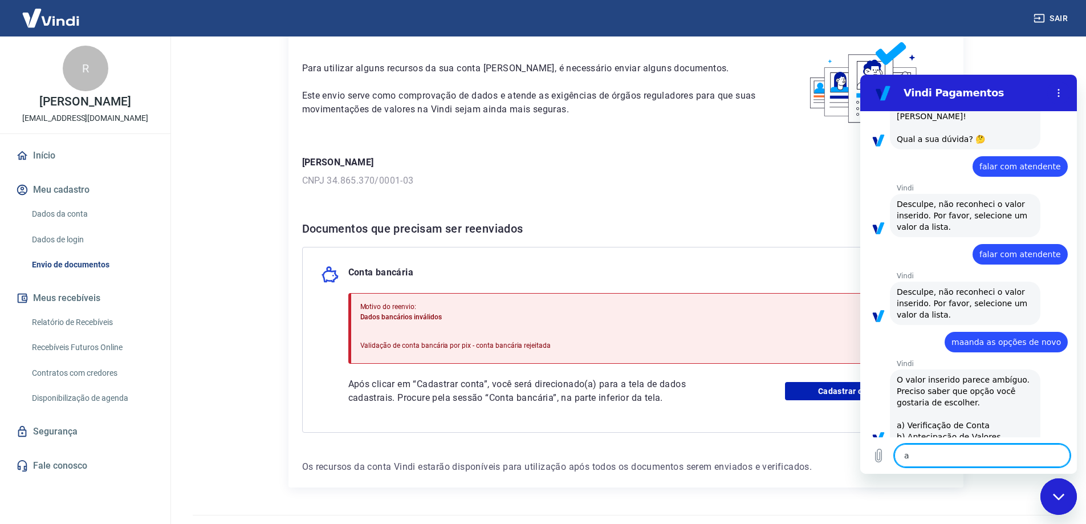
type textarea "as"
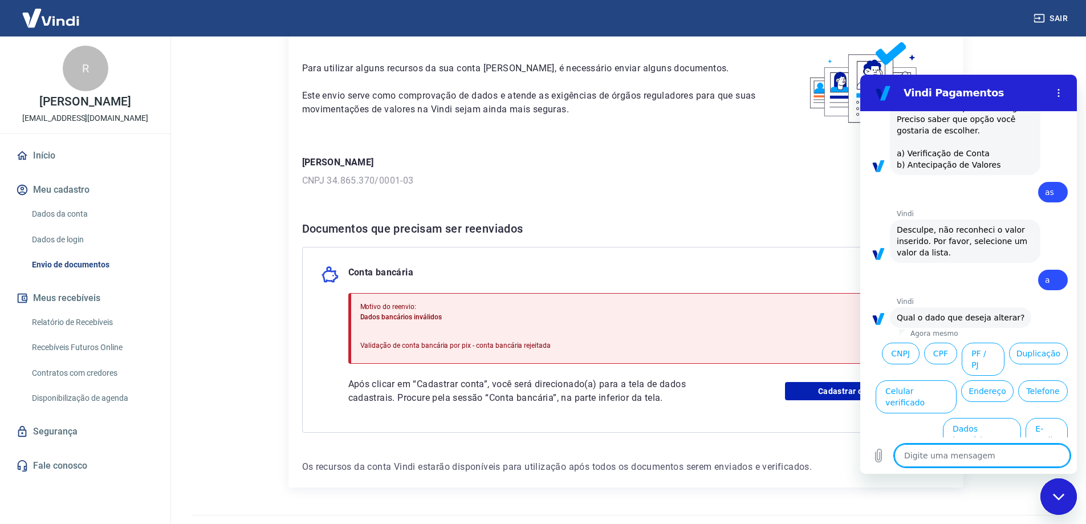
scroll to position [805, 0]
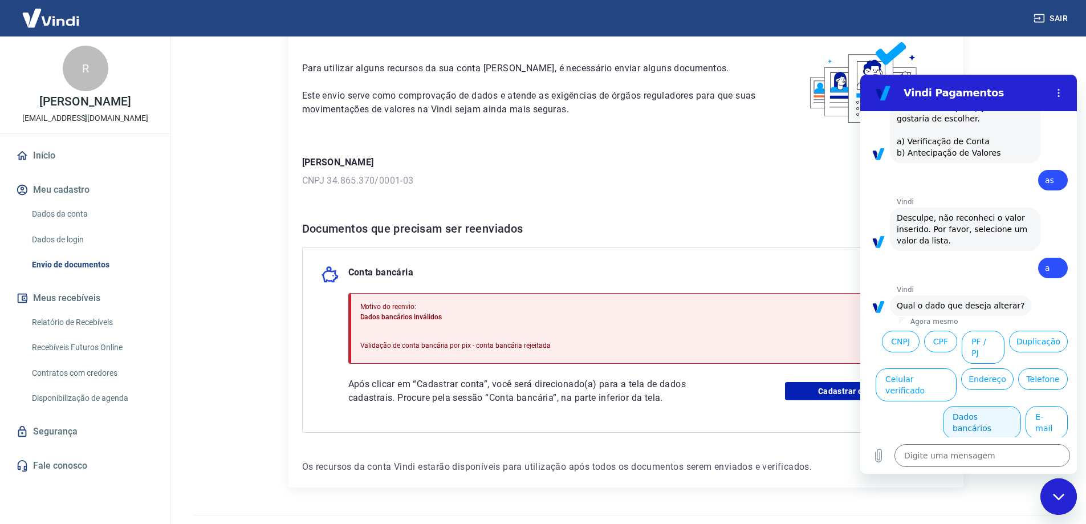
click at [980, 406] on button "Dados bancários" at bounding box center [982, 422] width 78 height 33
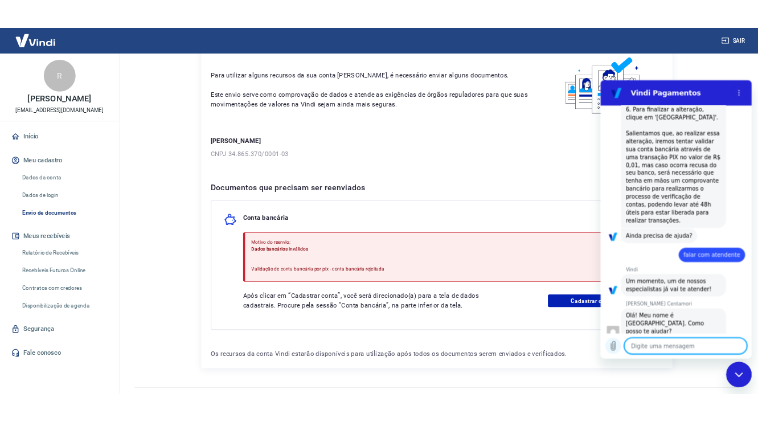
scroll to position [1221, 0]
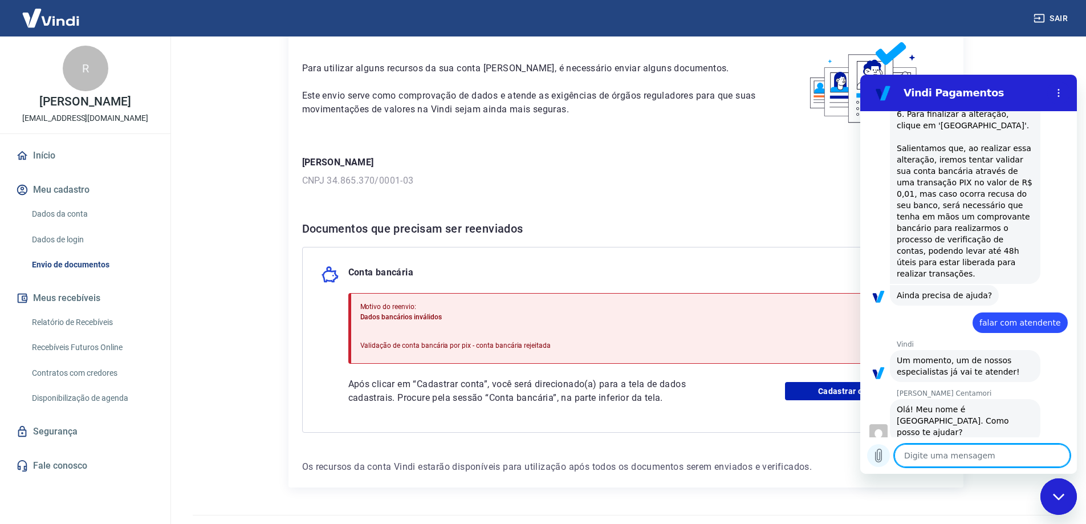
click at [875, 454] on icon "Carregar arquivo" at bounding box center [878, 455] width 6 height 13
click at [883, 452] on icon "Carregar arquivo" at bounding box center [878, 455] width 14 height 14
click at [876, 456] on icon "Carregar arquivo" at bounding box center [878, 455] width 6 height 13
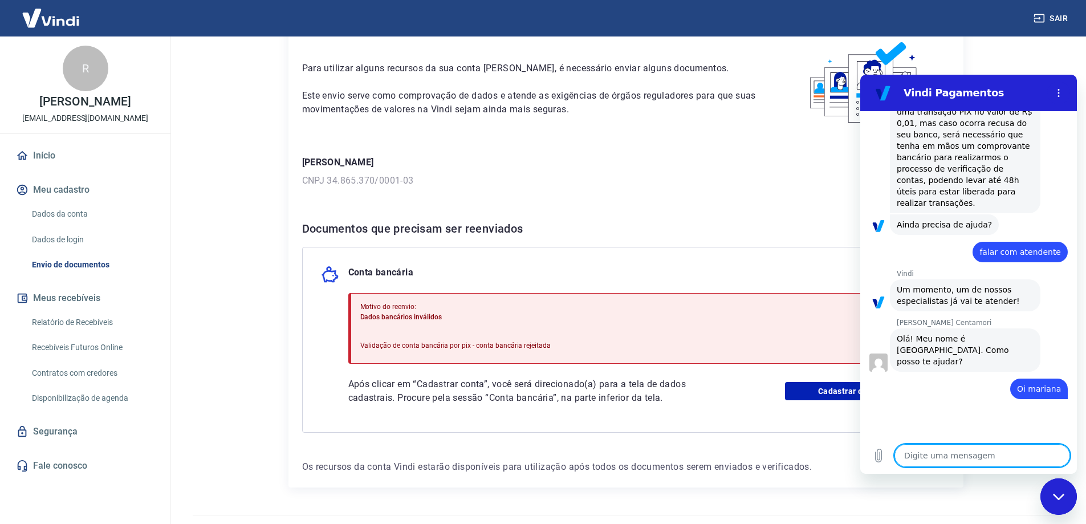
click at [984, 460] on textarea at bounding box center [982, 455] width 176 height 23
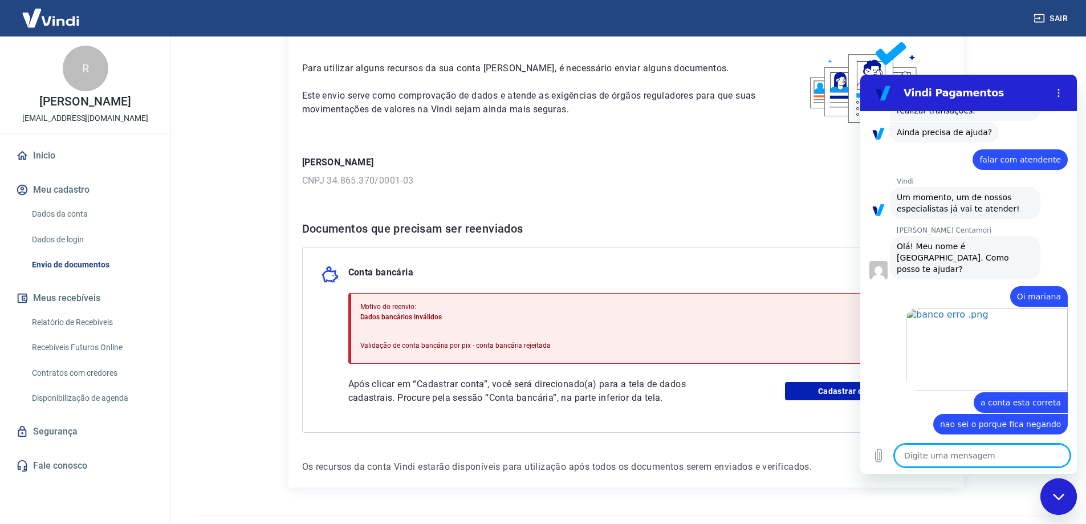
scroll to position [1386, 0]
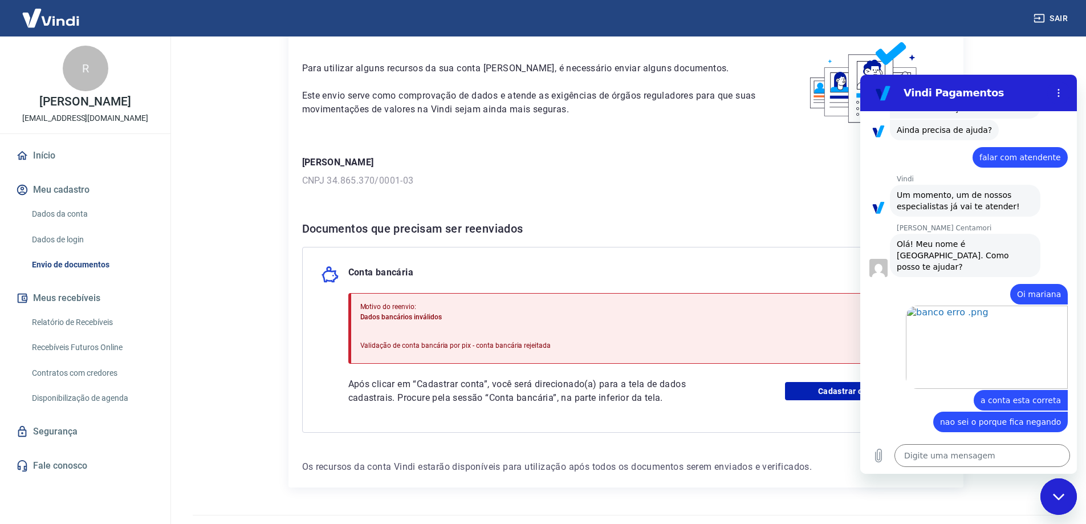
drag, startPoint x: 948, startPoint y: 454, endPoint x: 977, endPoint y: 436, distance: 33.7
click at [948, 454] on textarea at bounding box center [982, 455] width 176 height 23
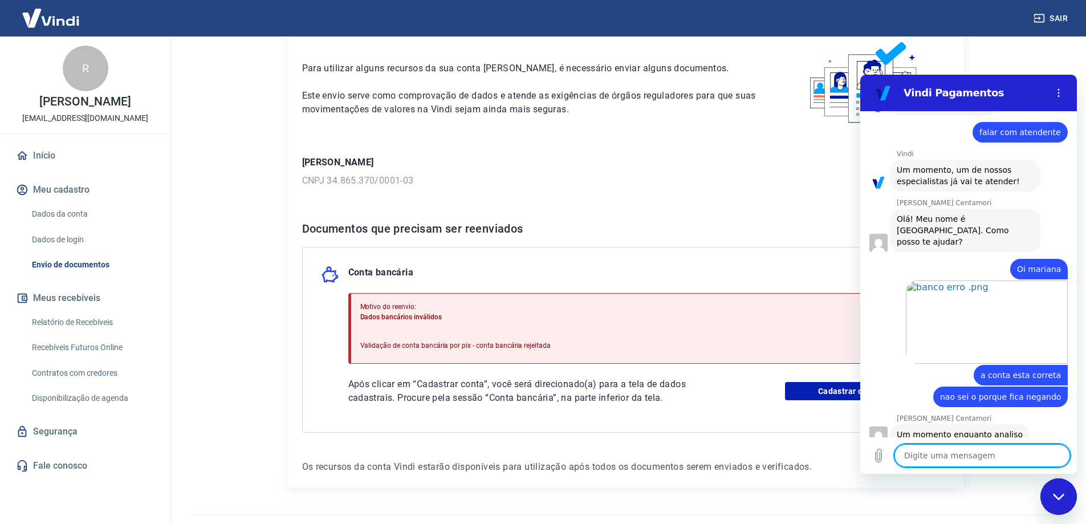
scroll to position [1414, 0]
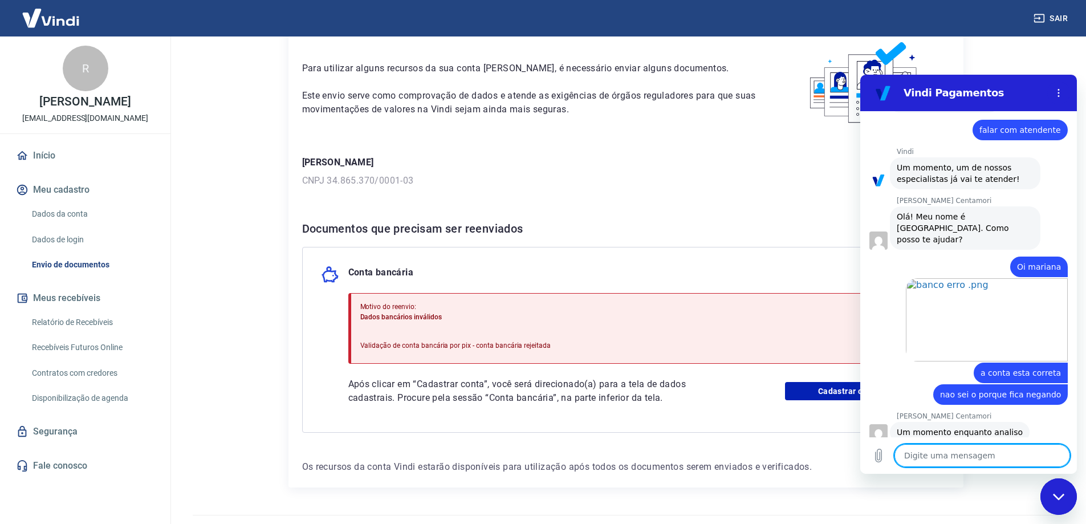
click at [969, 456] on textarea at bounding box center [982, 455] width 176 height 23
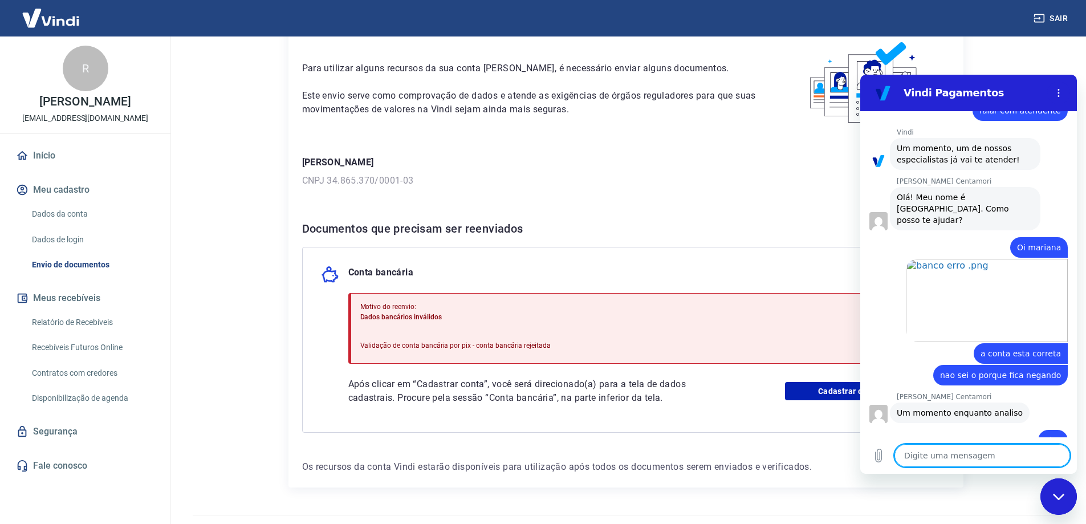
scroll to position [1435, 0]
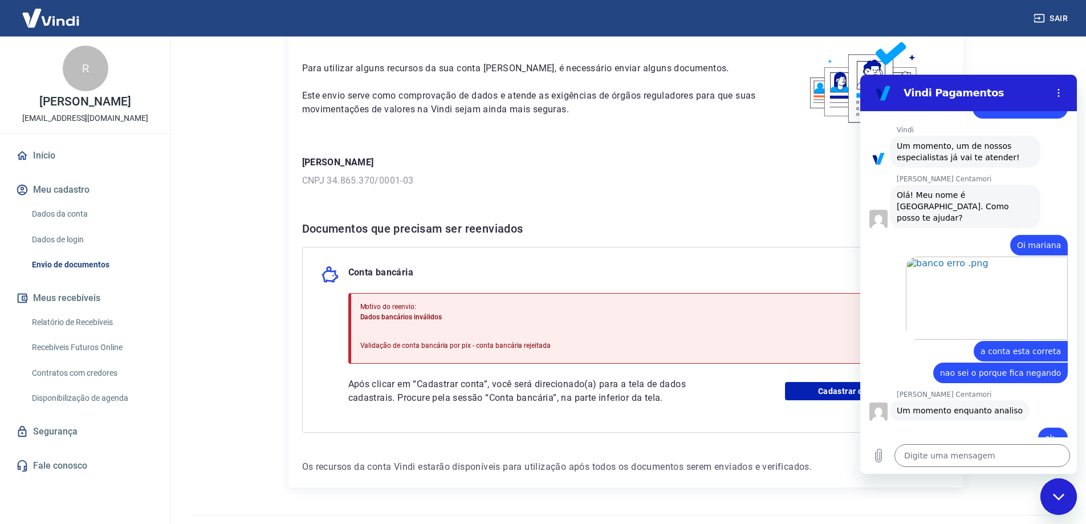
click at [748, 258] on div "Conta bancária Motivo do reenvio: Dados bancários inválidos Validação de conta …" at bounding box center [625, 340] width 647 height 186
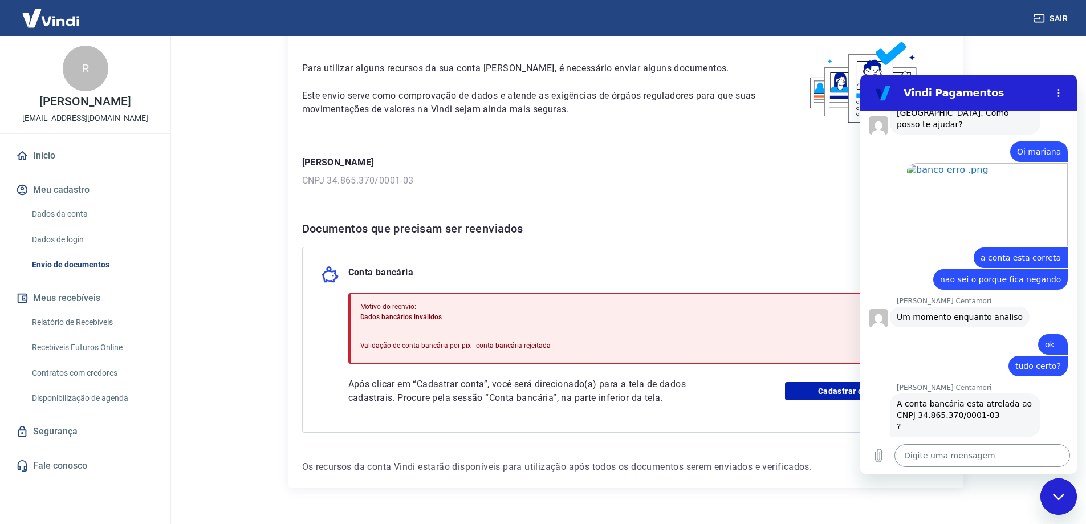
click at [947, 458] on textarea at bounding box center [982, 455] width 176 height 23
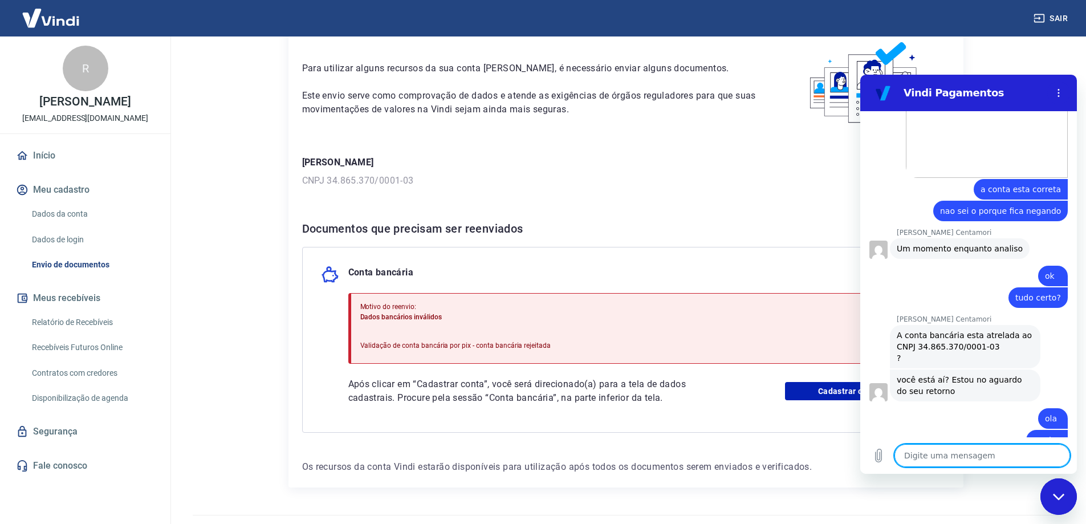
scroll to position [1600, 0]
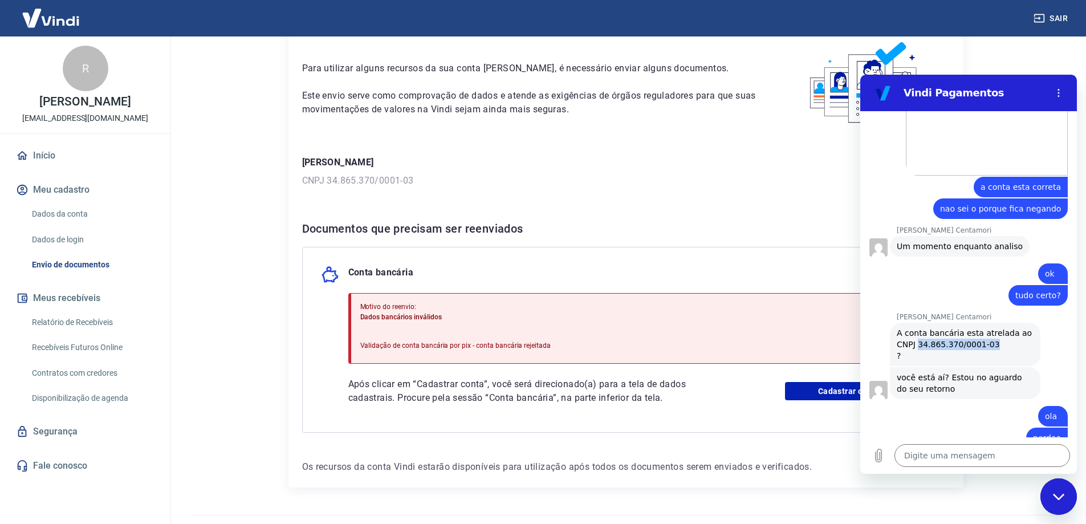
drag, startPoint x: 916, startPoint y: 299, endPoint x: 987, endPoint y: 299, distance: 70.7
click at [987, 327] on div "A conta bancária esta atrelada ao CNPJ 34.865.370/0001-03 ?" at bounding box center [964, 344] width 137 height 34
copy div "34.865.370/0001-03"
click at [962, 452] on textarea at bounding box center [982, 455] width 176 height 23
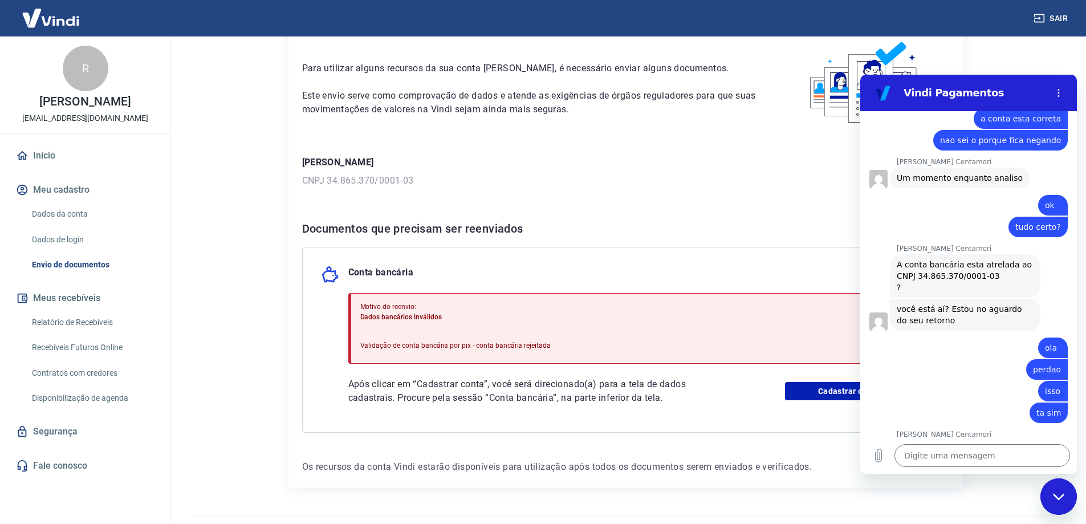
scroll to position [1670, 0]
drag, startPoint x: 924, startPoint y: 450, endPoint x: 918, endPoint y: 446, distance: 7.1
click at [921, 450] on textarea at bounding box center [982, 455] width 176 height 23
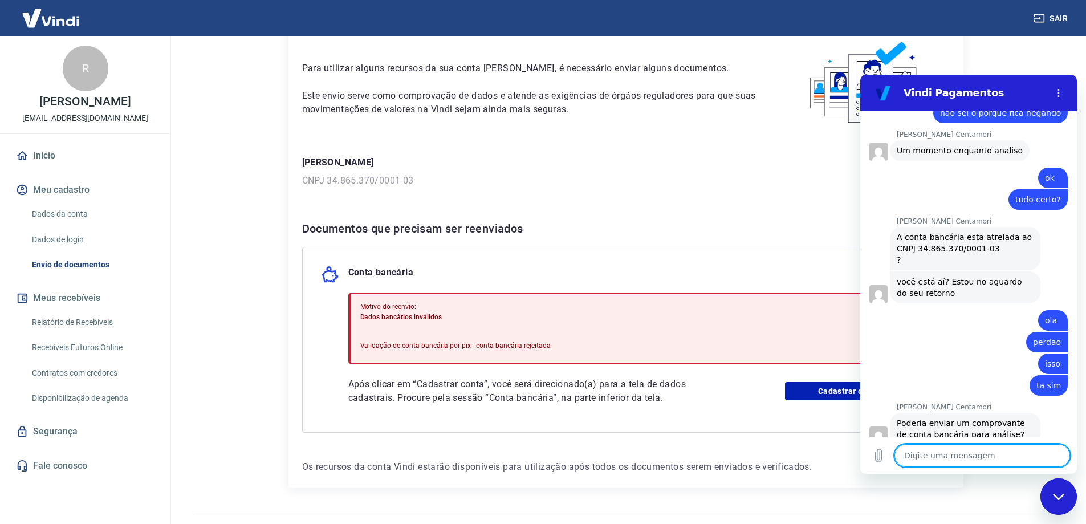
scroll to position [1698, 0]
click at [1014, 456] on textarea at bounding box center [982, 455] width 176 height 23
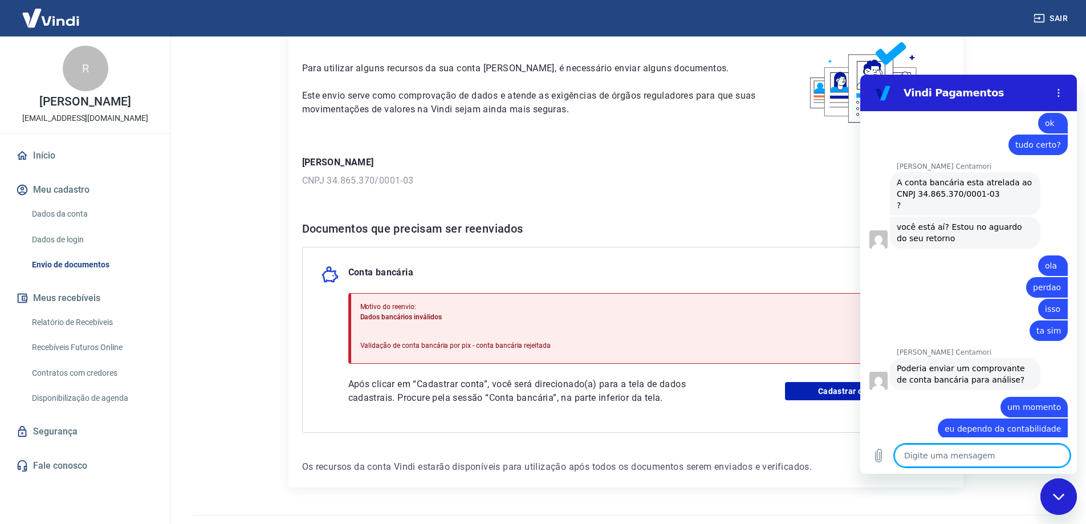
scroll to position [1752, 0]
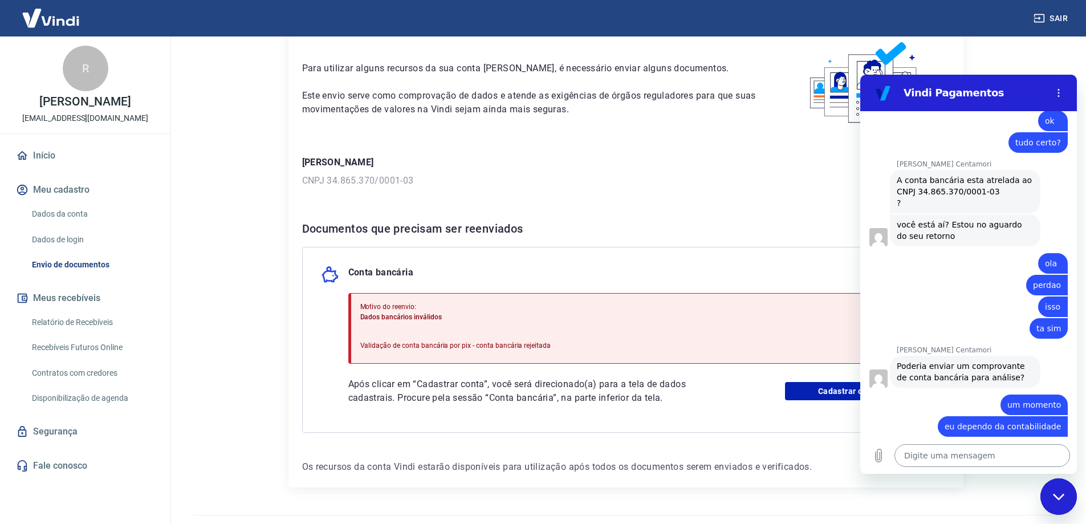
click at [990, 460] on textarea at bounding box center [982, 455] width 176 height 23
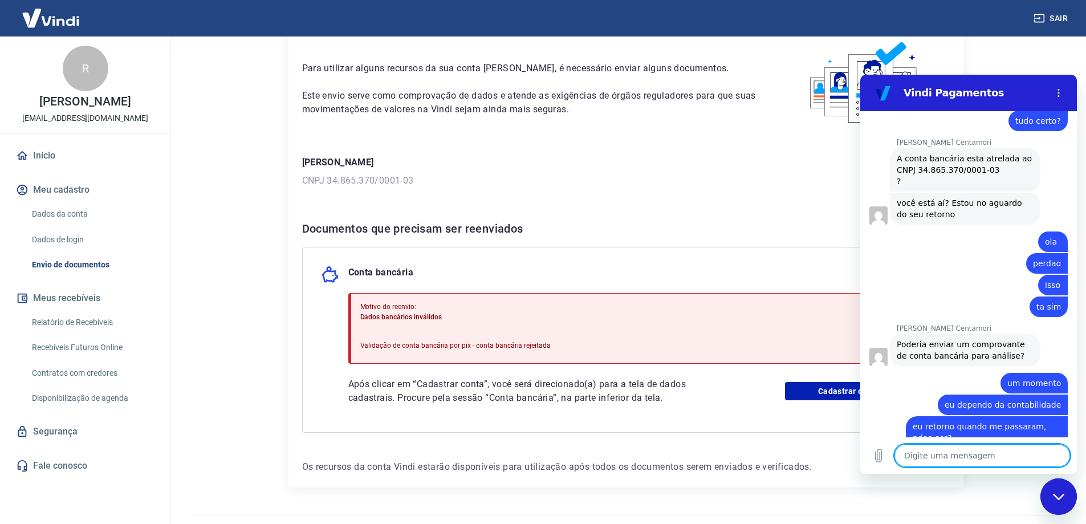
scroll to position [1833, 0]
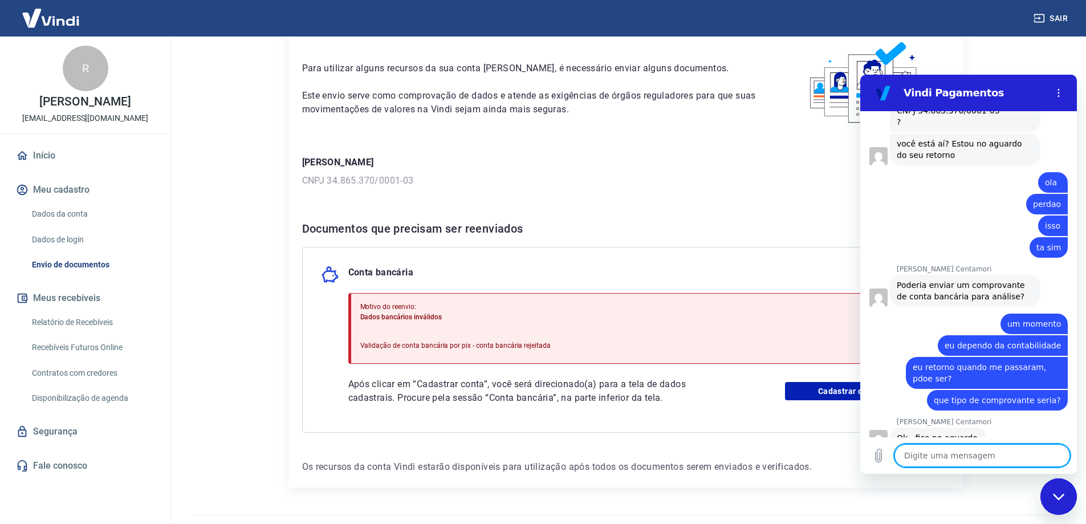
click at [961, 456] on textarea at bounding box center [982, 455] width 176 height 23
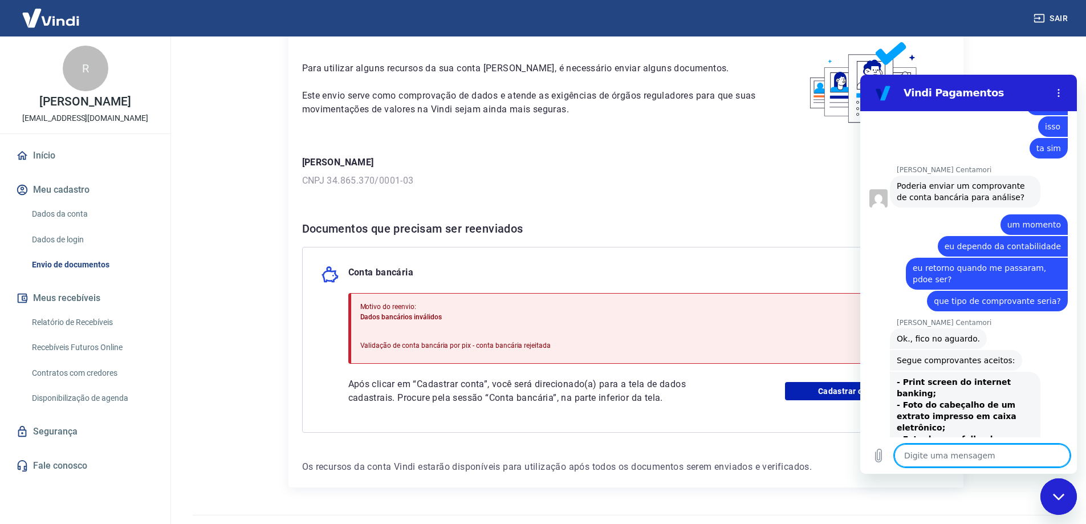
scroll to position [1935, 0]
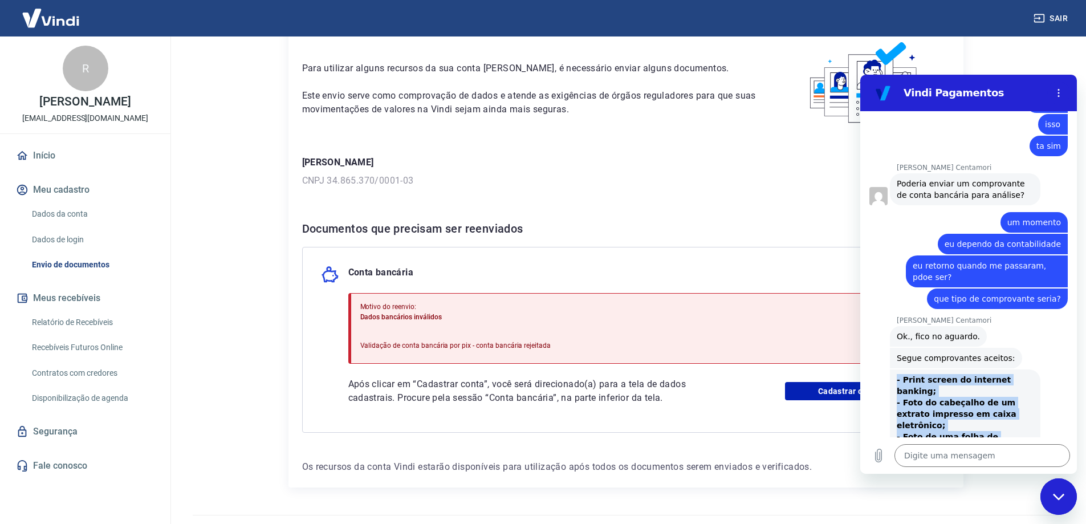
drag, startPoint x: 896, startPoint y: 334, endPoint x: 994, endPoint y: 417, distance: 127.8
click at [994, 417] on div "- Print screen do internet banking; - Foto do cabeçalho de um extrato impresso …" at bounding box center [964, 425] width 137 height 103
copy div "- Print screen do internet banking; - Foto do cabeçalho de um extrato impresso …"
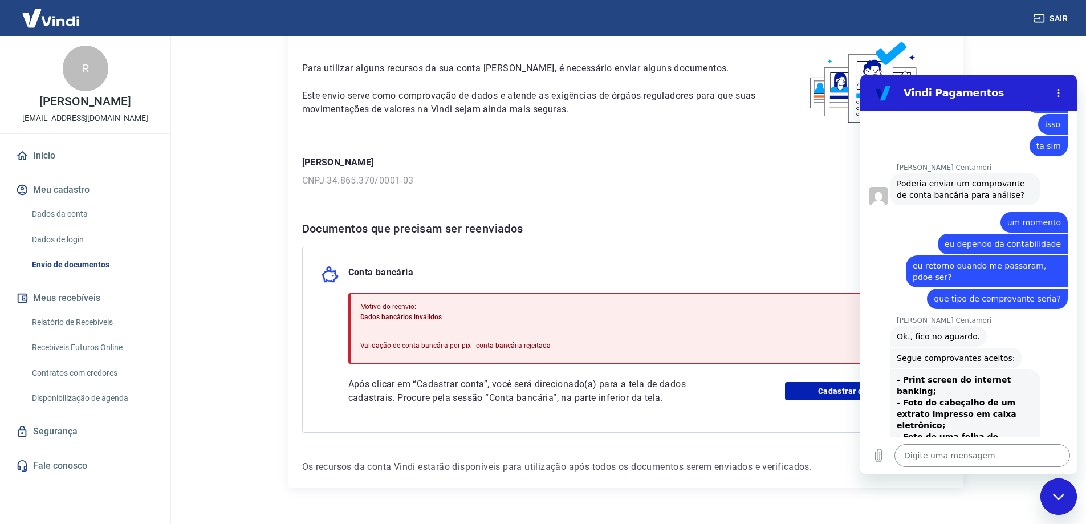
click at [982, 459] on textarea at bounding box center [982, 455] width 176 height 23
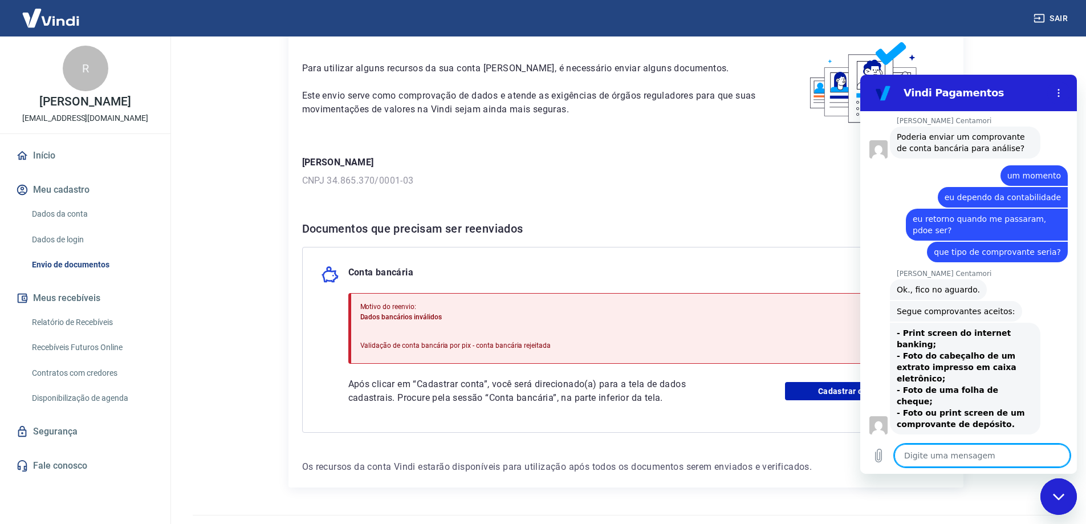
scroll to position [1984, 0]
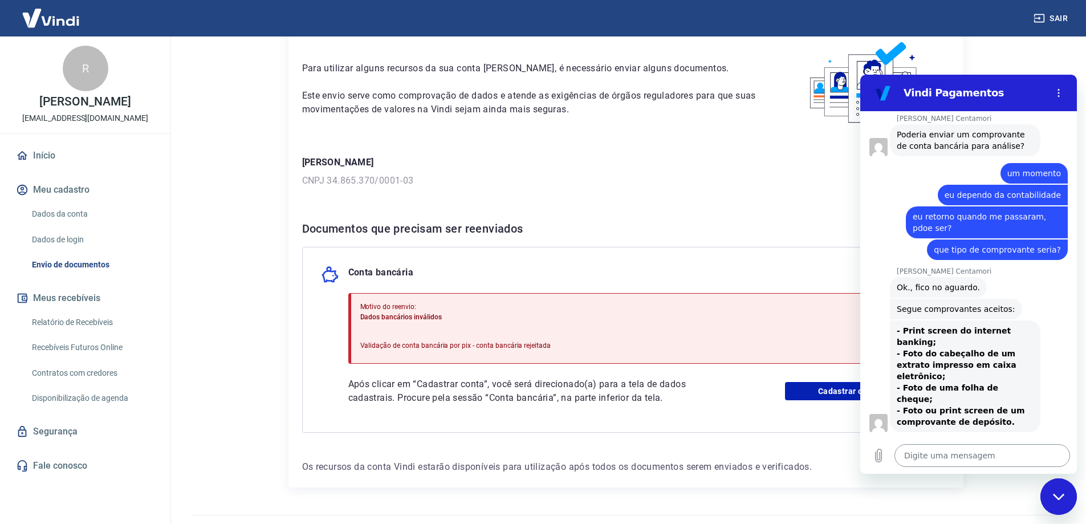
click at [991, 460] on textarea at bounding box center [982, 455] width 176 height 23
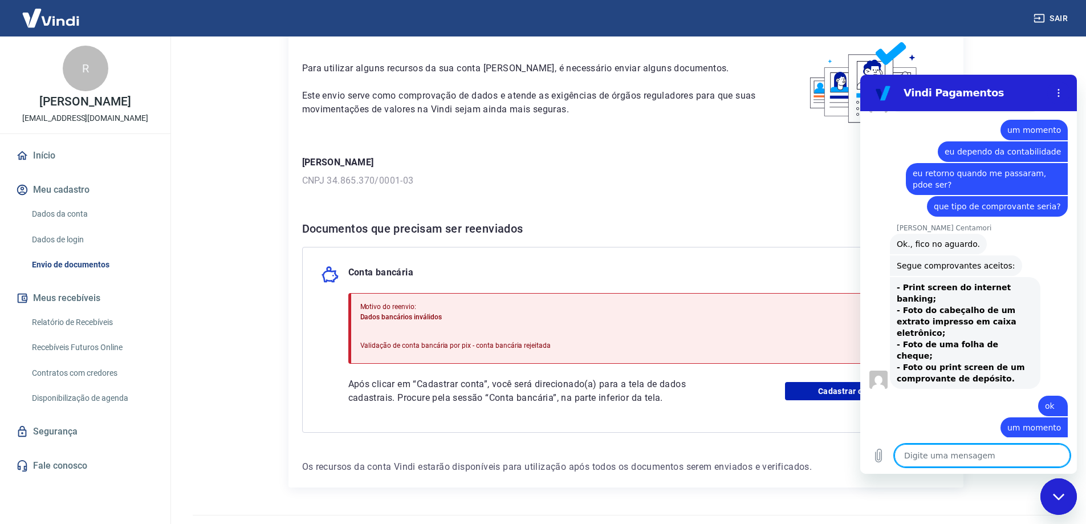
scroll to position [2064, 0]
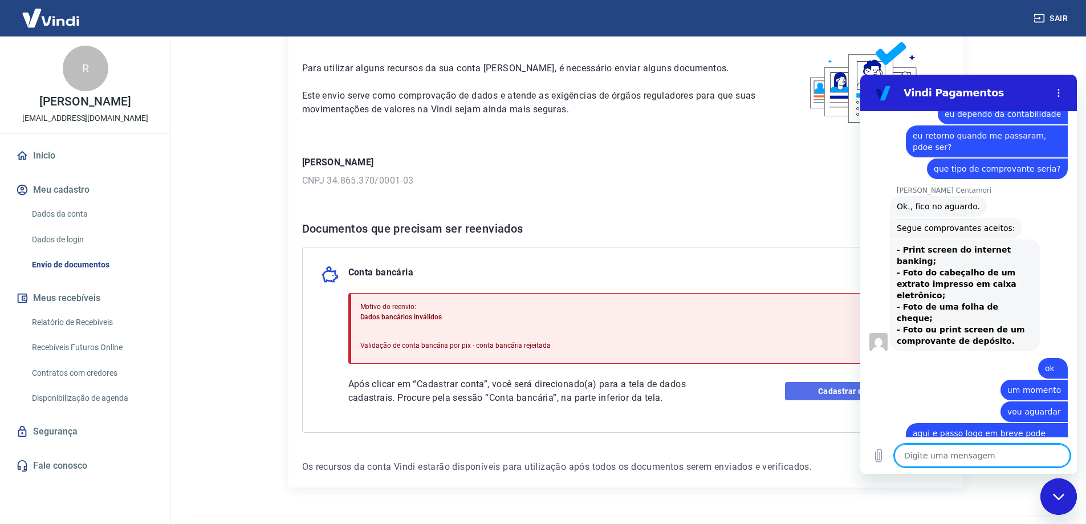
click at [794, 395] on link "Cadastrar conta" at bounding box center [858, 391] width 146 height 18
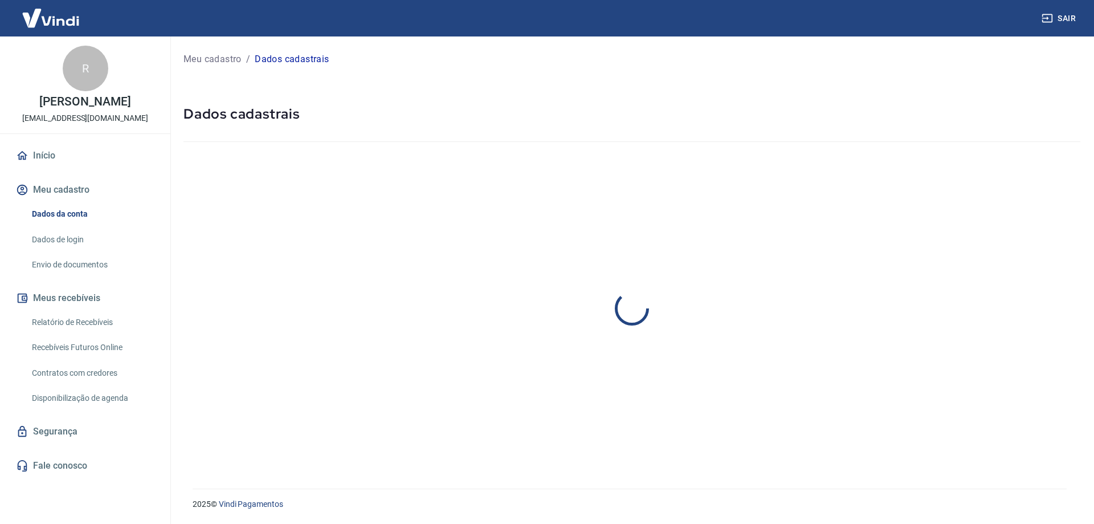
select select "PR"
select select "business"
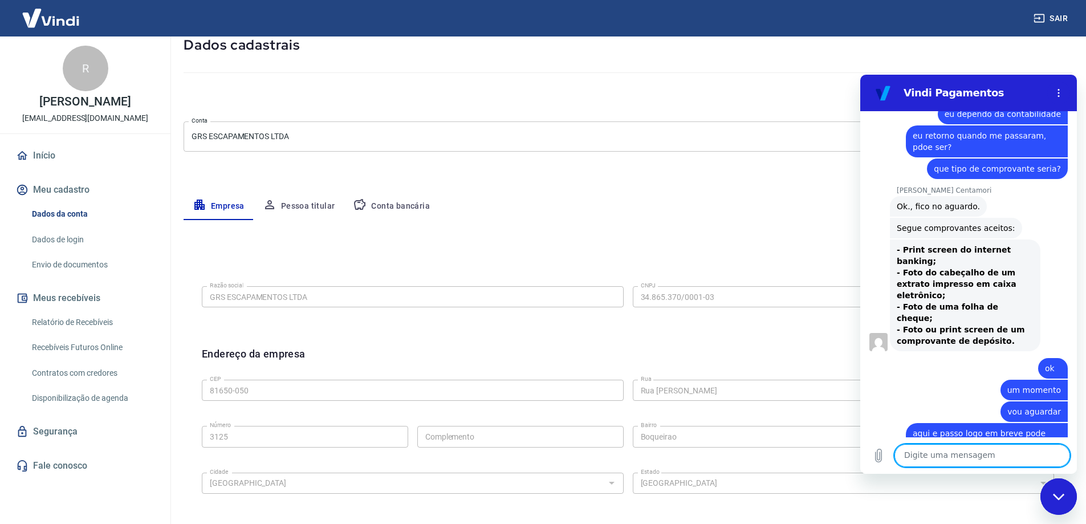
scroll to position [171, 0]
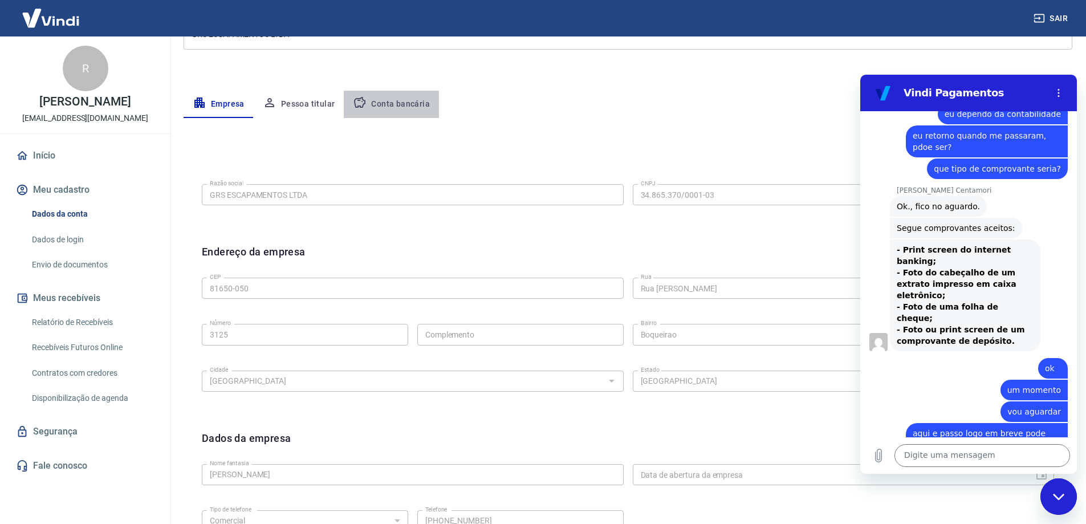
click at [389, 111] on button "Conta bancária" at bounding box center [391, 104] width 95 height 27
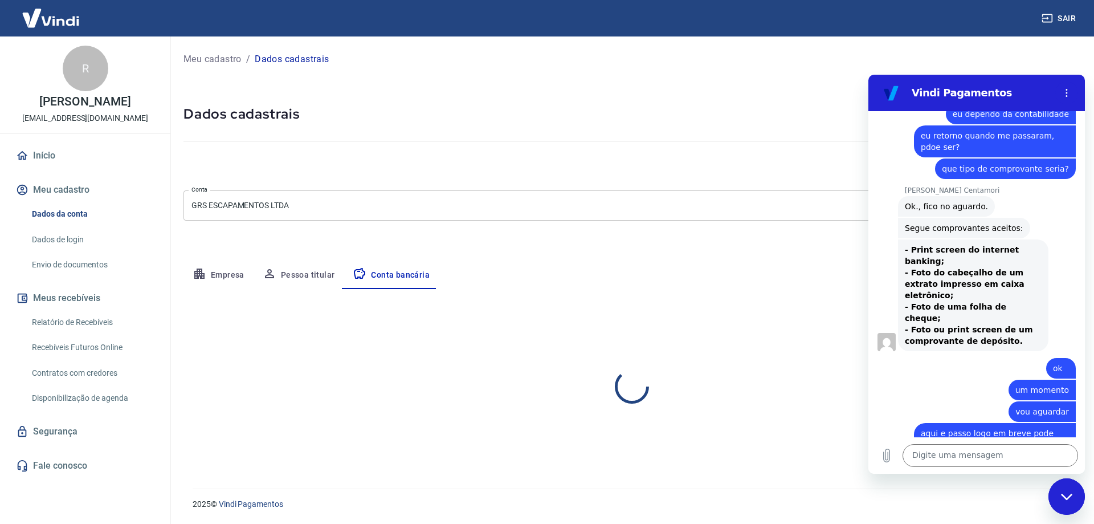
select select "1"
click at [1067, 496] on icon "Fechar janela de mensagens" at bounding box center [1067, 496] width 12 height 7
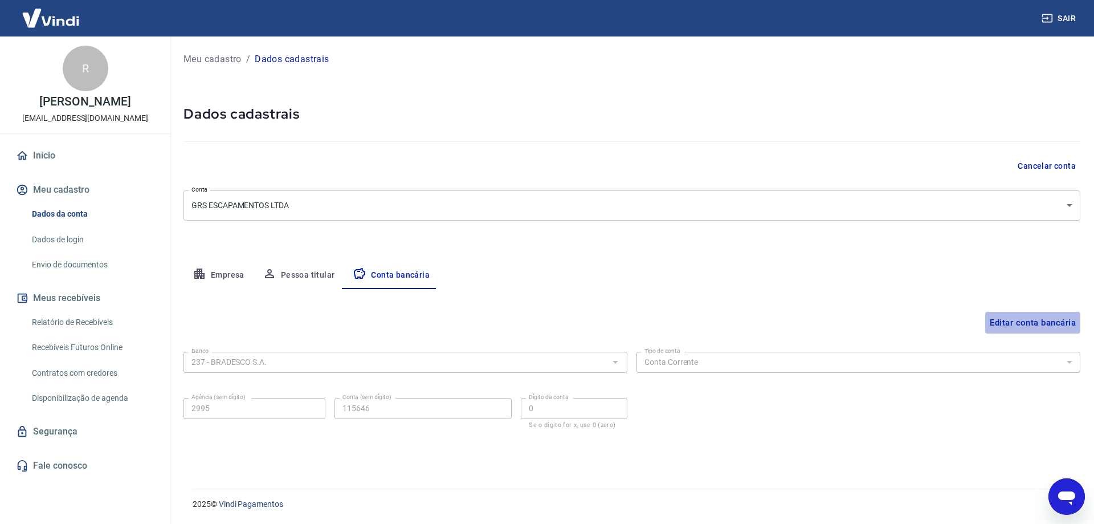
click at [1029, 321] on button "Editar conta bancária" at bounding box center [1032, 323] width 95 height 22
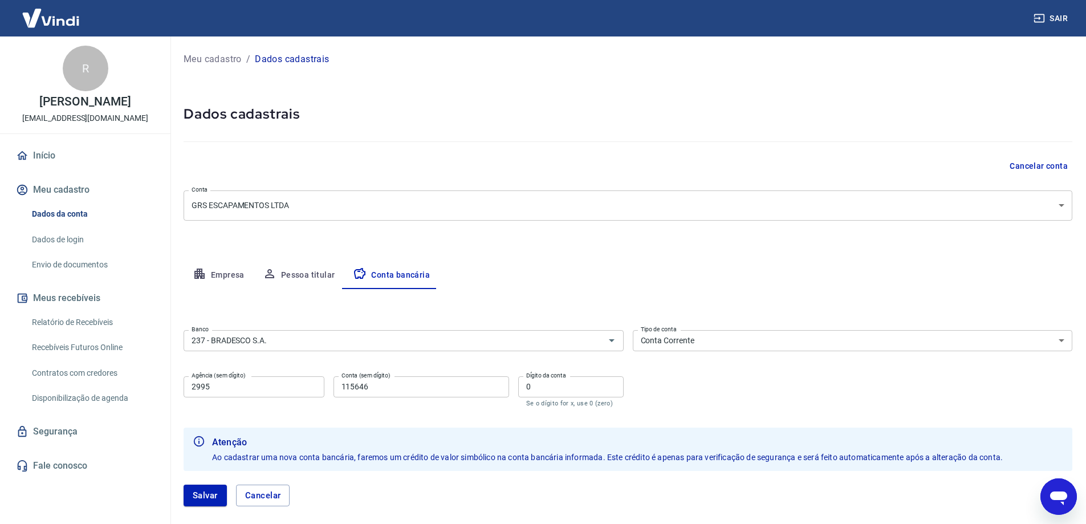
click at [384, 390] on input "115646" at bounding box center [421, 386] width 176 height 21
click at [546, 387] on input "0" at bounding box center [570, 386] width 105 height 21
click at [313, 349] on div "237 - [PERSON_NAME]" at bounding box center [403, 340] width 440 height 21
type input "2"
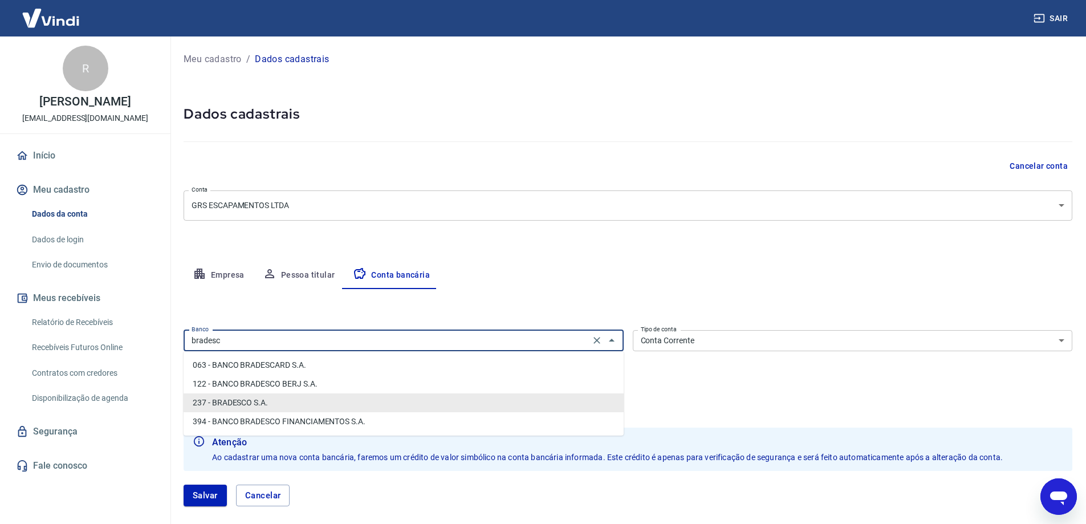
click at [282, 399] on li "237 - BRADESCO S.A." at bounding box center [403, 402] width 440 height 19
type input "237 - BRADESCO S.A."
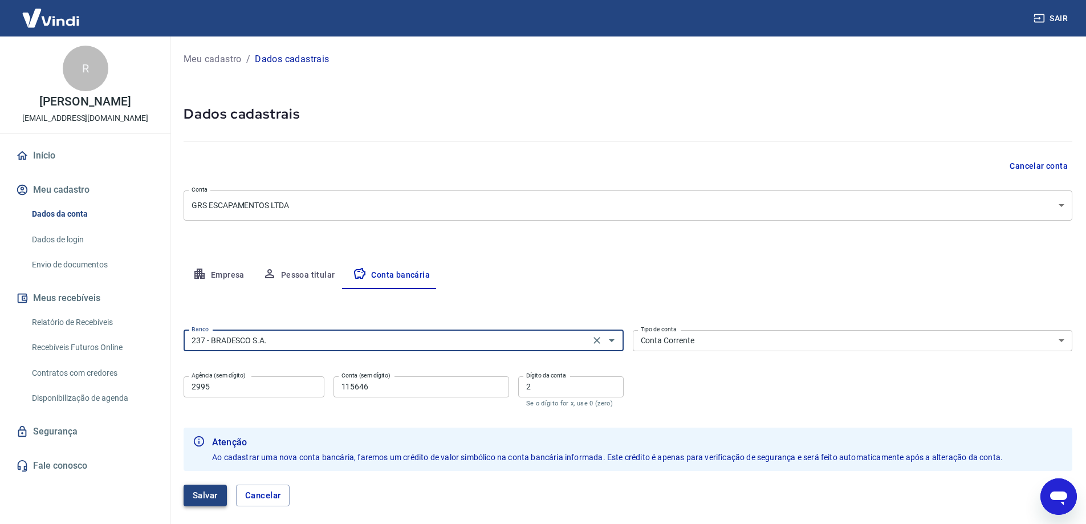
click at [202, 492] on button "Salvar" at bounding box center [204, 495] width 43 height 22
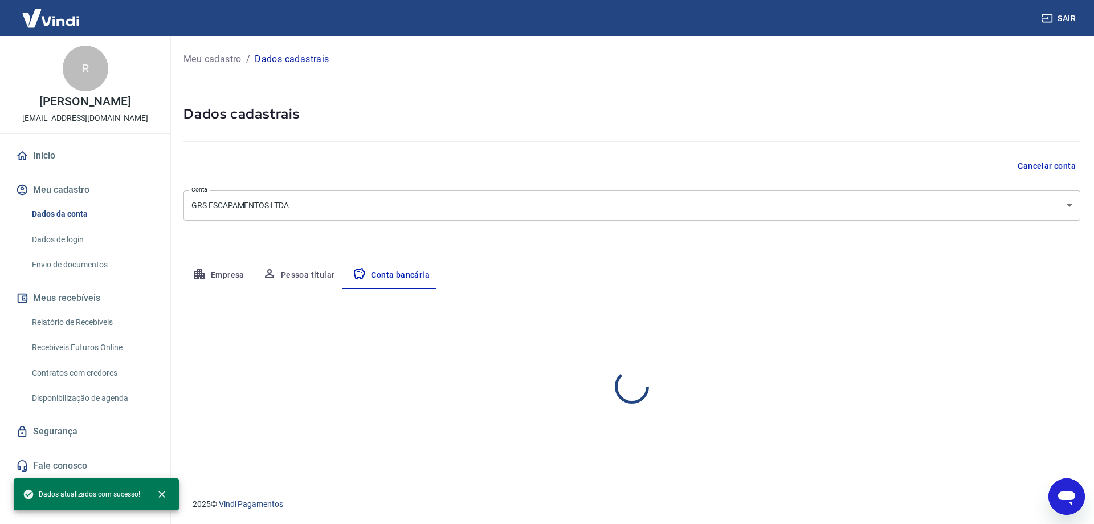
select select "1"
click at [93, 246] on link "Dados de login" at bounding box center [91, 239] width 129 height 23
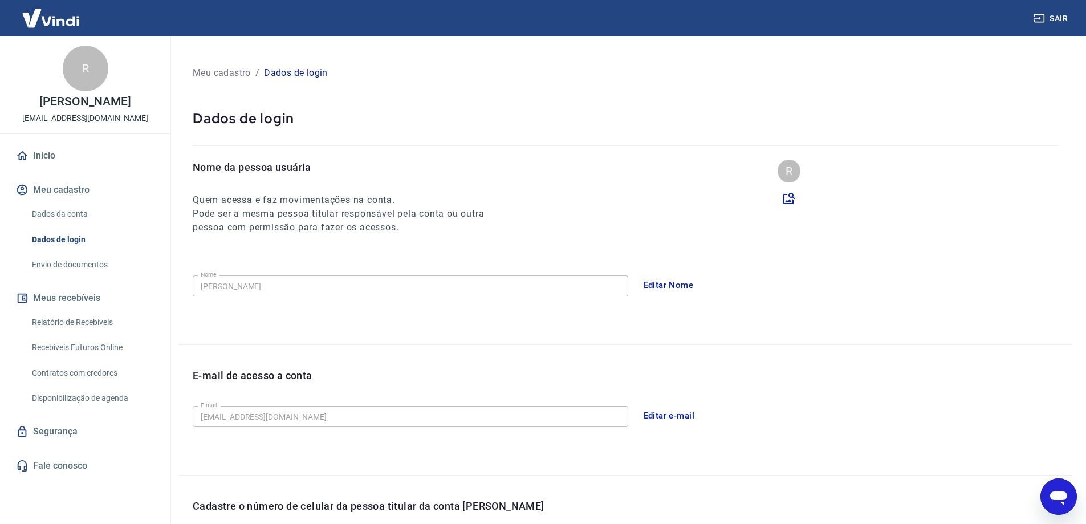
click at [96, 275] on link "Envio de documentos" at bounding box center [91, 264] width 129 height 23
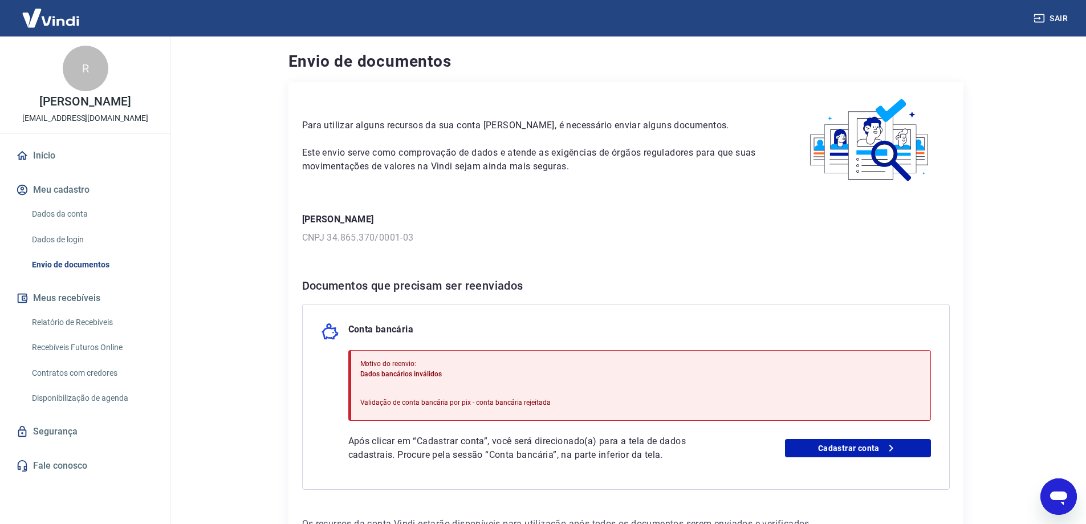
click at [1059, 496] on icon "Abrir janela de mensagens" at bounding box center [1058, 498] width 17 height 14
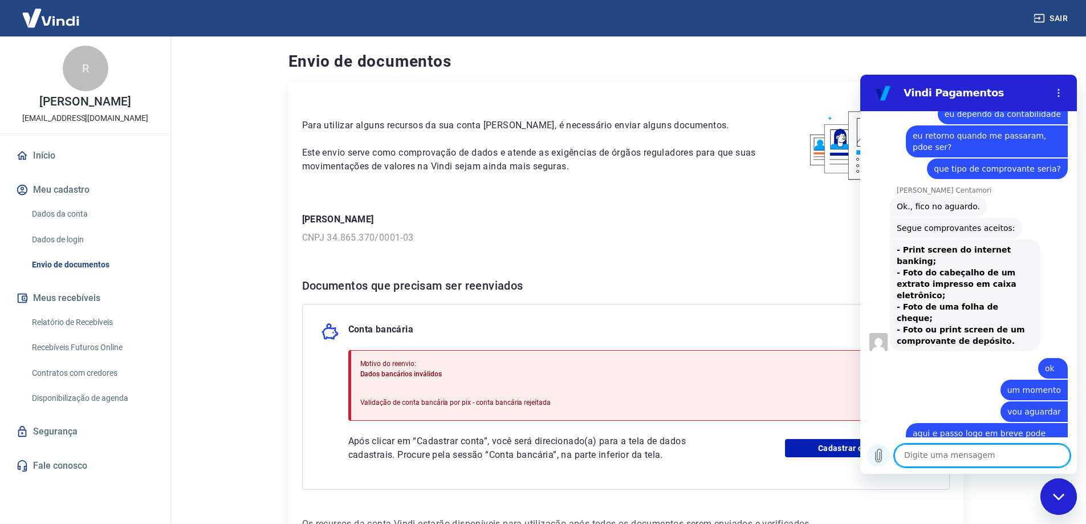
click at [883, 458] on icon "Carregar arquivo" at bounding box center [878, 455] width 14 height 14
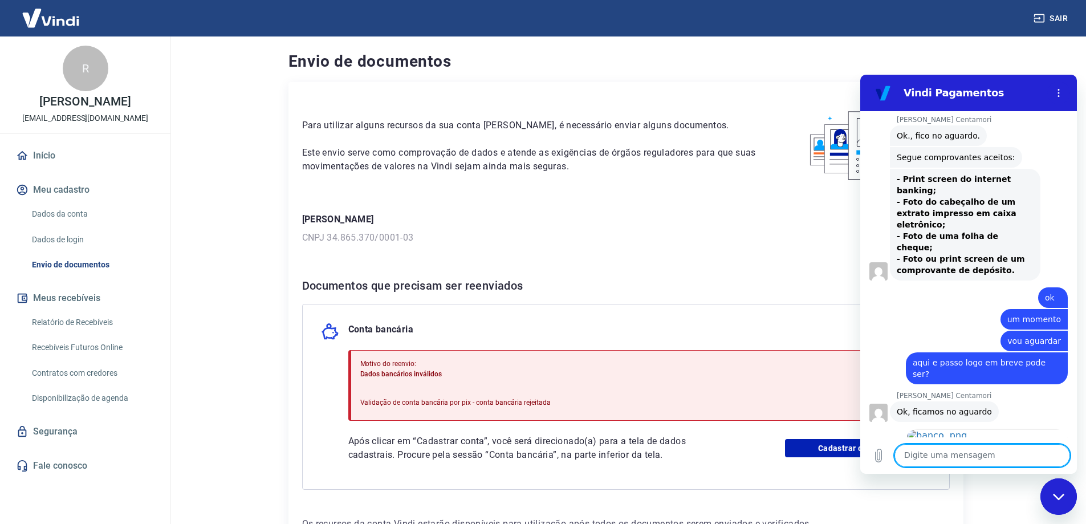
drag, startPoint x: 980, startPoint y: 452, endPoint x: 988, endPoint y: 453, distance: 8.6
click at [988, 452] on textarea at bounding box center [982, 455] width 176 height 23
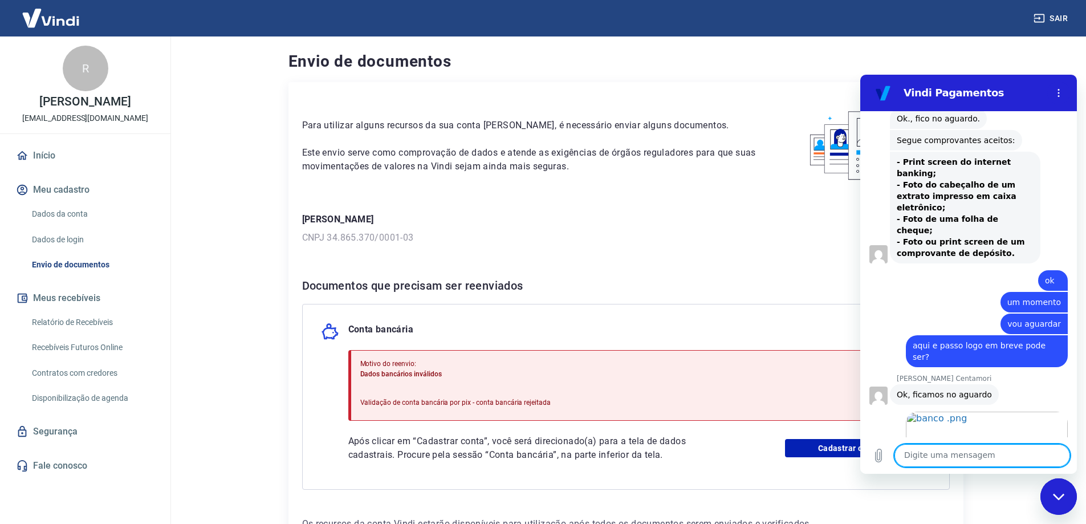
scroll to position [2155, 0]
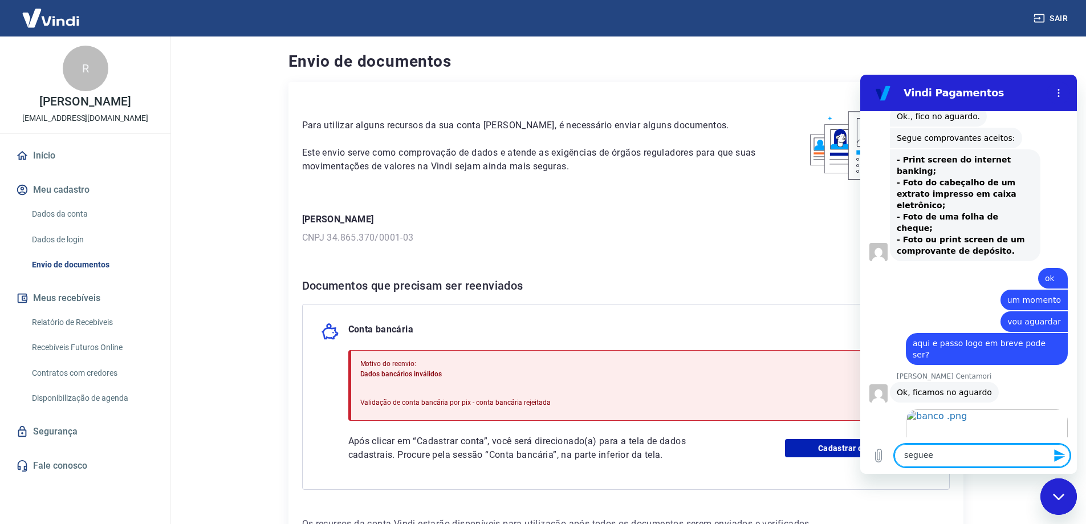
type textarea "segueee"
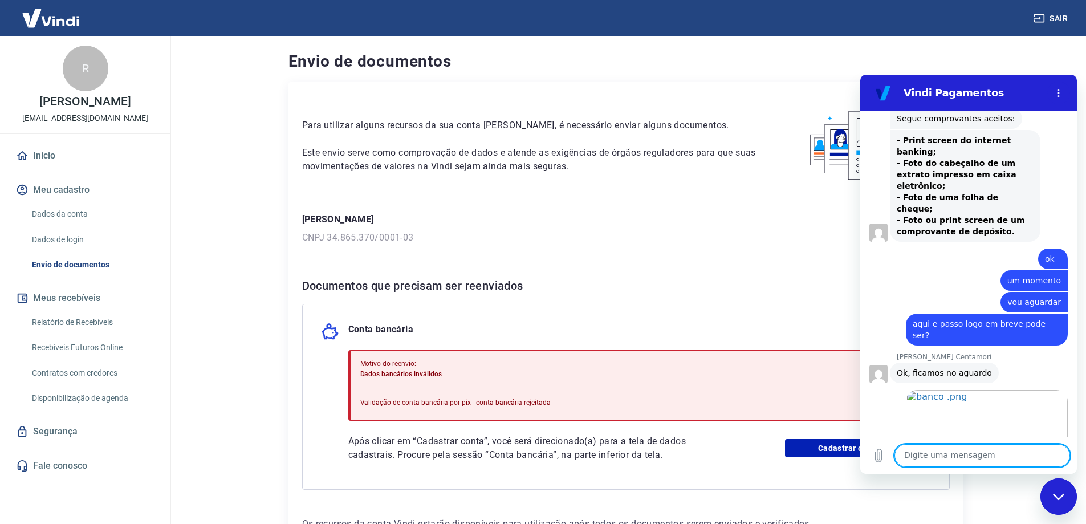
scroll to position [2176, 0]
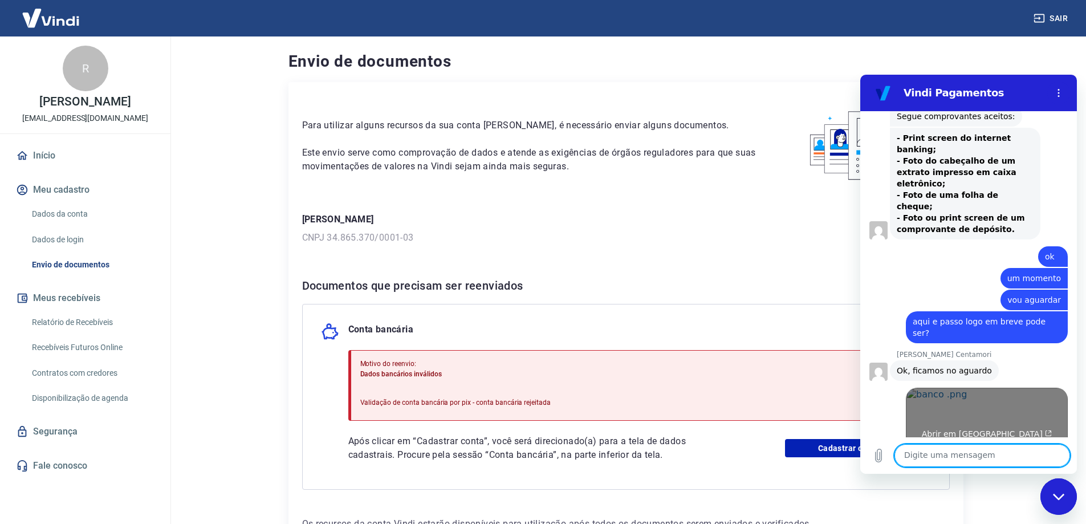
click at [973, 429] on span "Abrir em [GEOGRAPHIC_DATA]" at bounding box center [986, 433] width 130 height 9
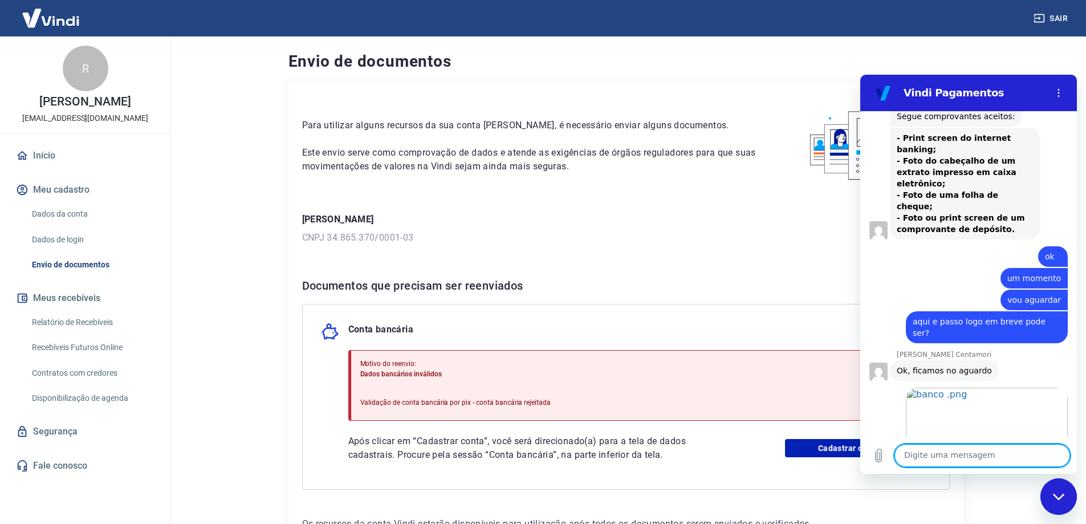
click at [997, 452] on textarea at bounding box center [982, 455] width 176 height 23
click at [834, 447] on link "Cadastrar conta" at bounding box center [858, 448] width 146 height 18
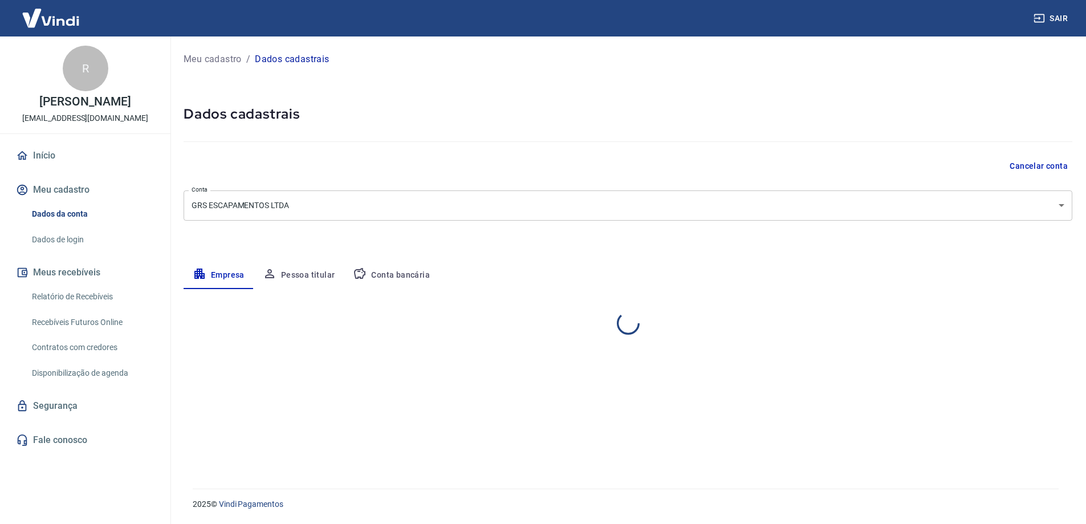
select select "PR"
select select "business"
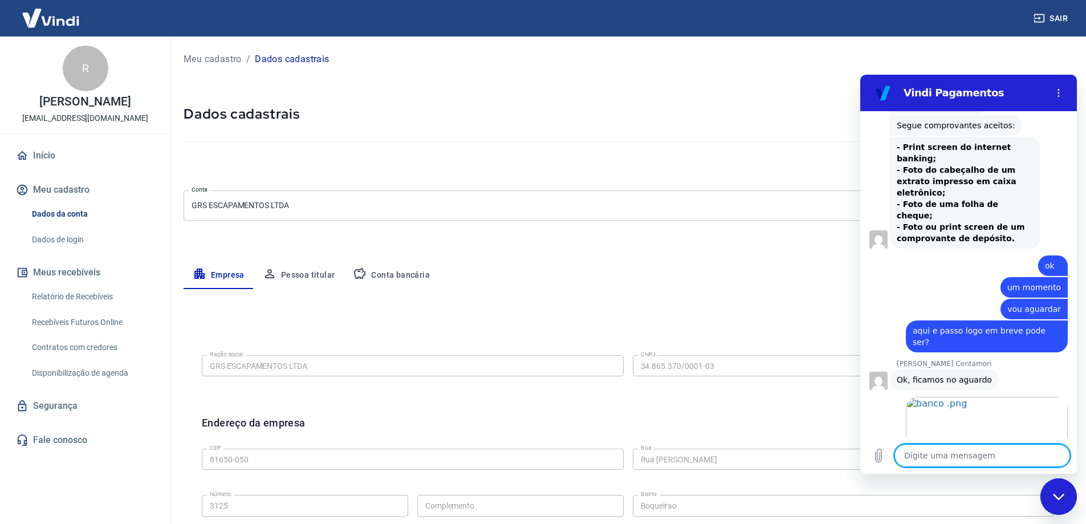
type textarea "x"
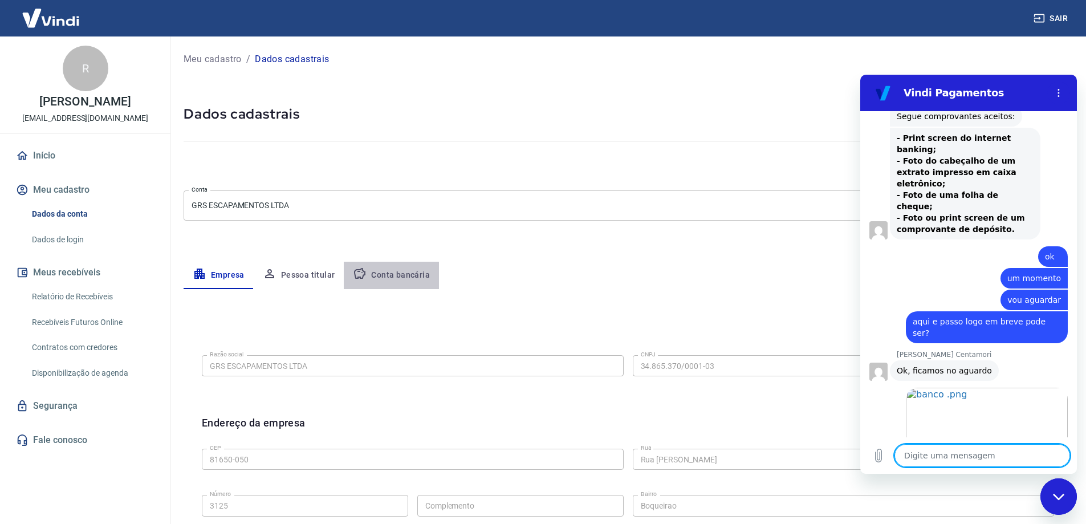
click at [401, 275] on button "Conta bancária" at bounding box center [391, 275] width 95 height 27
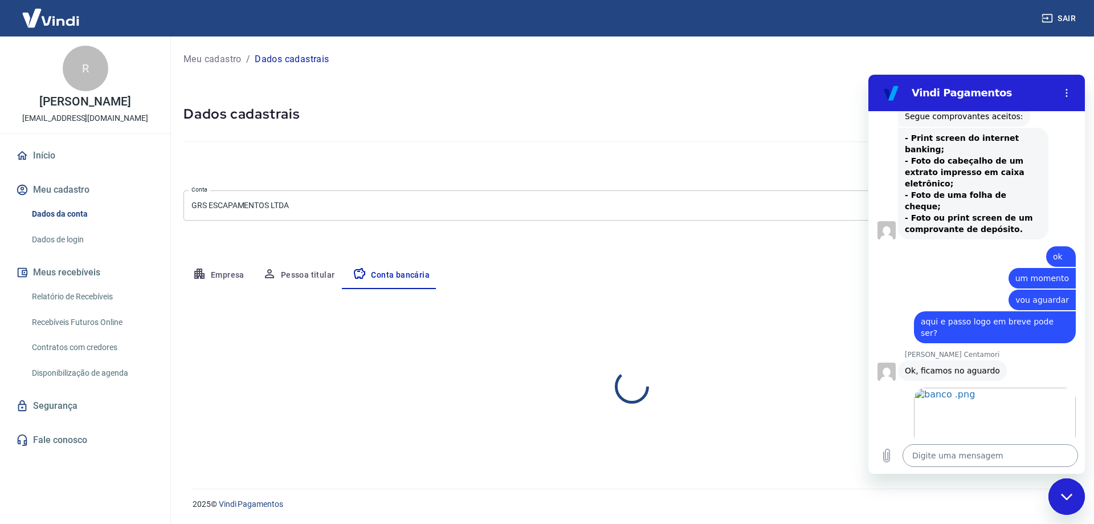
select select "1"
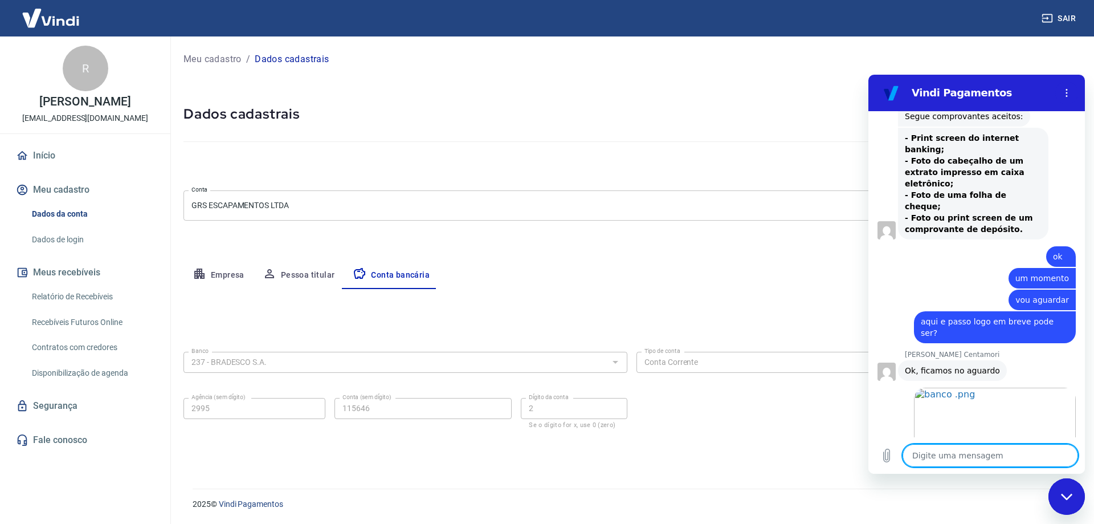
click at [949, 459] on textarea at bounding box center [991, 455] width 176 height 23
type textarea "s"
type textarea "x"
type textarea "se"
type textarea "x"
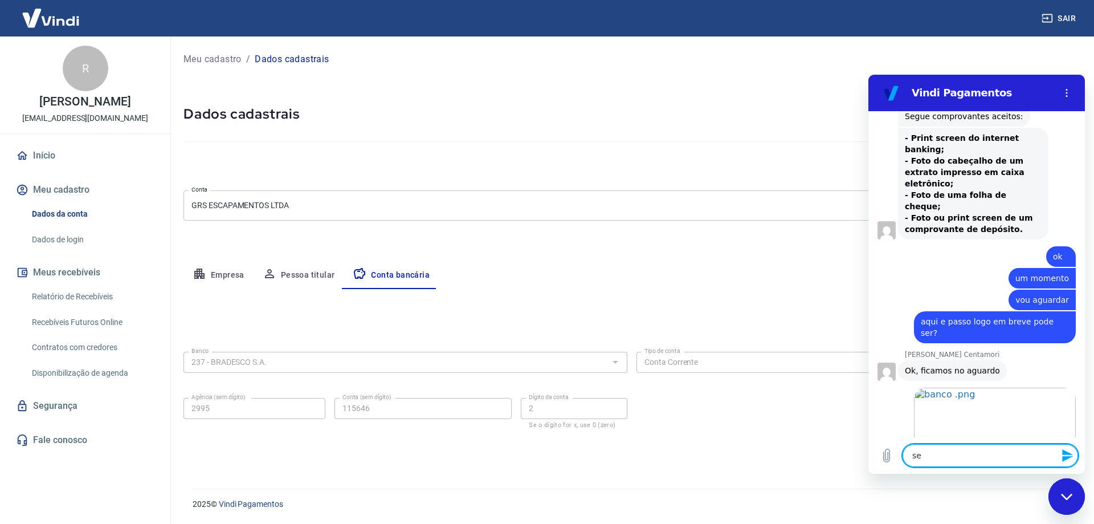
type textarea "ser"
type textarea "x"
type textarea "será"
type textarea "x"
type textarea "será"
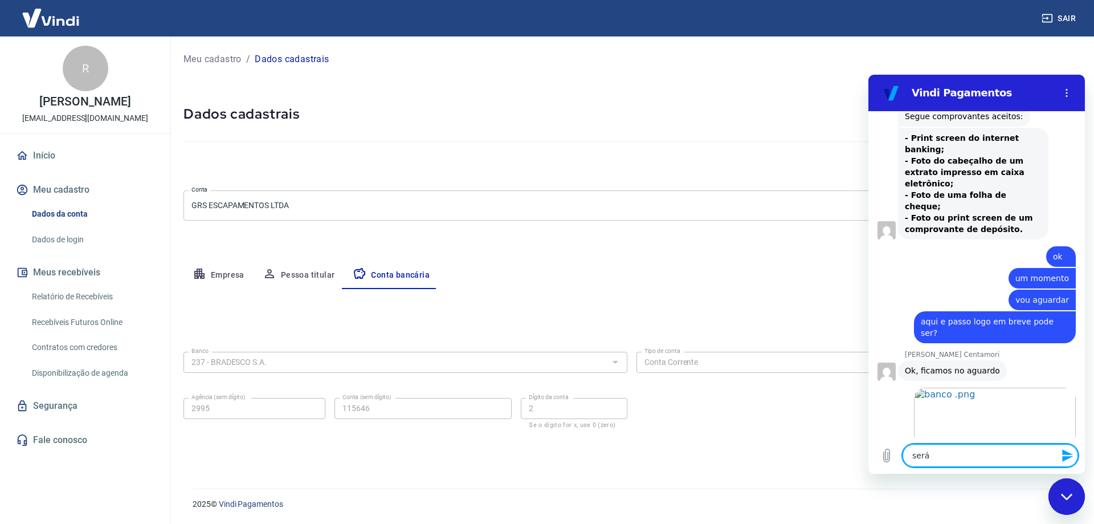
type textarea "x"
type textarea "será q"
type textarea "x"
type textarea "será qu"
type textarea "x"
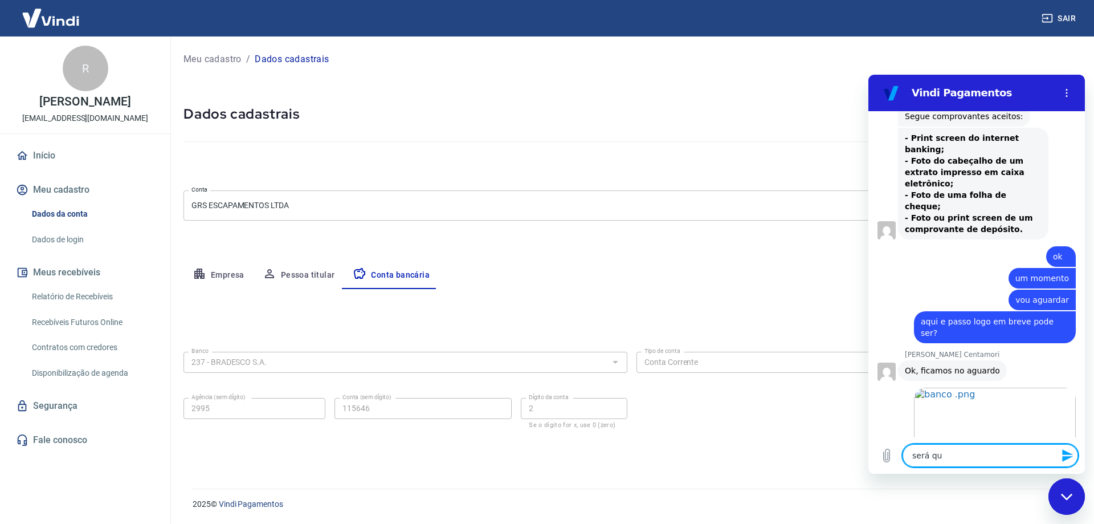
type textarea "será que"
type textarea "x"
type textarea "será que"
type textarea "x"
type textarea "será que n"
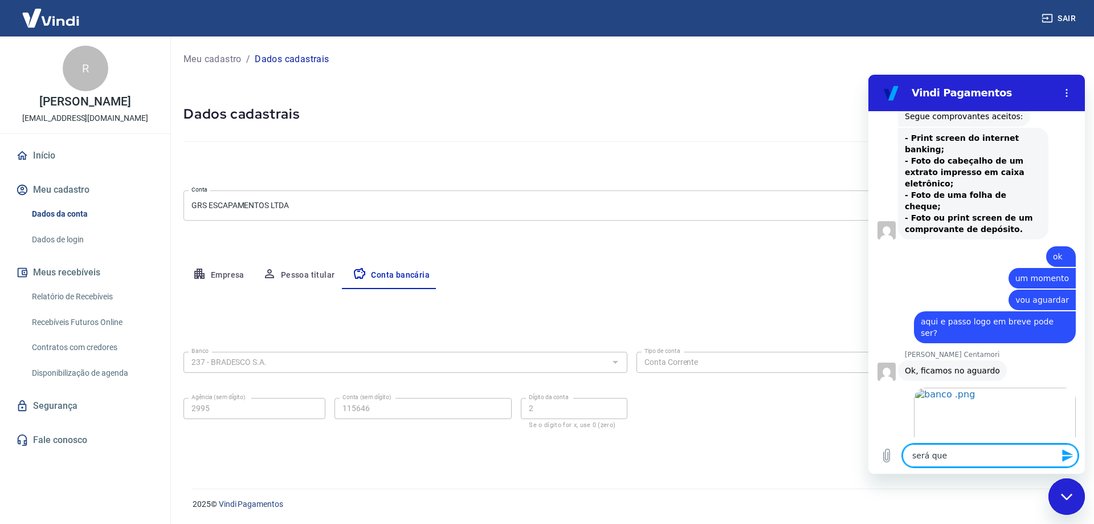
type textarea "x"
type textarea "será que na"
type textarea "x"
type textarea "será que na"
type textarea "x"
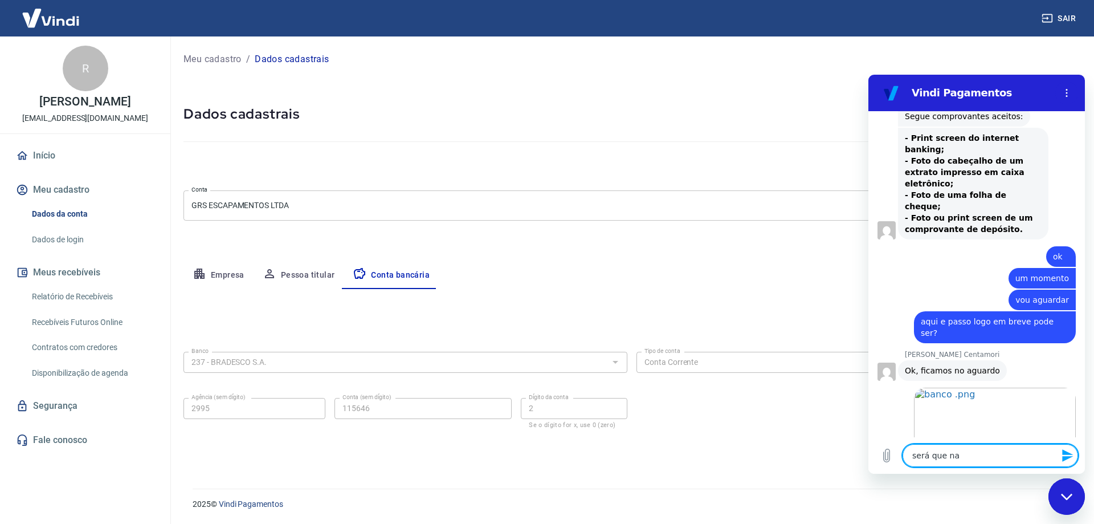
type textarea "será que na p"
type textarea "x"
type textarea "será que na pa"
type textarea "x"
type textarea "será que na par"
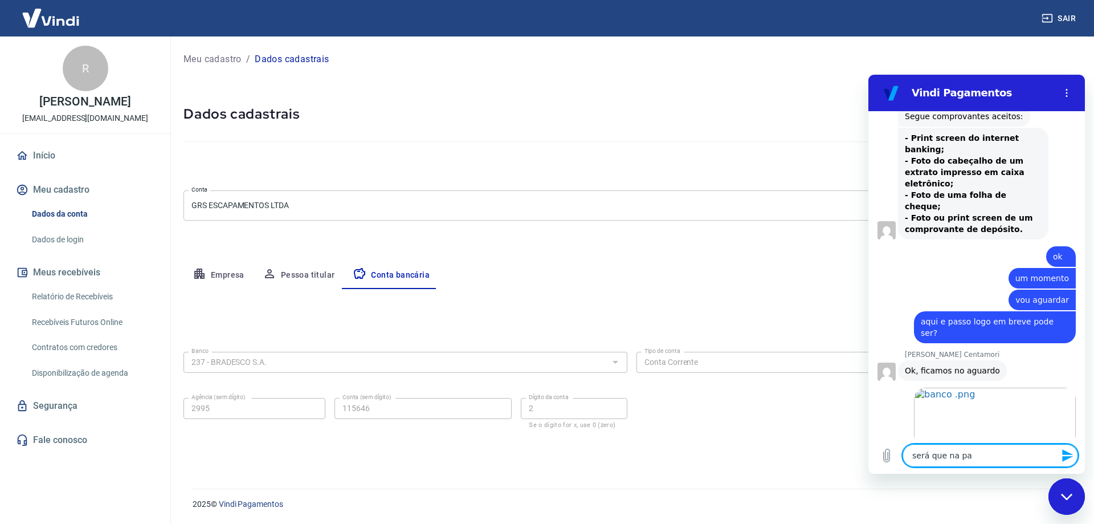
type textarea "x"
type textarea "será que na part"
type textarea "x"
type textarea "será que na parte"
type textarea "x"
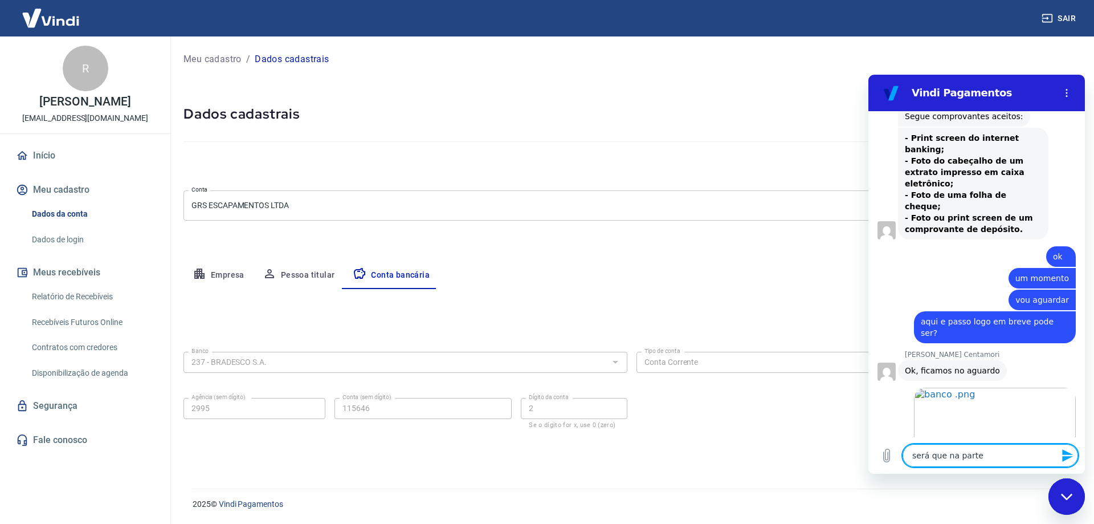
type textarea "será que na parte"
type textarea "x"
type textarea "será que na parte d"
type textarea "x"
type textarea "será que na parte do"
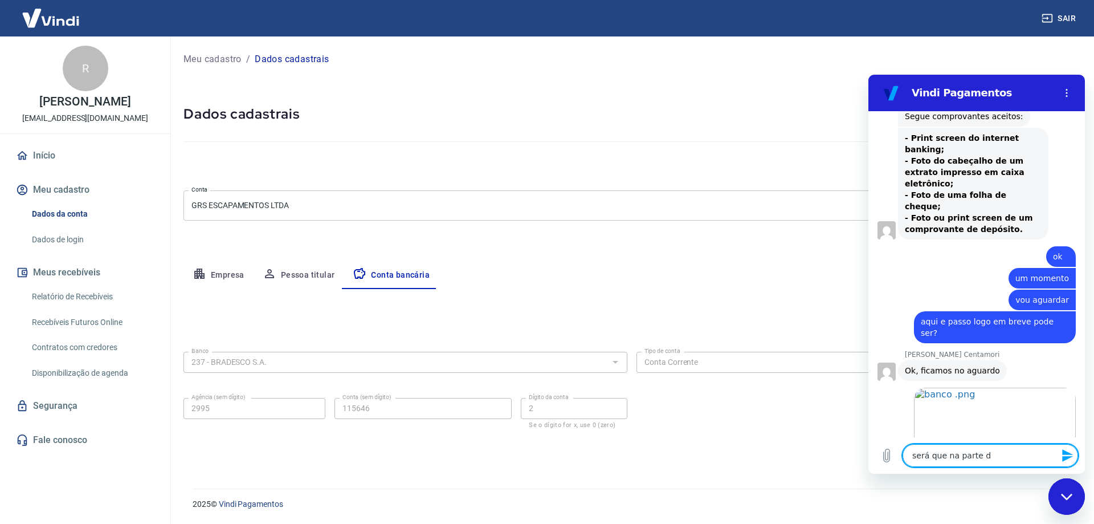
type textarea "x"
type textarea "será que na parte do"
type textarea "x"
type textarea "será que na parte do b"
type textarea "x"
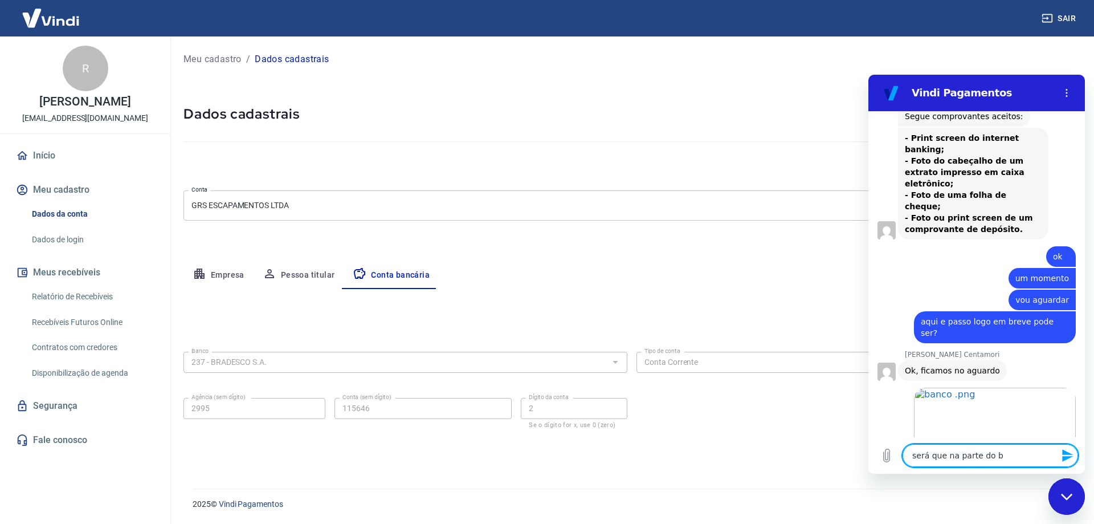
type textarea "será que na parte do ba"
type textarea "x"
type textarea "será que na parte do ban"
type textarea "x"
type textarea "será que na parte do banc"
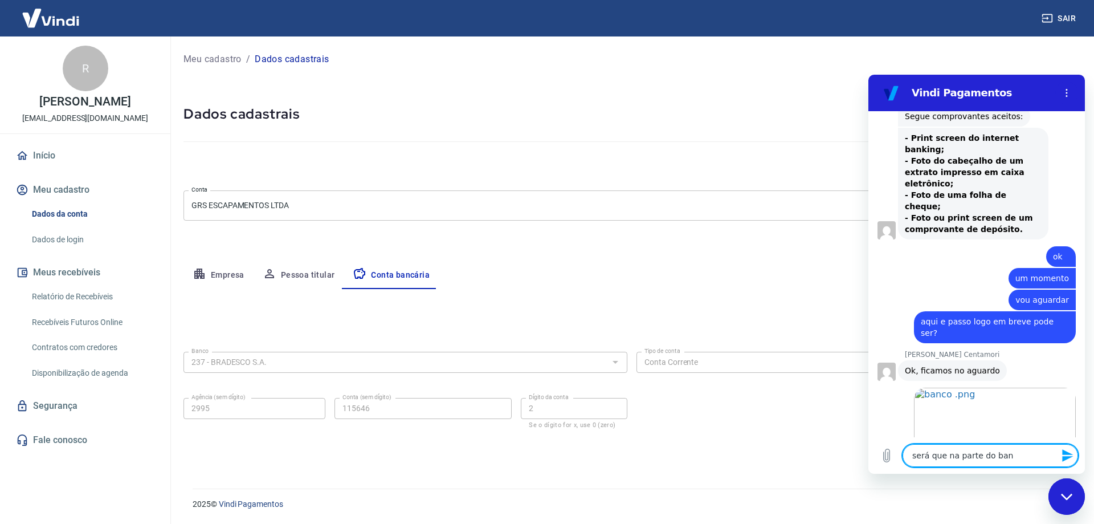
type textarea "x"
click at [1030, 458] on textarea "será que na parte do banc" at bounding box center [991, 455] width 176 height 23
type textarea "será que na parte do banco"
type textarea "x"
type textarea "será que na parte do banco"
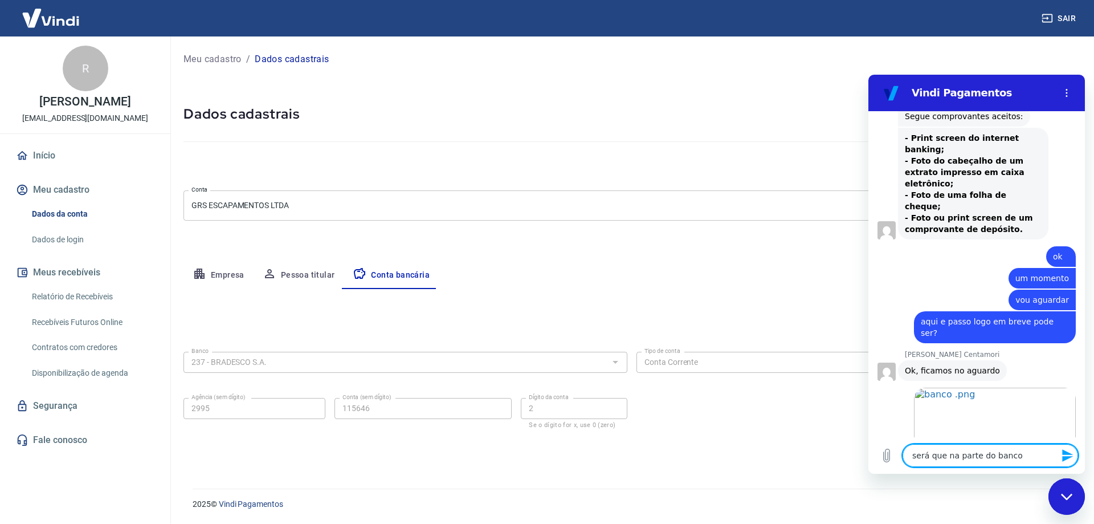
type textarea "x"
type textarea "será que na parte do banco q"
type textarea "x"
type textarea "será que na parte do banco qu"
type textarea "x"
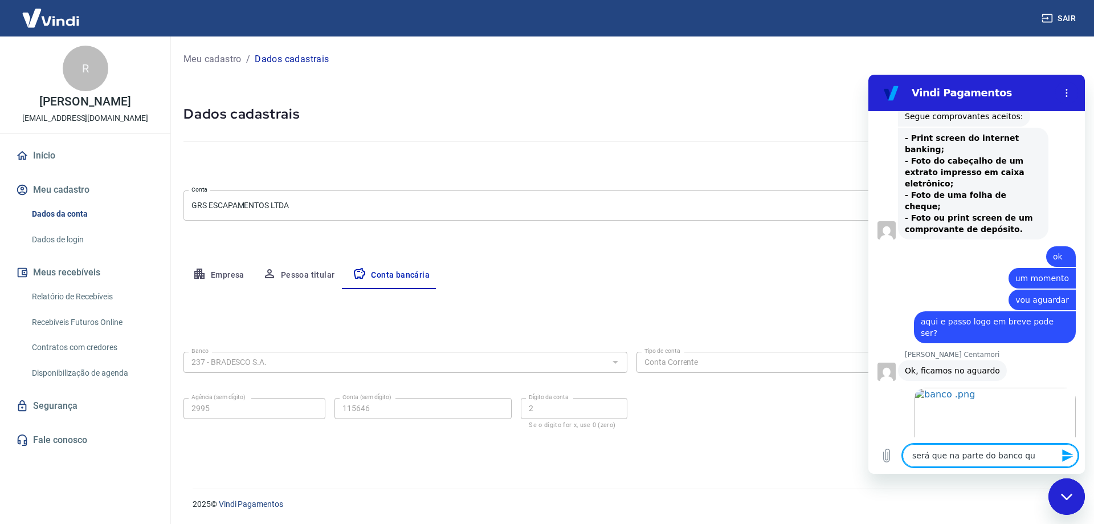
type textarea "será que na parte do banco que"
type textarea "x"
type textarea "será que na parte do banco que"
type textarea "x"
type textarea "será que na parte do banco que n"
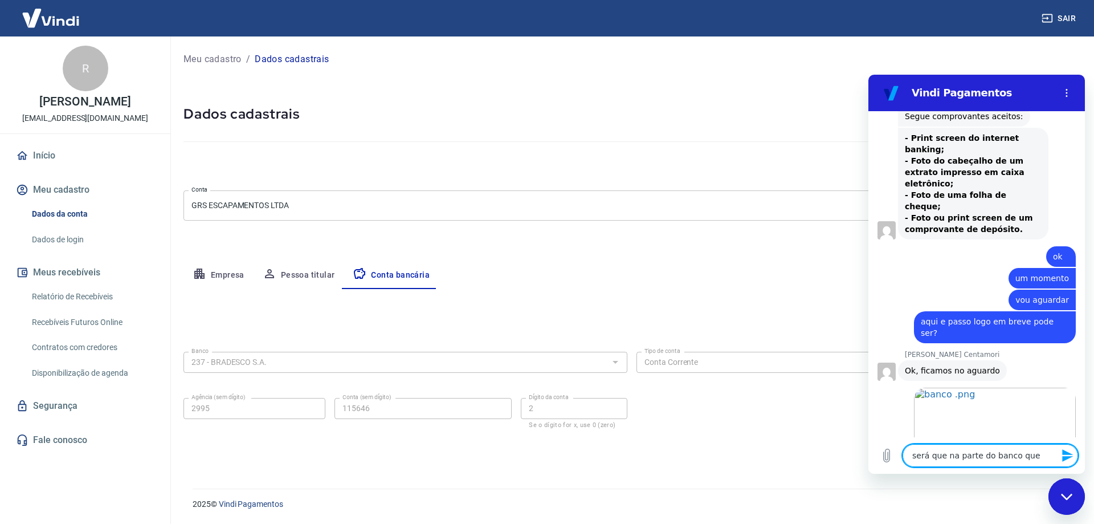
type textarea "x"
type textarea "será que na parte do banco que na"
type textarea "x"
type textarea "será que na parte do banco que nao"
type textarea "x"
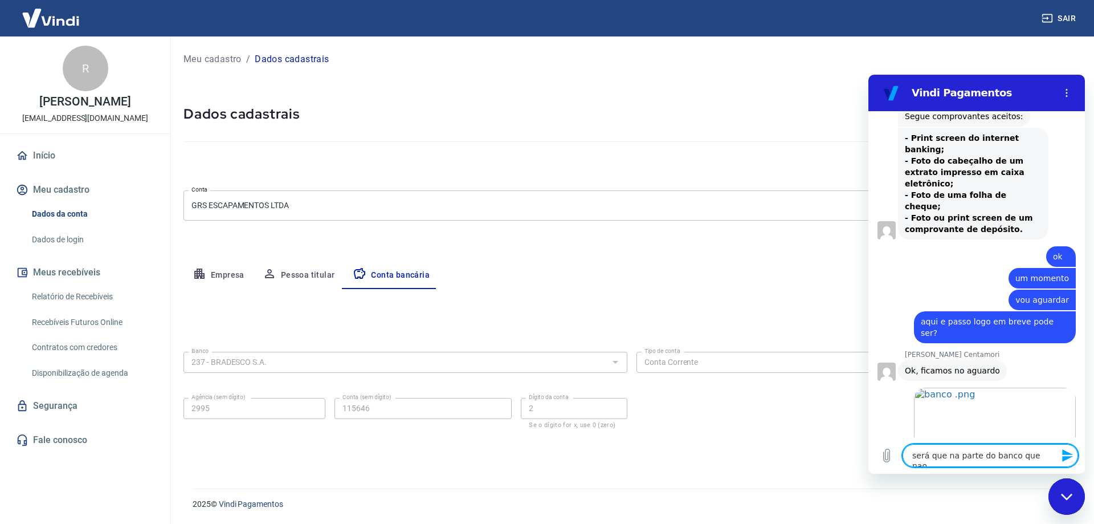
type textarea "será que na parte do banco que nao"
type textarea "x"
type textarea "será que na parte do banco que nao t"
type textarea "x"
type textarea "será que na parte do banco que nao ta"
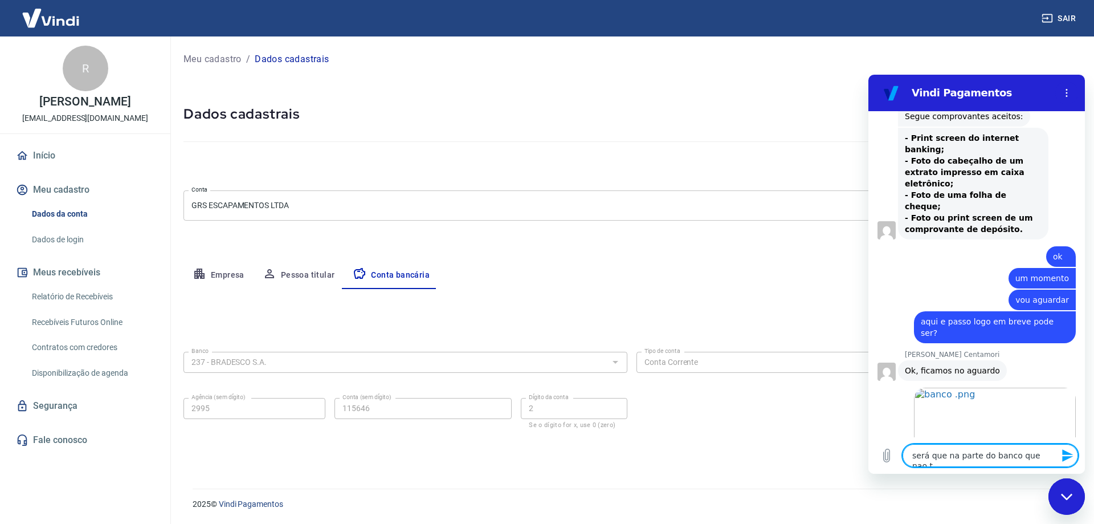
type textarea "x"
type textarea "será que na parte do banco que nao ta"
type textarea "x"
type textarea "será que na parte do banco que nao ta a"
type textarea "x"
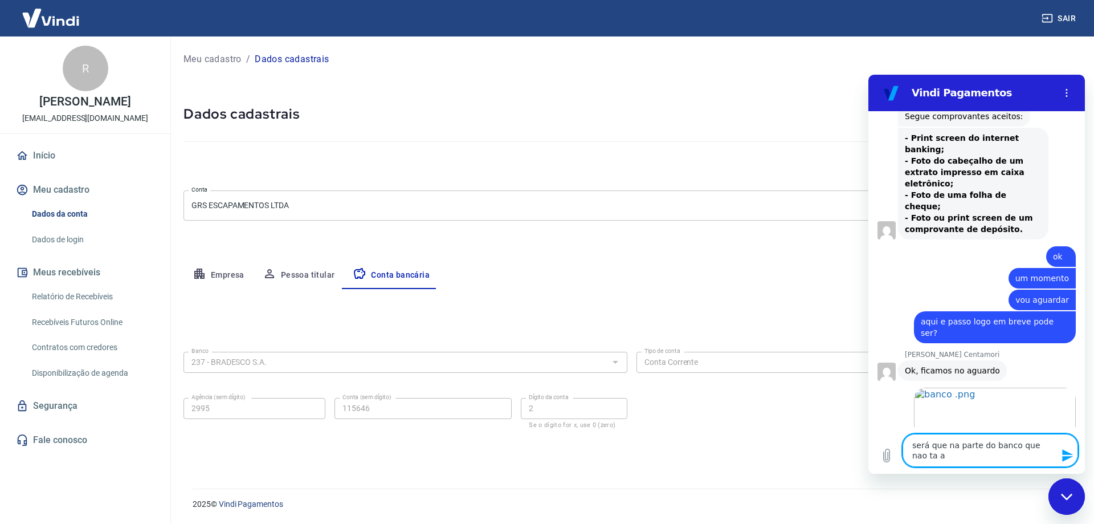
type textarea "será que na parte do banco que nao ta ac"
type textarea "x"
type textarea "será que na parte do banco que nao ta ace"
type textarea "x"
type textarea "será que na parte do banco que nao ta acei"
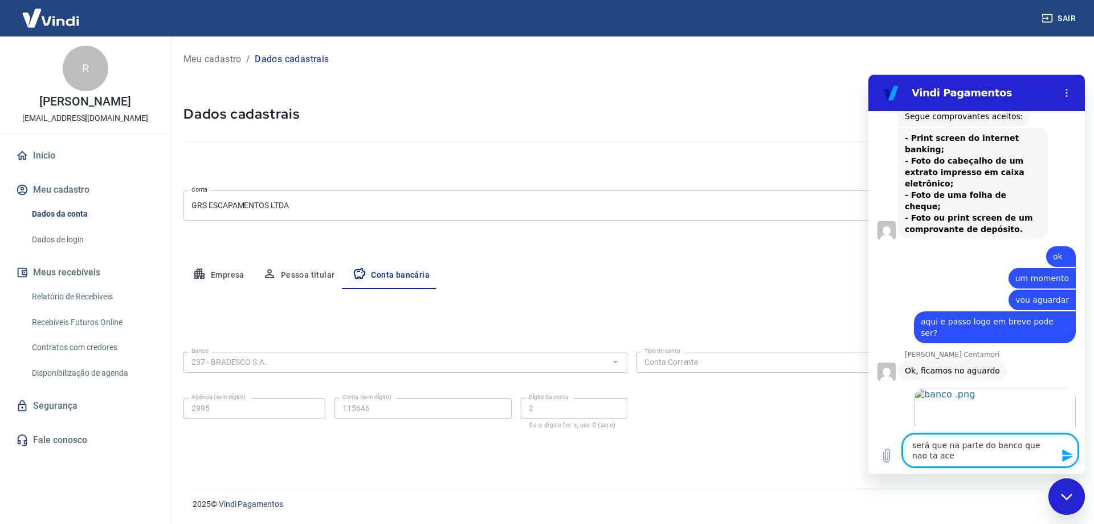
type textarea "x"
type textarea "será que na parte do banco que nao ta aceit"
type textarea "x"
type textarea "será que na parte do banco que nao ta aceita"
type textarea "x"
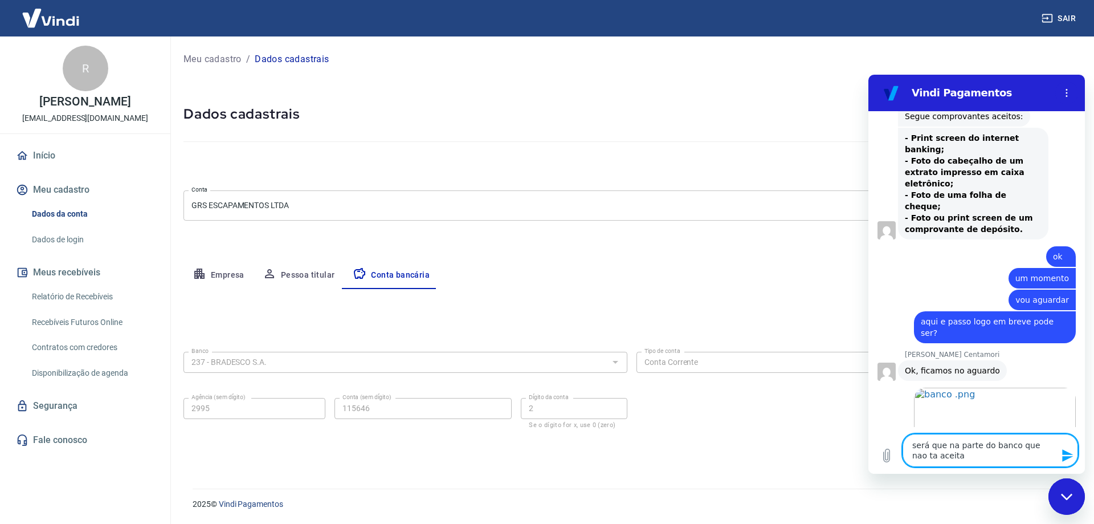
type textarea "será que na parte do banco que nao ta aceitan"
type textarea "x"
type textarea "será que na parte do banco que nao ta aceitand"
type textarea "x"
type textarea "será que na parte do banco que nao ta aceitando"
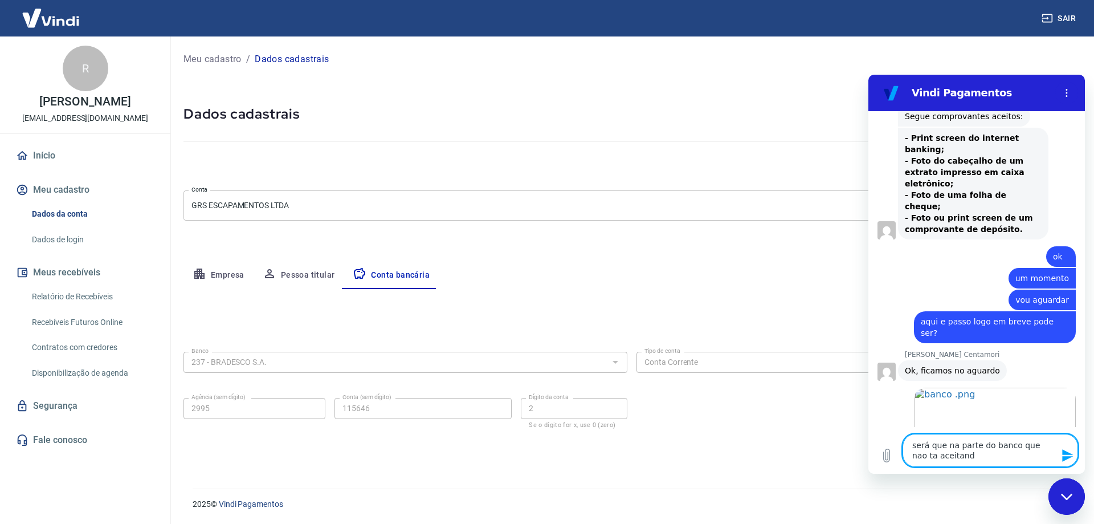
type textarea "x"
type textarea "será que na parte do banco que nao ta aceitando?"
type textarea "x"
type textarea "será que na parte do banco que nao ta aceitando?"
type textarea "x"
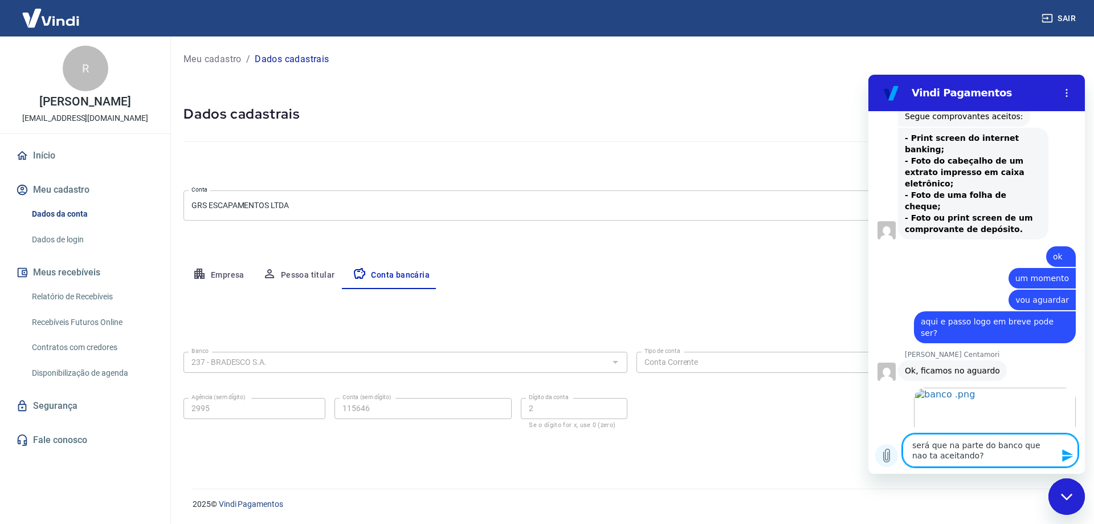
type textarea "x"
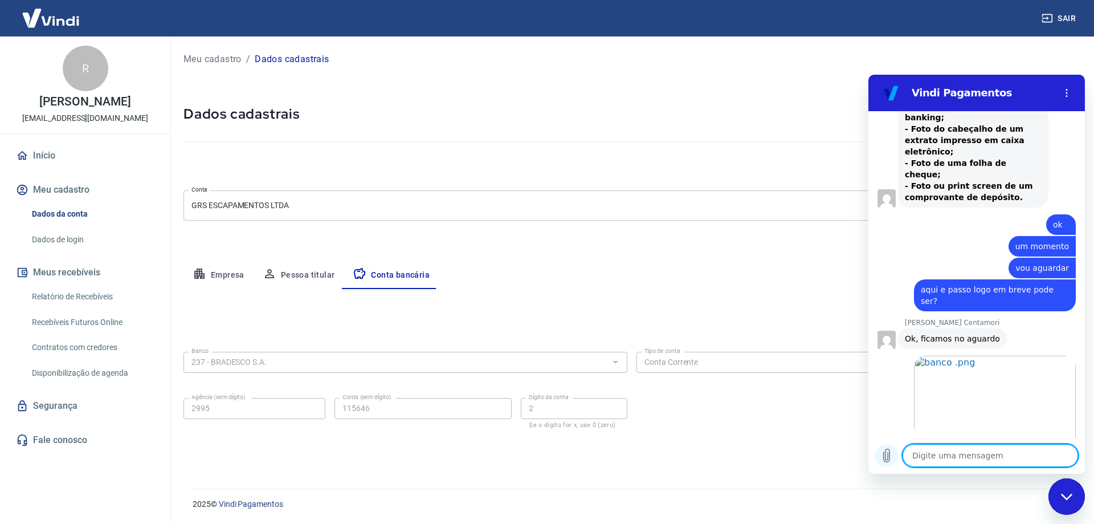
click at [896, 459] on button "Carregar arquivo" at bounding box center [886, 455] width 23 height 23
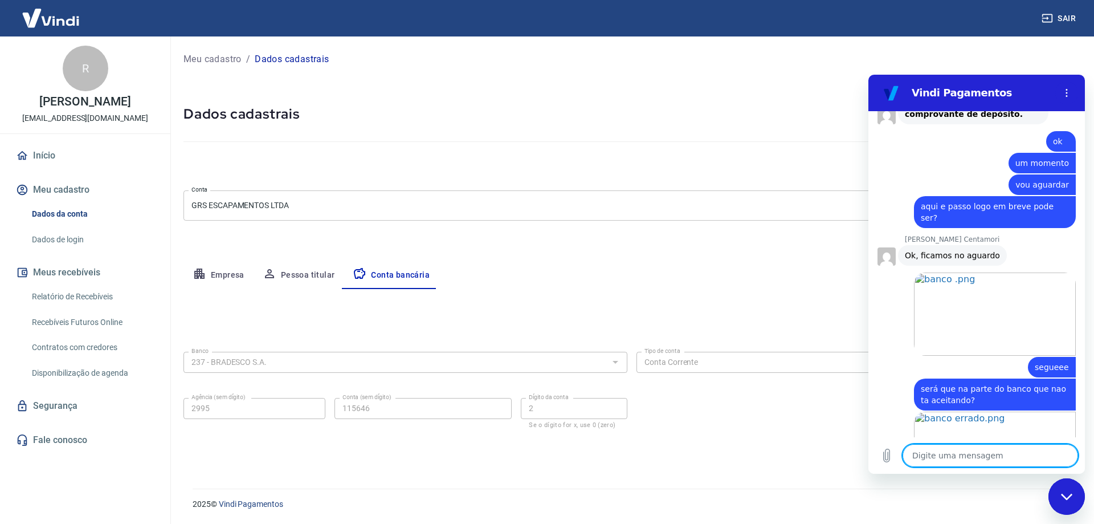
scroll to position [2294, 0]
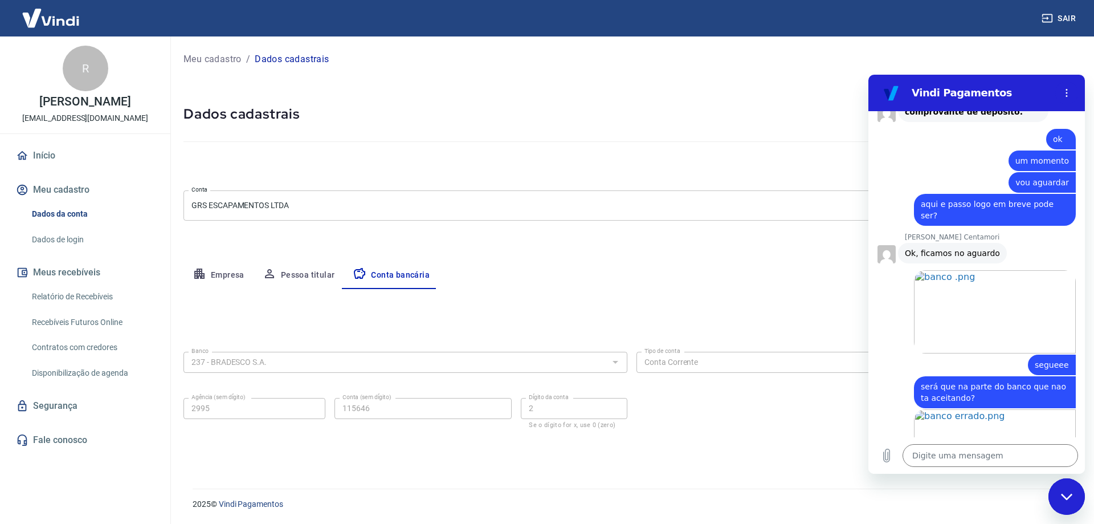
type textarea "x"
click at [1001, 458] on textarea at bounding box center [991, 455] width 176 height 23
type textarea "c"
type textarea "x"
type textarea "ce"
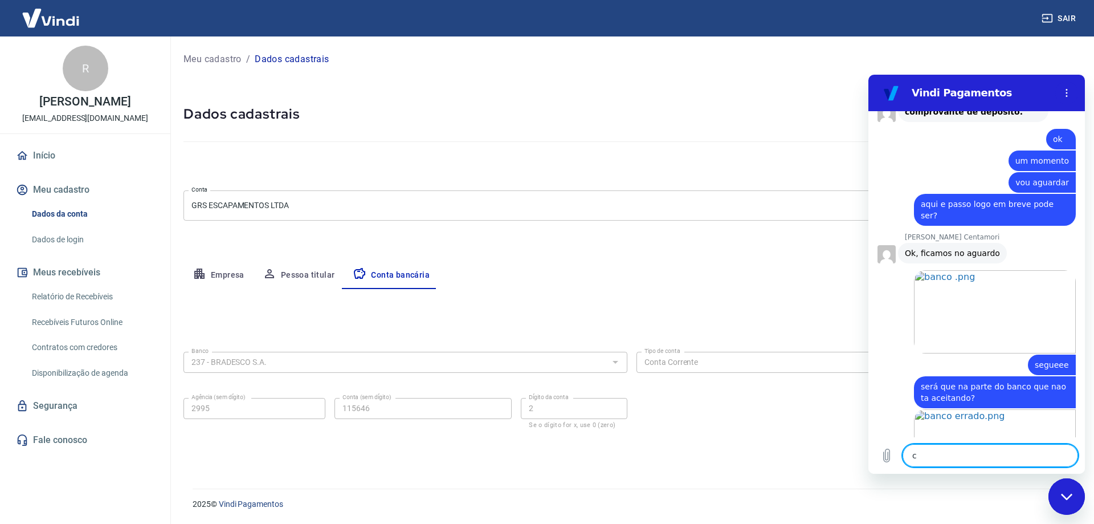
type textarea "x"
type textarea "cer"
type textarea "x"
type textarea "cert"
type textarea "x"
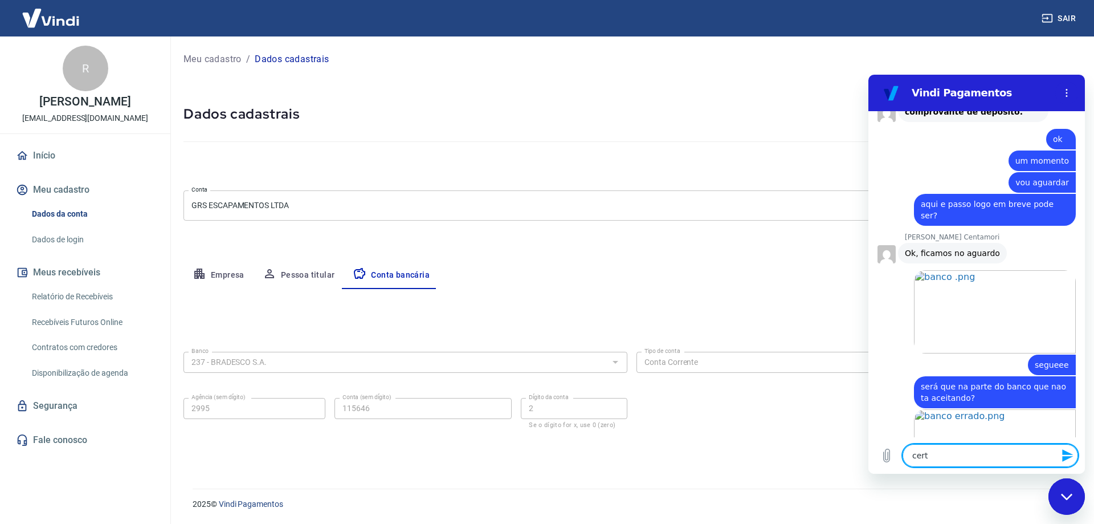
type textarea "certo"
type textarea "x"
type textarea "certo?"
type textarea "x"
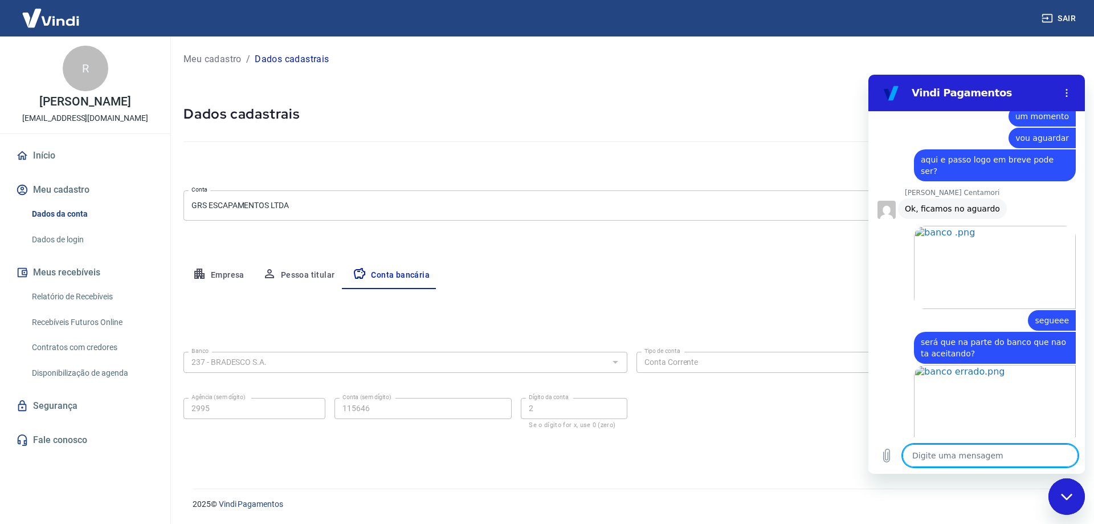
scroll to position [2337, 0]
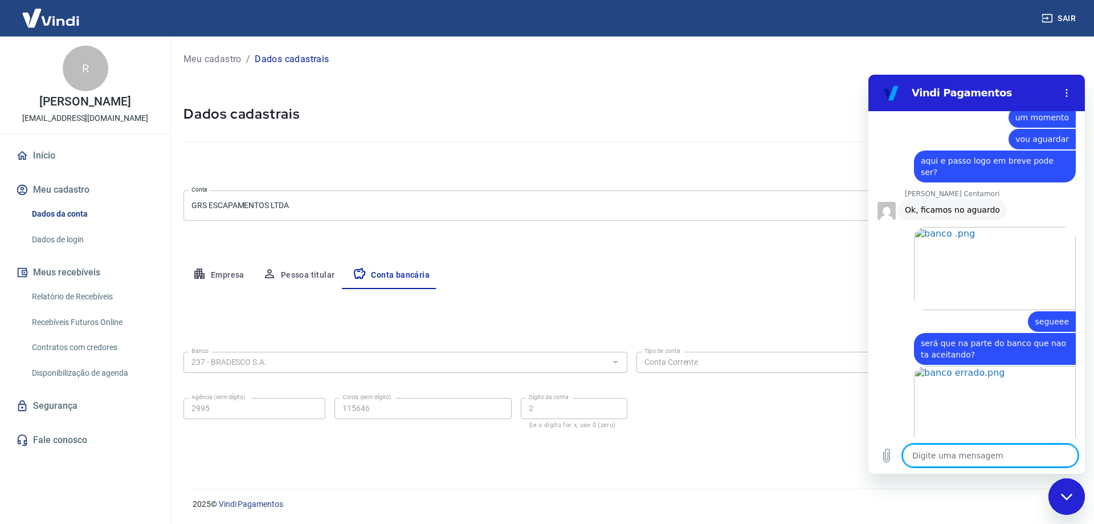
type textarea "x"
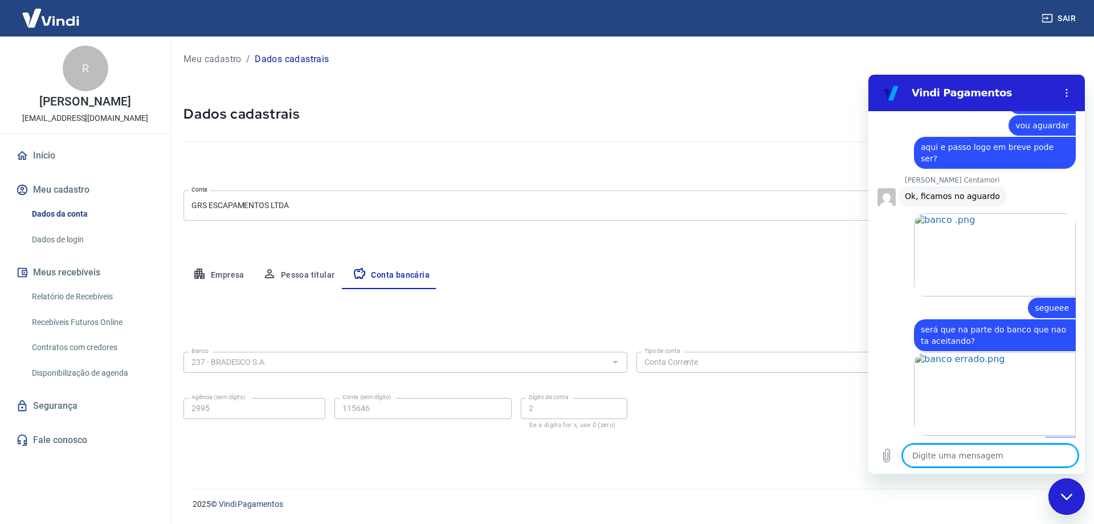
scroll to position [2353, 0]
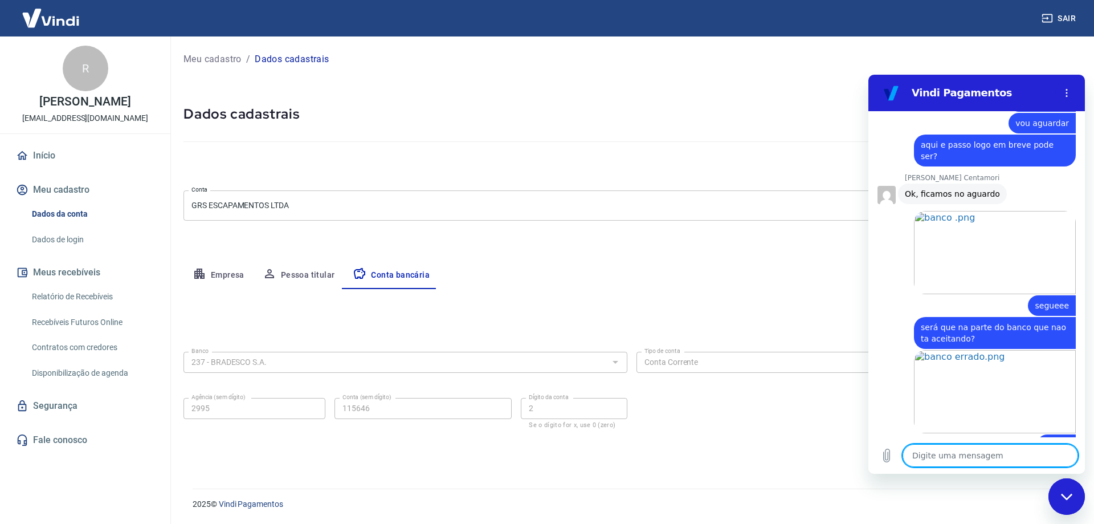
type textarea "o"
type textarea "x"
type textarea "ok"
type textarea "x"
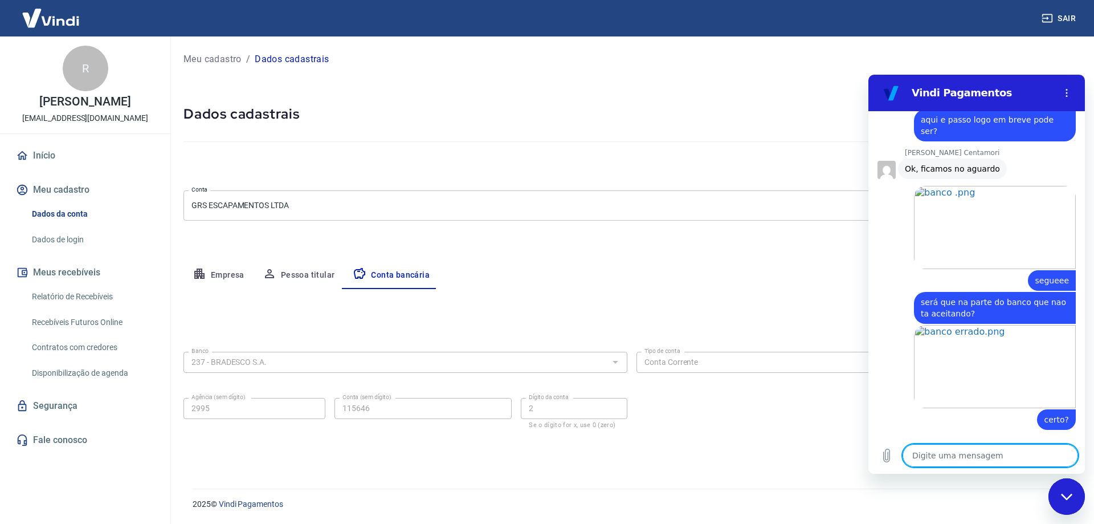
scroll to position [2380, 0]
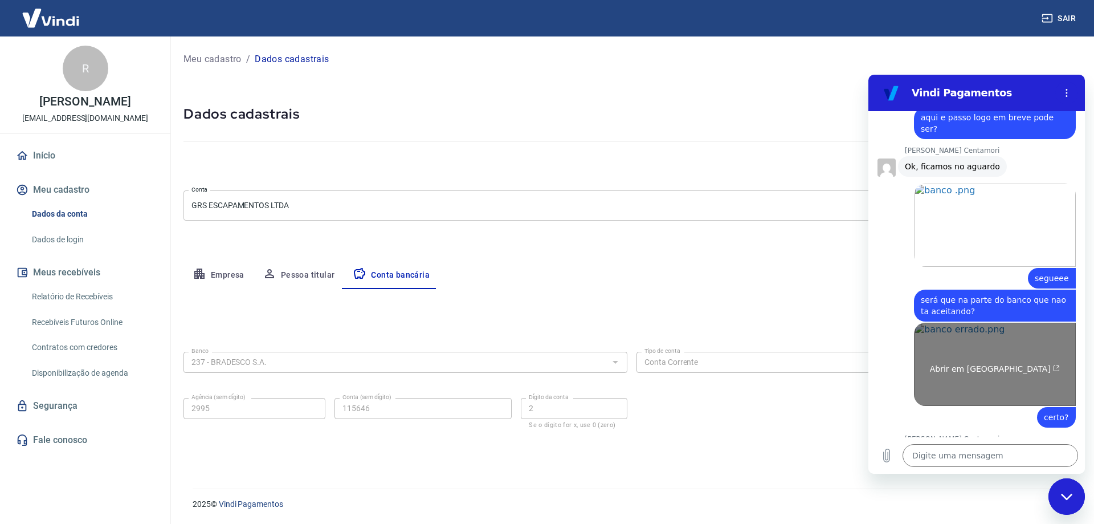
click at [971, 364] on span "Abrir em [GEOGRAPHIC_DATA]" at bounding box center [995, 368] width 130 height 9
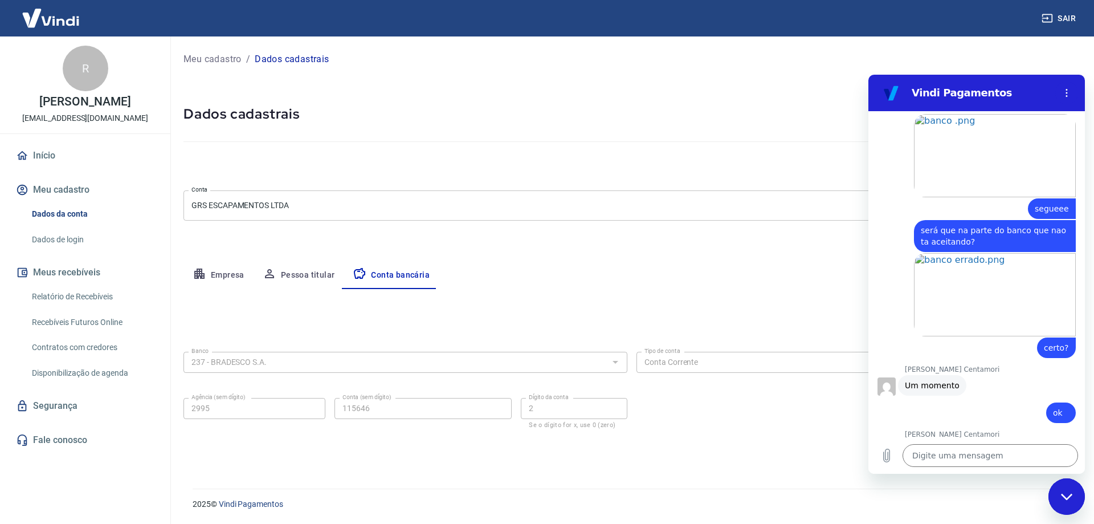
scroll to position [2452, 0]
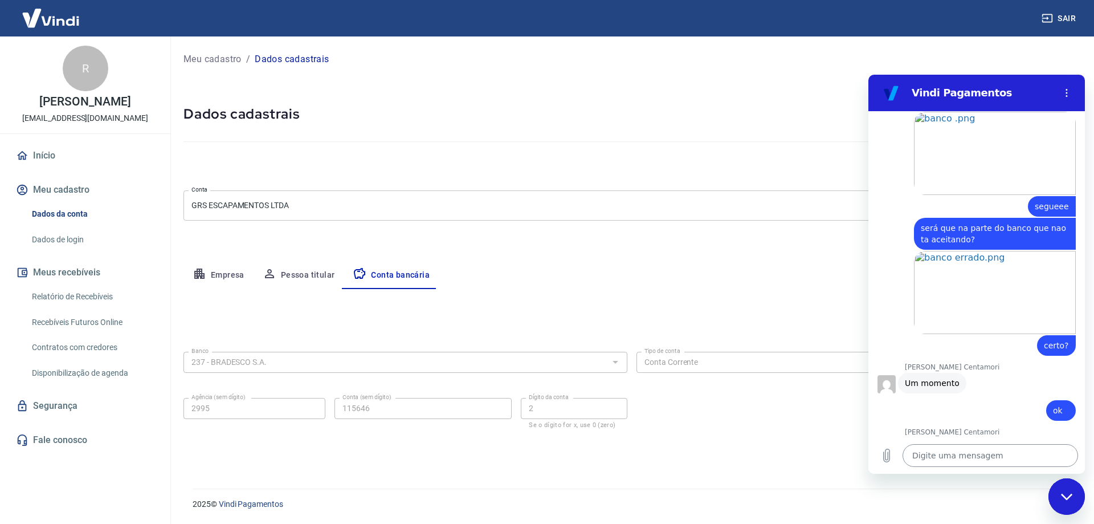
click at [1011, 455] on textarea at bounding box center [991, 455] width 176 height 23
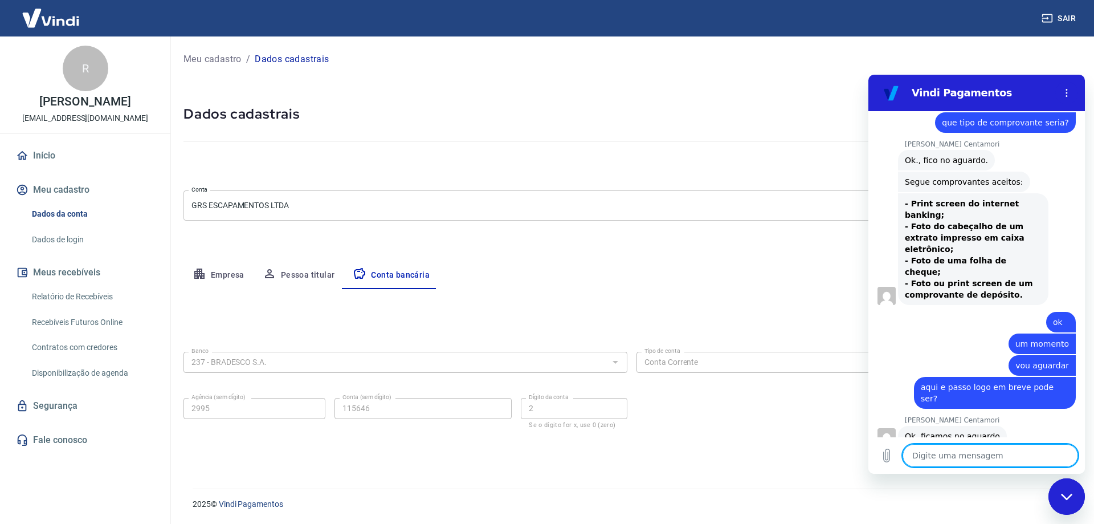
scroll to position [2110, 0]
click at [984, 454] on link "Abrir em [GEOGRAPHIC_DATA]" at bounding box center [995, 495] width 162 height 83
type textarea "x"
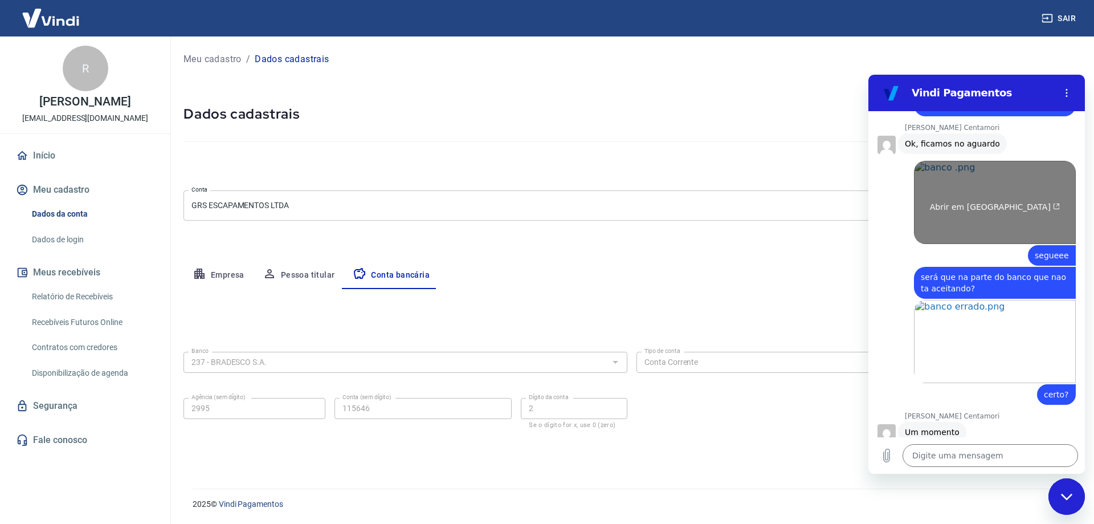
scroll to position [2452, 0]
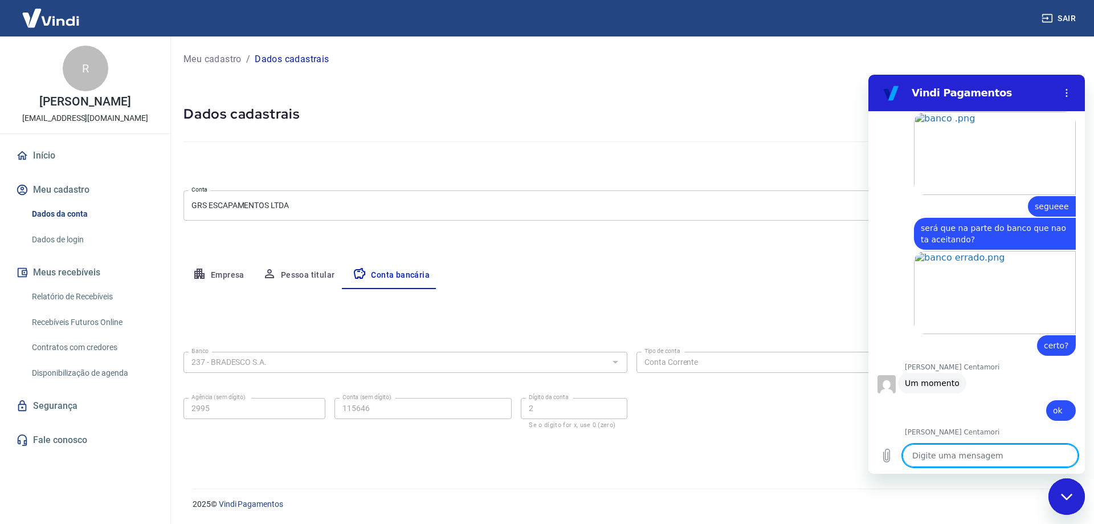
click at [978, 461] on textarea at bounding box center [991, 455] width 176 height 23
type textarea "o"
type textarea "x"
type textarea "ox"
type textarea "x"
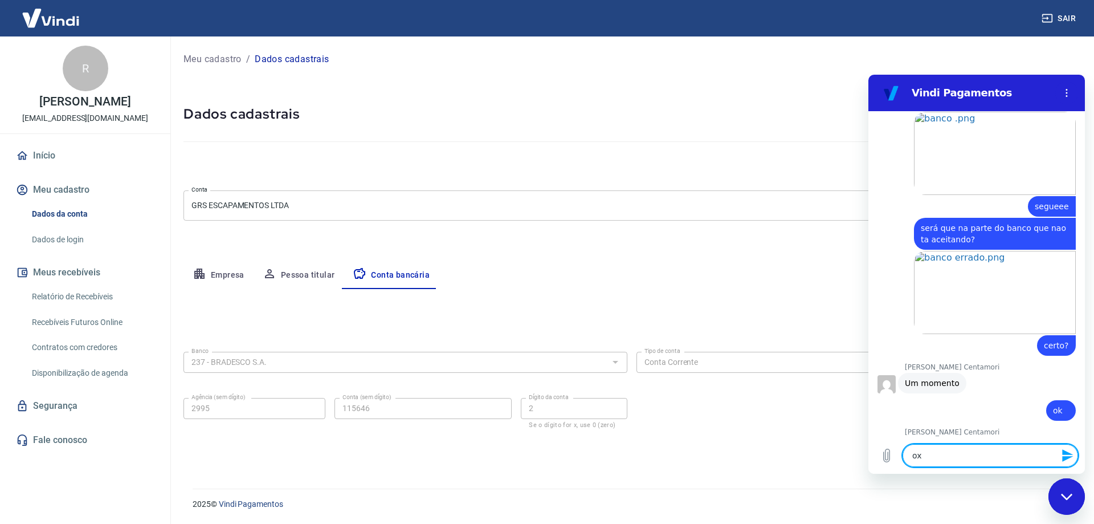
type textarea "oxe"
type textarea "x"
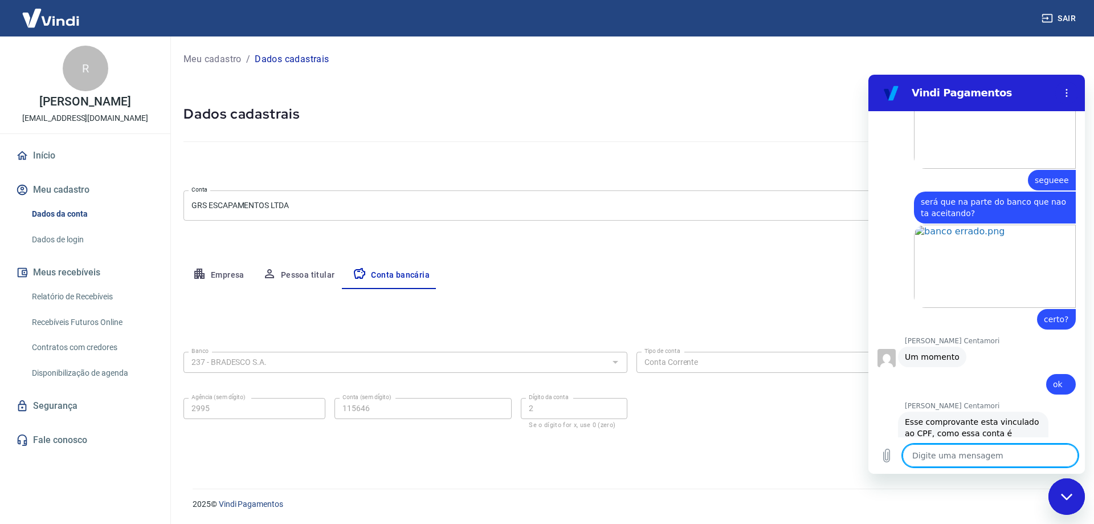
type textarea "x"
type textarea "n"
type textarea "x"
type textarea "na"
type textarea "x"
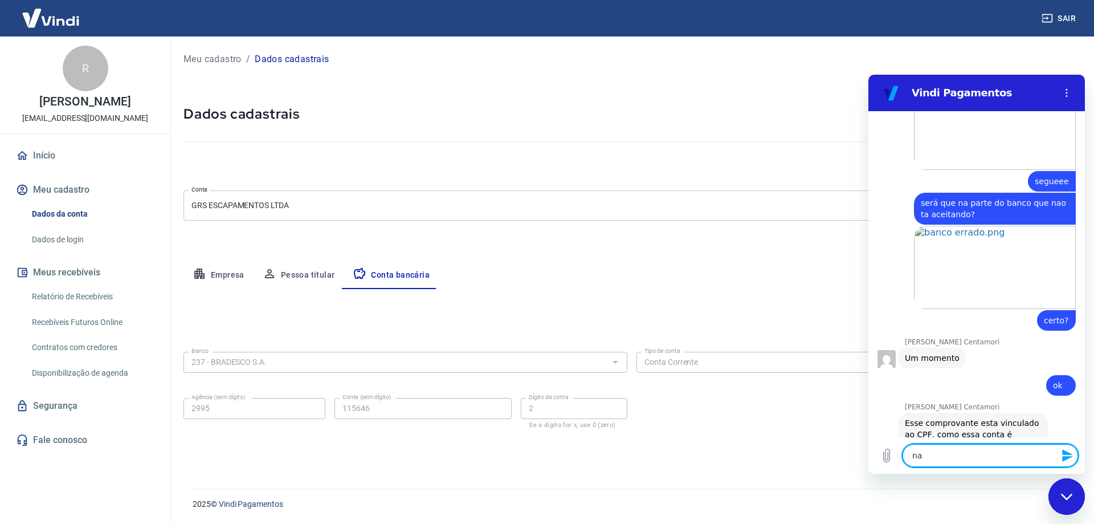
type textarea "nao"
type textarea "x"
type textarea "nao"
type textarea "x"
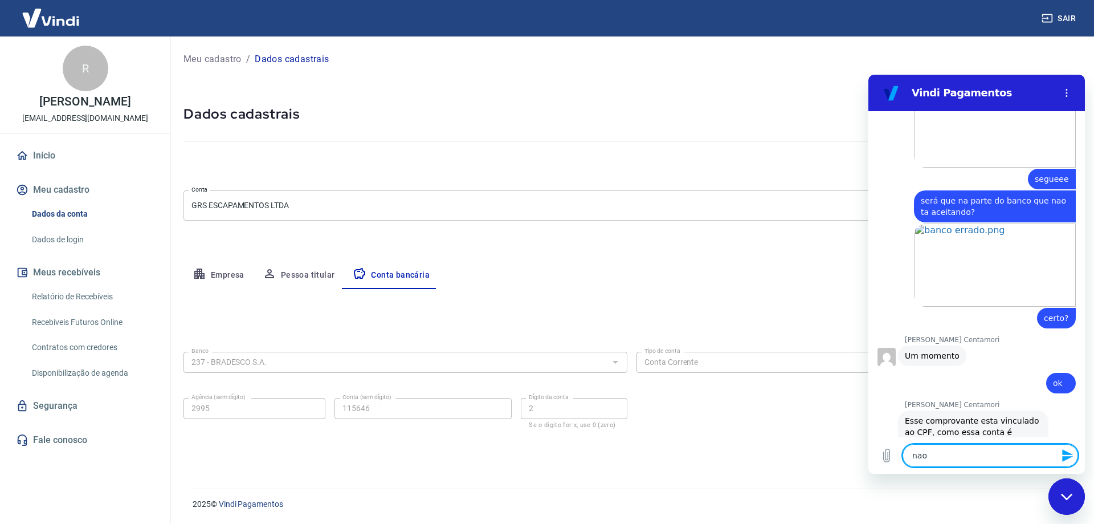
type textarea "[PERSON_NAME]"
type textarea "x"
type textarea "nao kk"
type textarea "x"
type textarea "nao kkk"
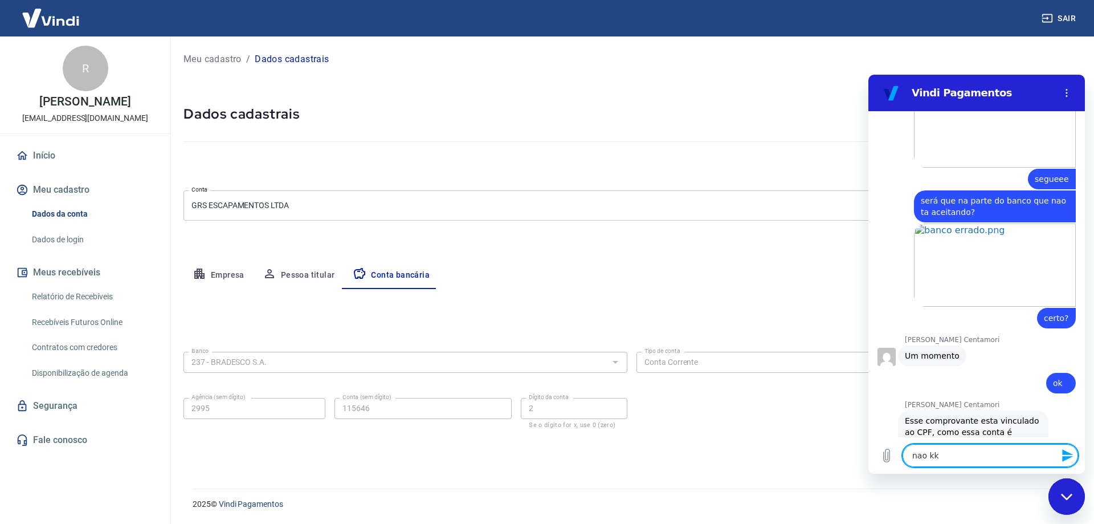
type textarea "x"
type textarea "nao kkkk"
type textarea "x"
type textarea "[PERSON_NAME]"
type textarea "x"
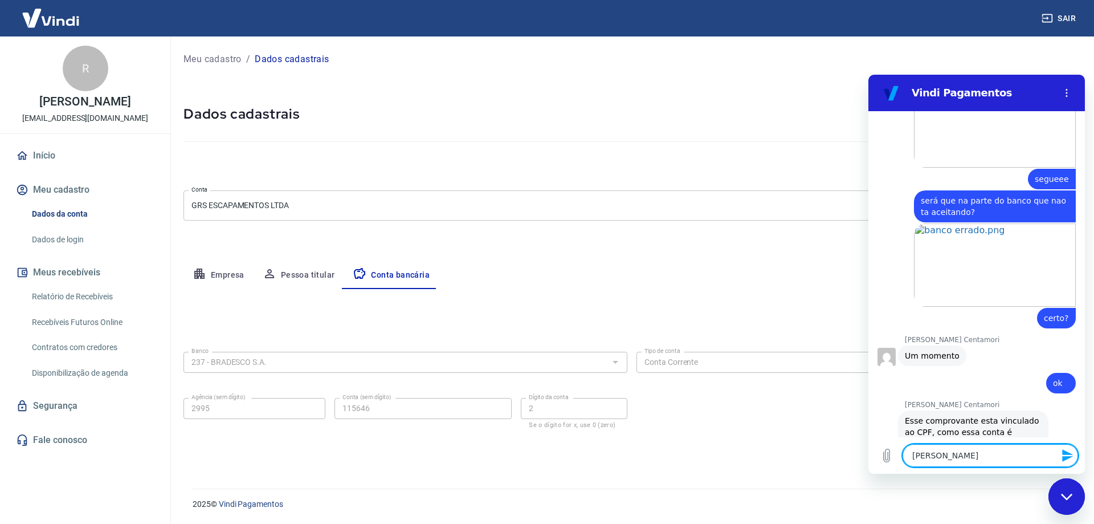
type textarea "[PERSON_NAME]"
type textarea "x"
type textarea "nao kkkkk t"
type textarea "x"
type textarea "nao kkkkk t"
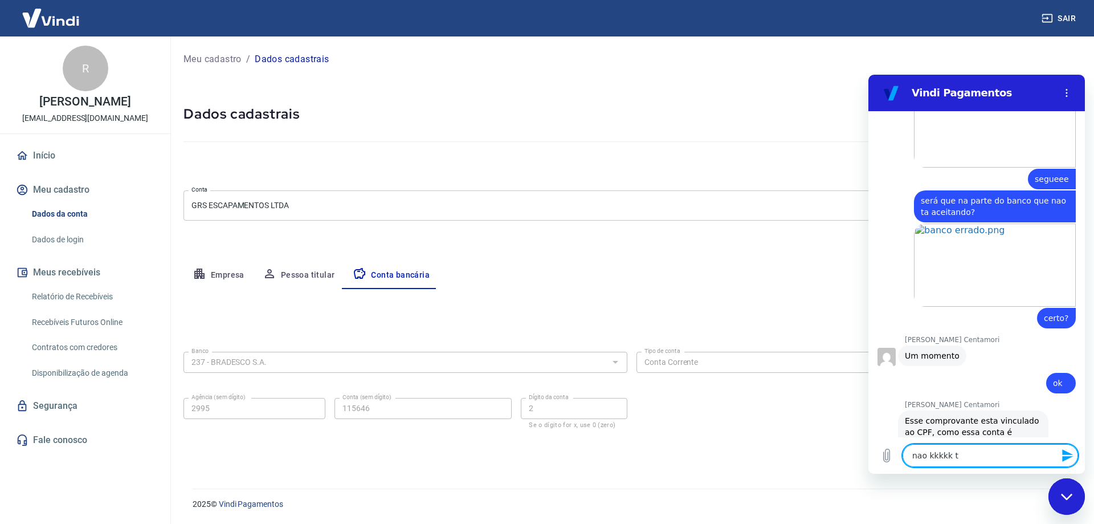
type textarea "x"
type textarea "nao kkkkk t a"
type textarea "x"
type textarea "nao kkkkk t"
type textarea "x"
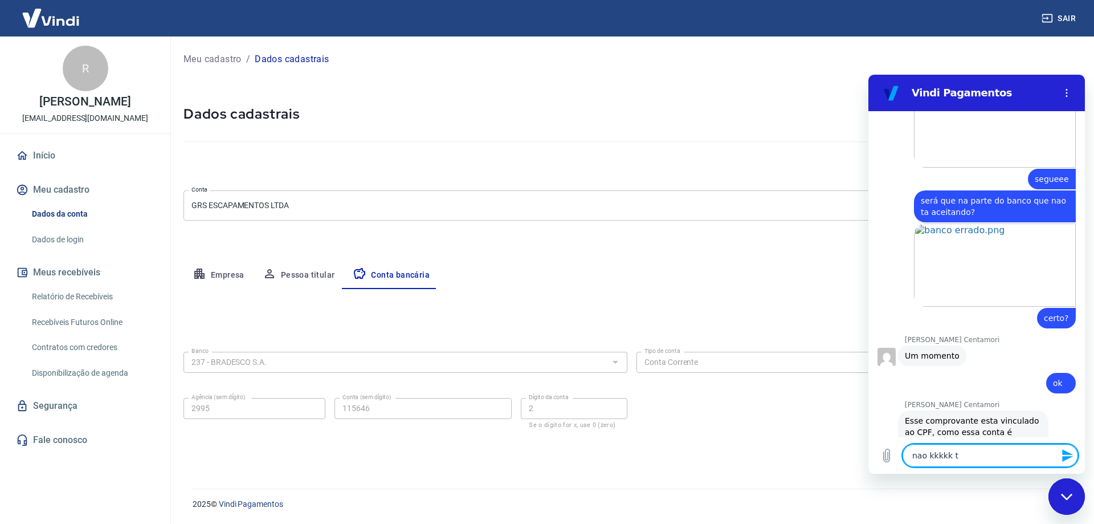
type textarea "nao kkkkk t"
type textarea "x"
type textarea "nao kkkkk ta"
type textarea "x"
type textarea "nao kkkkk ta"
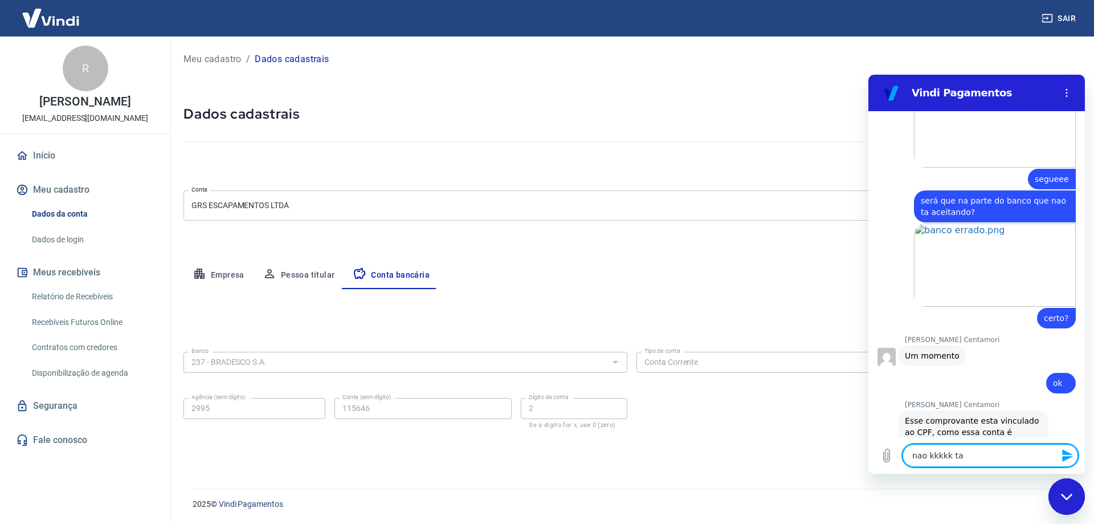
type textarea "x"
type textarea "nao kkkkk ta a"
type textarea "x"
type textarea "nao kkkkk ta al"
type textarea "x"
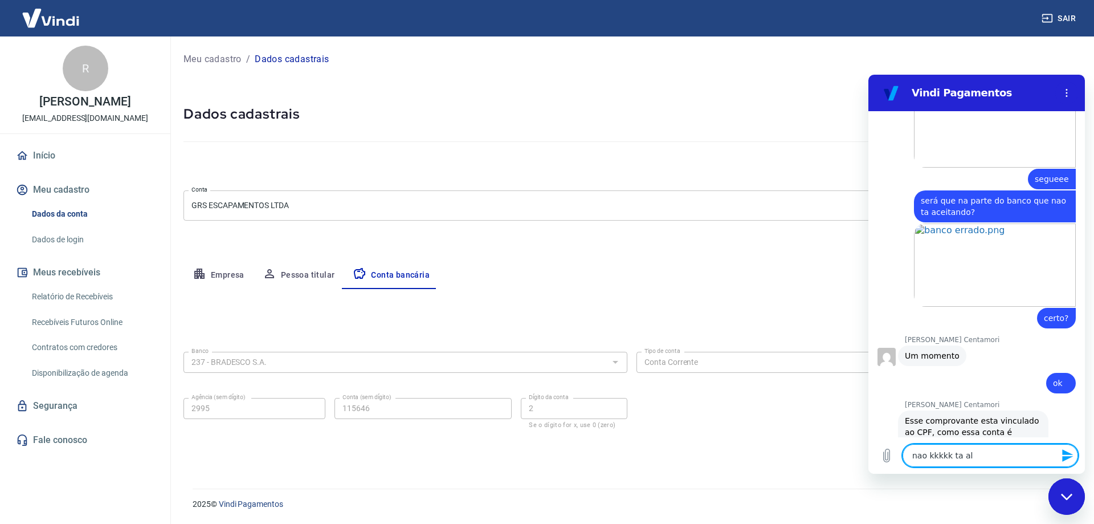
type textarea "nao kkkkk ta ali"
type textarea "x"
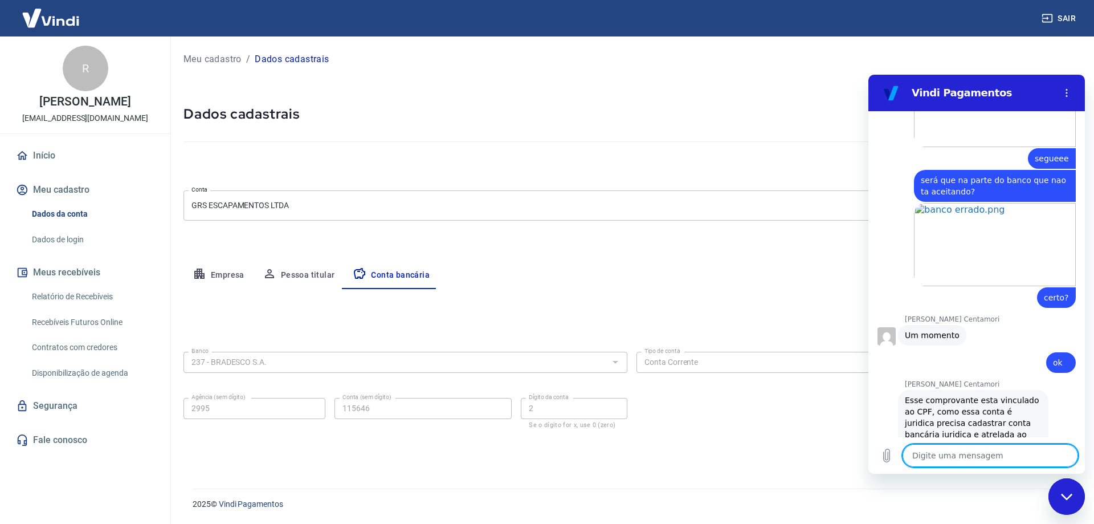
type textarea "x"
type textarea "c"
type textarea "x"
type textarea "cn"
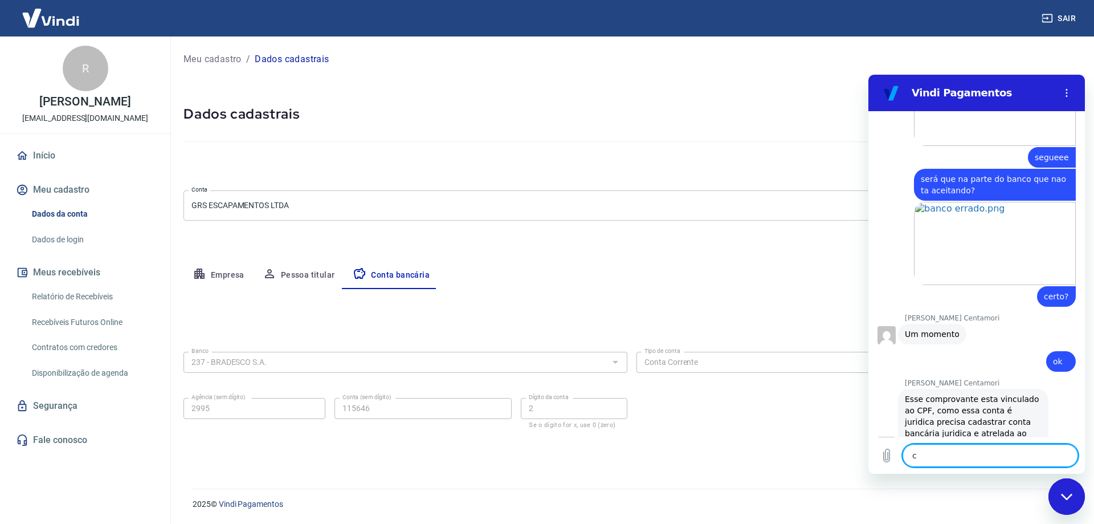
type textarea "x"
type textarea "cnp"
type textarea "x"
type textarea "cnph"
type textarea "x"
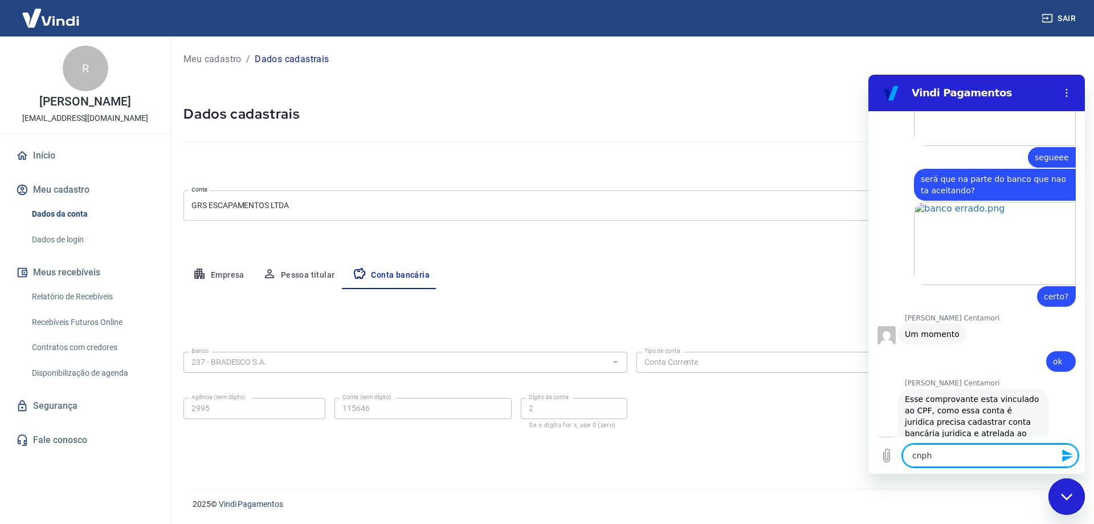
type textarea "cnp"
type textarea "x"
type textarea "cnpk"
type textarea "x"
type textarea "cnp"
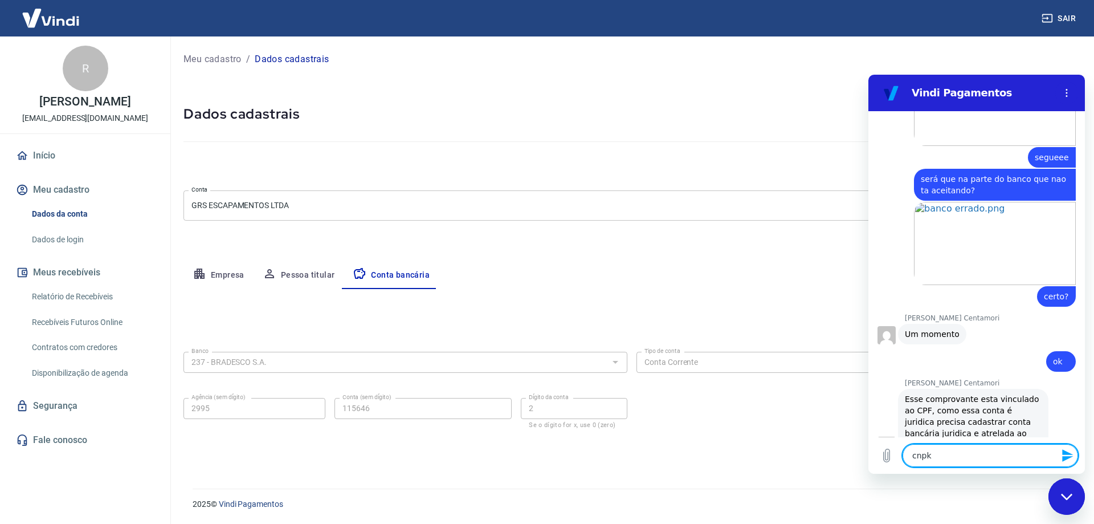
type textarea "x"
type textarea "cnpj"
type textarea "x"
type textarea "cnpj"
type textarea "x"
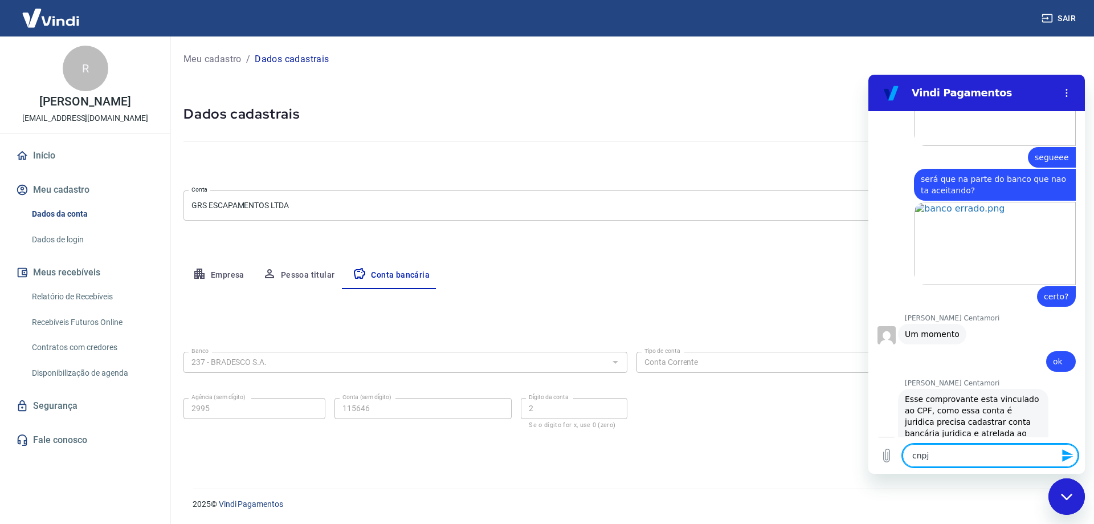
type textarea "cnpj G"
type textarea "x"
type textarea "cnpj GR"
type textarea "x"
type textarea "cnpj GRS"
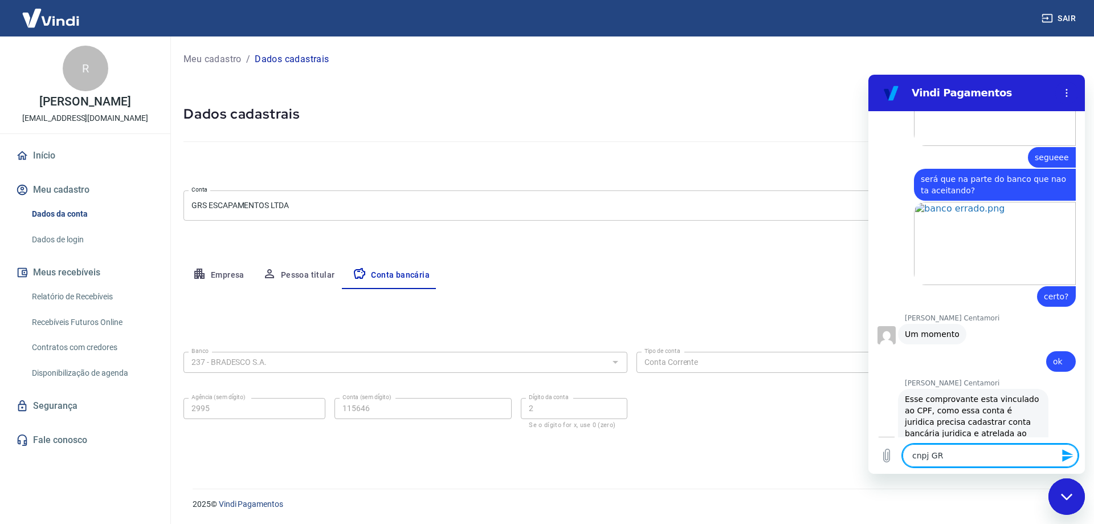
type textarea "x"
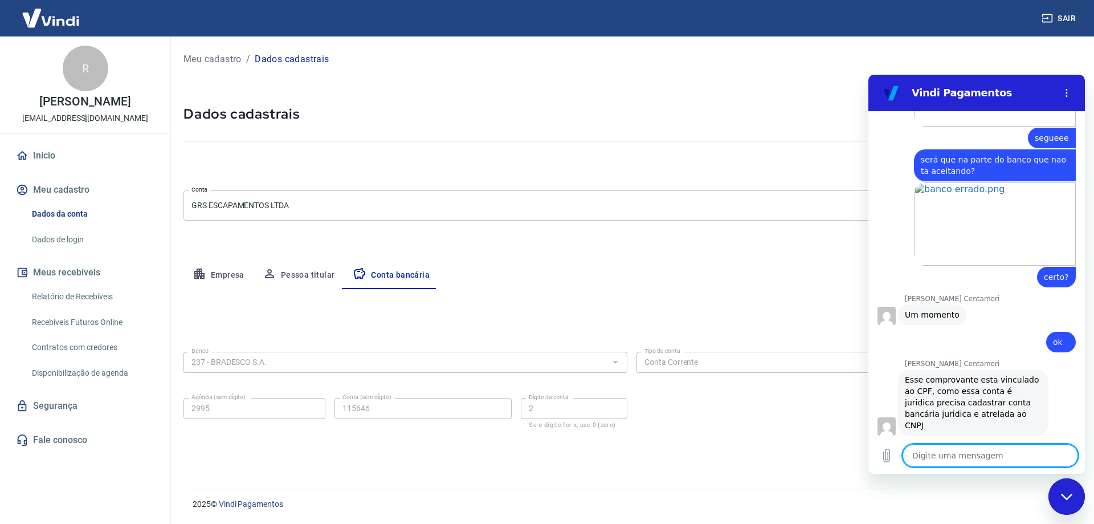
scroll to position [2523, 0]
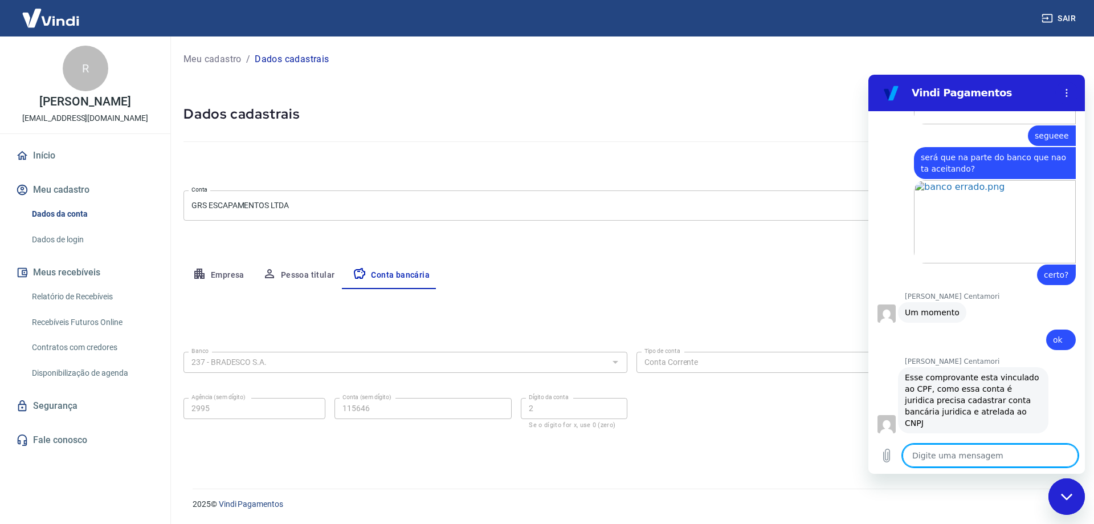
paste textarea "GRS ESCAPAMENTOS LTDA | CNPJ: 034.865.370/0001-03"
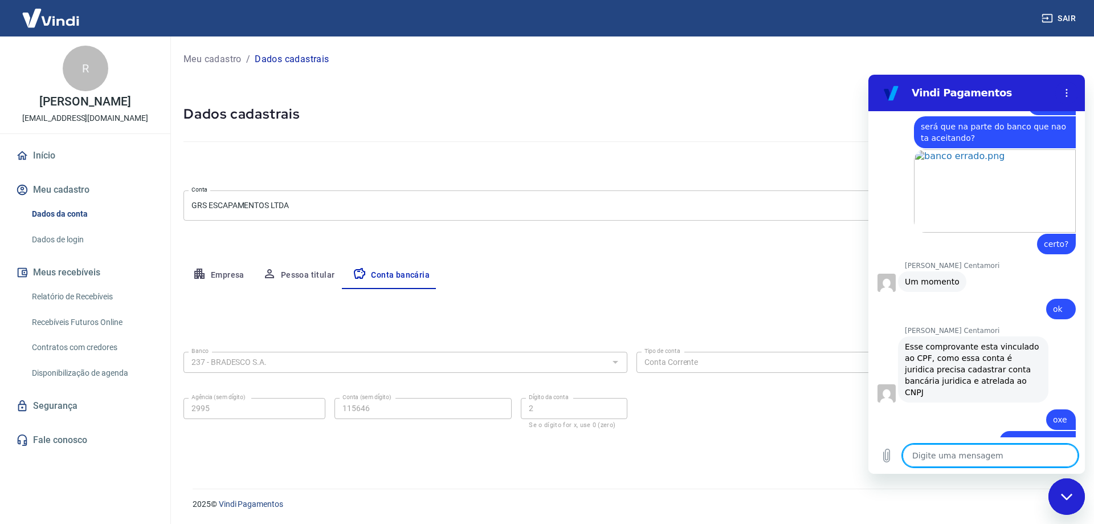
scroll to position [2556, 0]
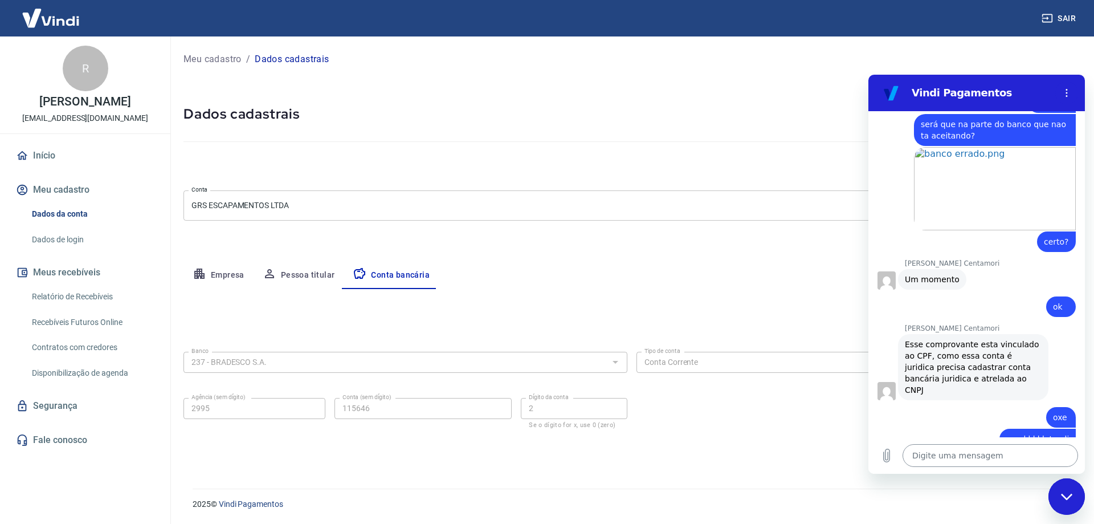
click at [948, 455] on textarea at bounding box center [991, 455] width 176 height 23
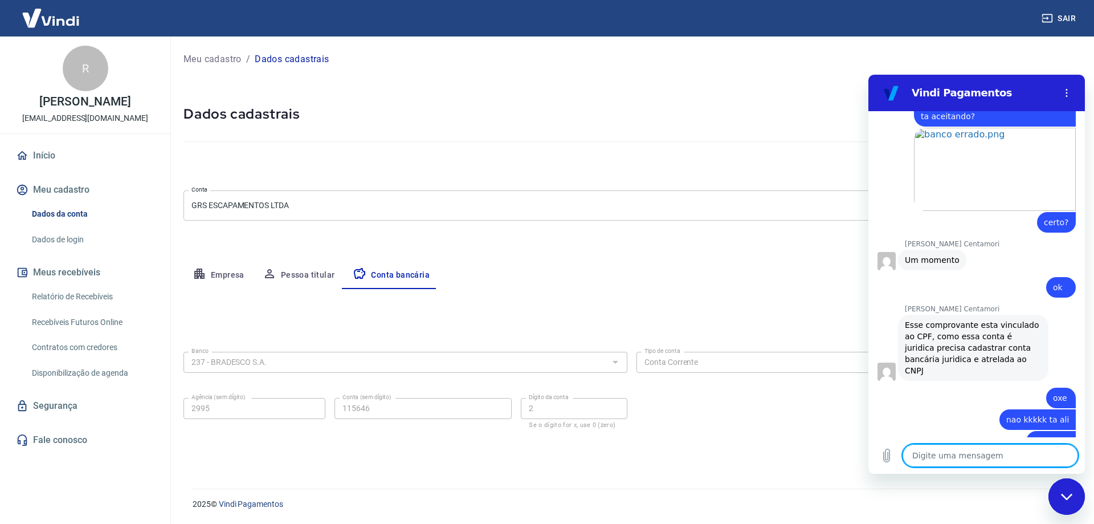
scroll to position [2577, 0]
